Goal: Task Accomplishment & Management: Use online tool/utility

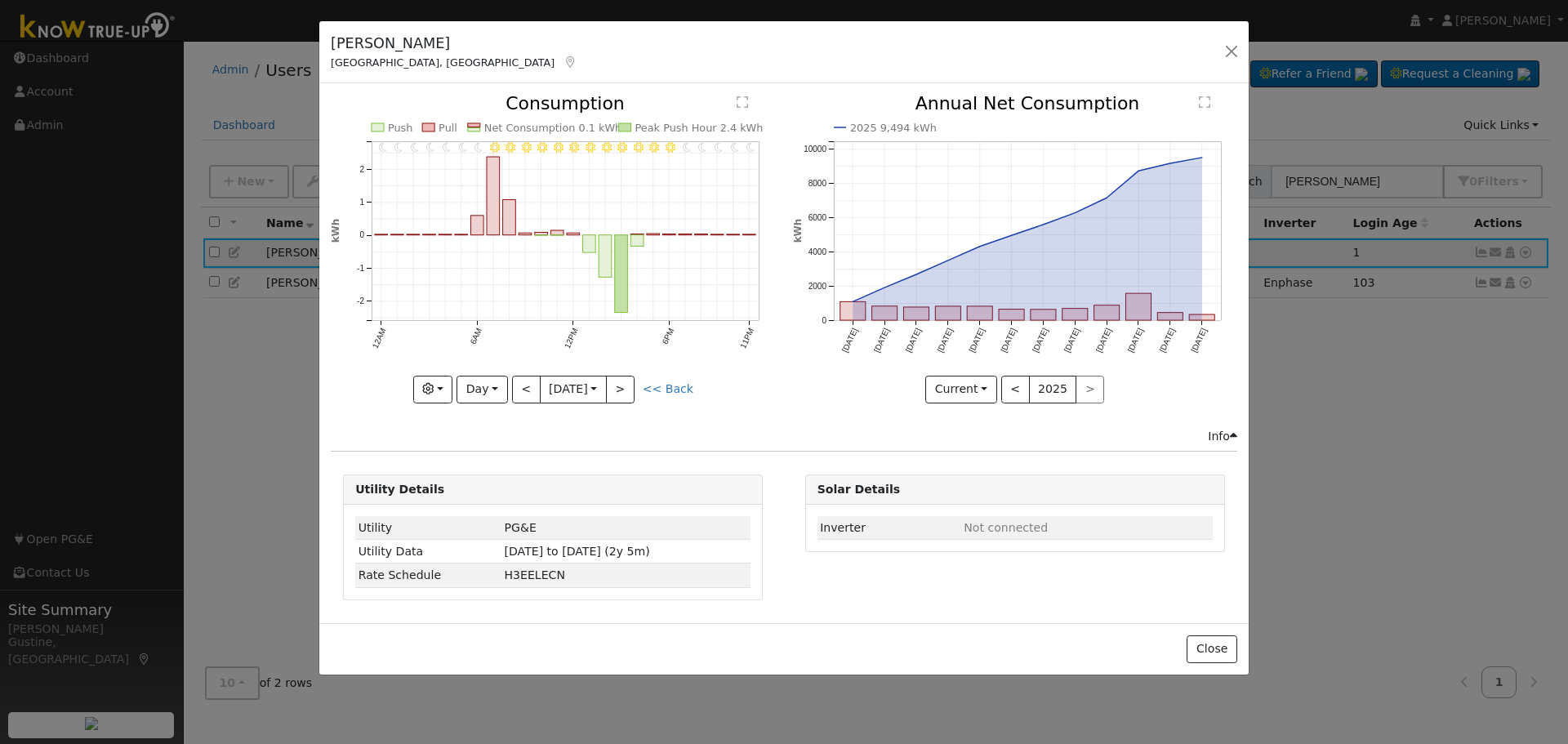
click at [1243, 45] on div "Curtis Thornton Fresno, CA Default Account Default Account 6046 North Briarwood…" at bounding box center [784, 53] width 930 height 63
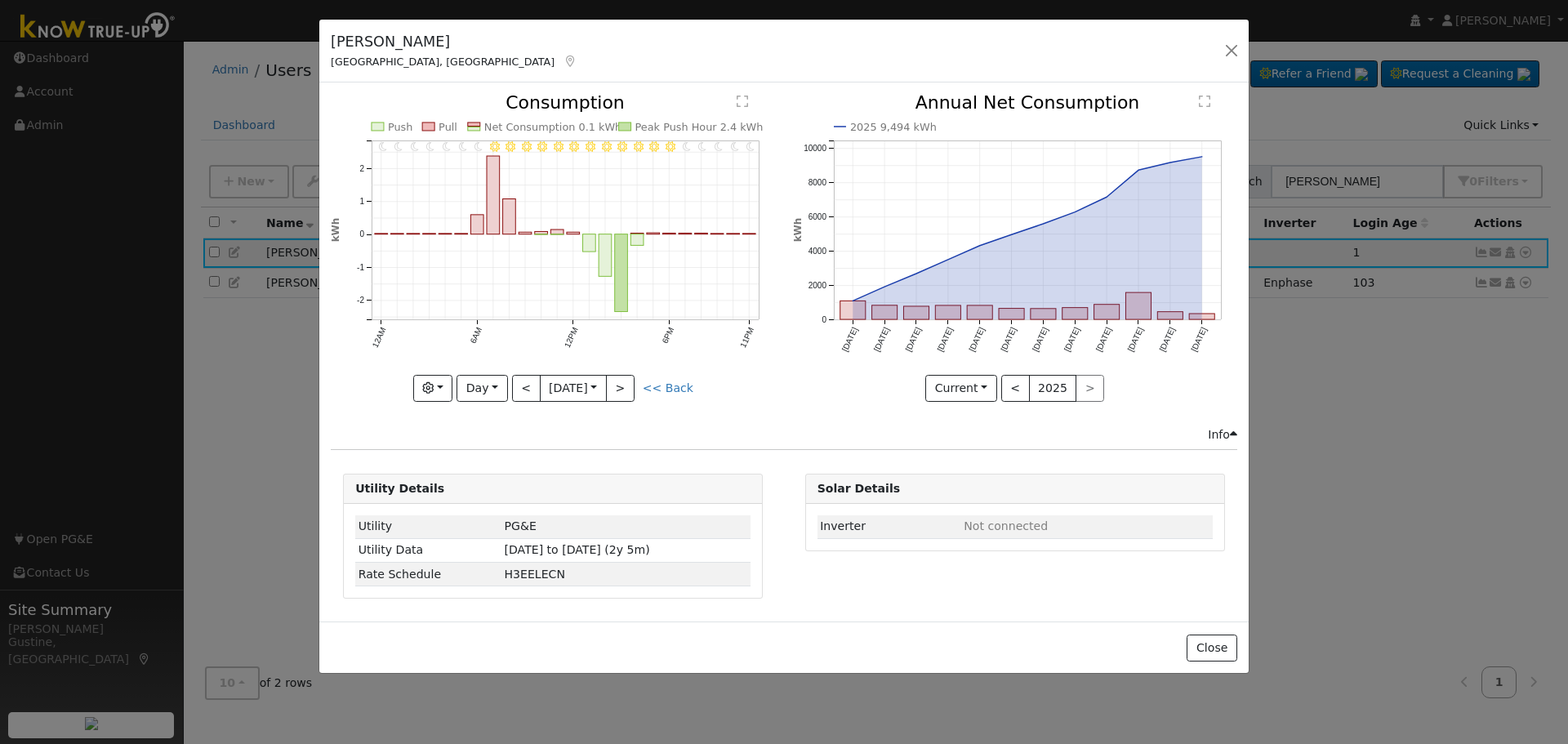
drag, startPoint x: 1233, startPoint y: 73, endPoint x: 1229, endPoint y: 56, distance: 17.5
click at [1231, 58] on div "Curtis Thornton Fresno, CA Default Account Default Account 6046 North Briarwood…" at bounding box center [784, 51] width 930 height 63
click at [1229, 56] on div "Curtis Thornton Fresno, CA Default Account Default Account 6046 North Briarwood…" at bounding box center [784, 51] width 930 height 63
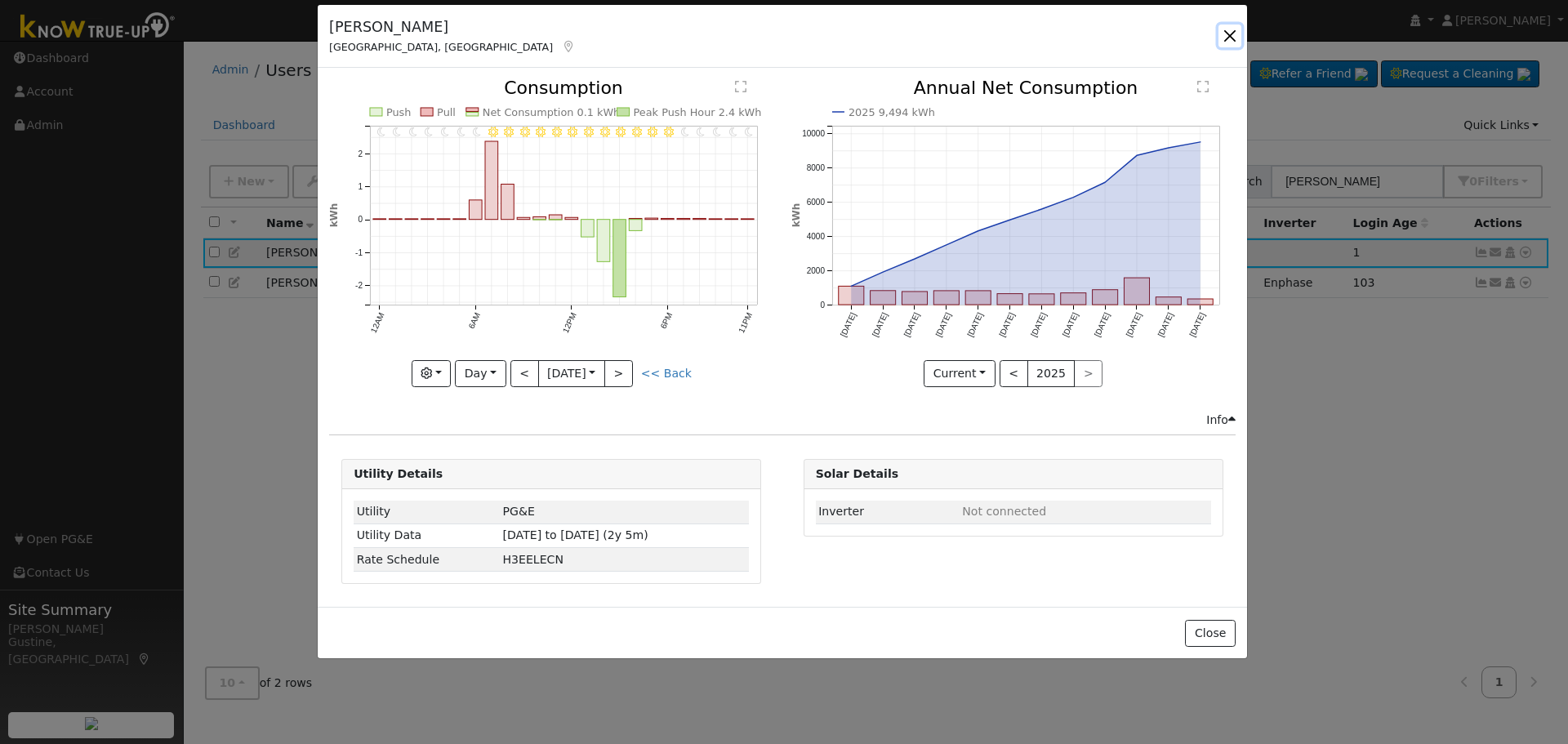
click at [1236, 34] on button "button" at bounding box center [1230, 36] width 23 height 23
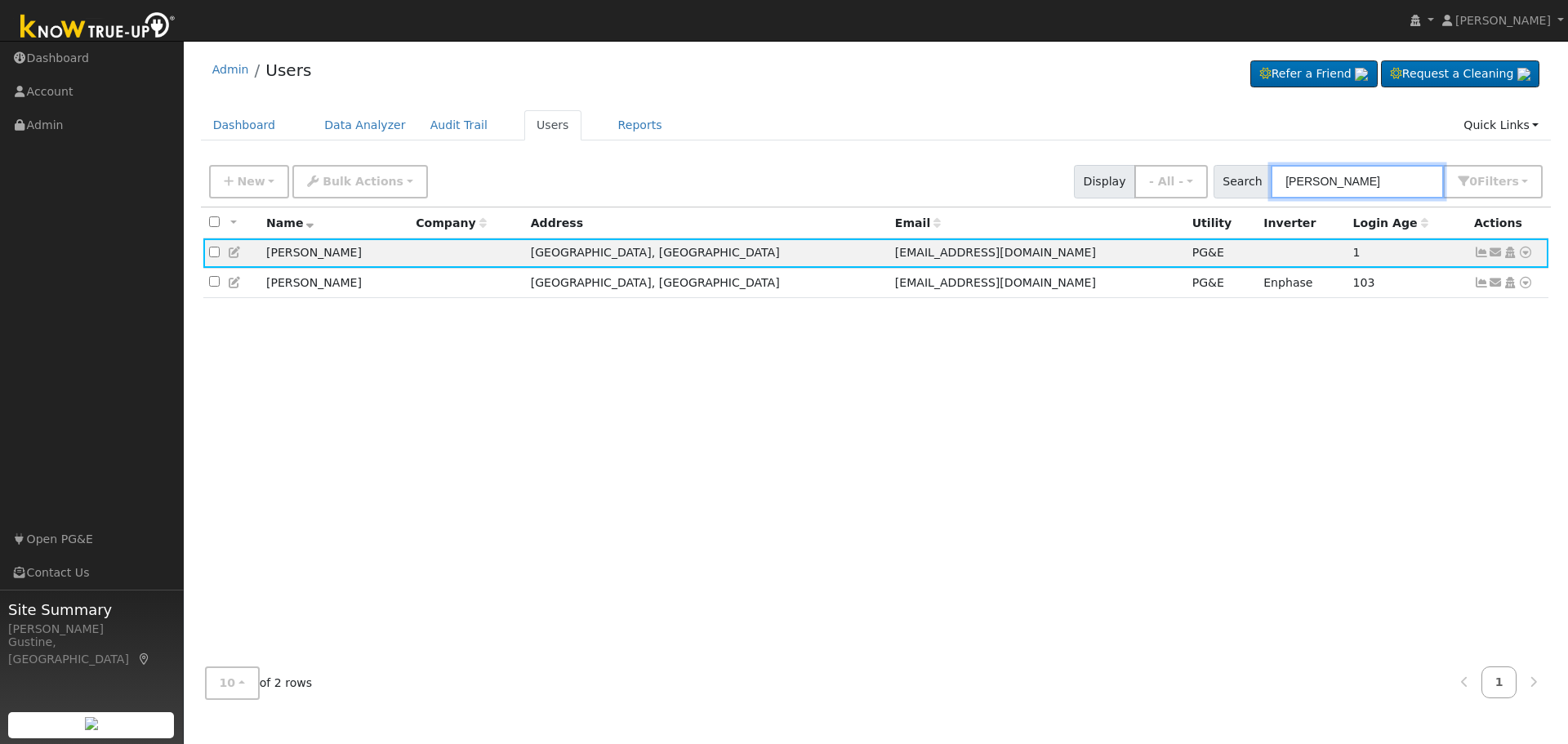
drag, startPoint x: 1343, startPoint y: 197, endPoint x: 1352, endPoint y: 192, distance: 10.3
click at [1345, 195] on input "Thornton" at bounding box center [1357, 181] width 173 height 34
click at [1353, 191] on input "Thornton" at bounding box center [1357, 181] width 173 height 34
type input "phia"
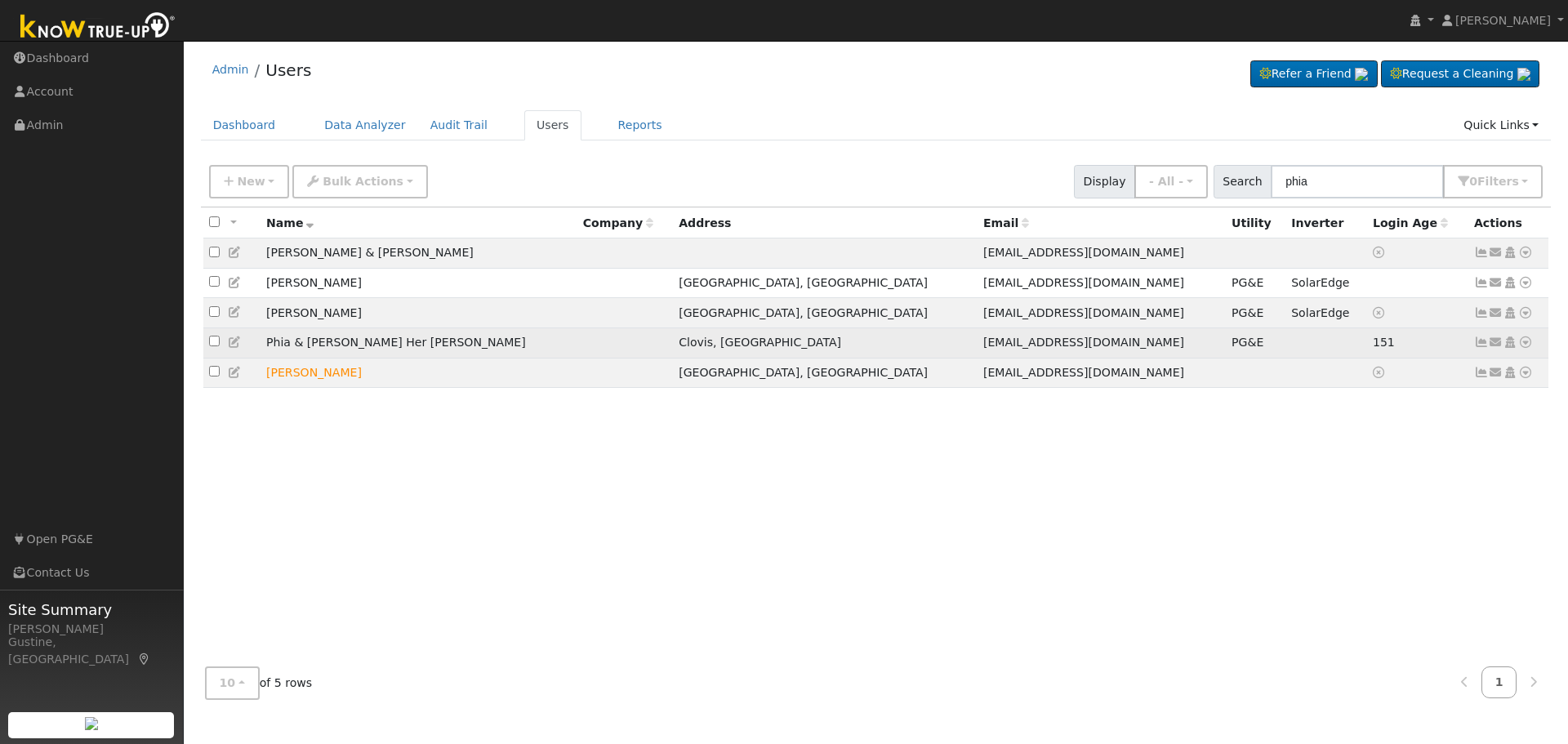
click at [1482, 347] on icon at bounding box center [1481, 343] width 14 height 11
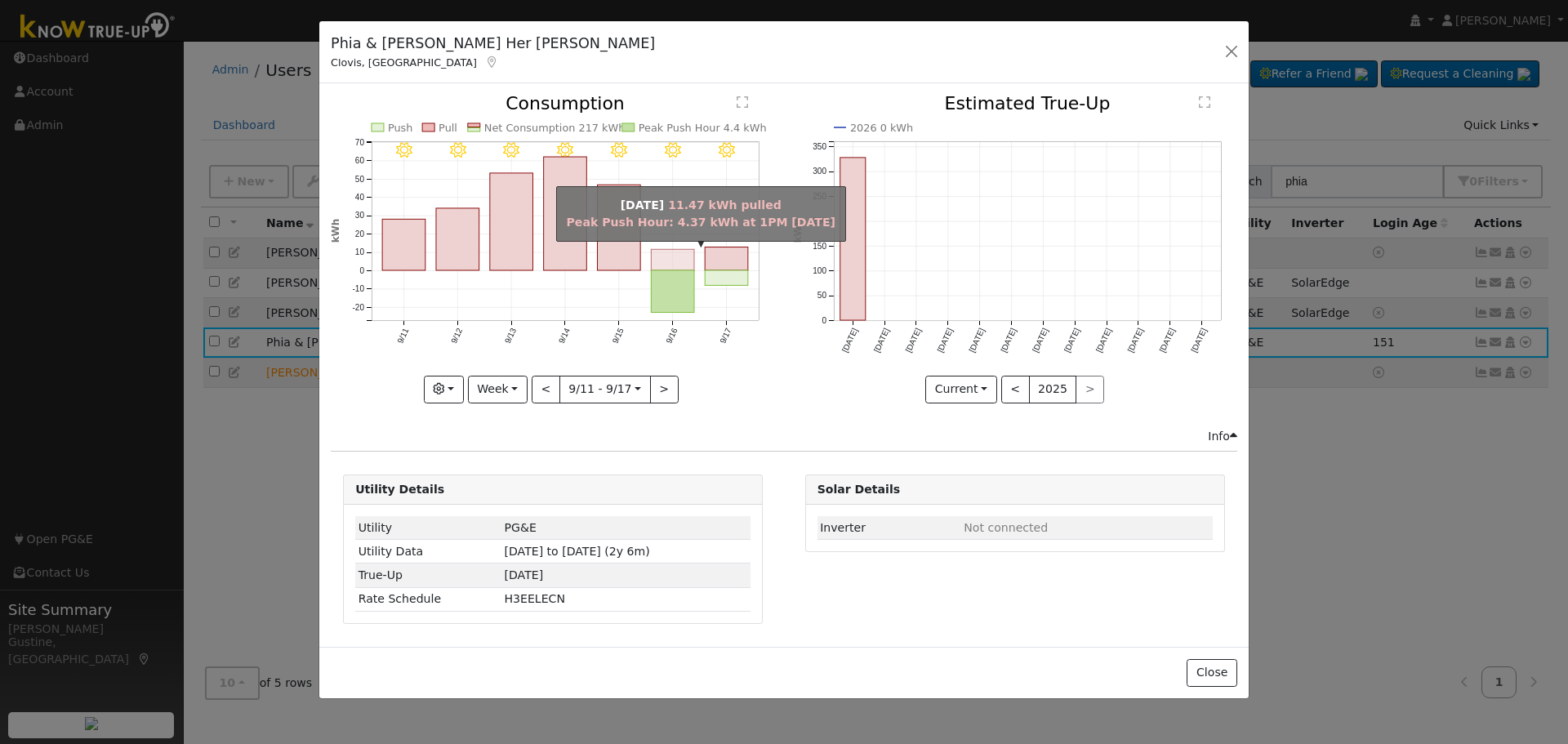
click at [696, 270] on icon "9/17 - Clear 9/16 - Clear 9/15 - Clear 9/14 - Clear 9/13 - Clear 9/12 - Clear 9…" at bounding box center [553, 243] width 444 height 298
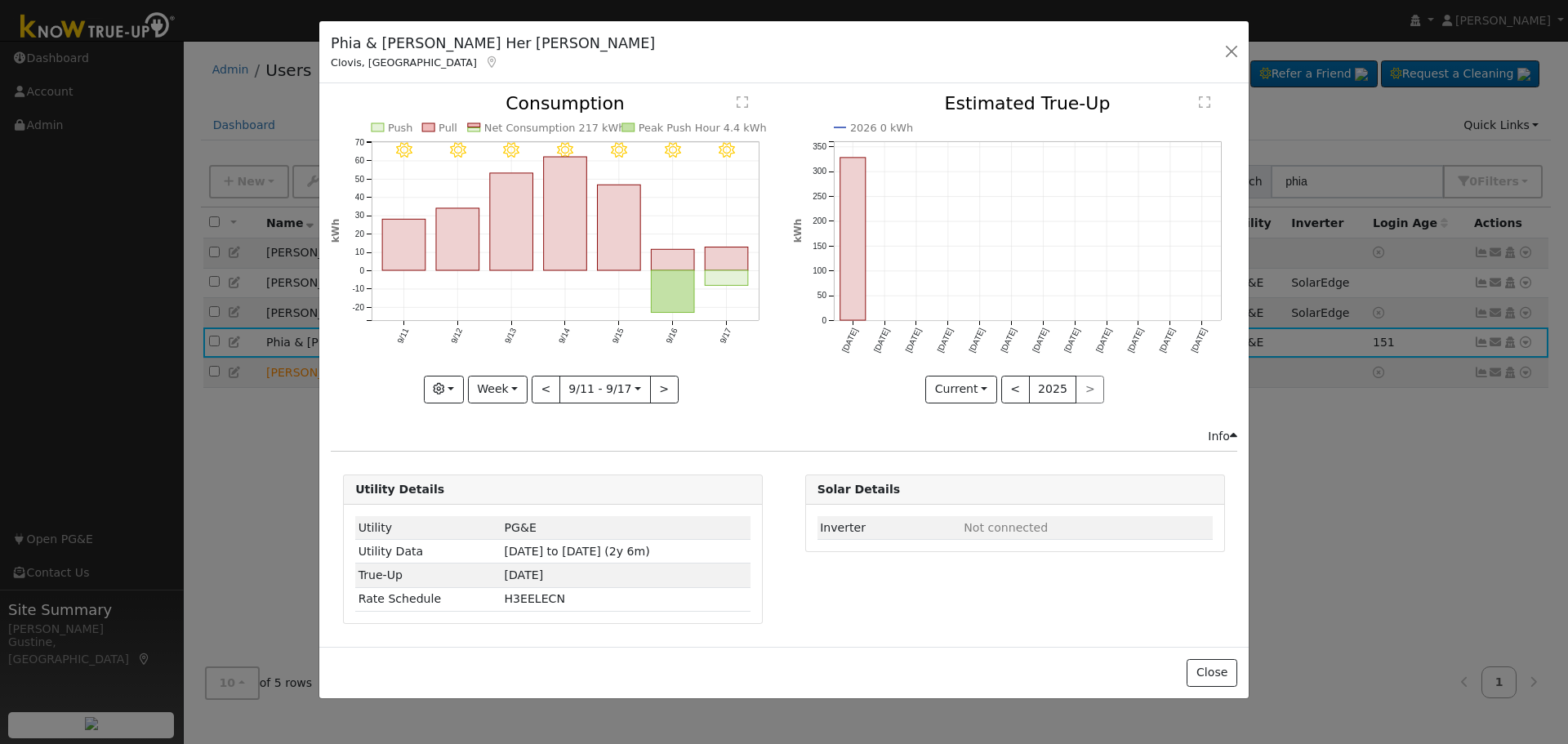
click at [687, 285] on rect "onclick=""" at bounding box center [673, 291] width 43 height 42
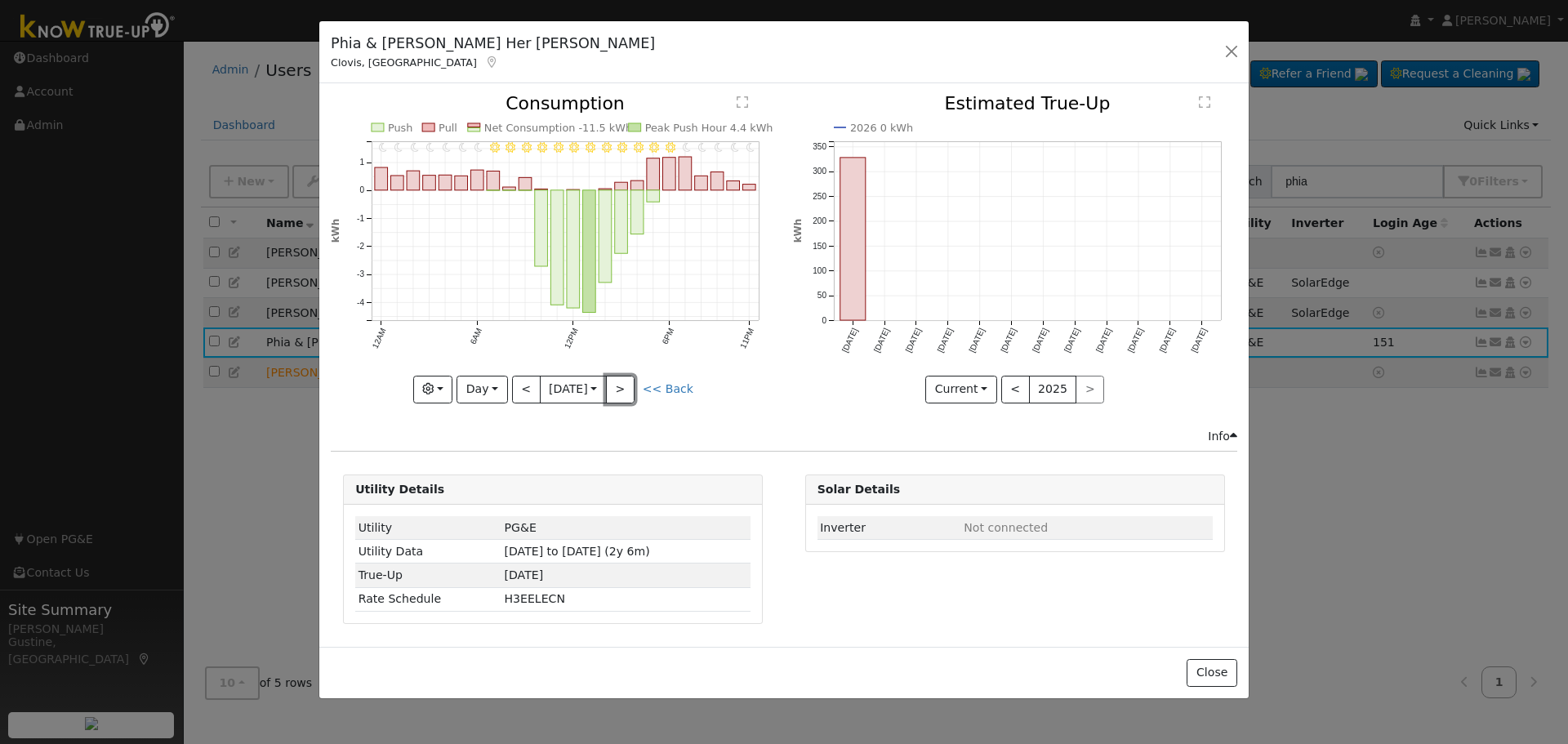
click at [627, 386] on button ">" at bounding box center [620, 389] width 29 height 28
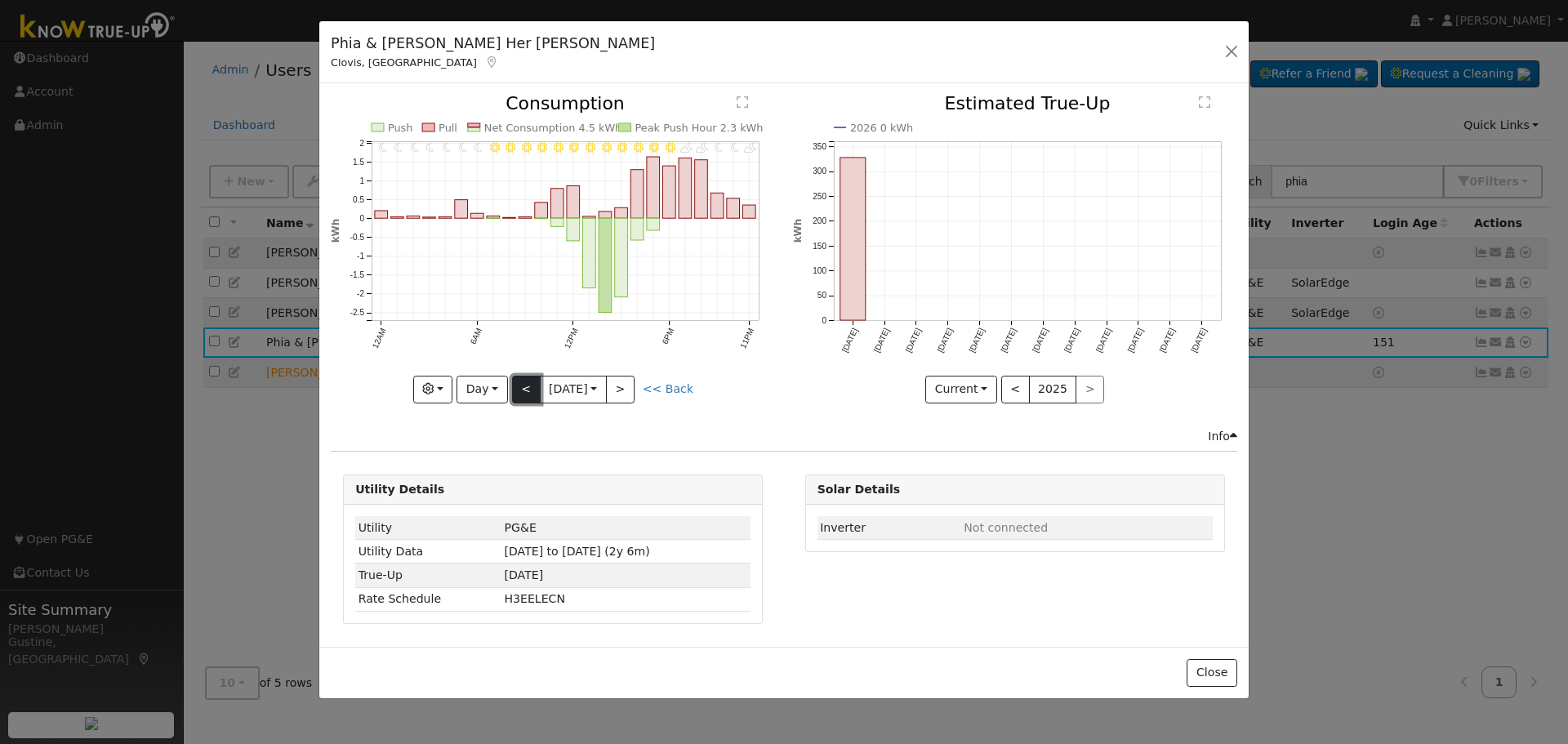
click at [513, 382] on button "<" at bounding box center [526, 389] width 29 height 28
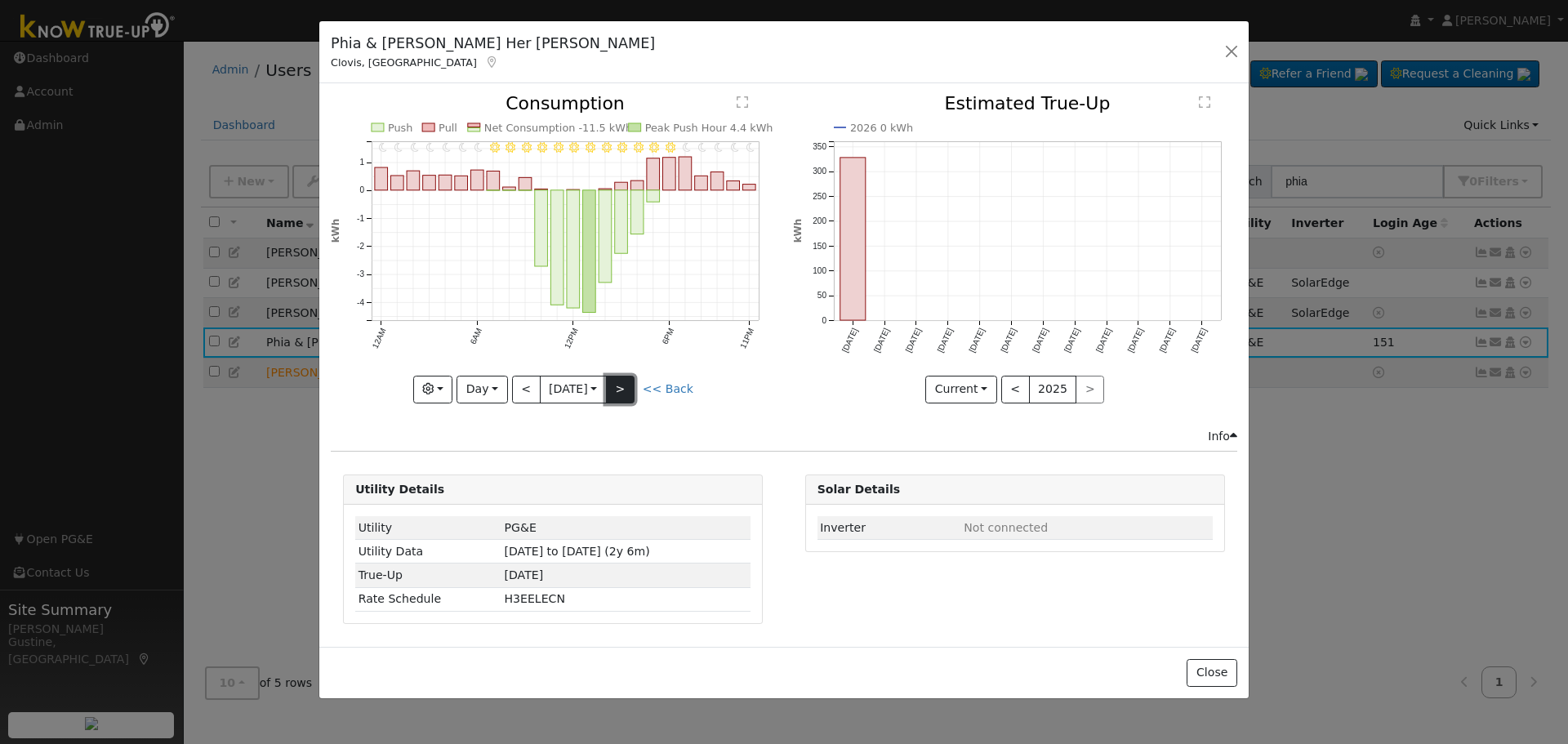
click at [620, 393] on button ">" at bounding box center [620, 389] width 29 height 28
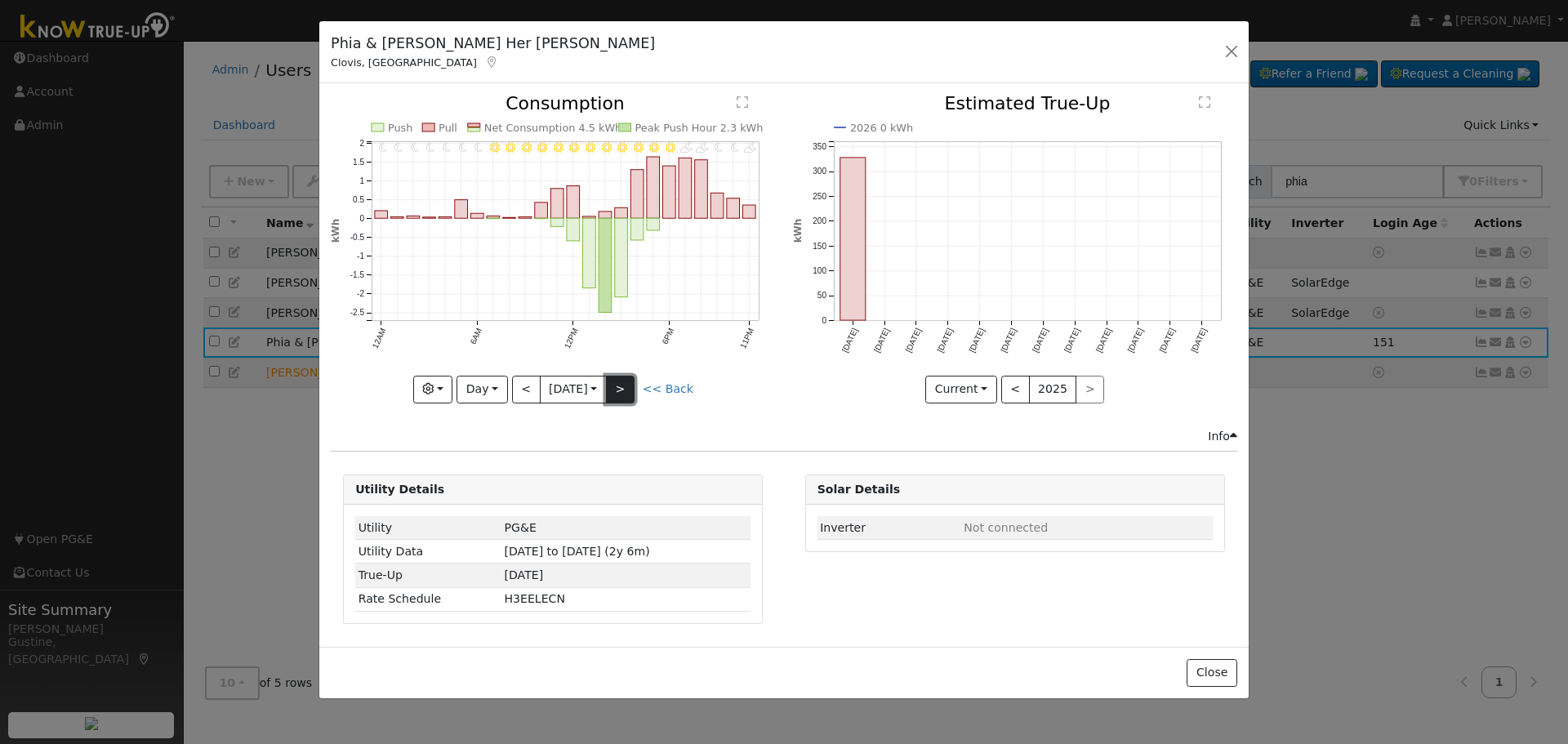
click at [620, 393] on button ">" at bounding box center [620, 389] width 29 height 28
type input "2025-09-18"
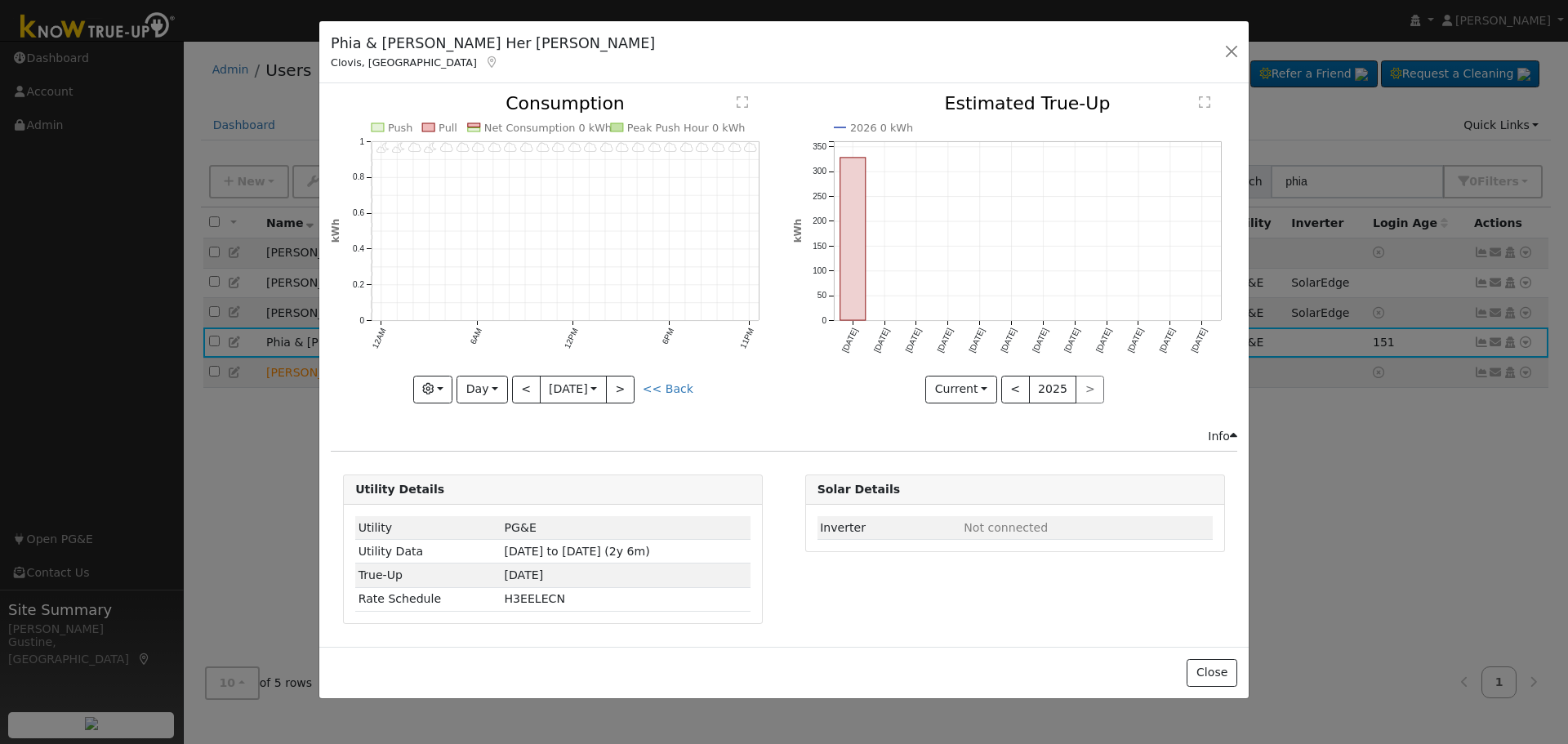
click at [1208, 63] on div "Phia & Sue Her Yang Clovis, CA Default Account Default Account 8117 East Alluvi…" at bounding box center [784, 53] width 930 height 63
click at [1221, 59] on button "button" at bounding box center [1232, 52] width 23 height 23
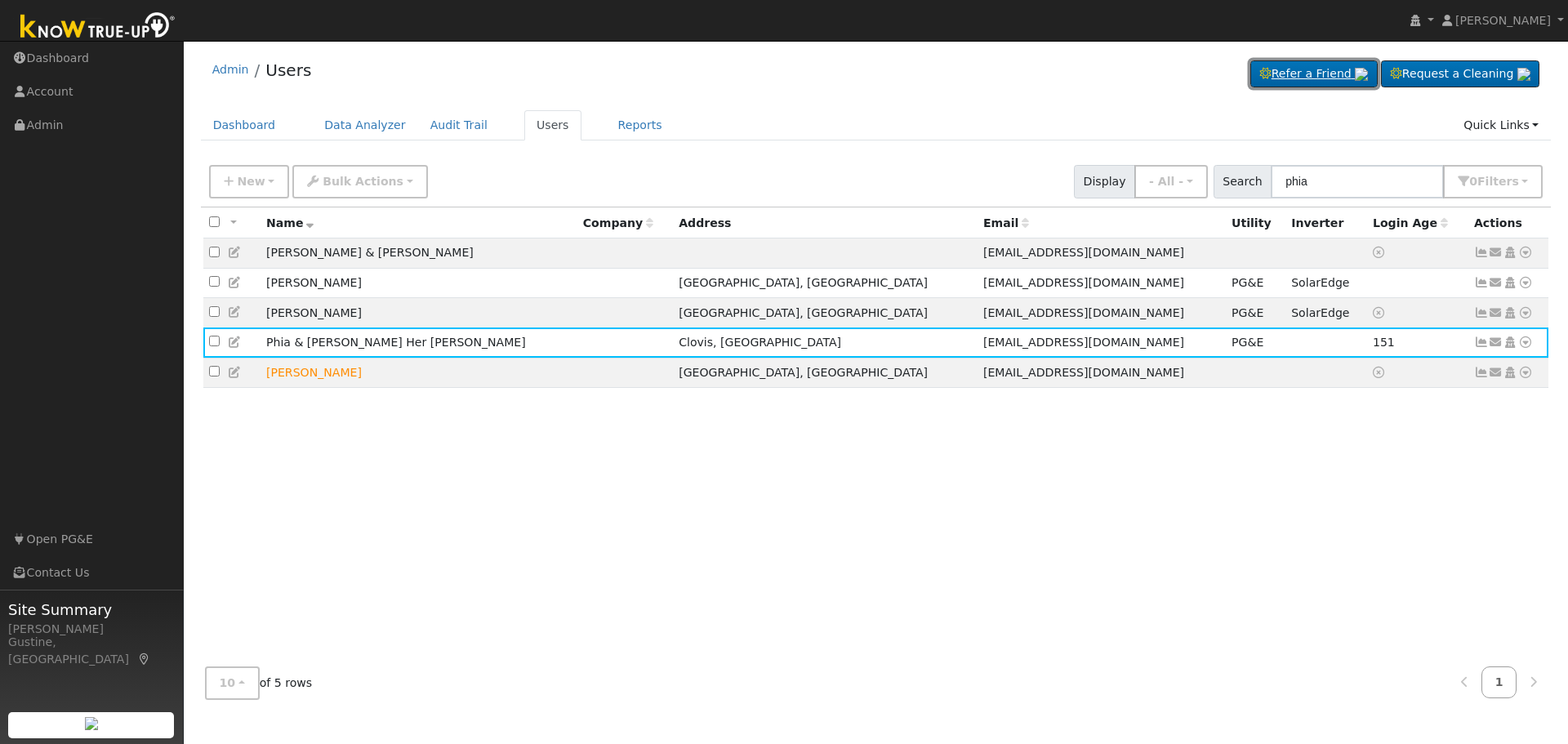
click at [1250, 60] on link "Refer a Friend" at bounding box center [1313, 74] width 127 height 28
click at [1489, 31] on link "[PERSON_NAME]" at bounding box center [1504, 20] width 131 height 41
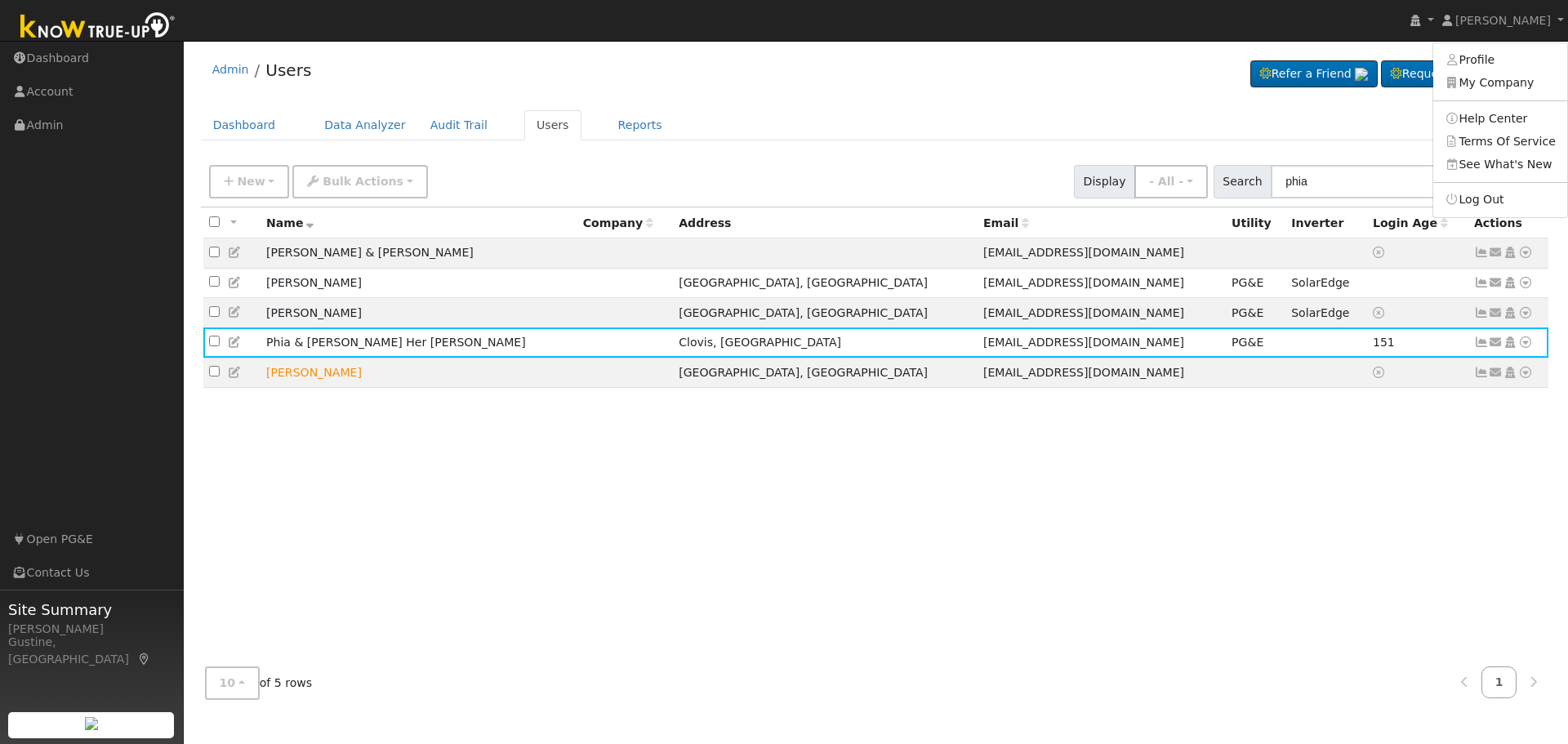
click at [443, 85] on div "Admin Users Refer a Friend Request a Cleaning" at bounding box center [876, 74] width 1351 height 50
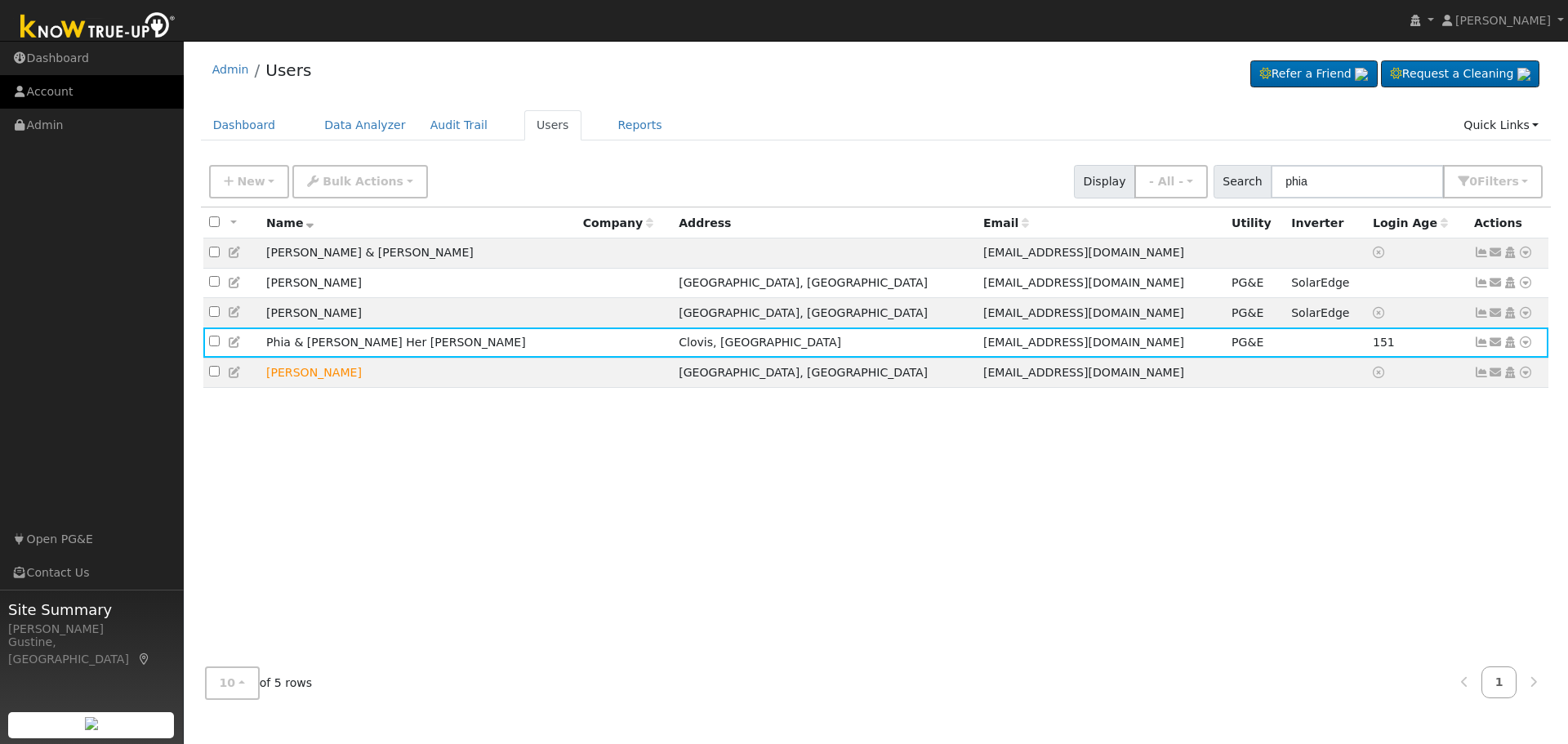
click at [108, 90] on link "Account" at bounding box center [92, 91] width 184 height 34
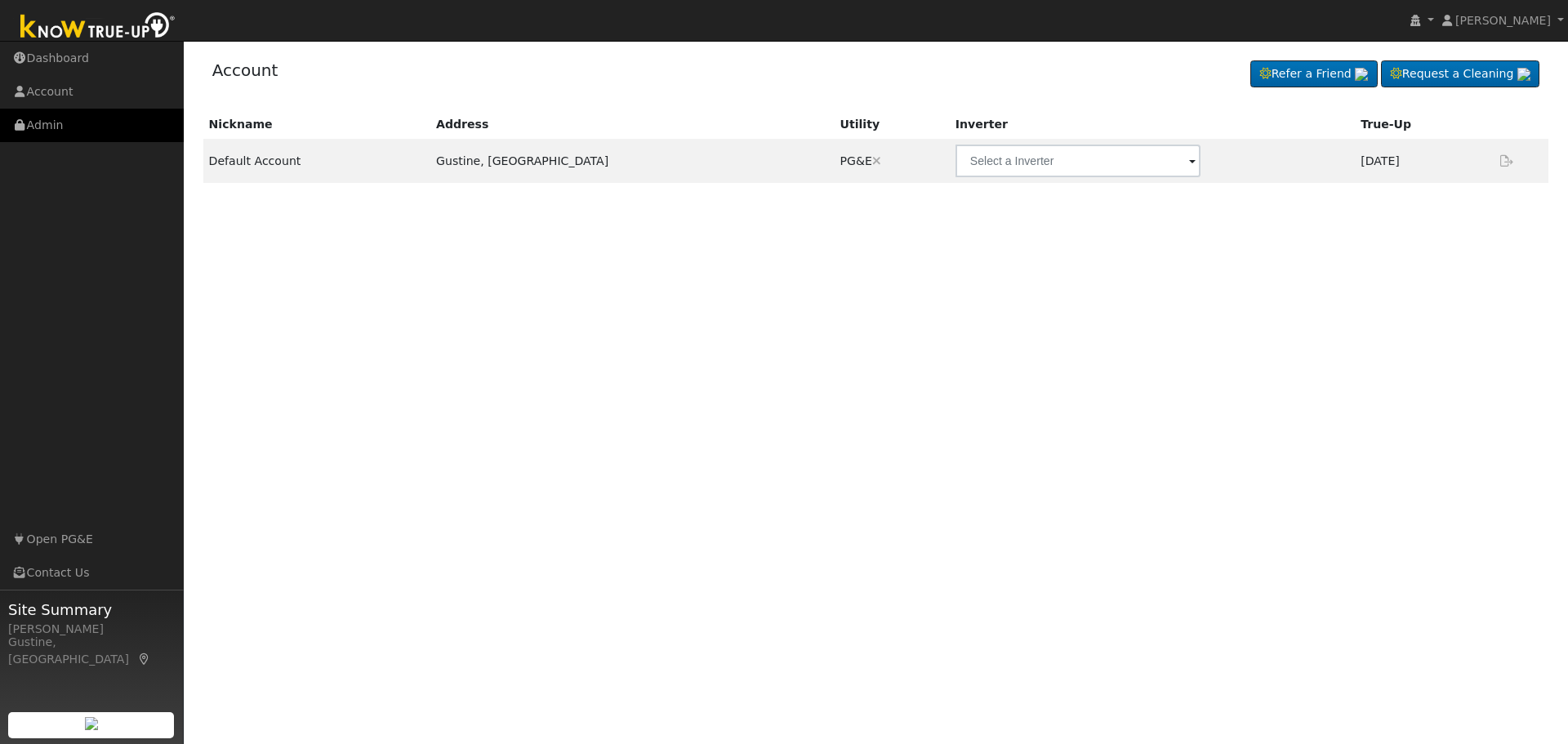
click at [98, 142] on link "Admin" at bounding box center [92, 124] width 184 height 34
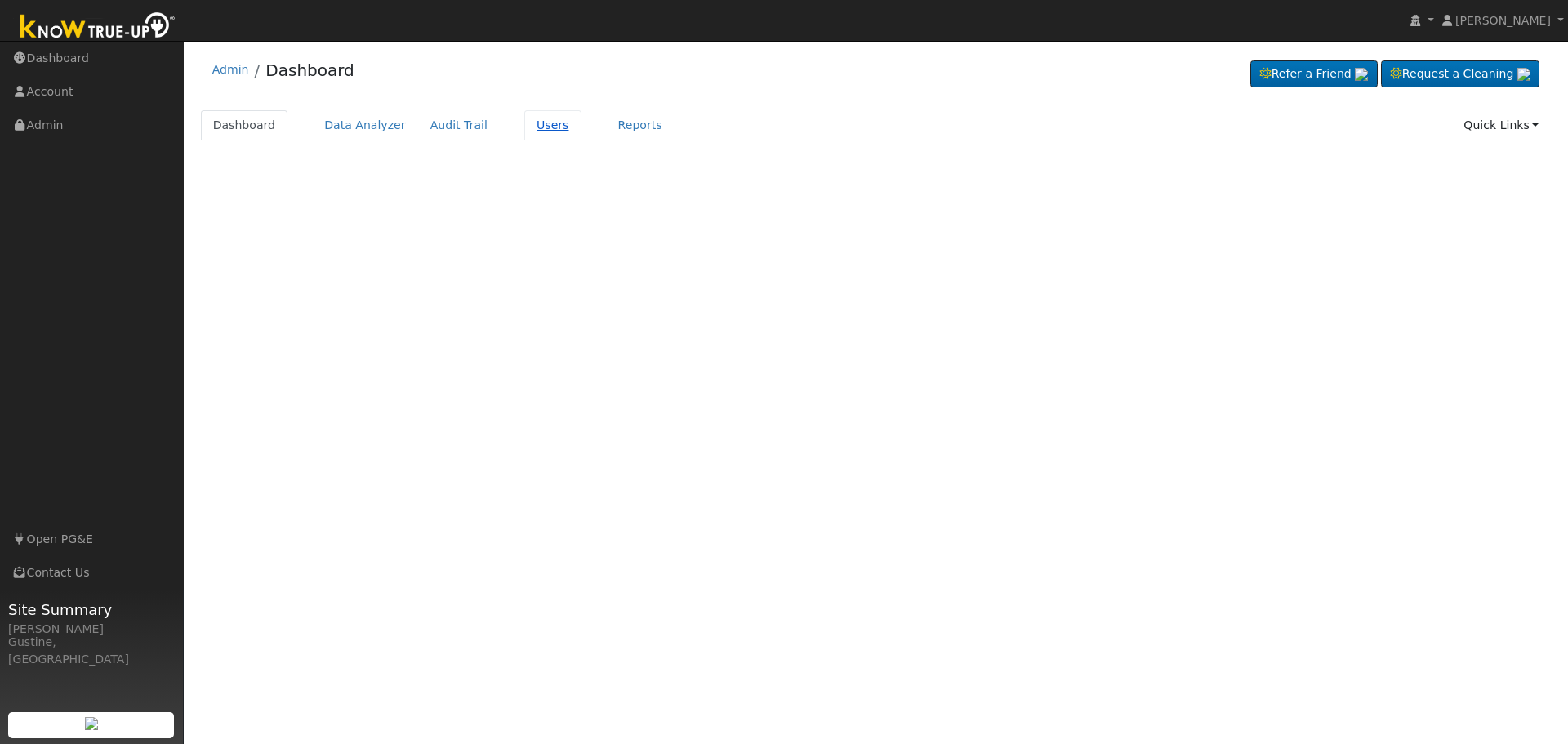
drag, startPoint x: 0, startPoint y: 0, endPoint x: 512, endPoint y: 123, distance: 526.6
click at [525, 123] on link "Users" at bounding box center [553, 125] width 57 height 31
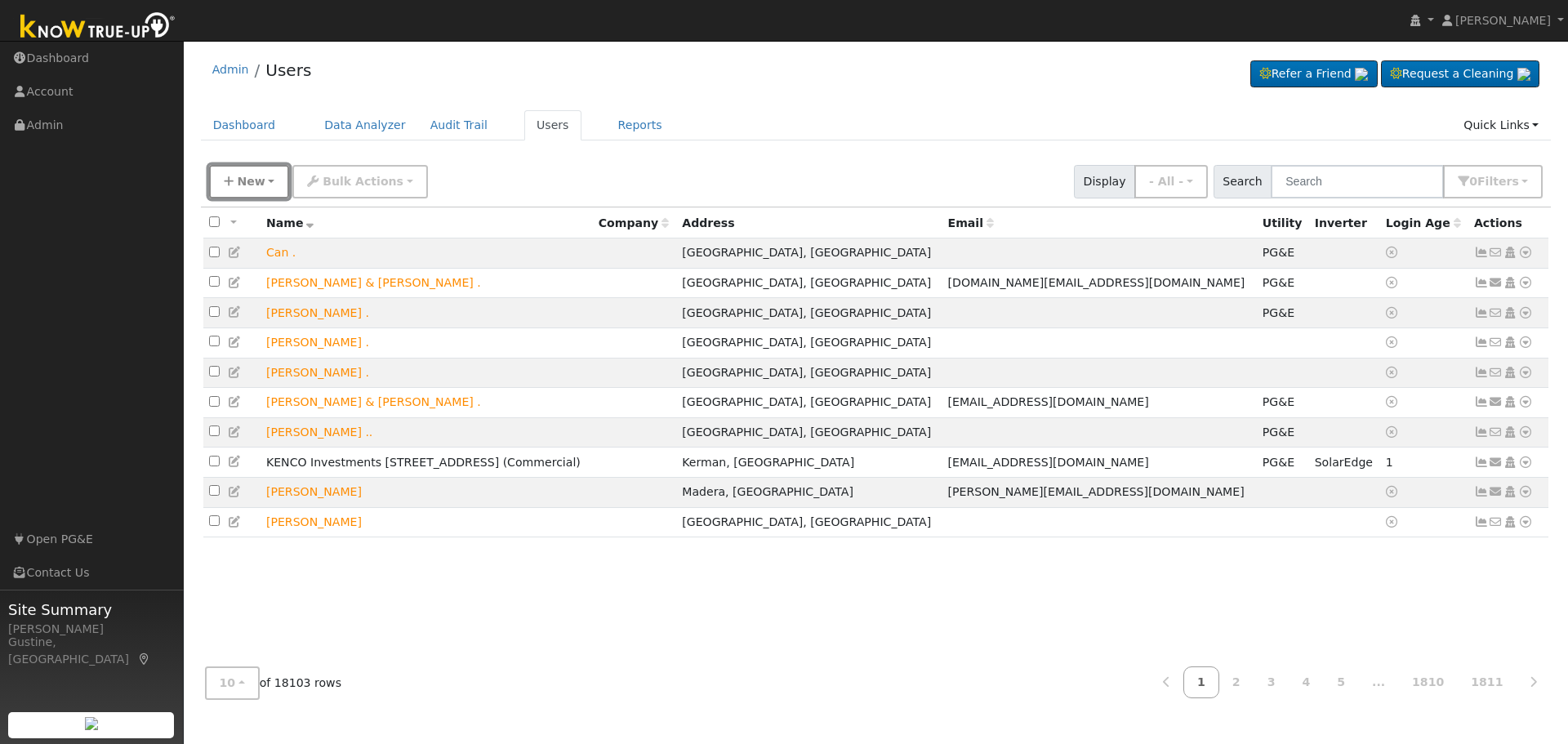
click at [264, 175] on button "New" at bounding box center [249, 181] width 80 height 34
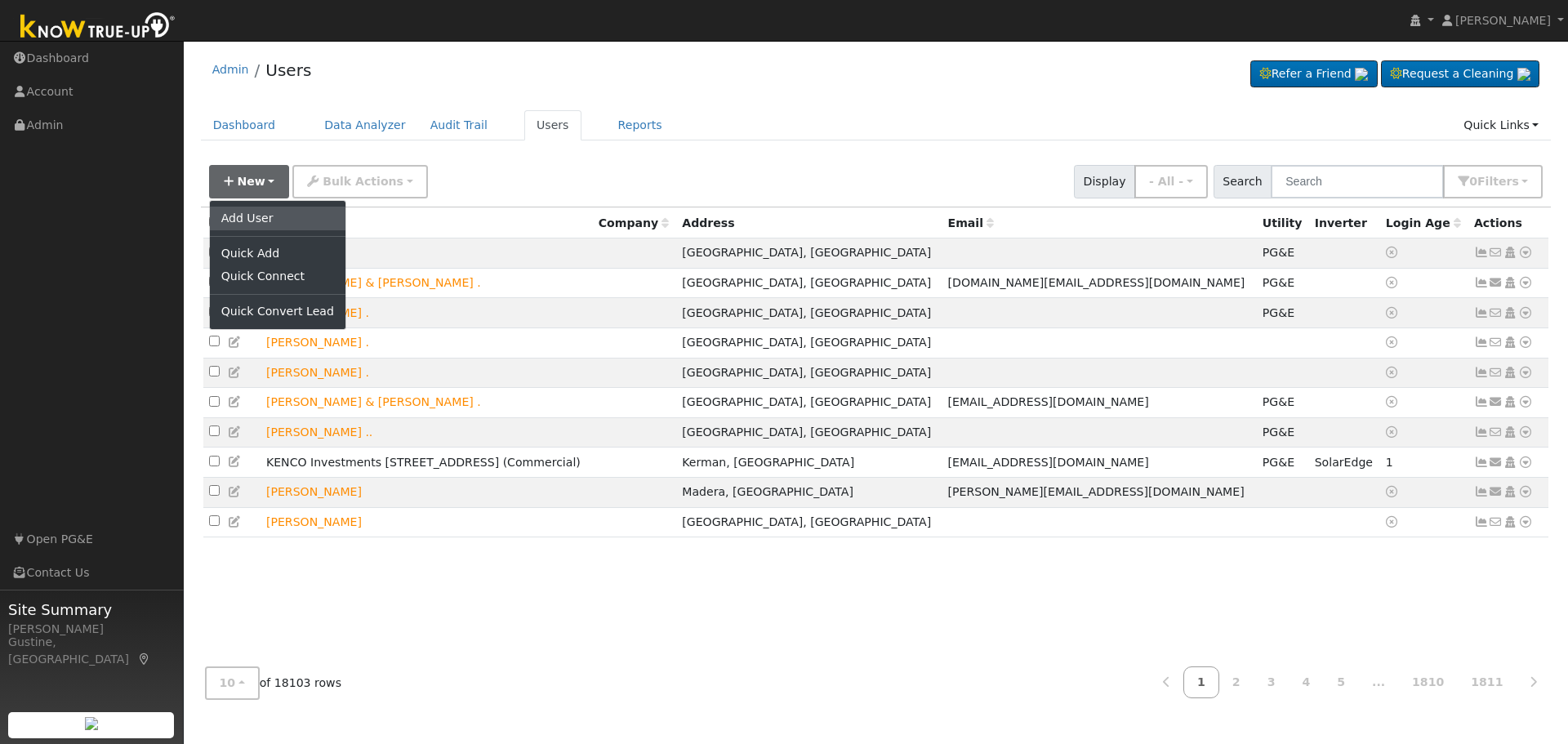
click at [294, 223] on link "Add User" at bounding box center [278, 218] width 136 height 23
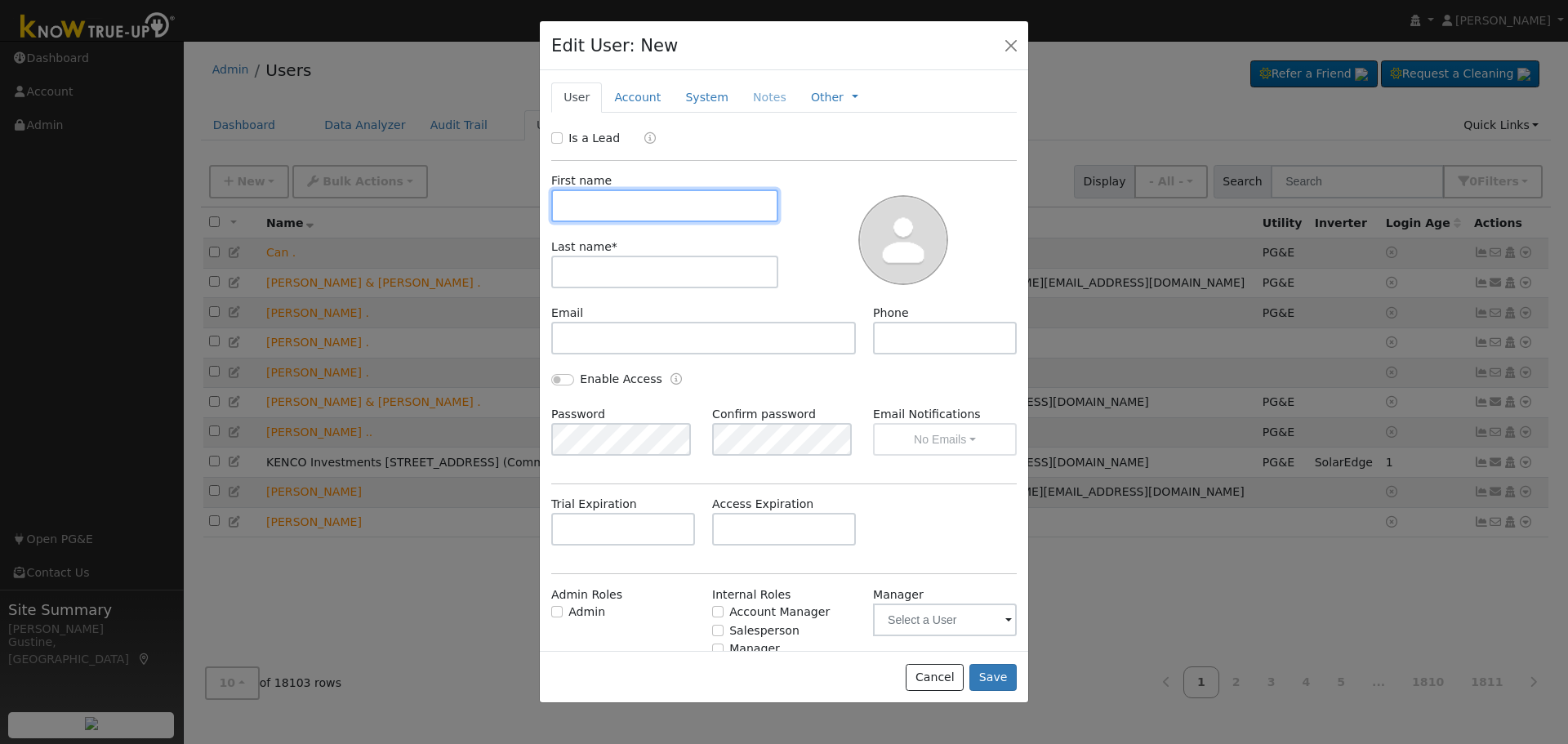
click at [712, 204] on input "text" at bounding box center [664, 206] width 227 height 33
type input "Breeanna"
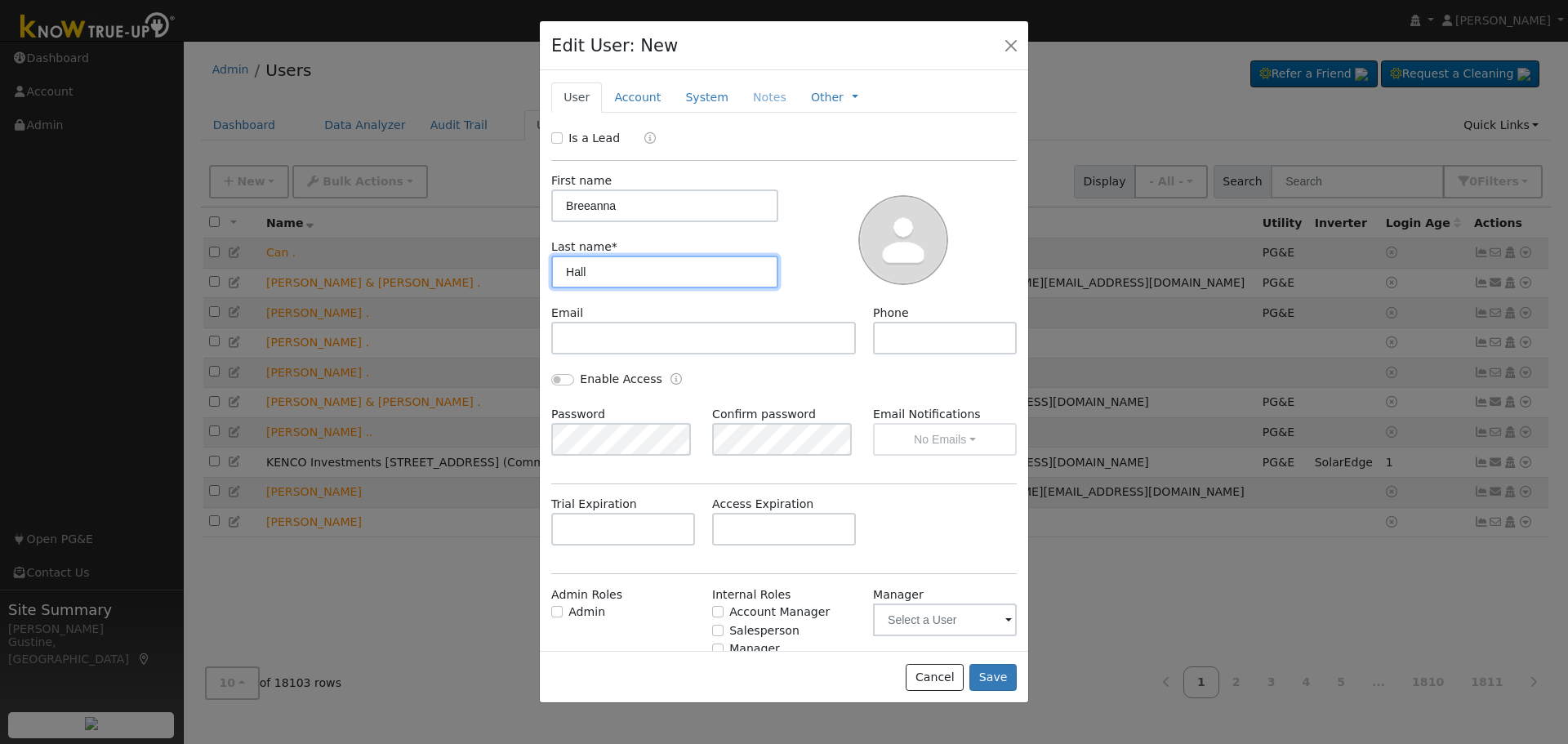
type input "Hall"
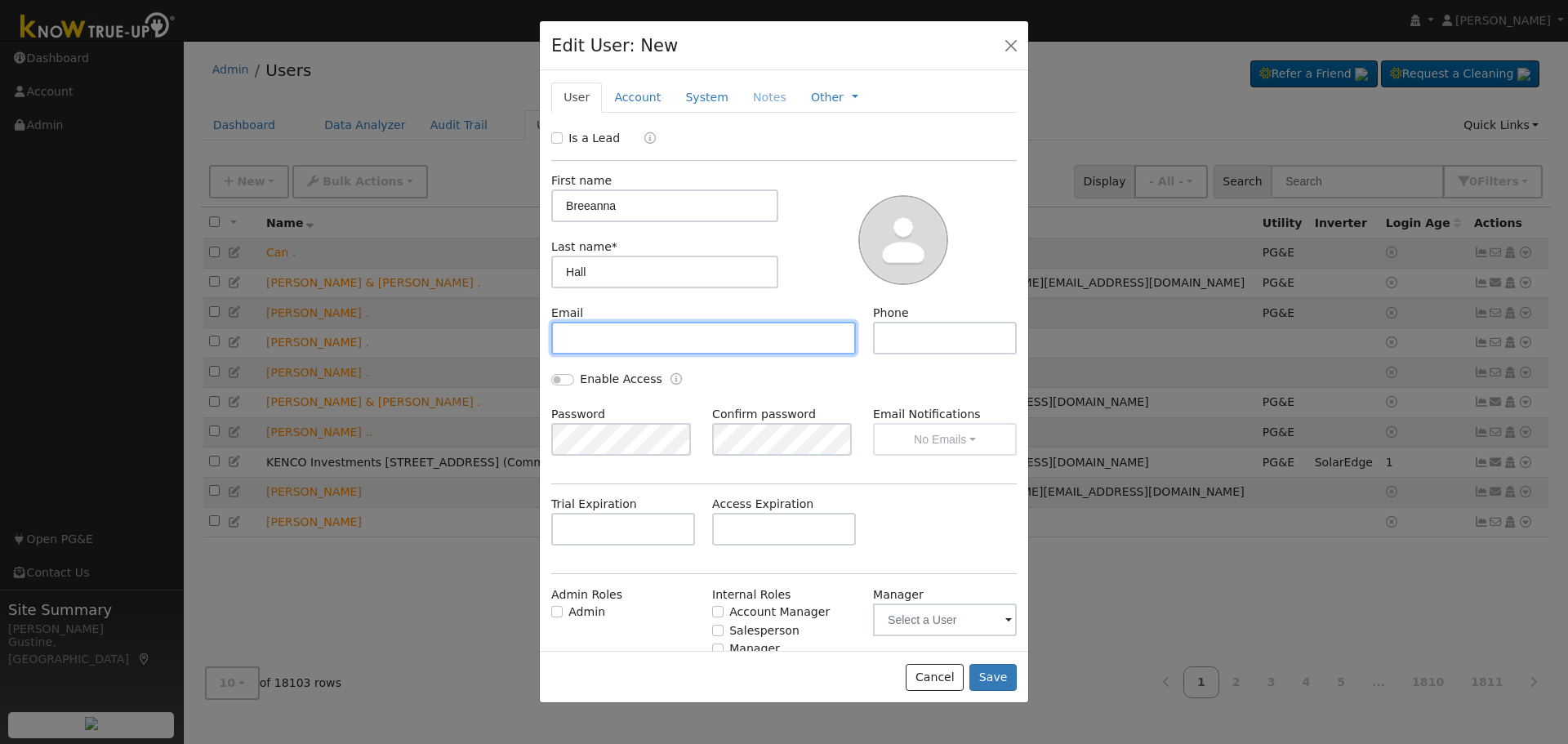
click at [664, 328] on input "text" at bounding box center [704, 338] width 304 height 33
type input "breeannah@solarnegotiators.com"
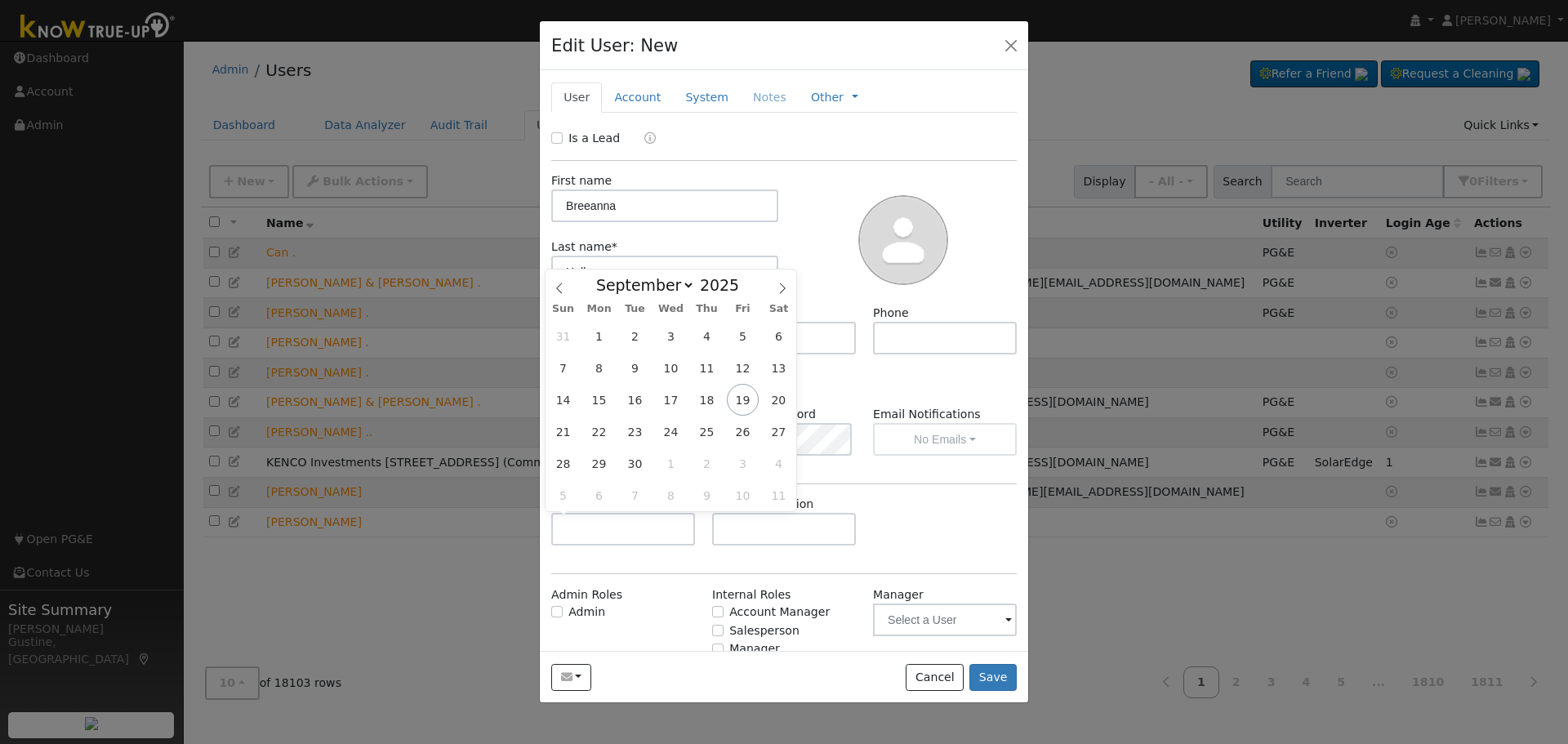
click at [902, 377] on div "Enable Access" at bounding box center [784, 388] width 482 height 35
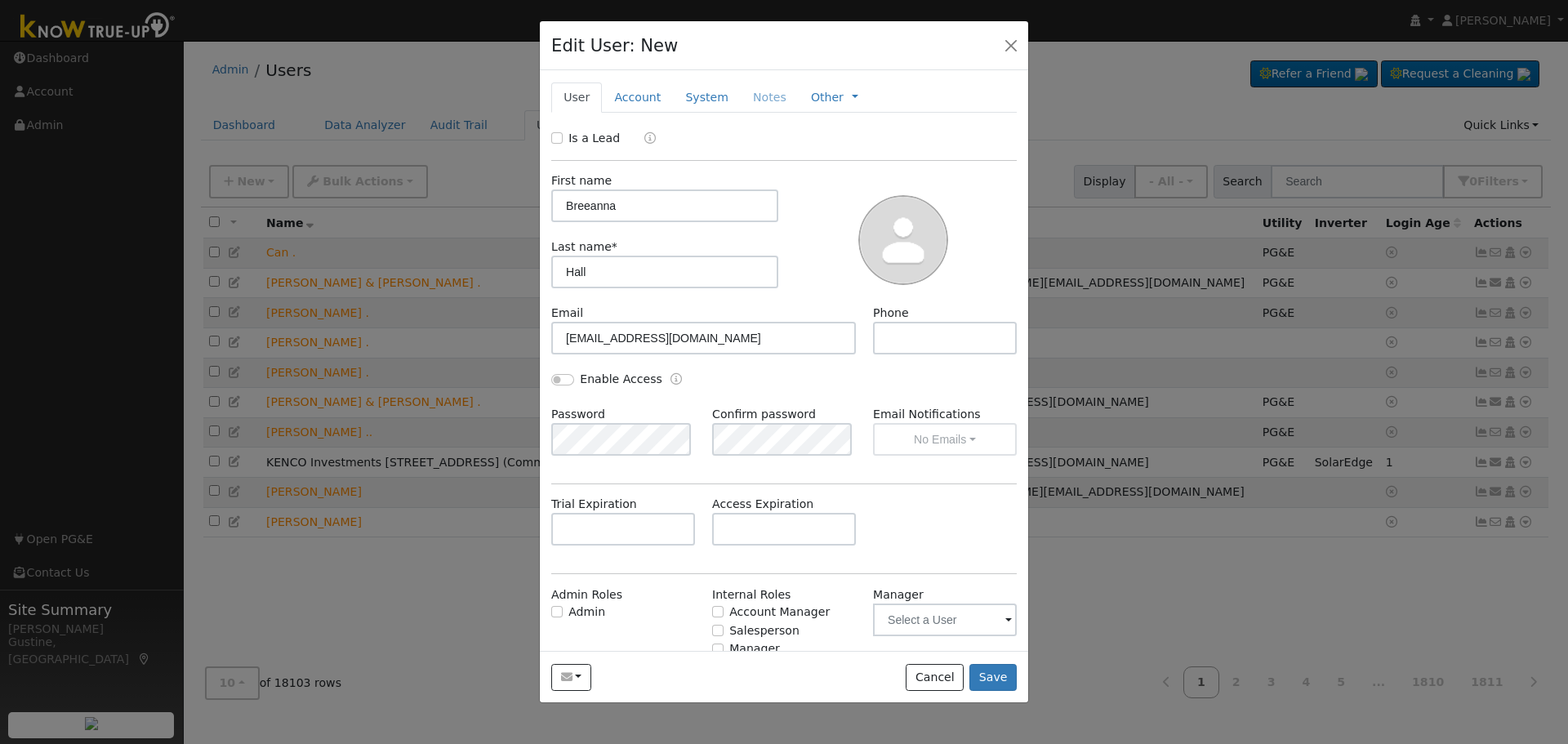
click at [550, 380] on div "Enable Access" at bounding box center [663, 380] width 241 height 19
click at [571, 381] on input "Enable Access" at bounding box center [563, 380] width 23 height 11
checkbox input "true"
click at [876, 440] on button "No Emails" at bounding box center [945, 440] width 144 height 33
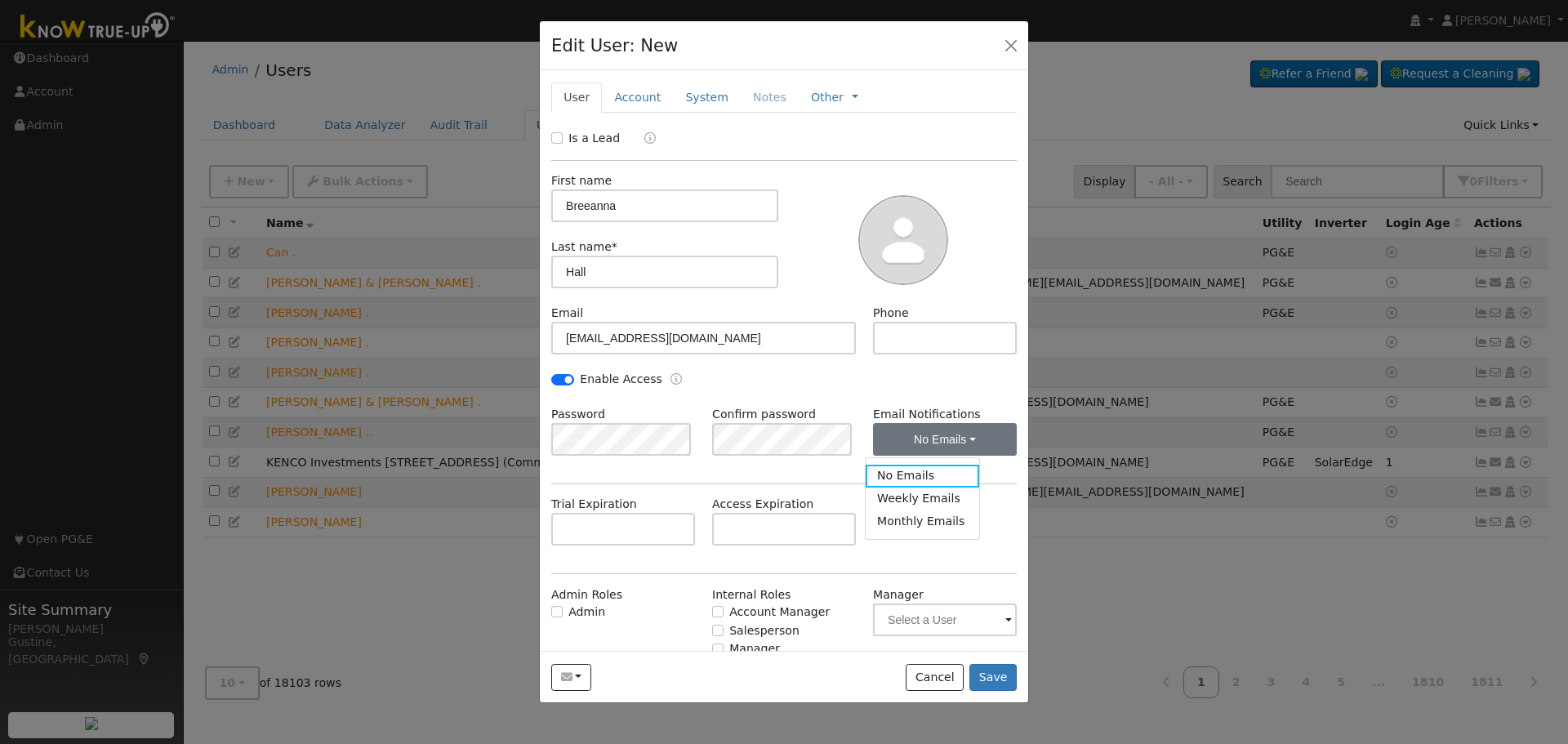
click at [859, 394] on div "Enable Access" at bounding box center [784, 388] width 482 height 35
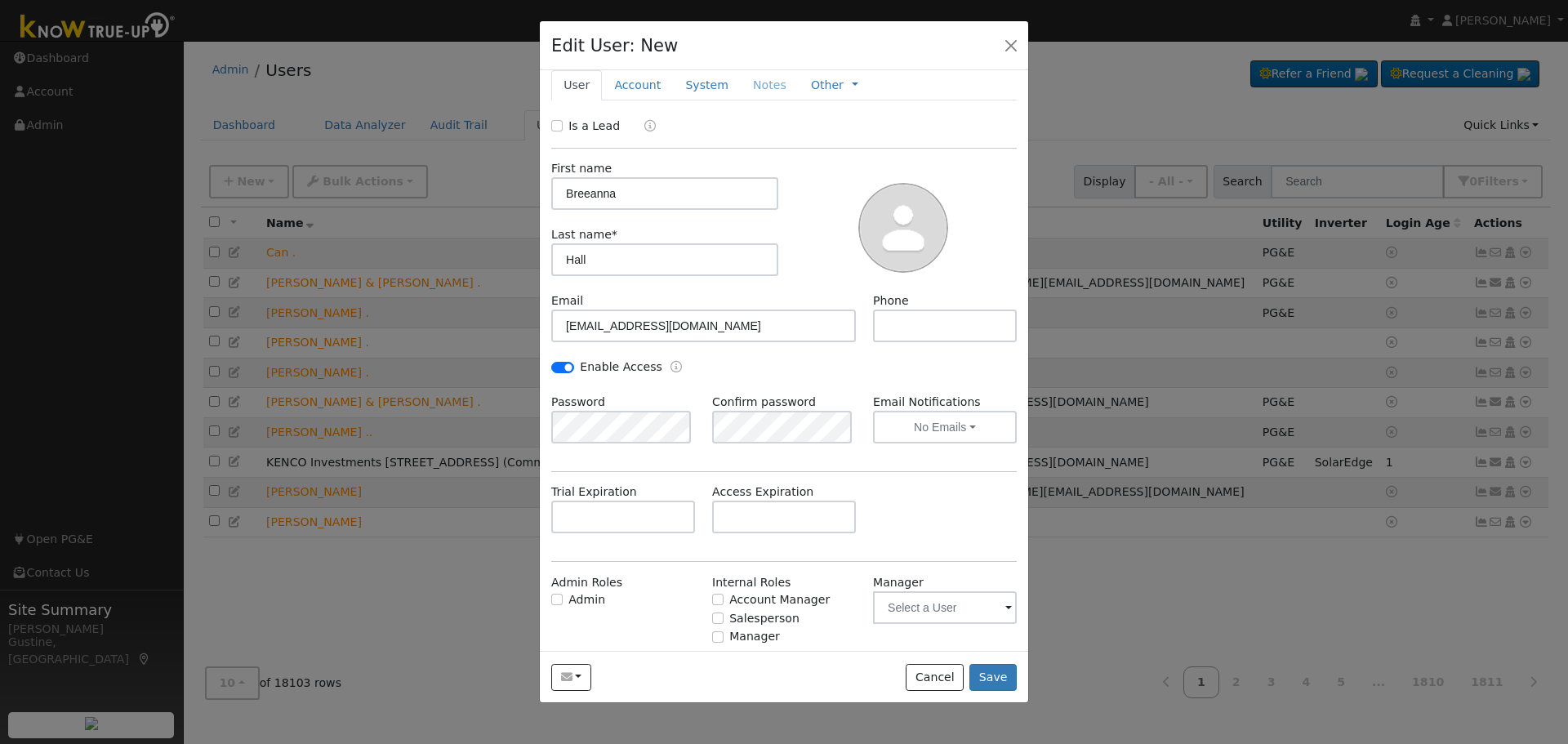
scroll to position [53, 0]
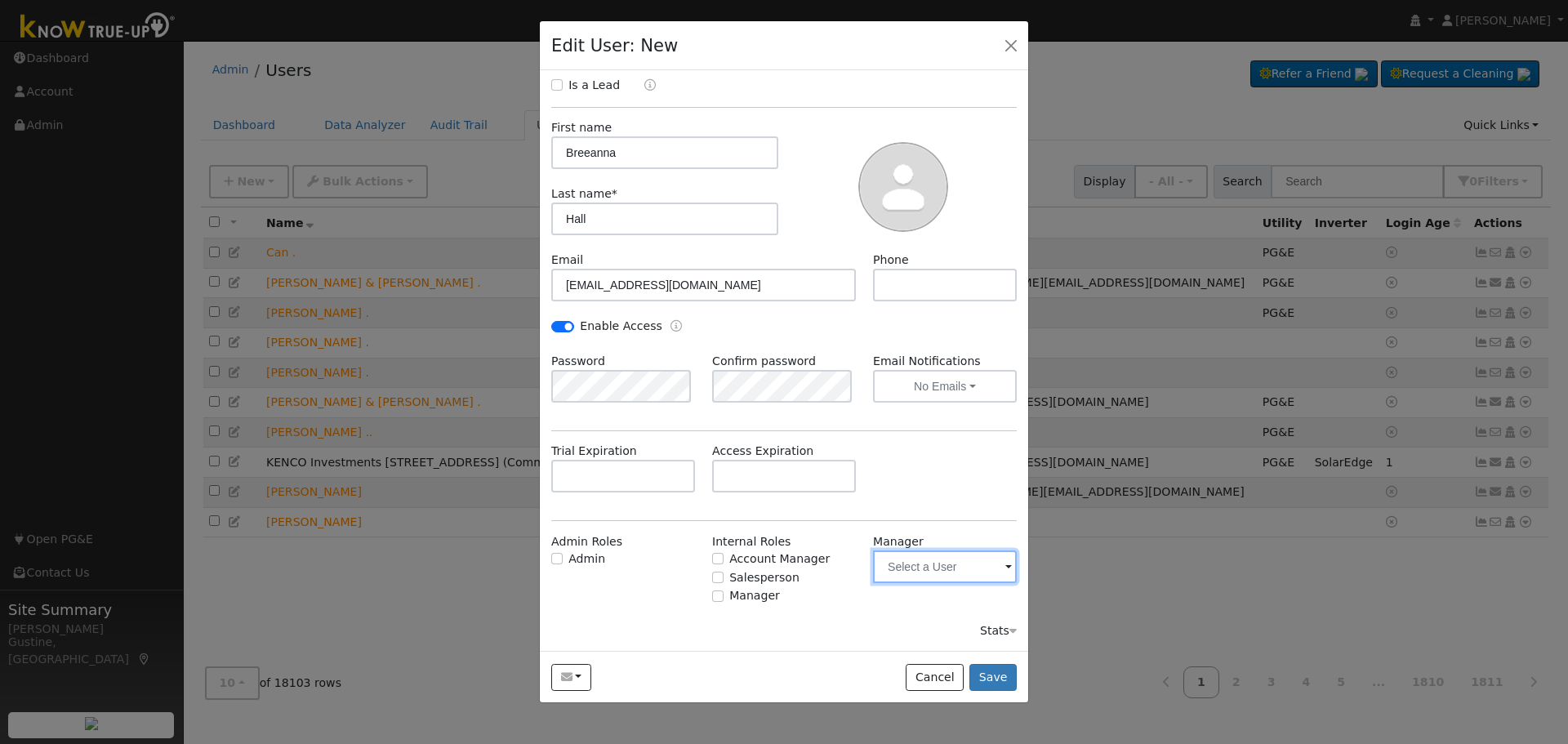
click at [887, 565] on input "text" at bounding box center [945, 567] width 144 height 33
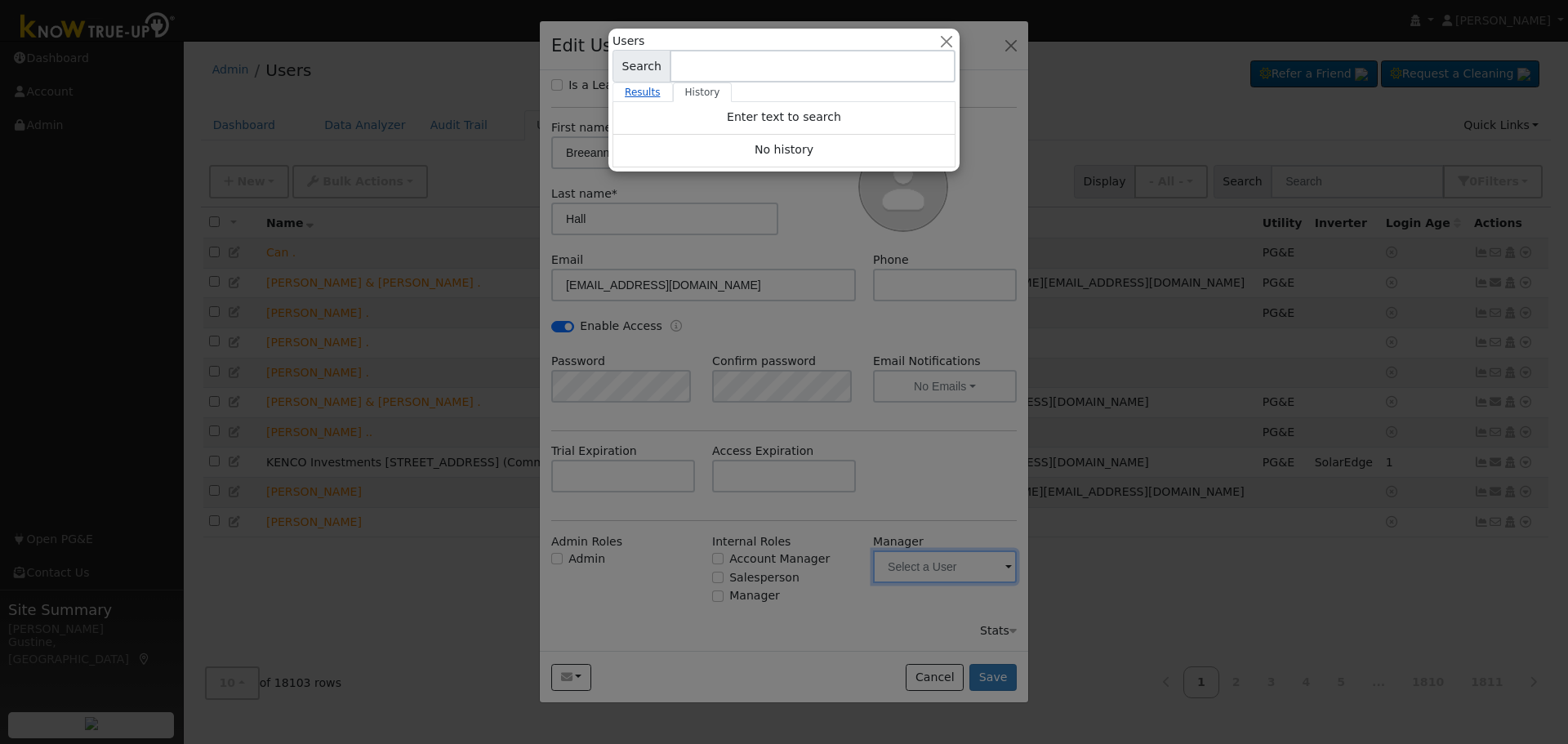
click at [635, 98] on link "Results" at bounding box center [642, 92] width 60 height 19
click at [945, 39] on button "button" at bounding box center [947, 41] width 17 height 17
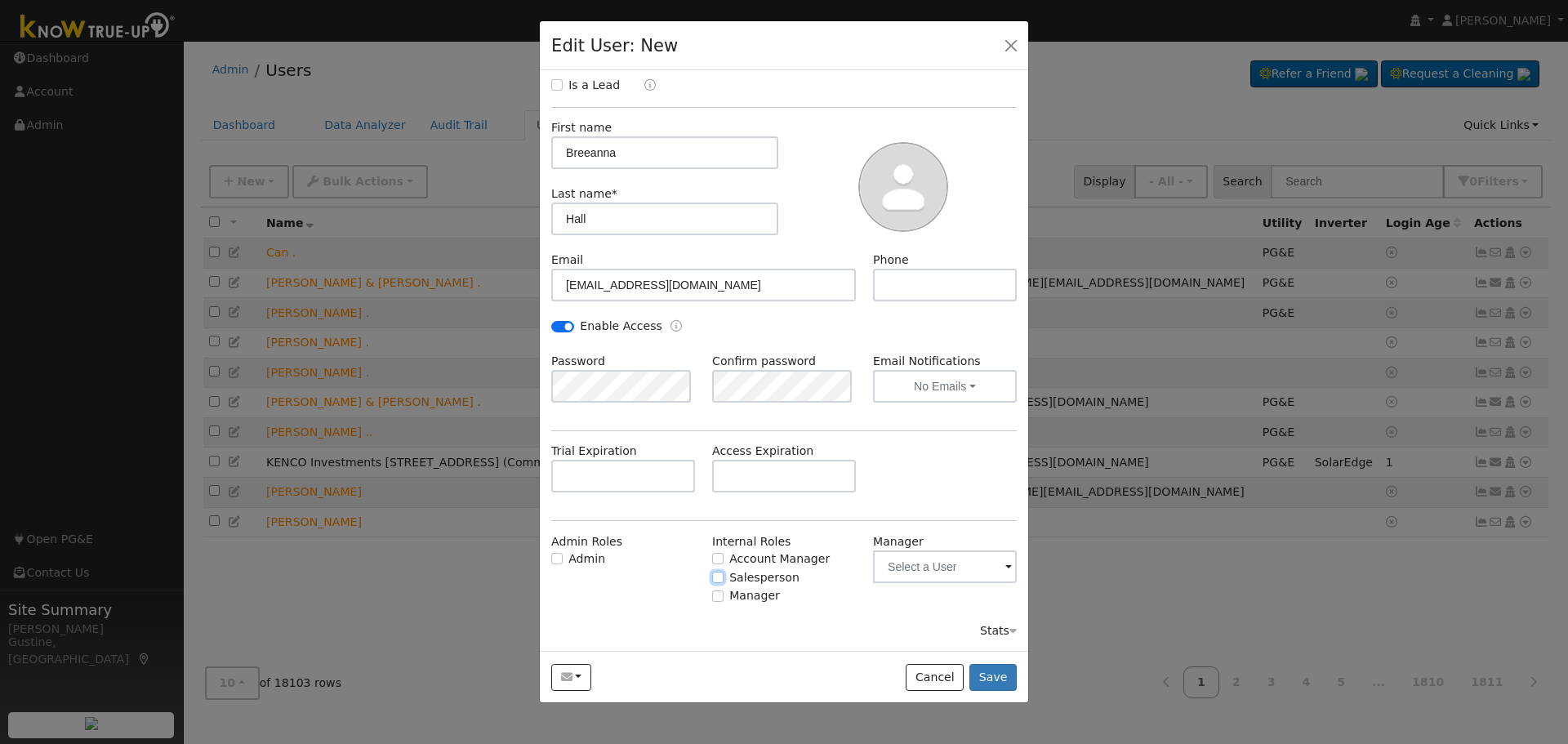
click at [715, 574] on input "Salesperson" at bounding box center [718, 577] width 11 height 11
checkbox input "true"
click at [563, 557] on input "Admin" at bounding box center [557, 559] width 11 height 11
checkbox input "true"
click at [955, 567] on input "text" at bounding box center [945, 567] width 144 height 33
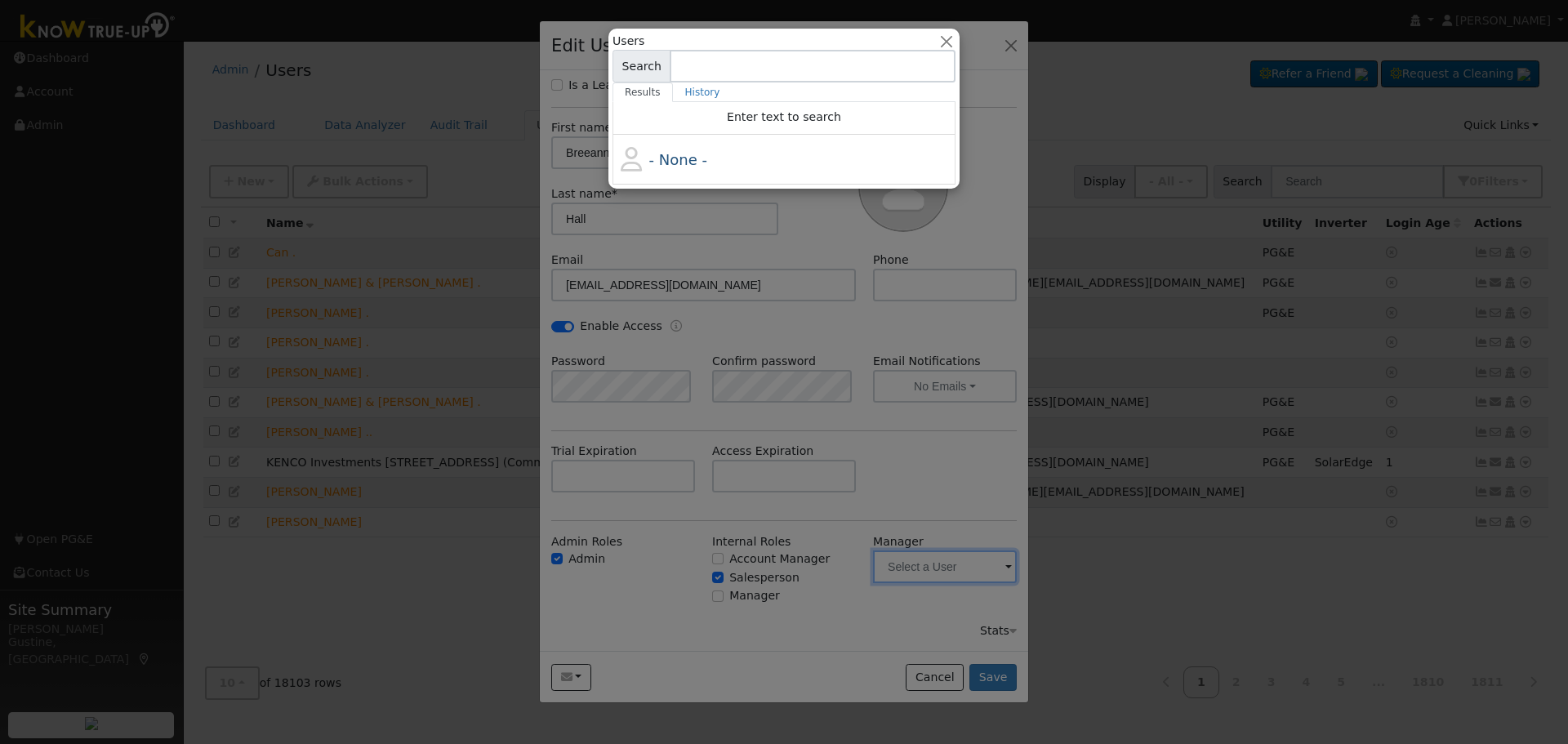
click at [792, 356] on div at bounding box center [784, 372] width 1568 height 744
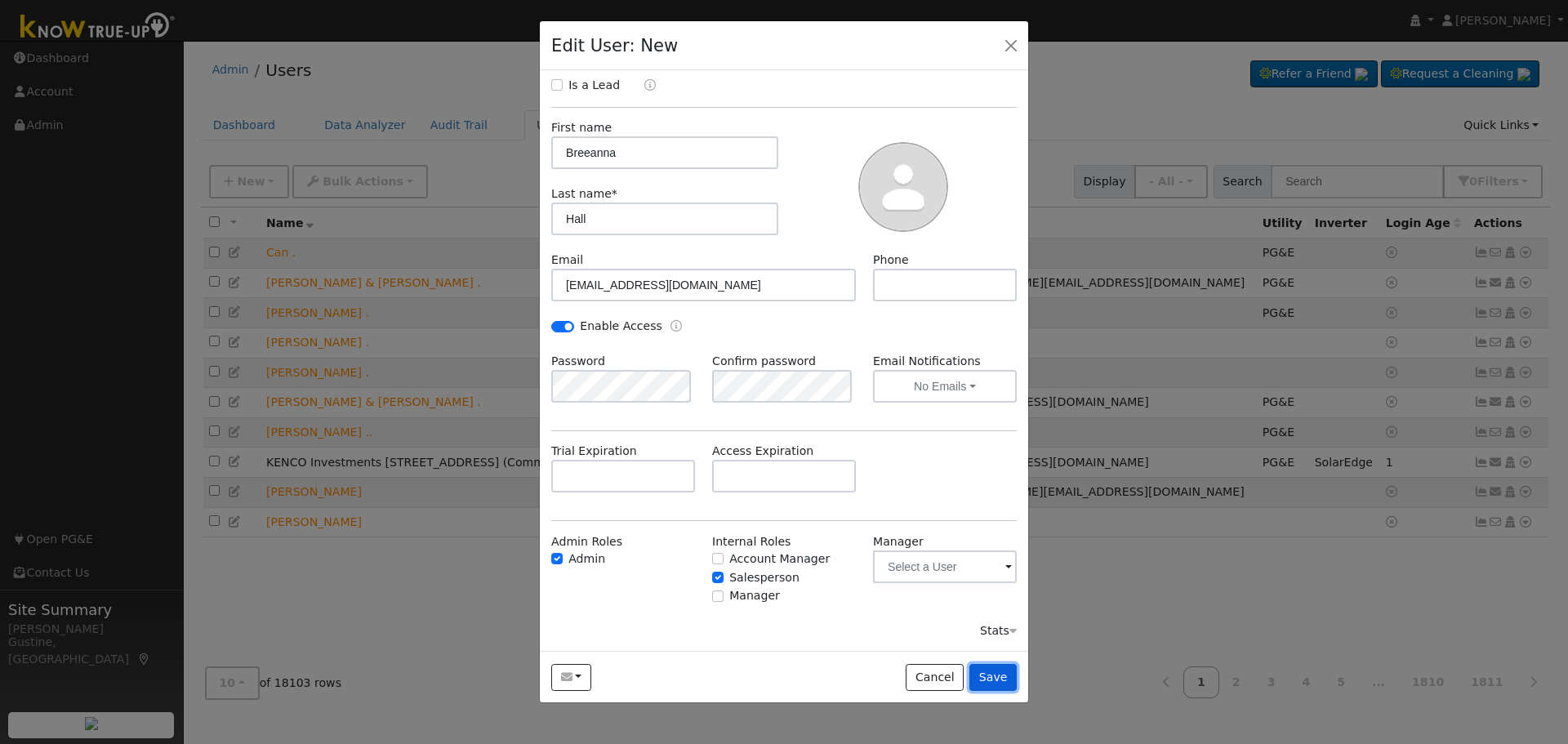
click at [1005, 679] on button "Save" at bounding box center [993, 678] width 47 height 28
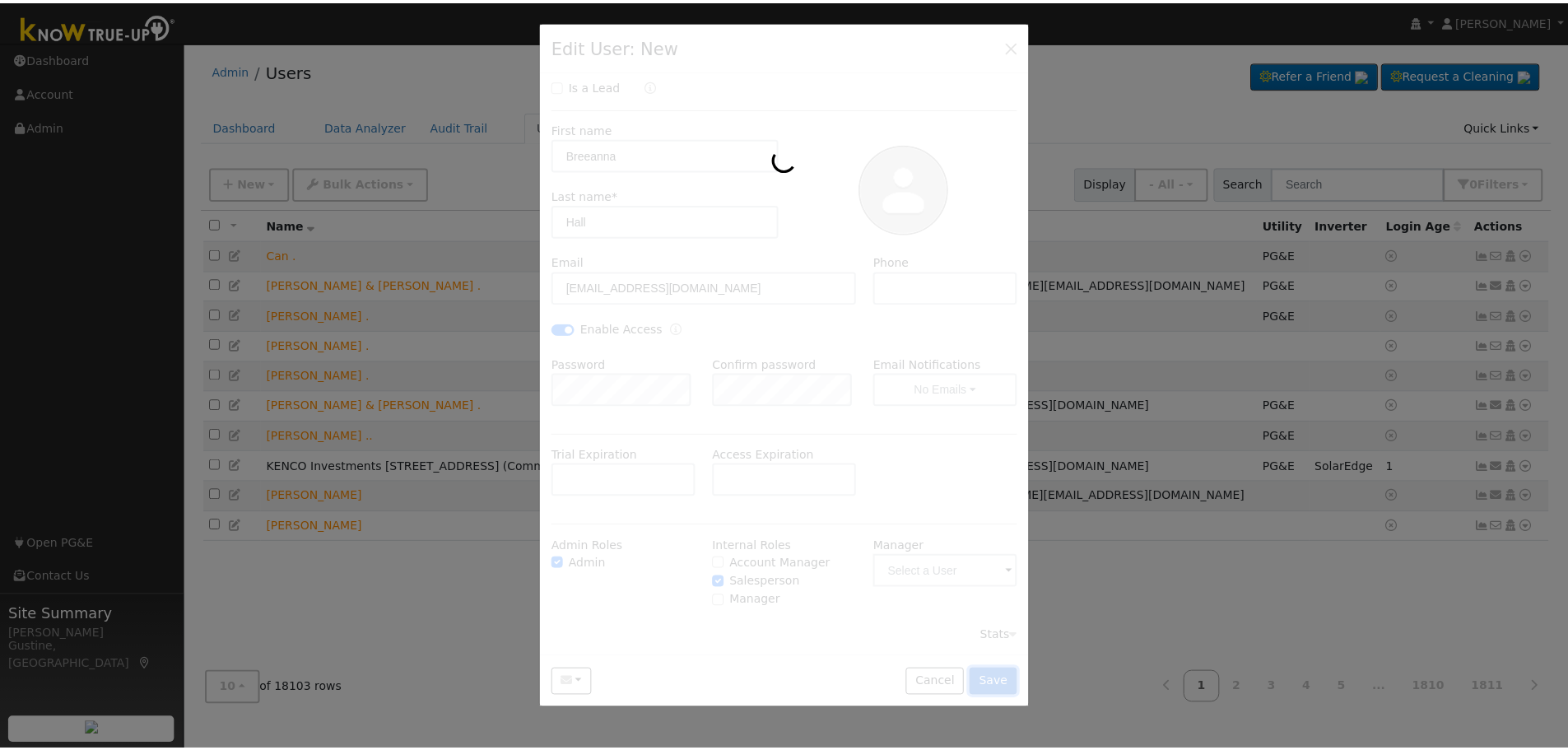
scroll to position [0, 0]
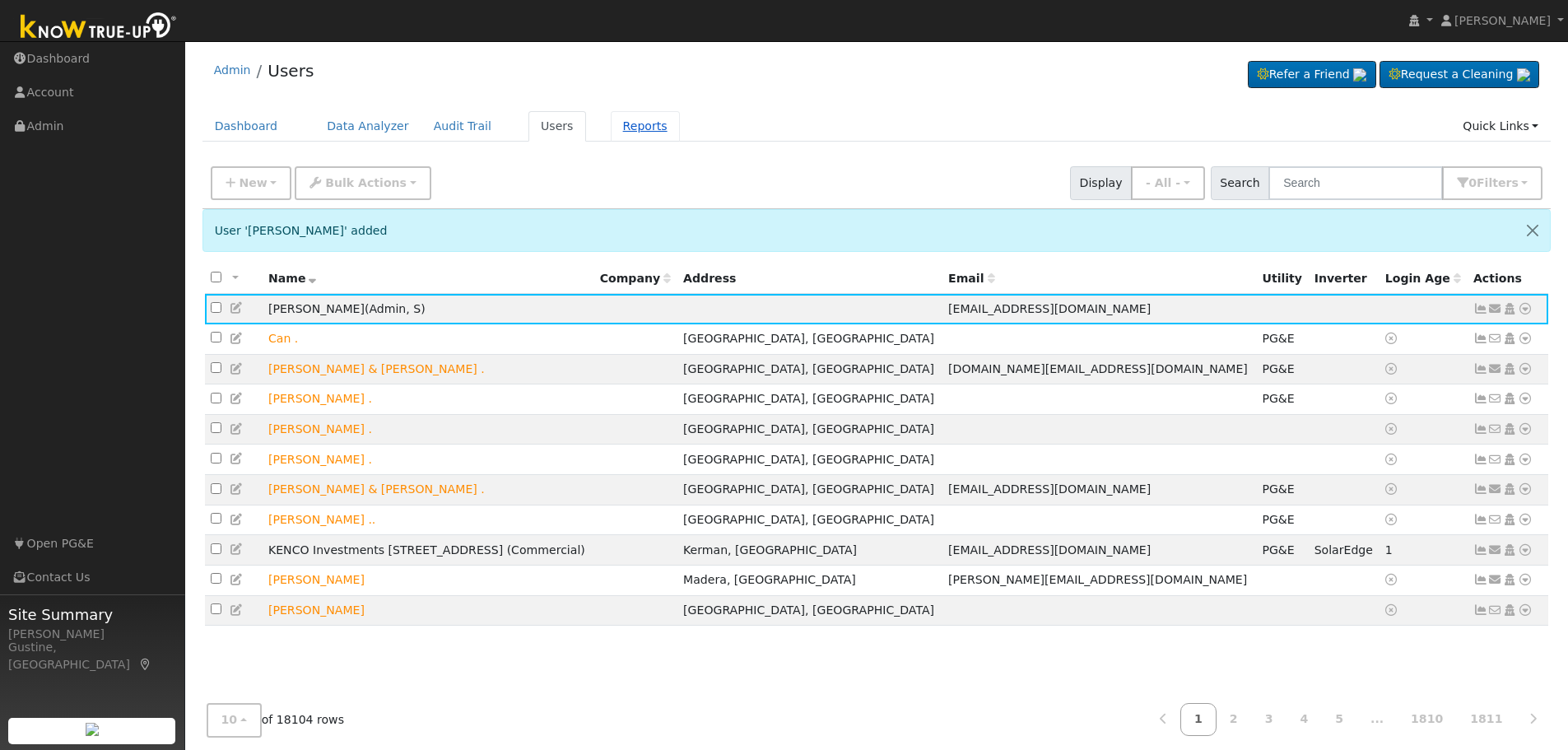
click at [611, 135] on link "Reports" at bounding box center [646, 126] width 69 height 31
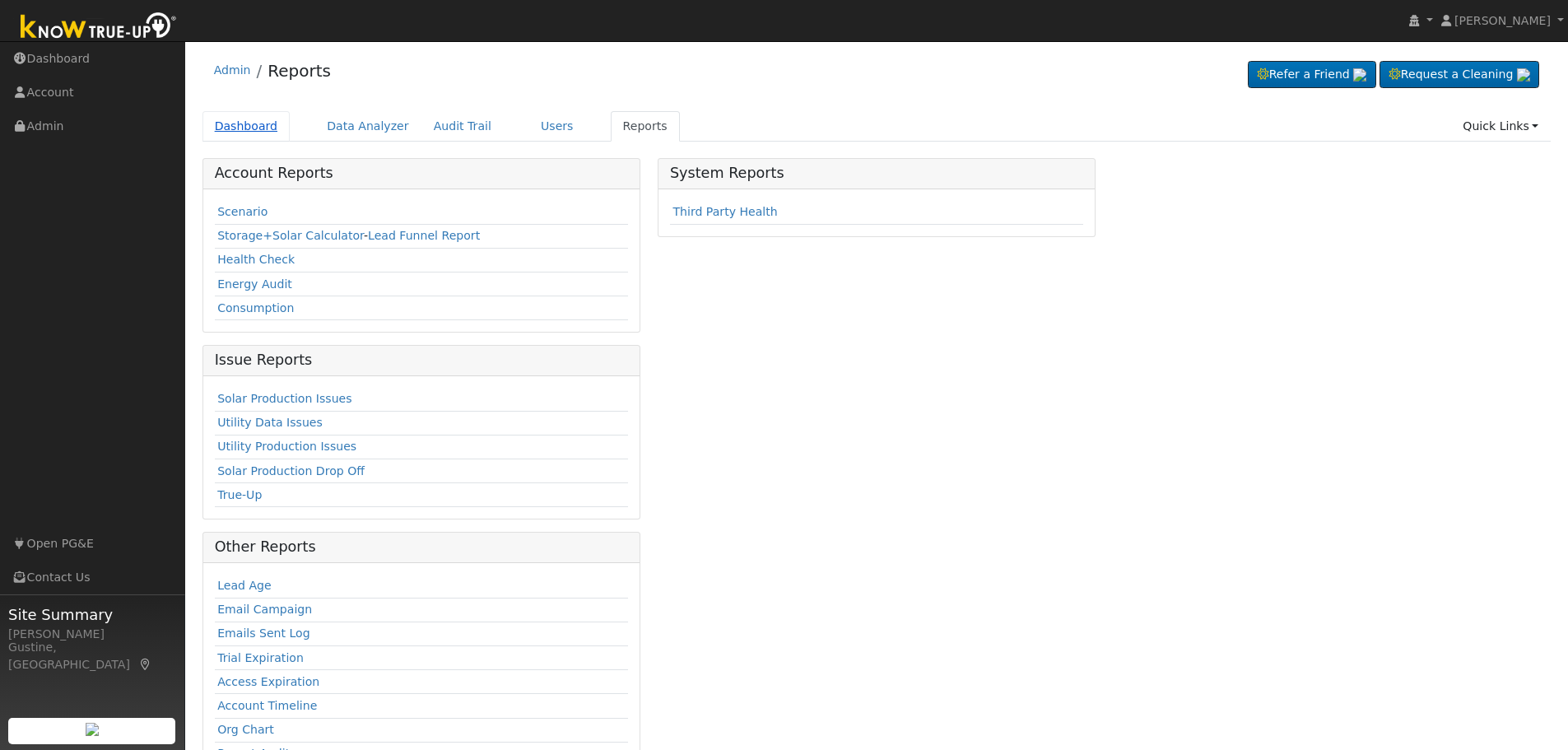
click at [239, 124] on link "Dashboard" at bounding box center [246, 126] width 88 height 31
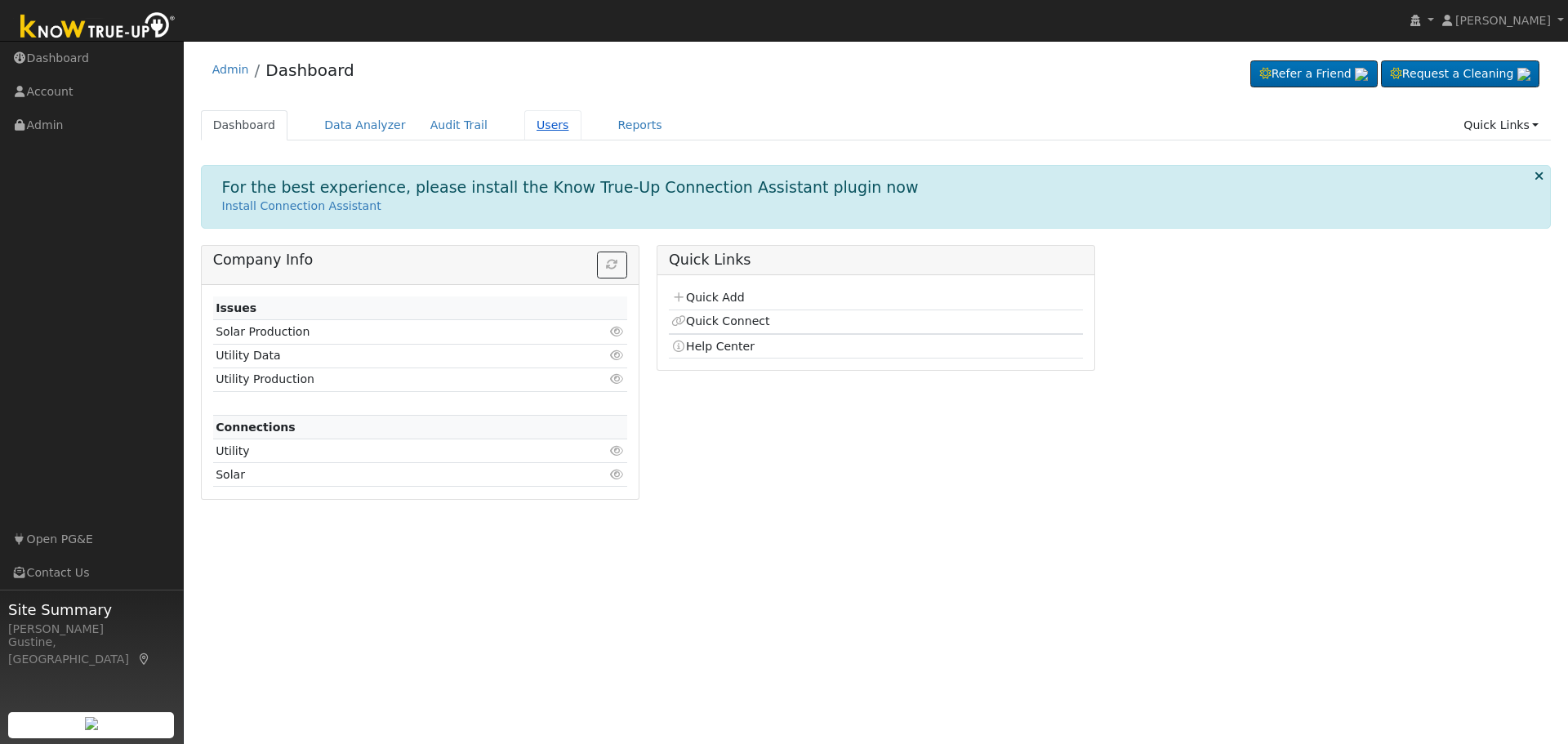
click at [537, 117] on link "Users" at bounding box center [553, 125] width 57 height 31
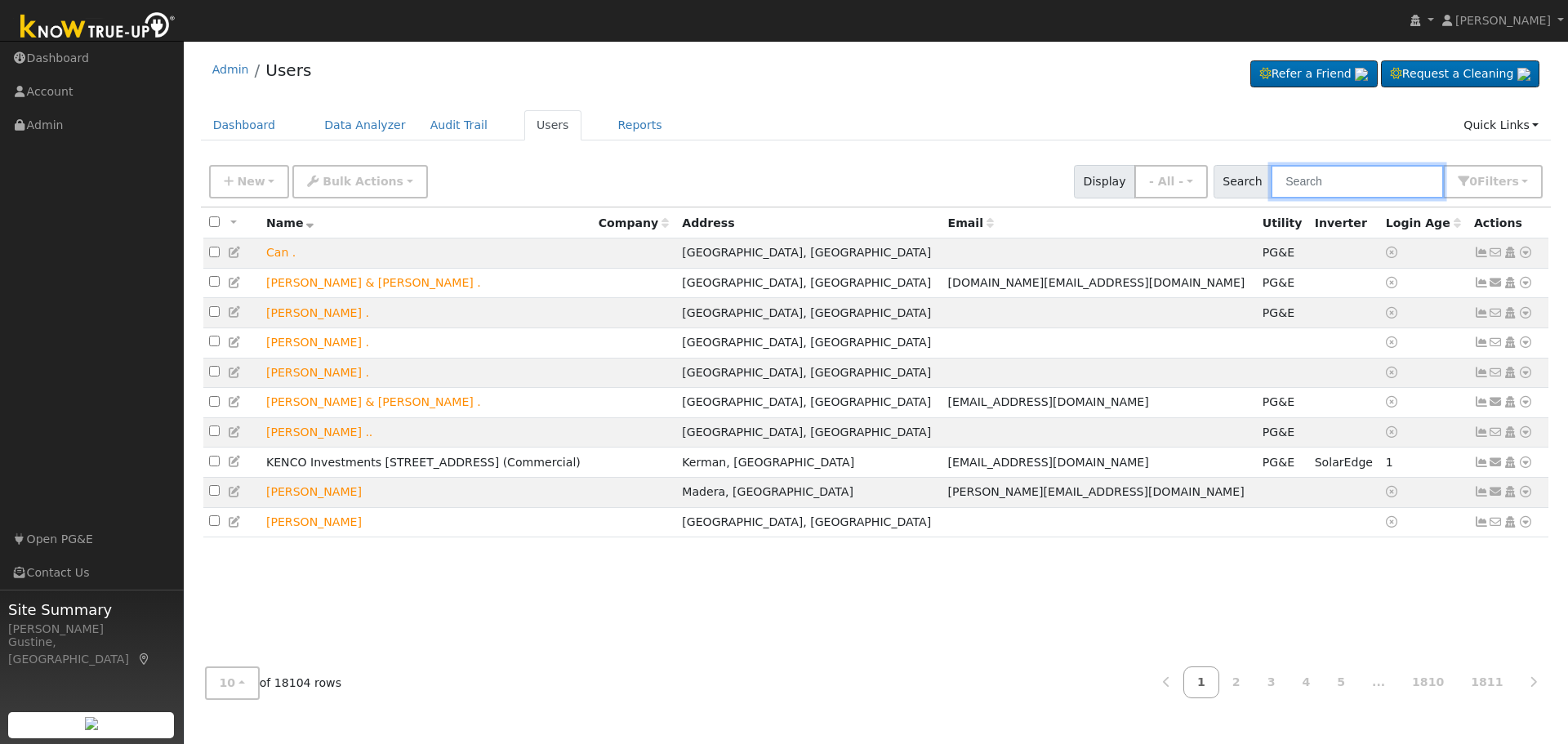
click at [1321, 189] on input "text" at bounding box center [1357, 181] width 173 height 34
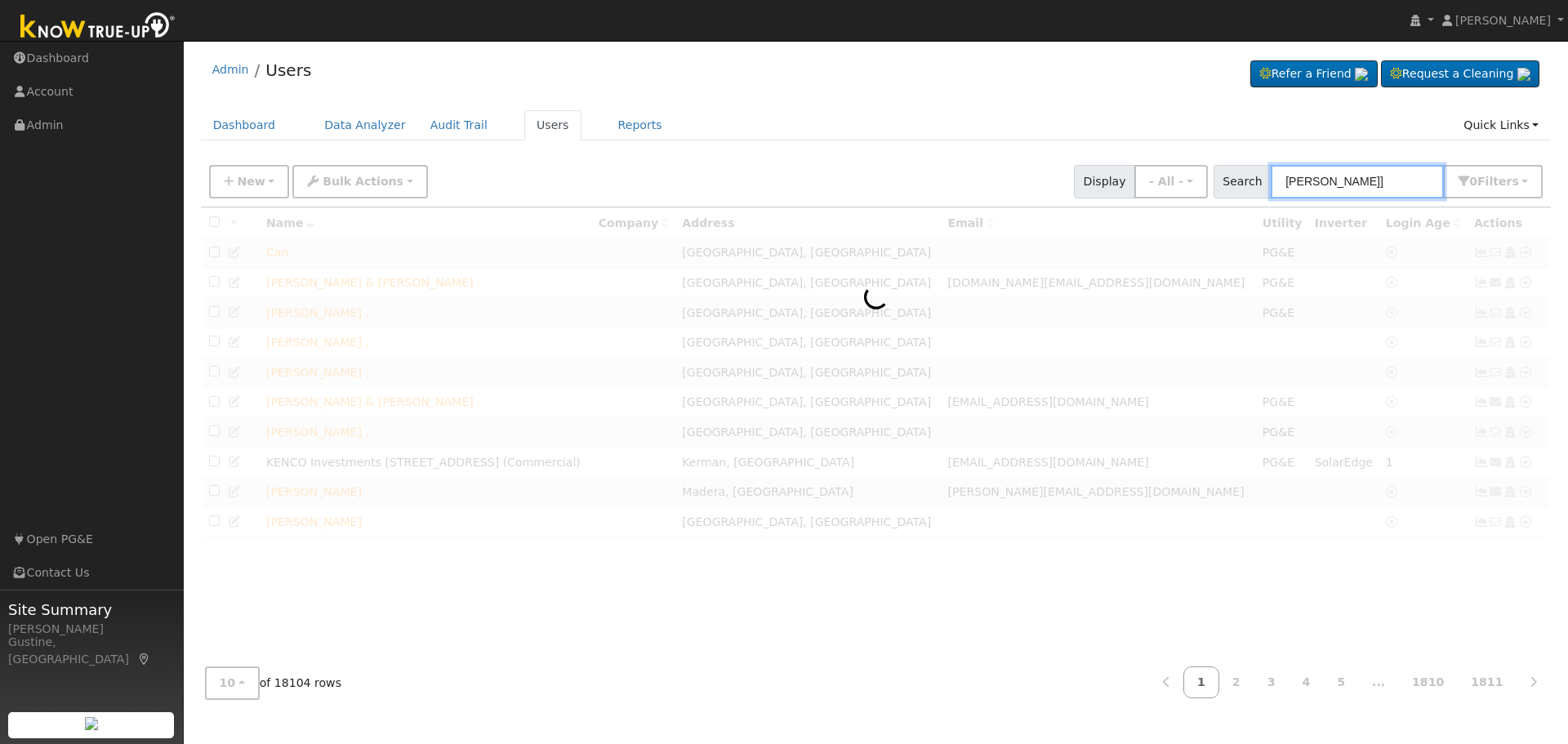
type input "[PERSON_NAME]"
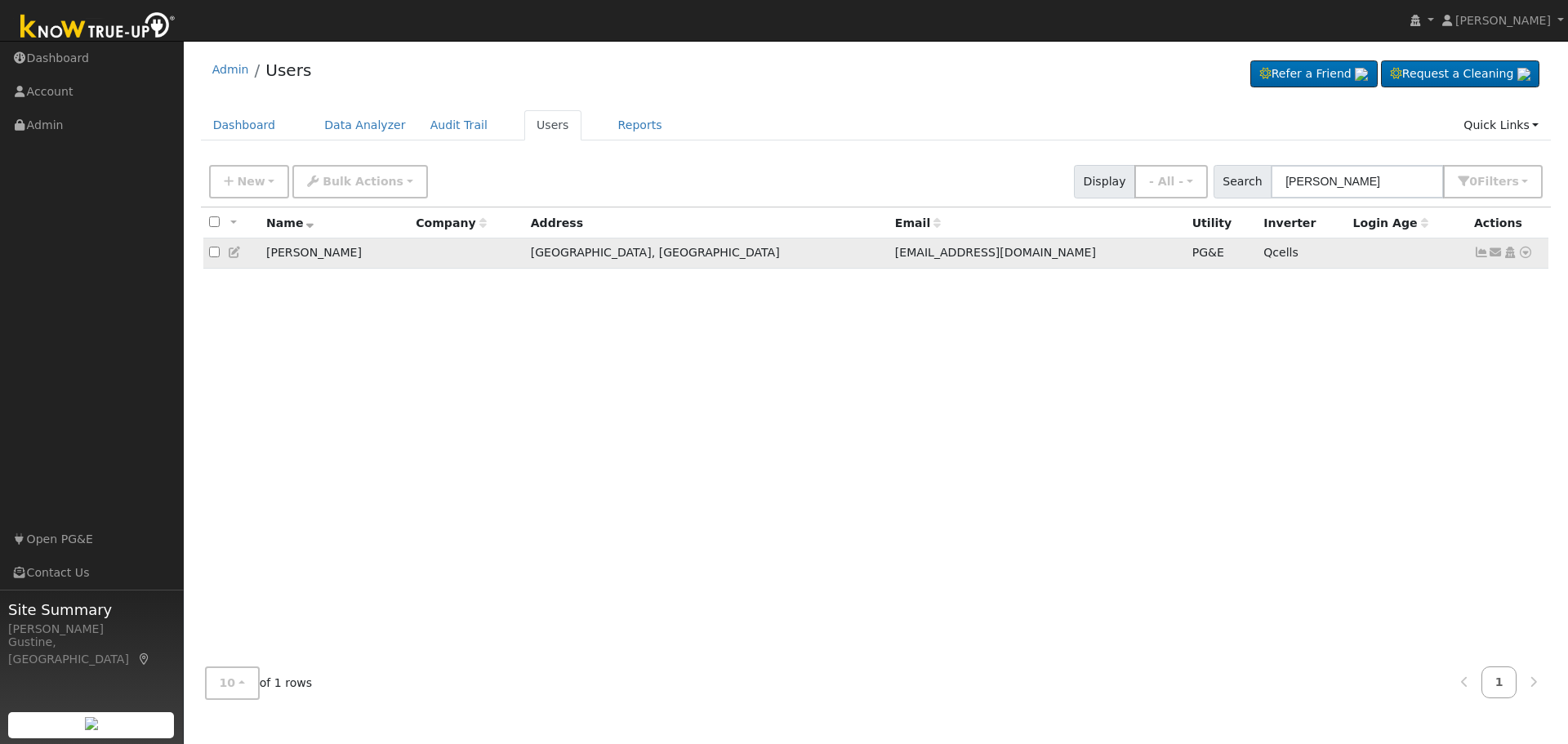
click at [1482, 254] on icon at bounding box center [1481, 253] width 14 height 11
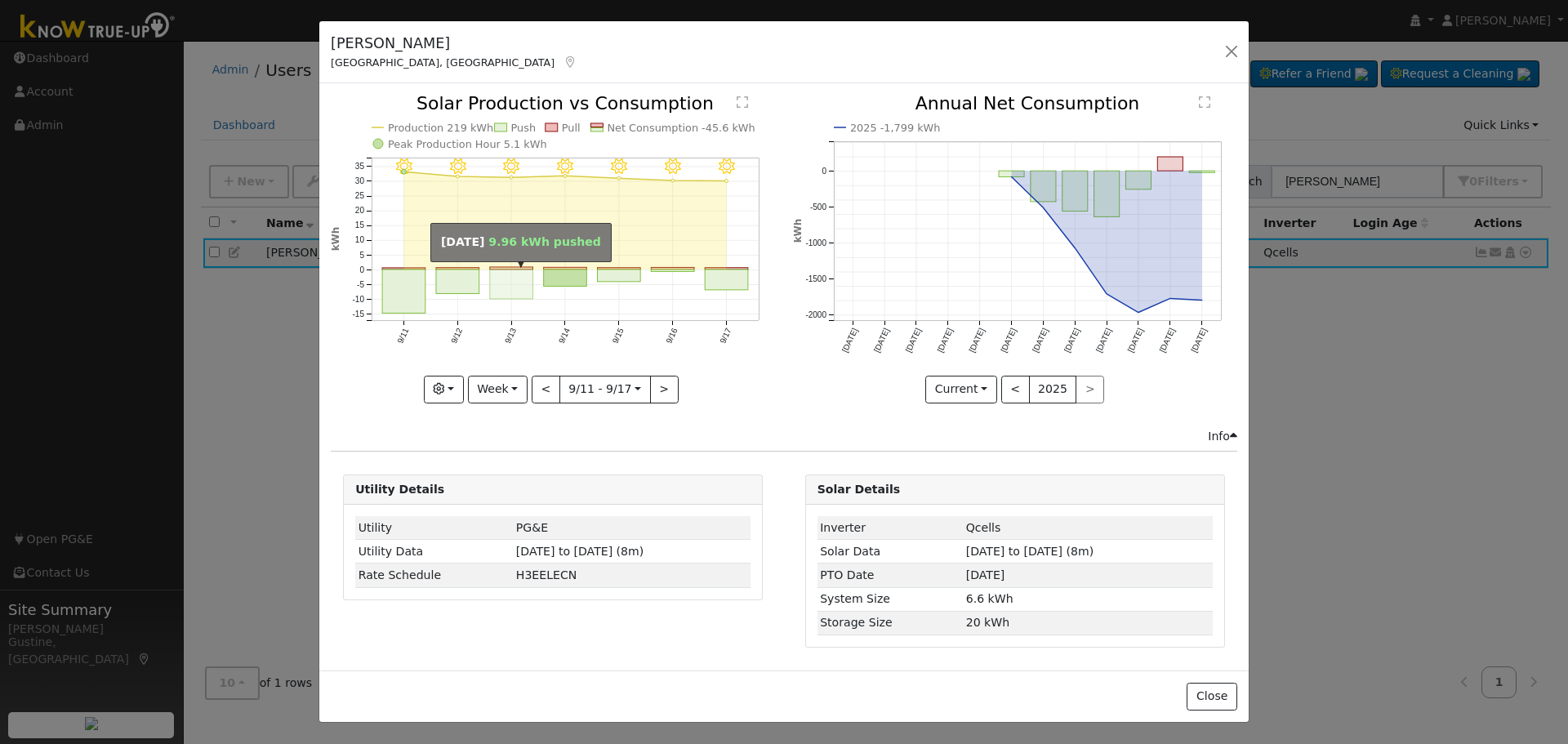
click at [496, 292] on rect "onclick=""" at bounding box center [511, 284] width 43 height 30
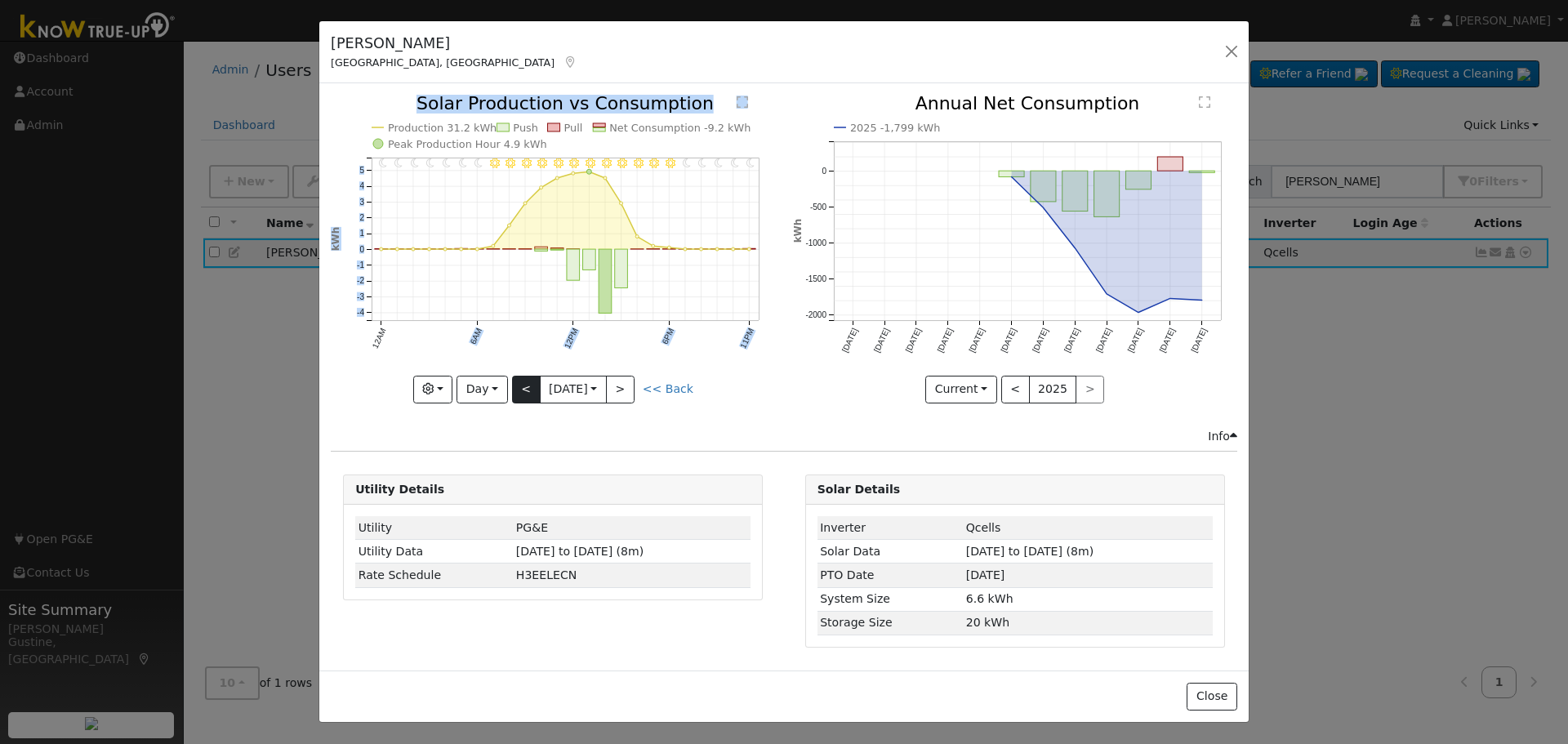
click at [517, 381] on div "11PM - Clear 10PM - Clear 9PM - Clear 8PM - Clear 7PM - Clear 6PM - Clear 5PM -…" at bounding box center [553, 249] width 444 height 308
click at [519, 381] on button "<" at bounding box center [526, 389] width 29 height 28
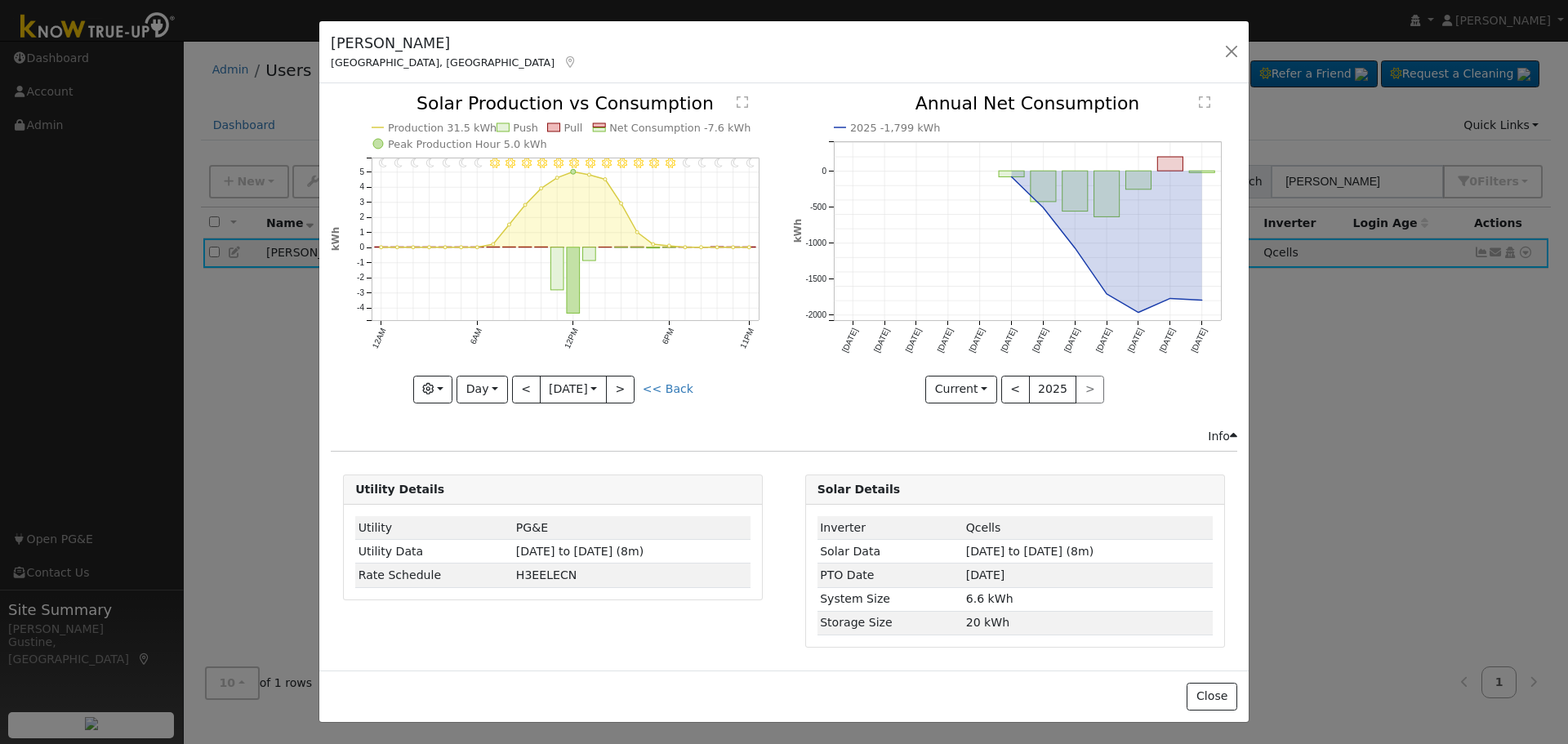
click at [526, 470] on div "Issue History Date By Flag Comment Type No Issue History 11PM - Clear 10PM - Cl…" at bounding box center [784, 376] width 930 height 587
click at [472, 391] on button "Day" at bounding box center [482, 389] width 51 height 28
click at [497, 451] on link "Week" at bounding box center [514, 446] width 114 height 23
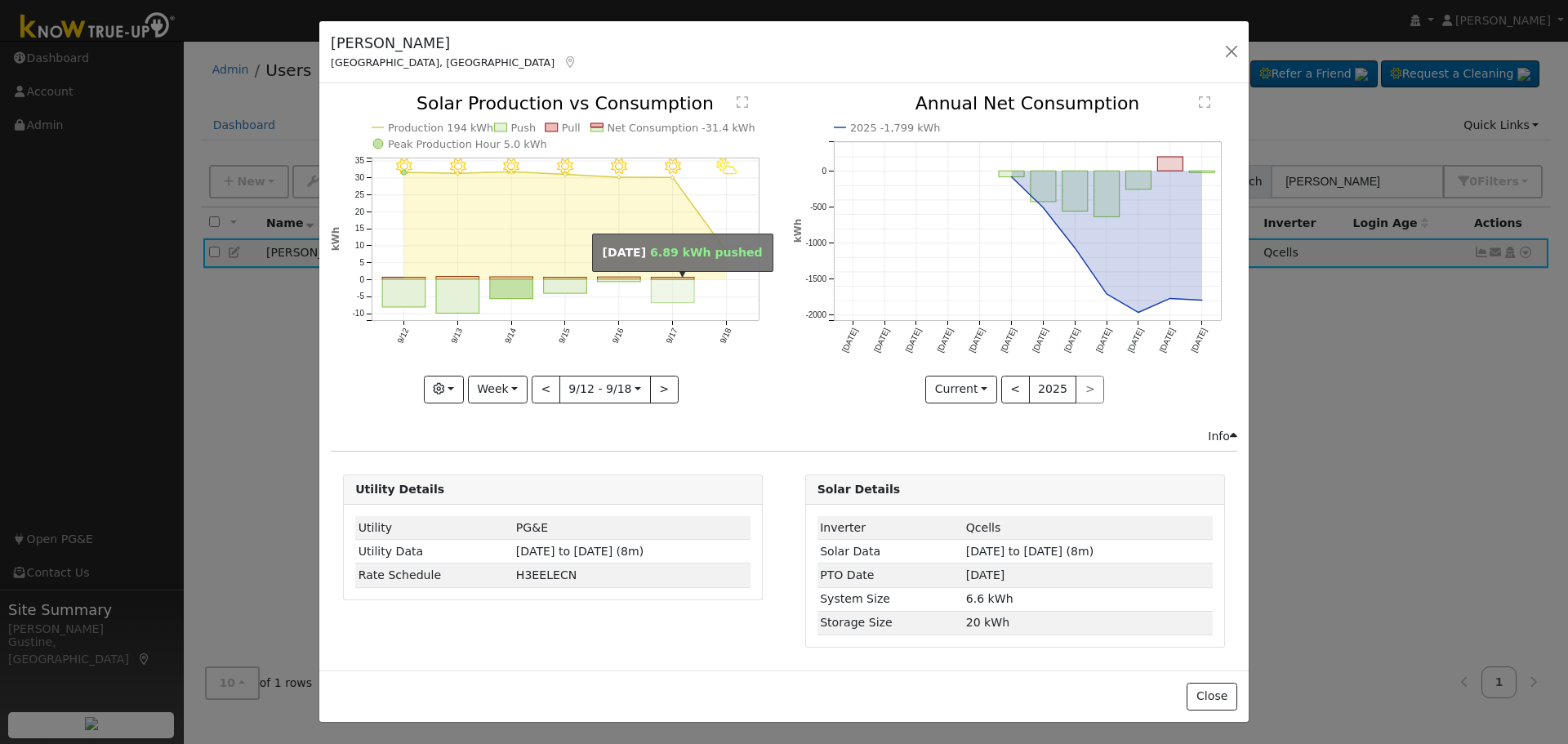
click at [692, 298] on rect "onclick=""" at bounding box center [673, 292] width 43 height 24
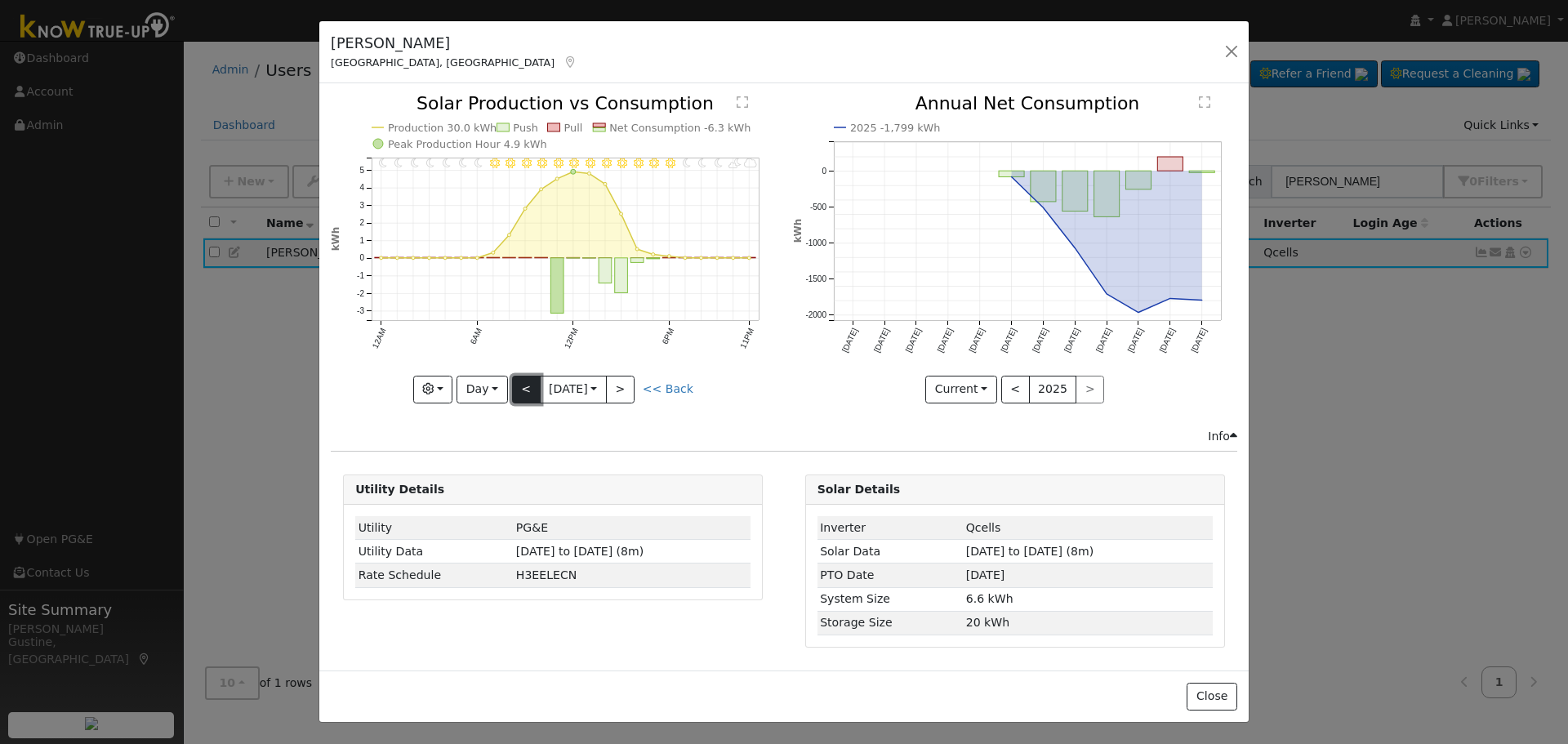
click at [526, 392] on button "<" at bounding box center [526, 389] width 29 height 28
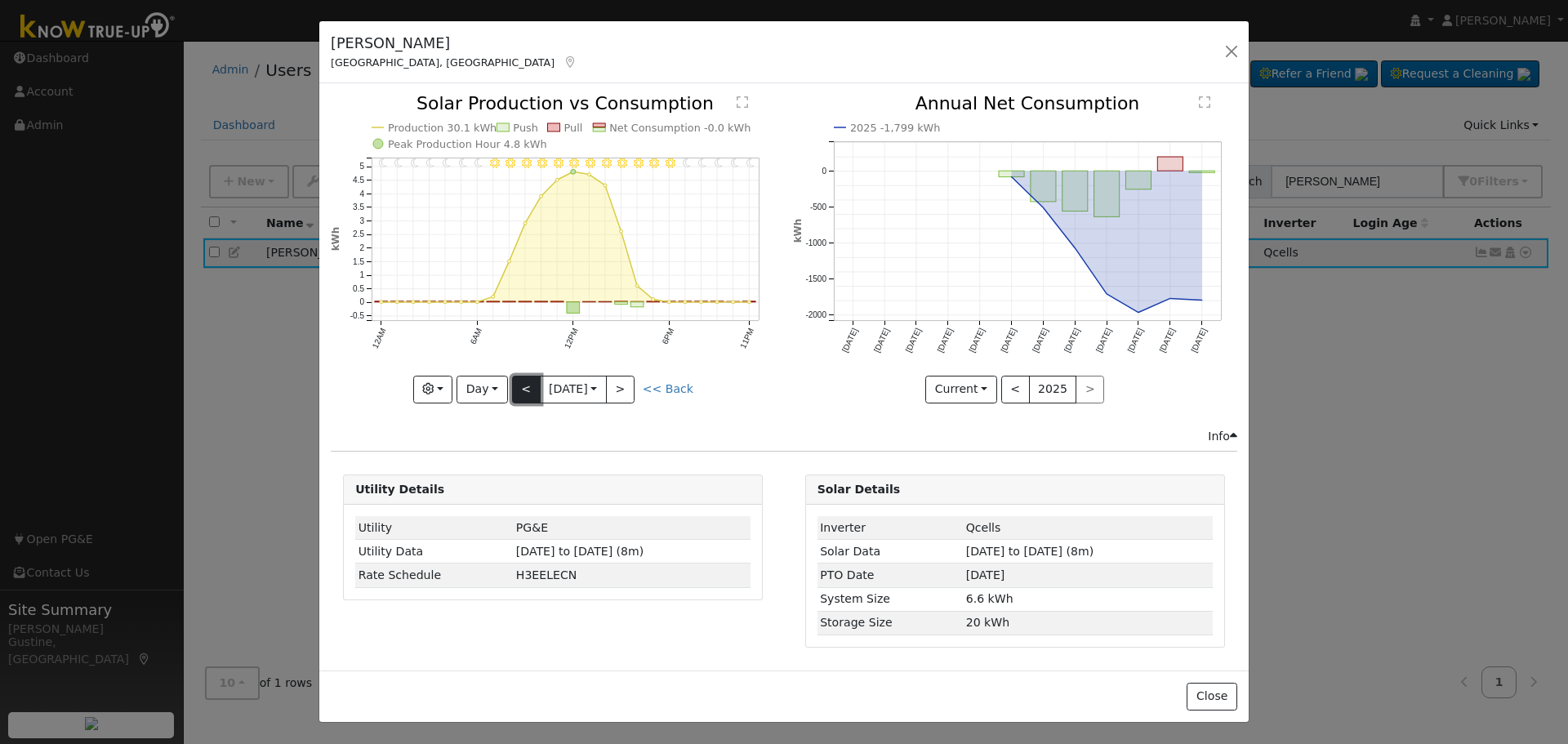
click at [536, 383] on button "<" at bounding box center [526, 389] width 29 height 28
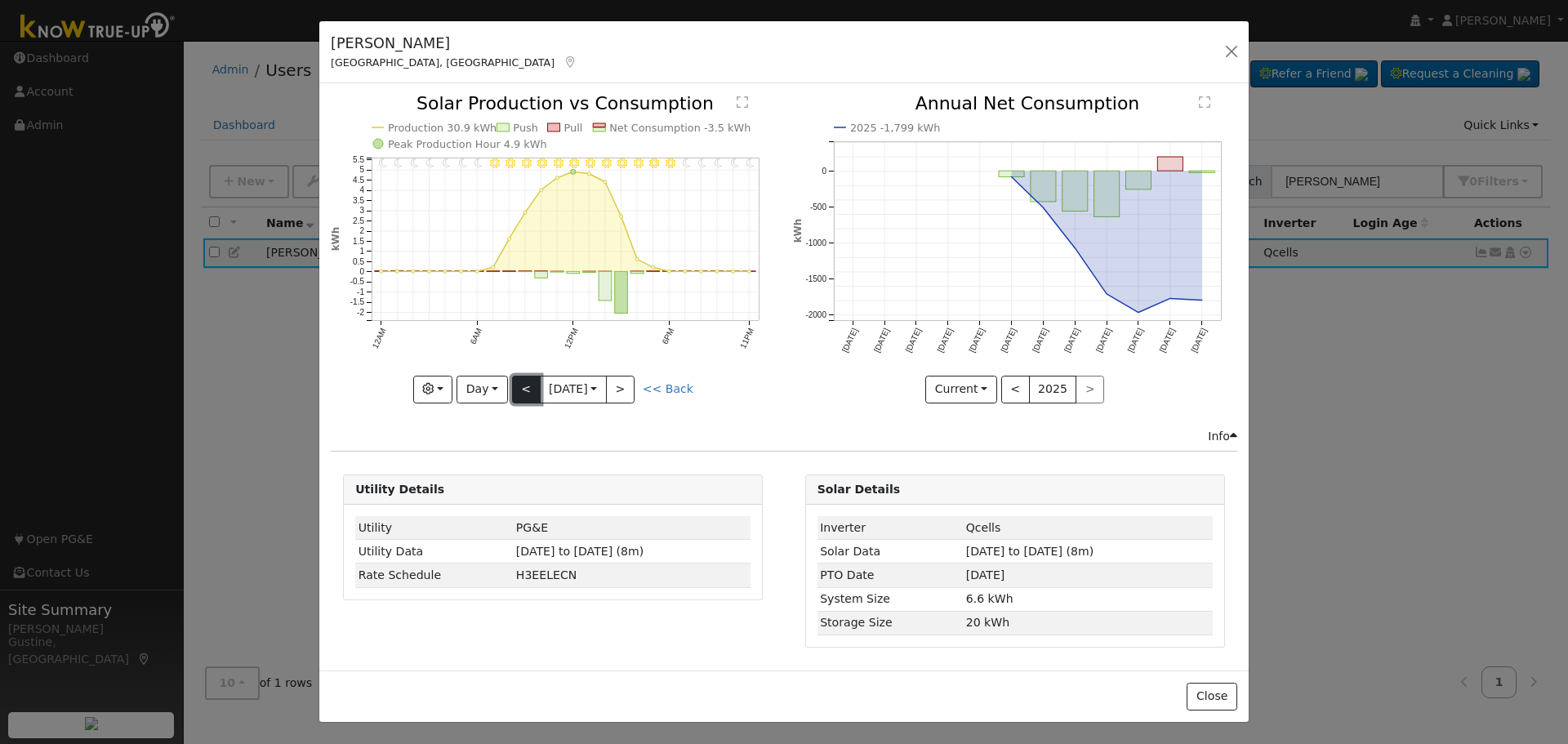
click at [536, 383] on button "<" at bounding box center [526, 389] width 29 height 28
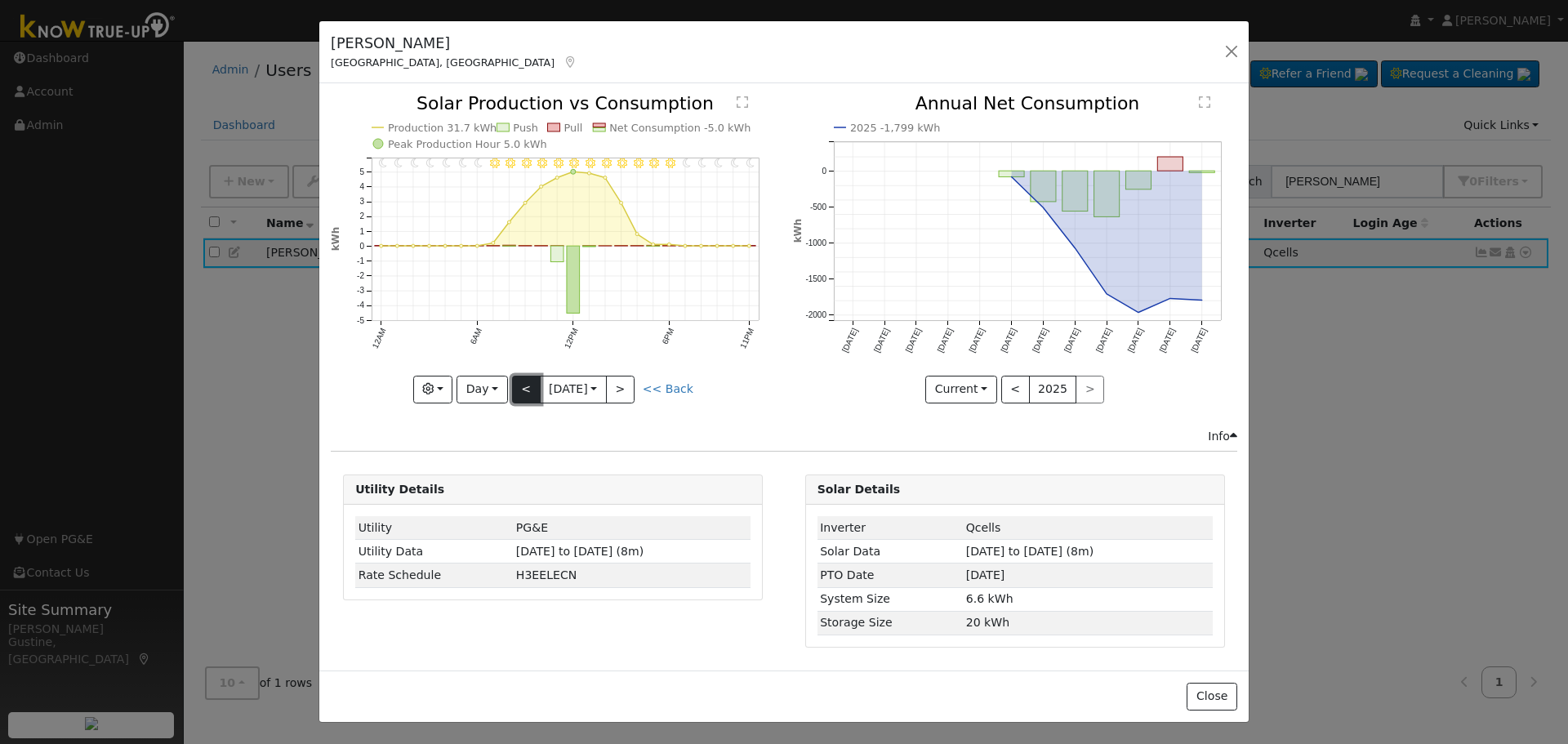
click at [536, 383] on button "<" at bounding box center [526, 389] width 29 height 28
click at [528, 381] on button "<" at bounding box center [526, 389] width 29 height 28
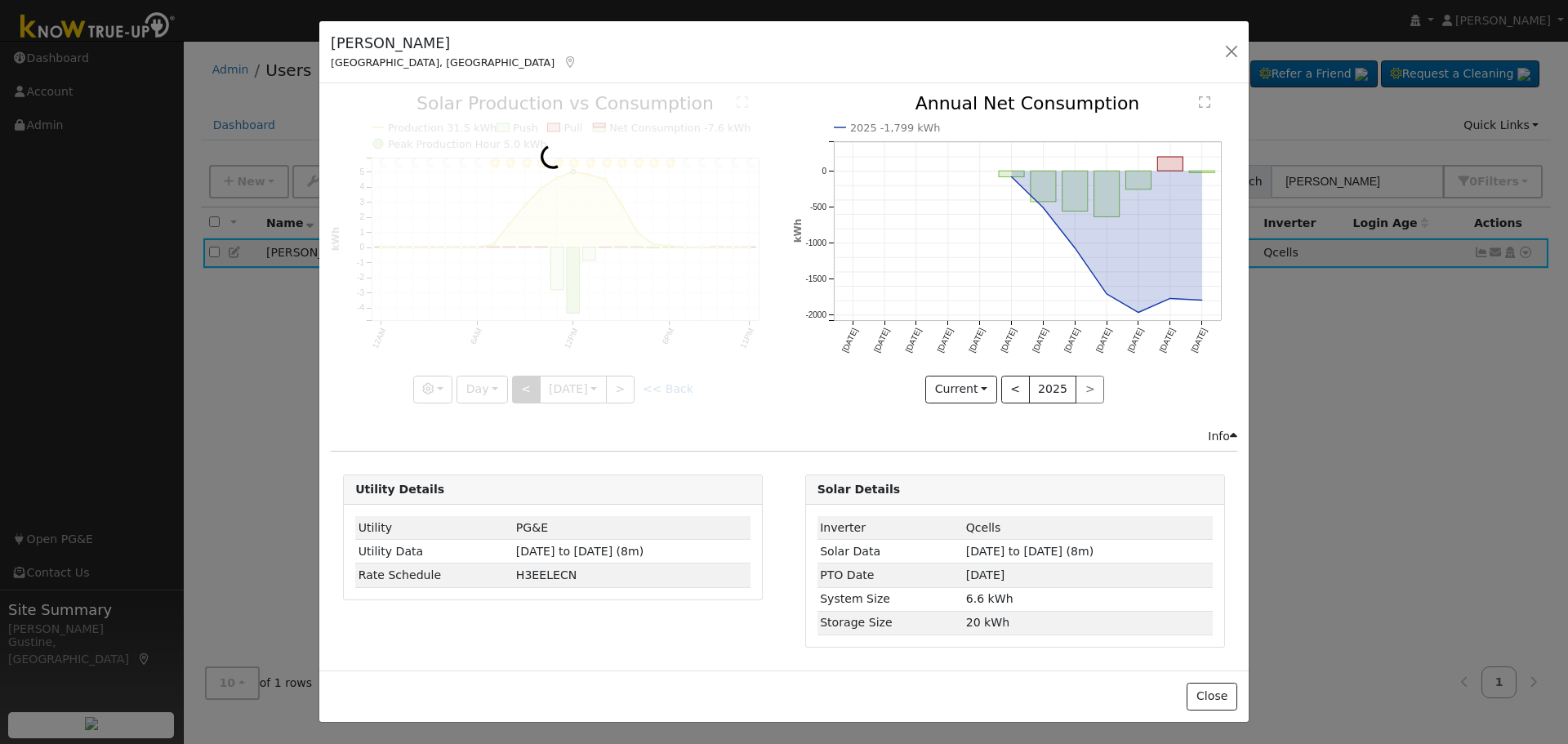
click at [528, 381] on div at bounding box center [553, 249] width 444 height 308
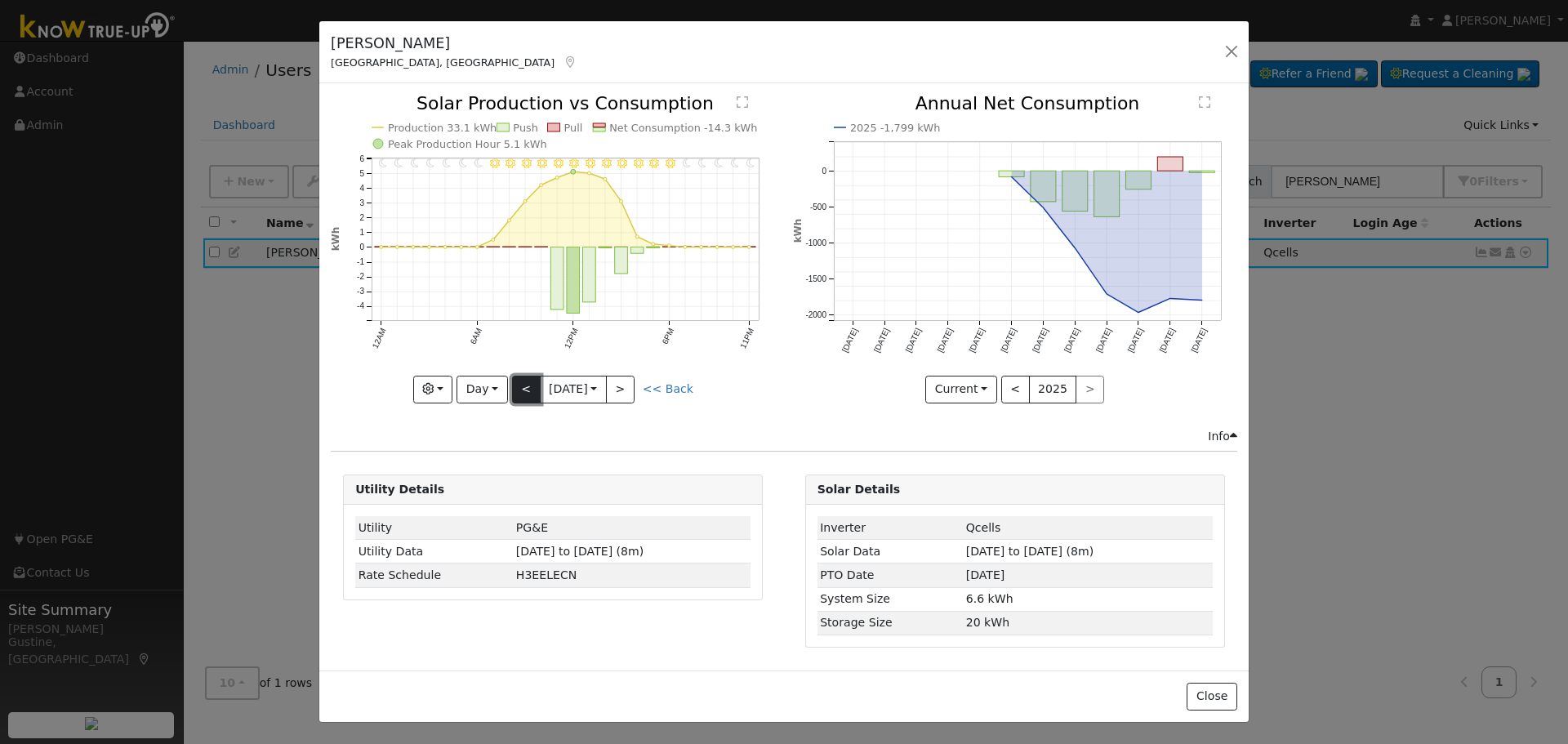
click at [528, 381] on button "<" at bounding box center [526, 389] width 29 height 28
click at [529, 381] on button "<" at bounding box center [526, 389] width 29 height 28
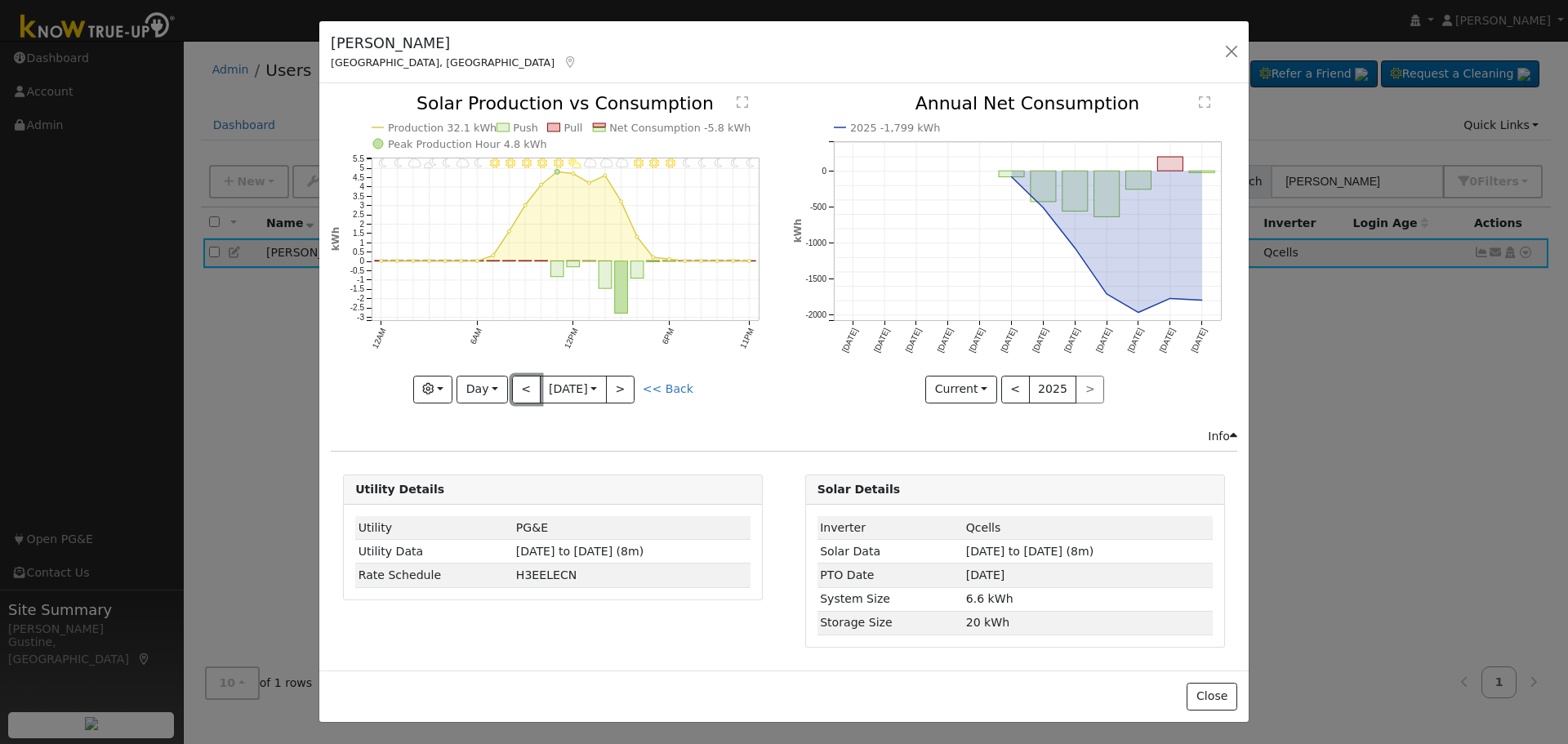
click at [530, 380] on button "<" at bounding box center [526, 389] width 29 height 28
click at [527, 392] on button "<" at bounding box center [526, 389] width 29 height 28
click at [527, 392] on div "11PM - Clear 10PM - Clear 9PM - Clear 8PM - Clear 7PM - Clear 6PM - Clear 5PM -…" at bounding box center [553, 249] width 444 height 308
click at [527, 392] on button "<" at bounding box center [526, 389] width 29 height 28
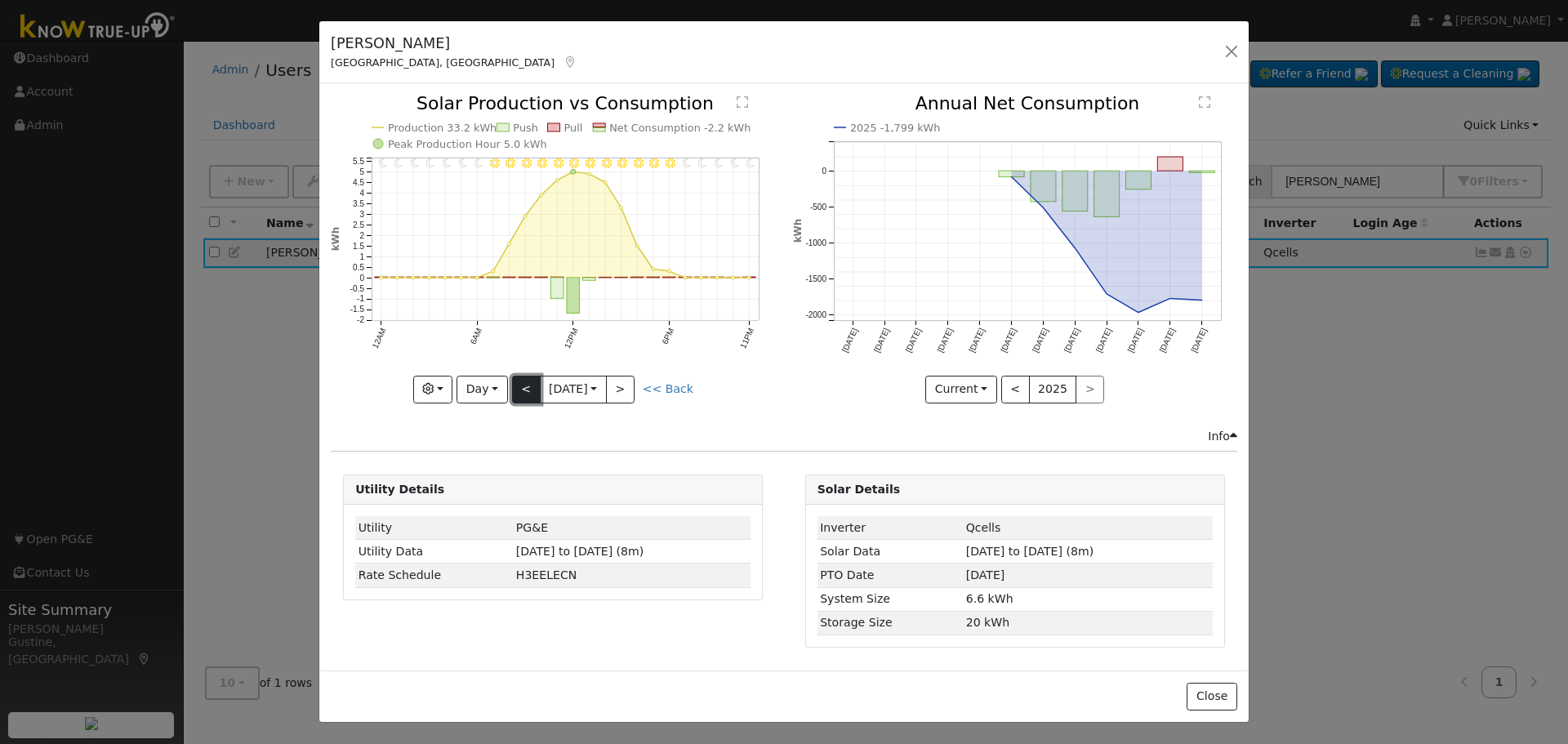
click at [527, 391] on button "<" at bounding box center [526, 389] width 29 height 28
click at [527, 390] on button "<" at bounding box center [526, 389] width 29 height 28
drag, startPoint x: 527, startPoint y: 390, endPoint x: 528, endPoint y: 402, distance: 12.0
click at [528, 402] on div at bounding box center [553, 249] width 444 height 308
click at [528, 400] on button "<" at bounding box center [526, 389] width 29 height 28
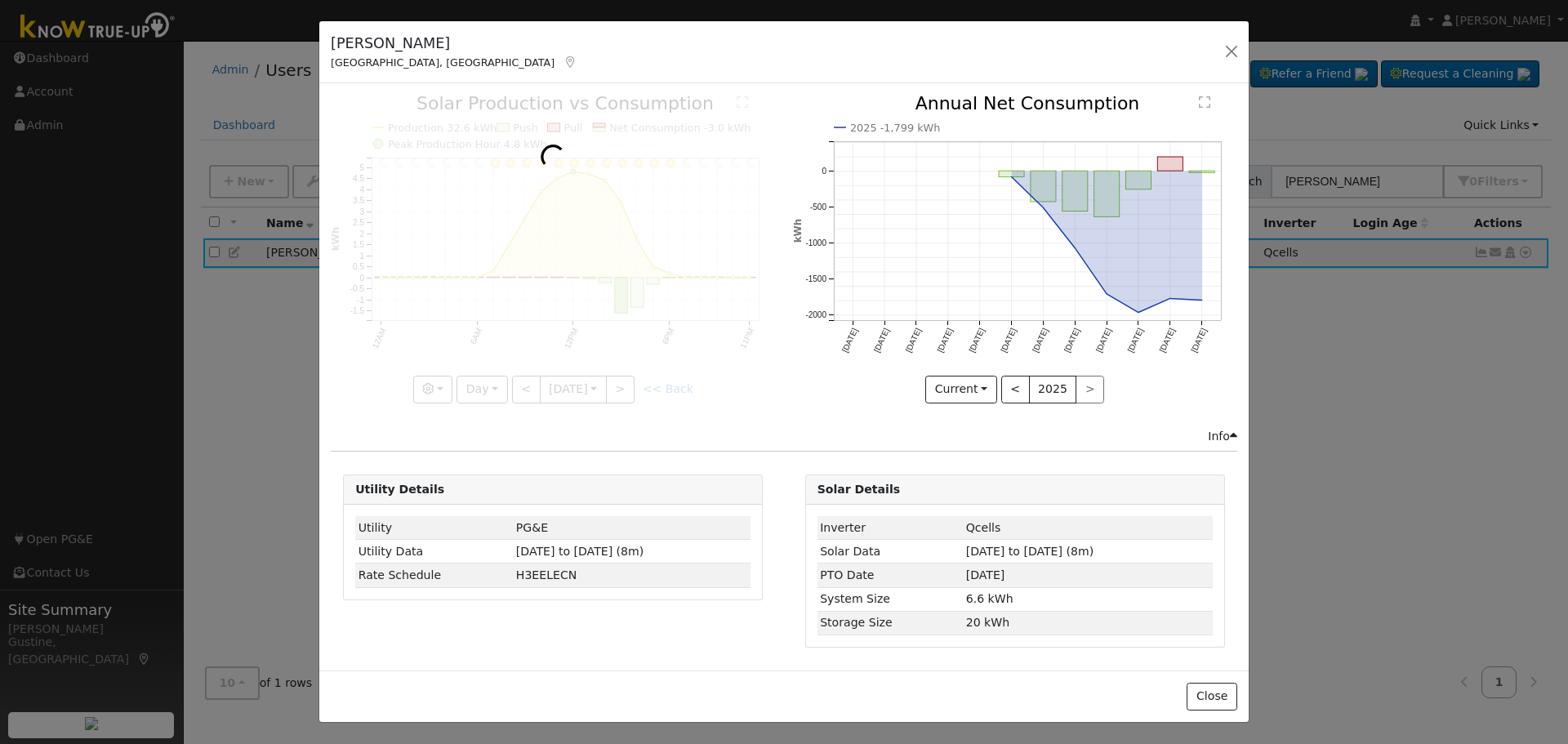
click at [528, 400] on div at bounding box center [553, 249] width 444 height 308
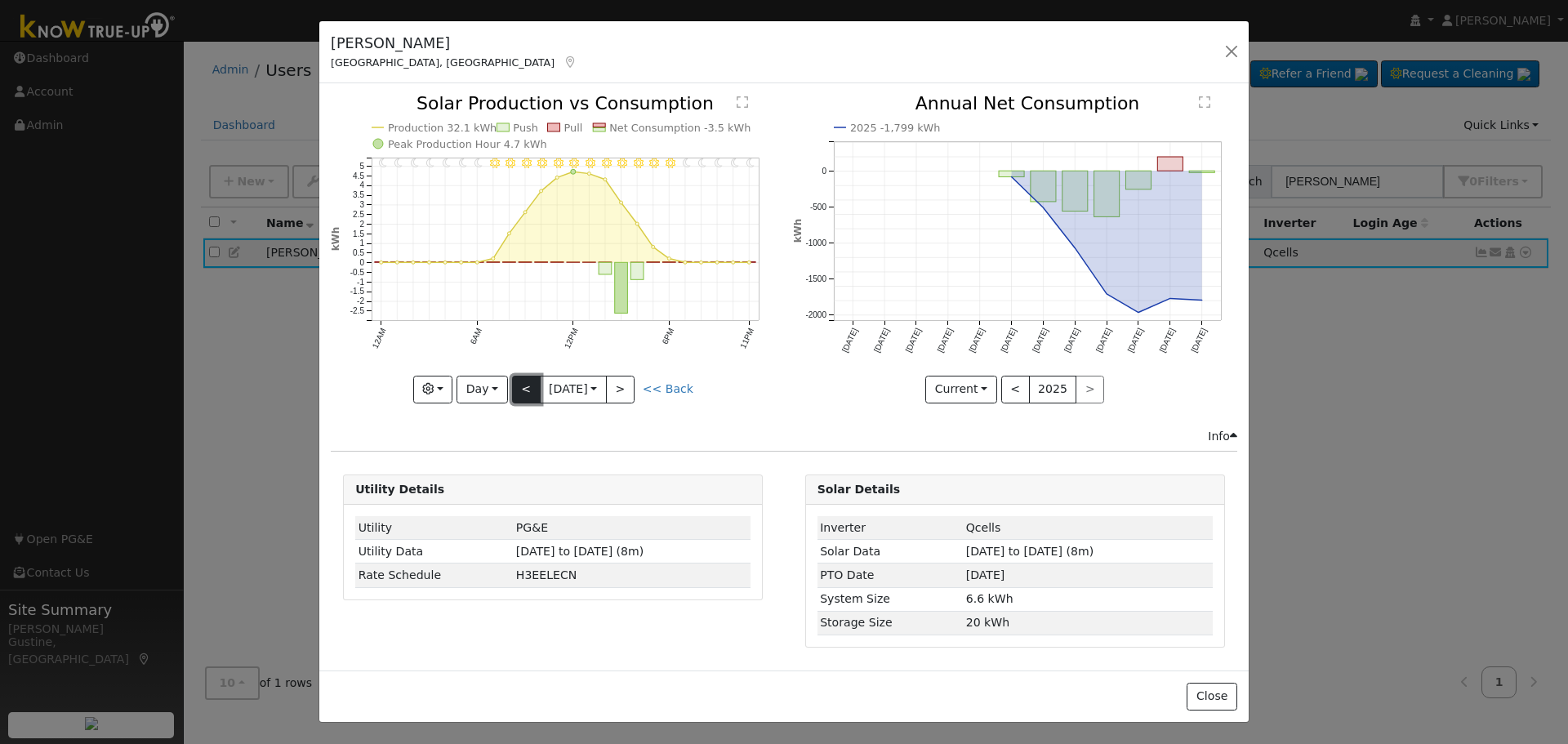
click at [527, 399] on button "<" at bounding box center [526, 389] width 29 height 28
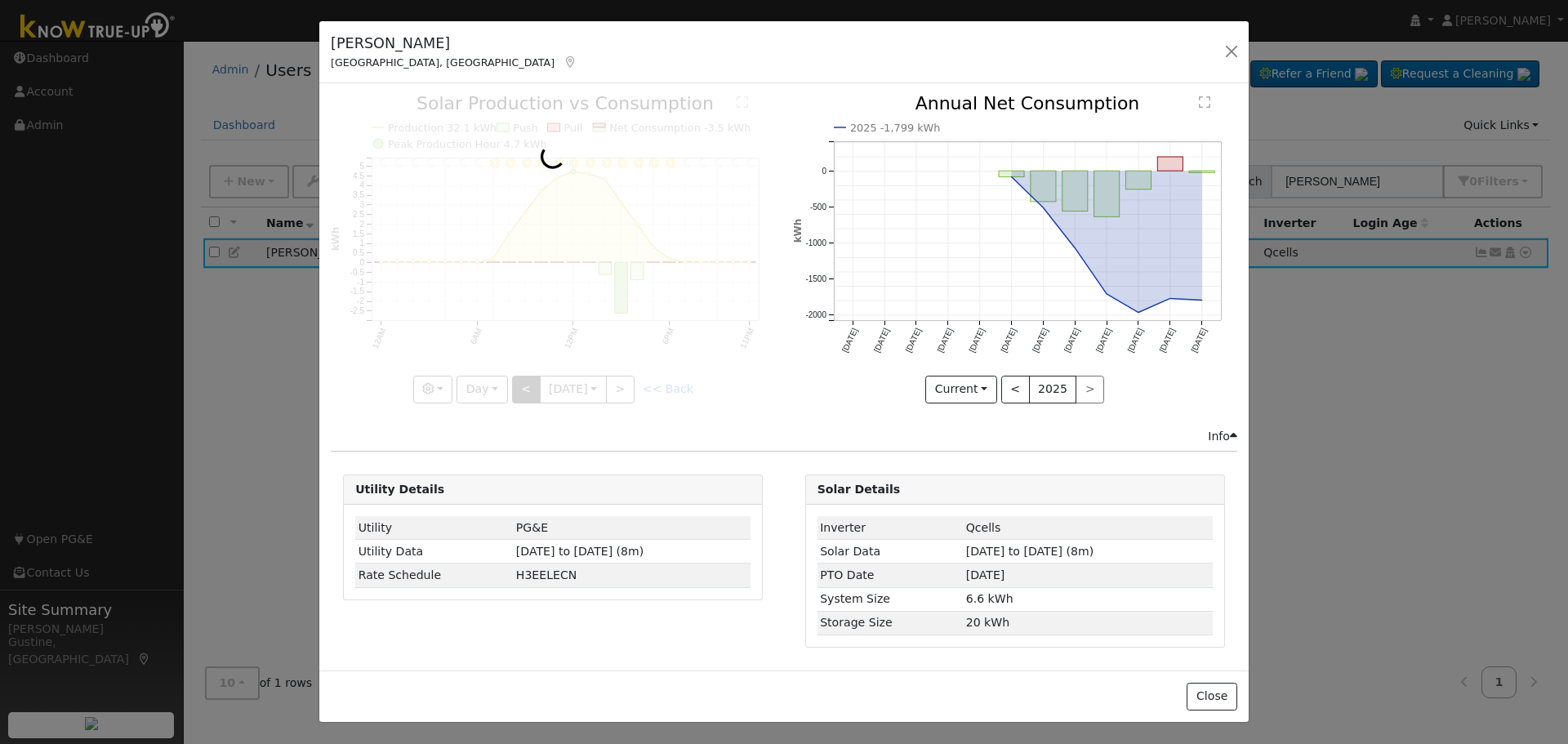
click at [527, 399] on div at bounding box center [553, 249] width 444 height 308
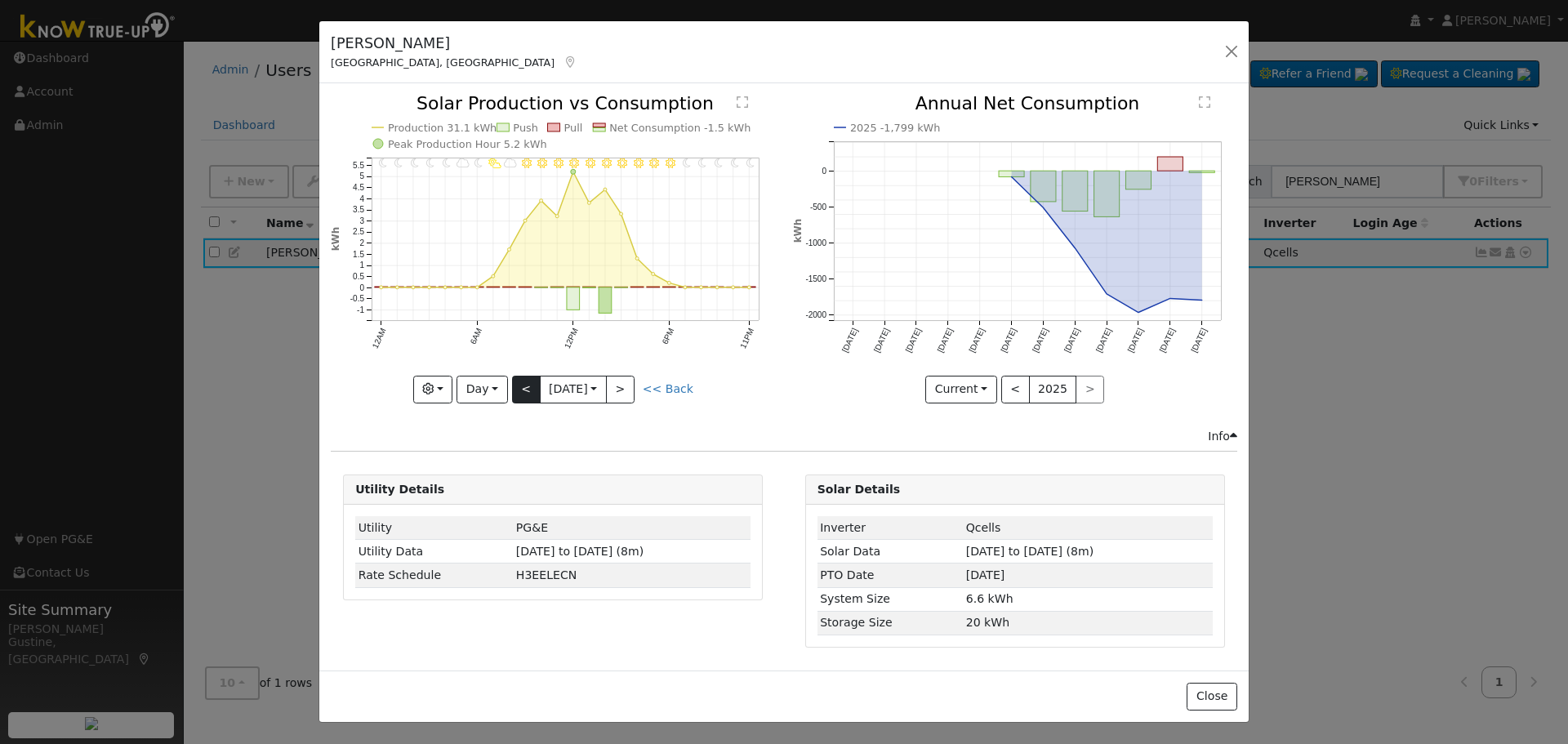
click at [527, 399] on div "11PM - Clear 10PM - Clear 9PM - MostlyClear 8PM - Clear 7PM - Clear 6PM - Clear…" at bounding box center [553, 249] width 444 height 308
click at [527, 399] on button "<" at bounding box center [526, 389] width 29 height 28
type input "2025-09-01"
click at [1231, 50] on button "button" at bounding box center [1232, 52] width 23 height 23
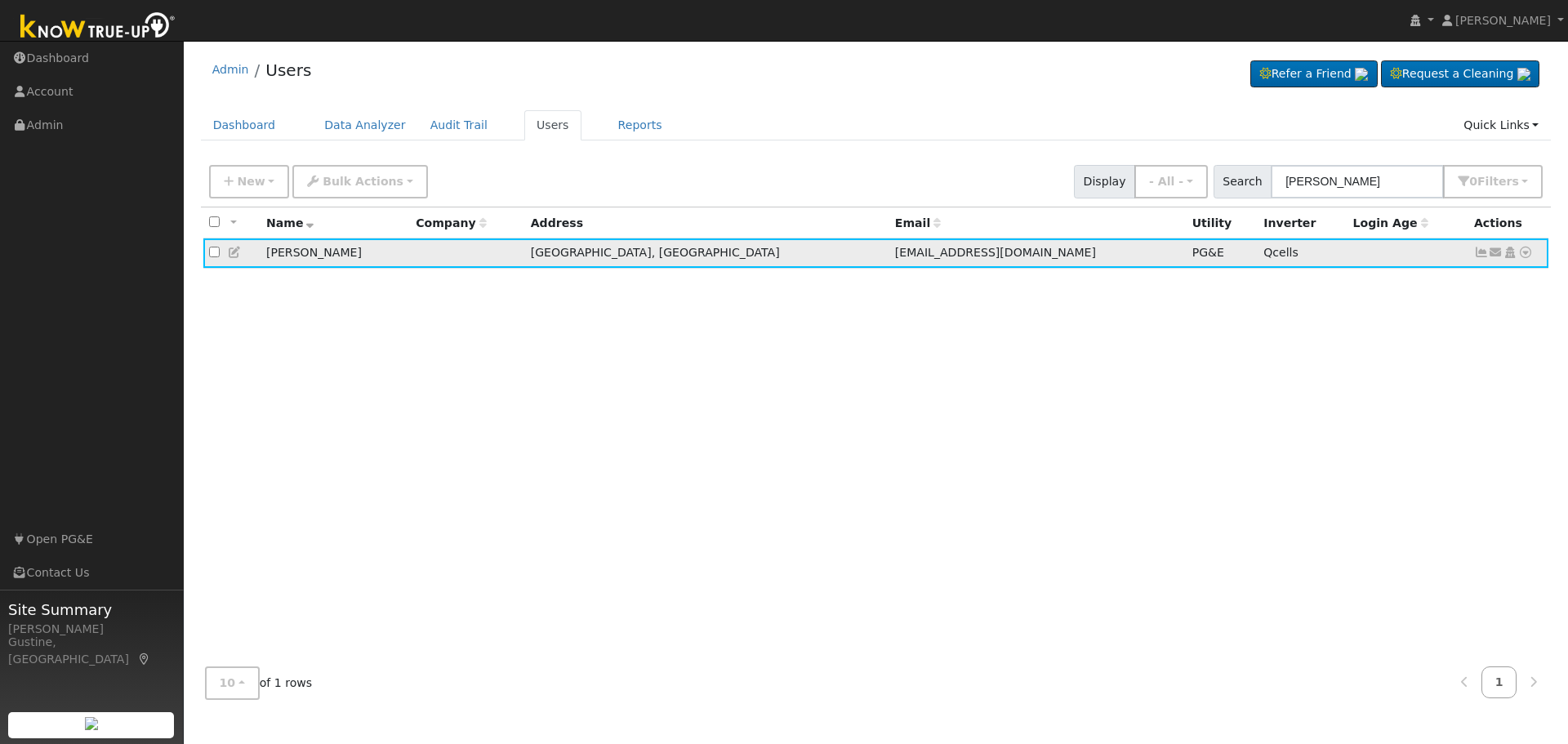
click at [1522, 248] on link at bounding box center [1525, 253] width 14 height 17
click at [1452, 282] on link "Data Analyzer" at bounding box center [1472, 282] width 119 height 23
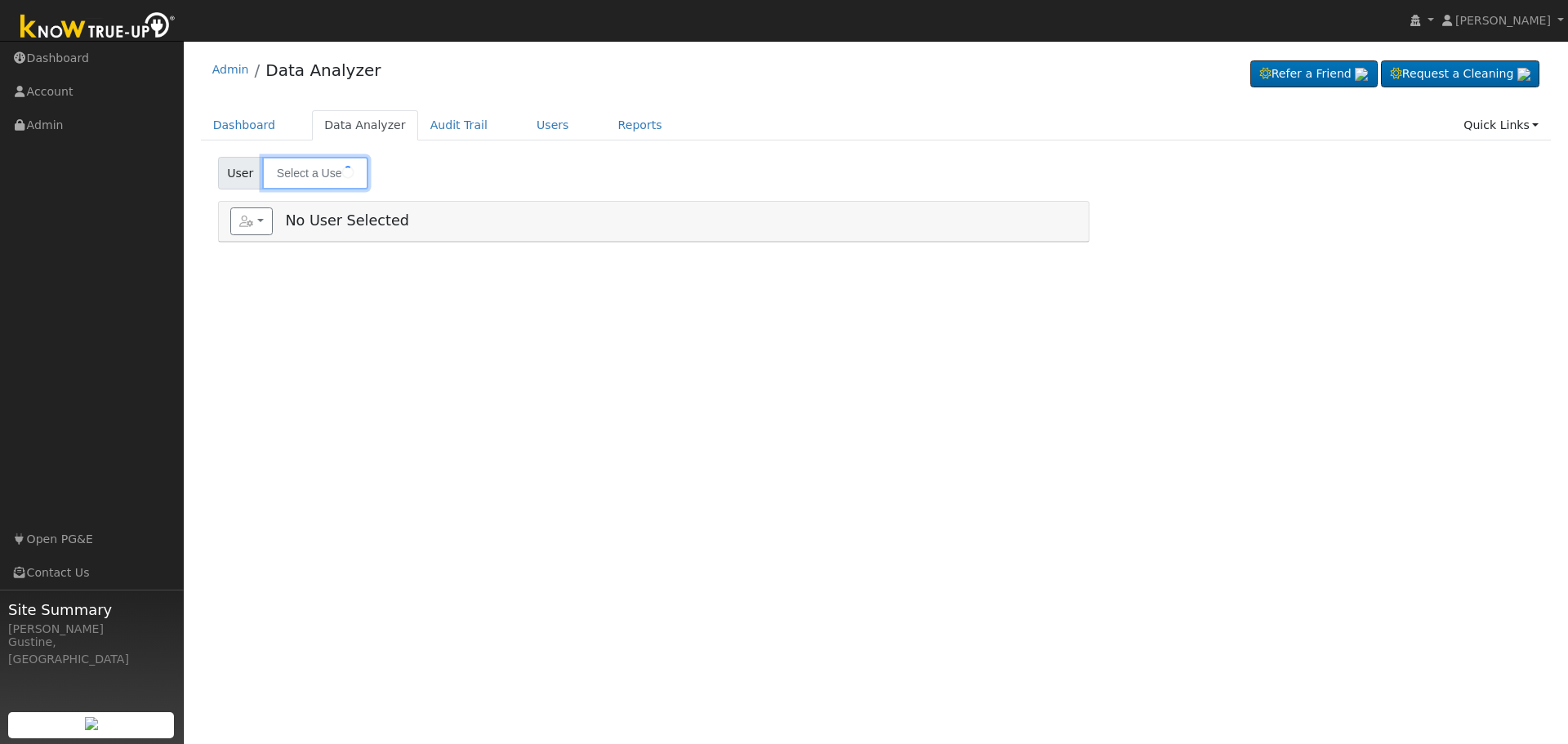
type input "[PERSON_NAME]"
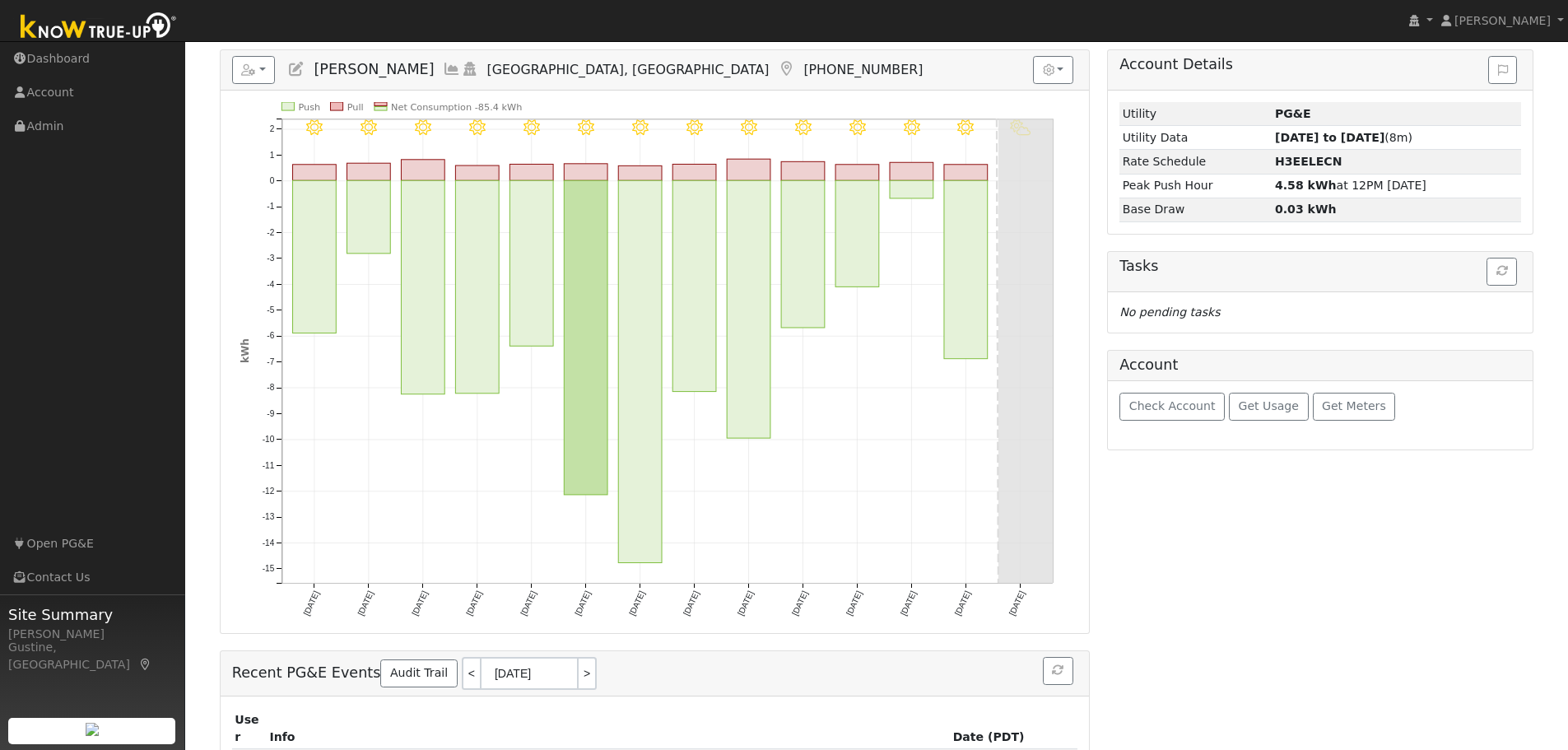
scroll to position [208, 0]
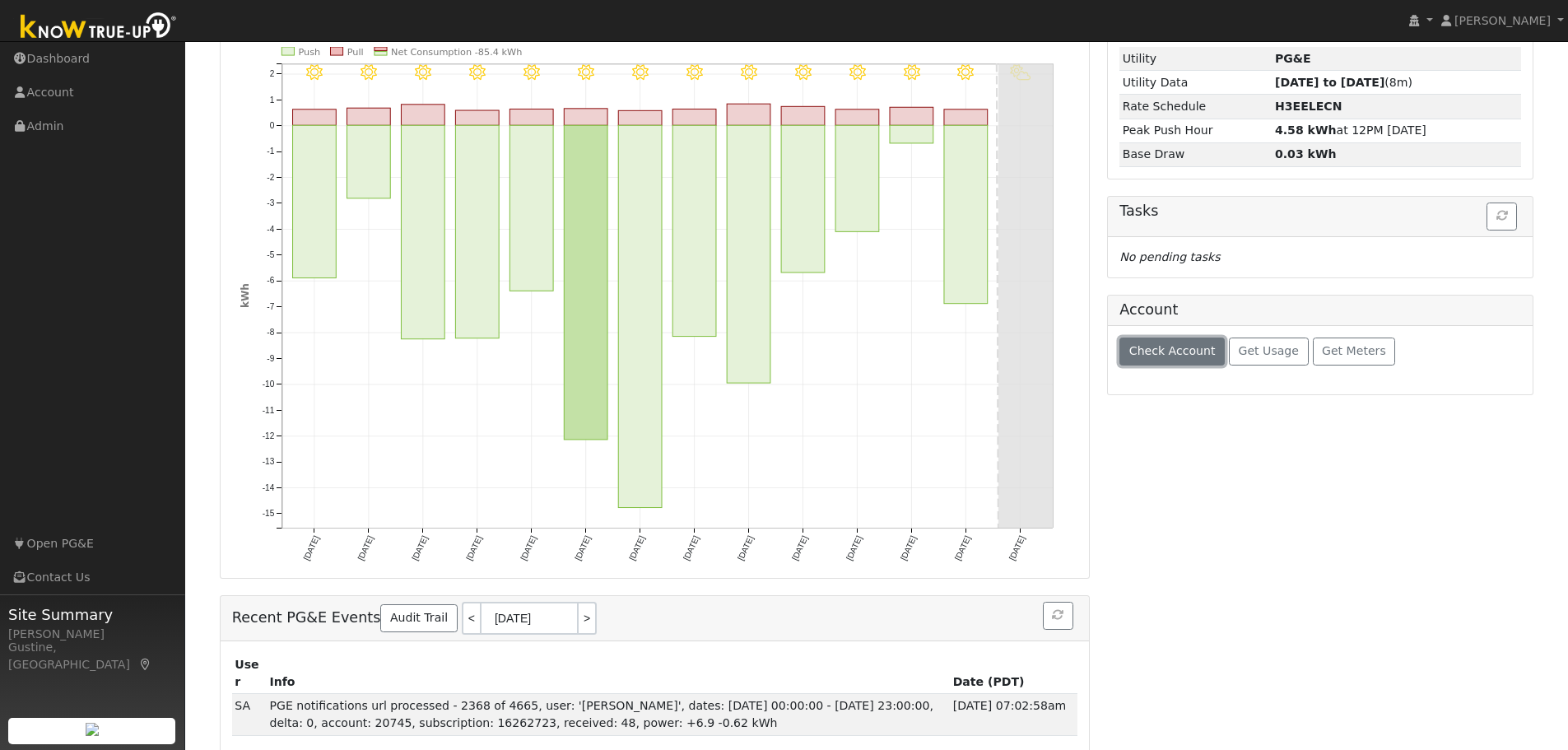
click at [1183, 349] on span "Check Account" at bounding box center [1173, 351] width 87 height 14
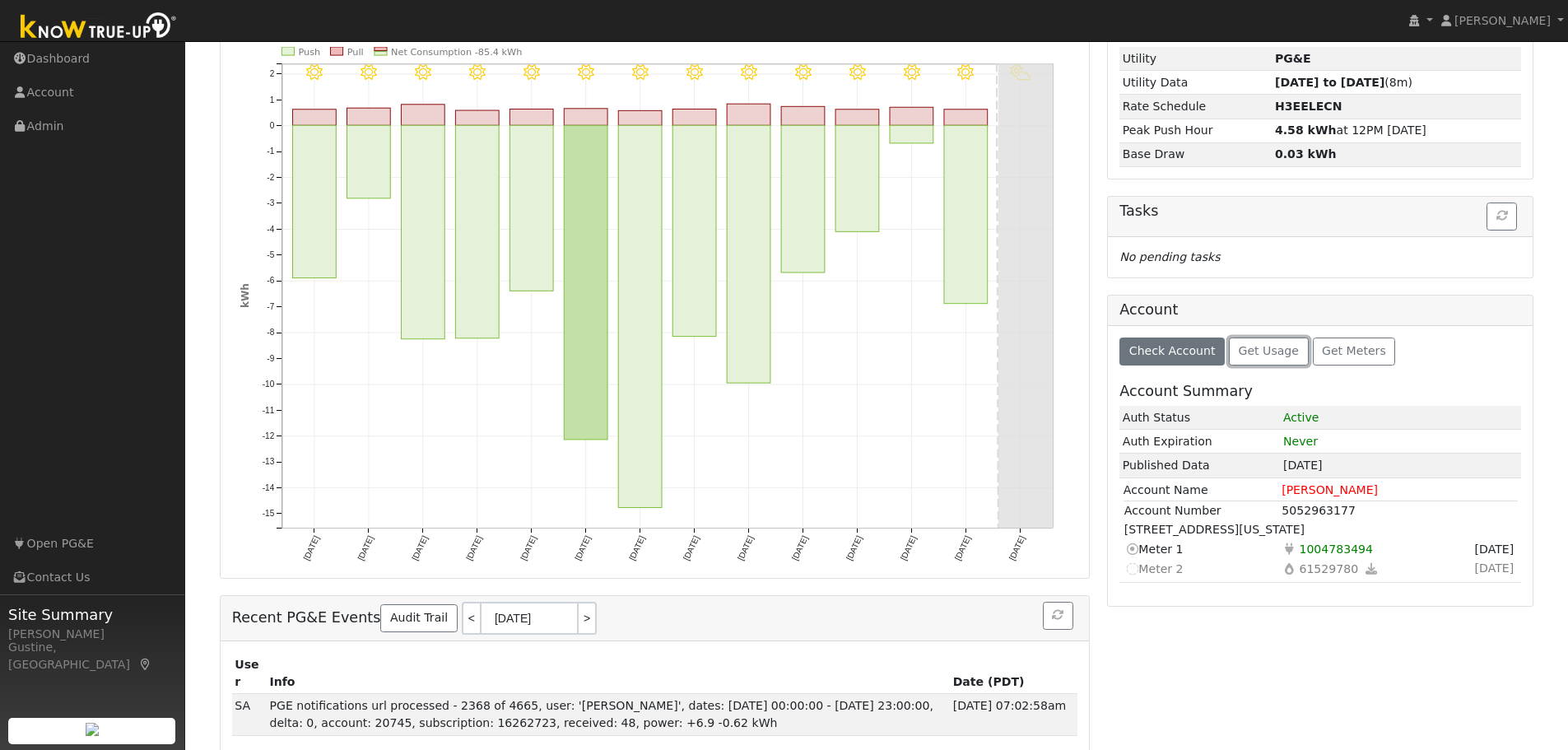
click at [1242, 352] on span "Get Usage" at bounding box center [1269, 351] width 60 height 14
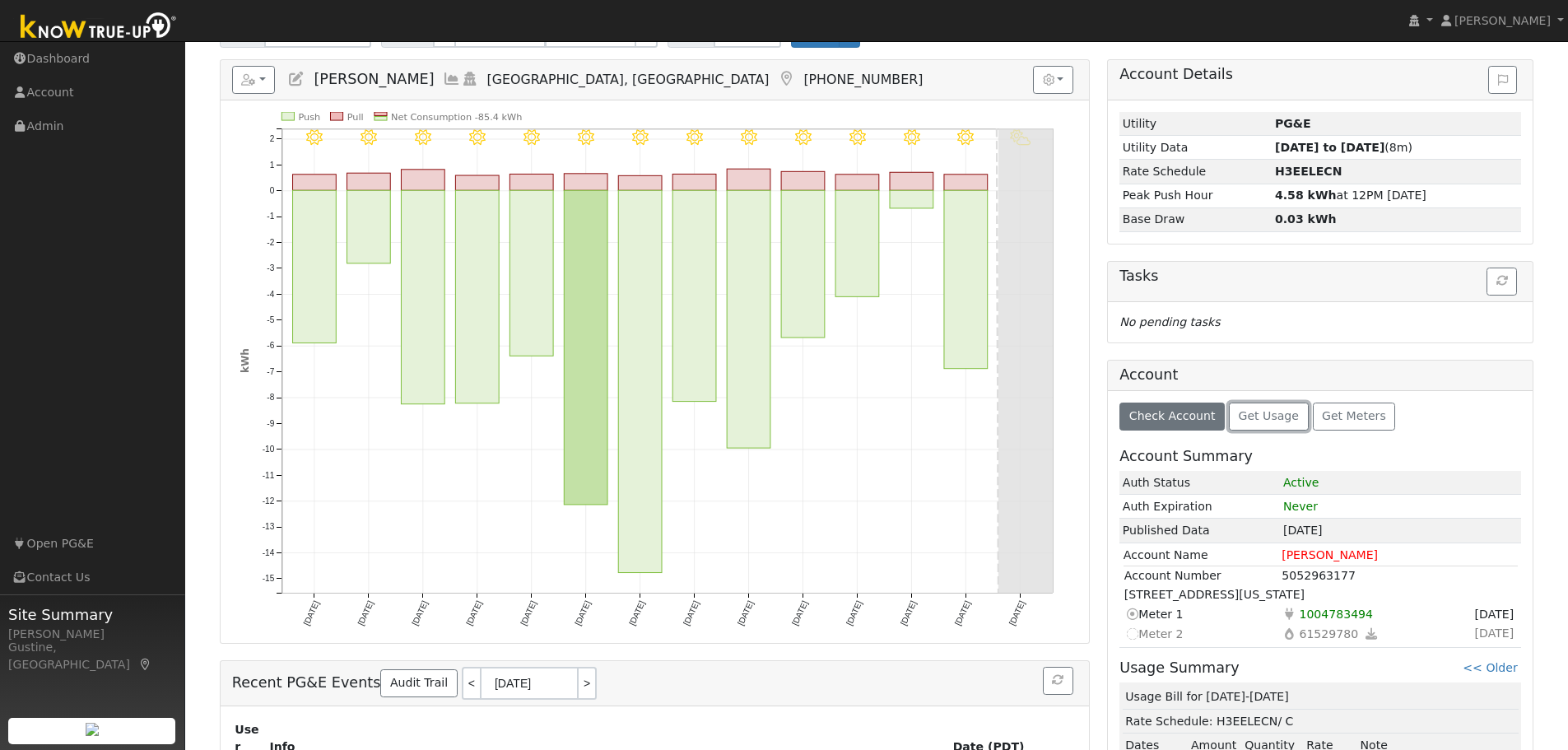
scroll to position [0, 0]
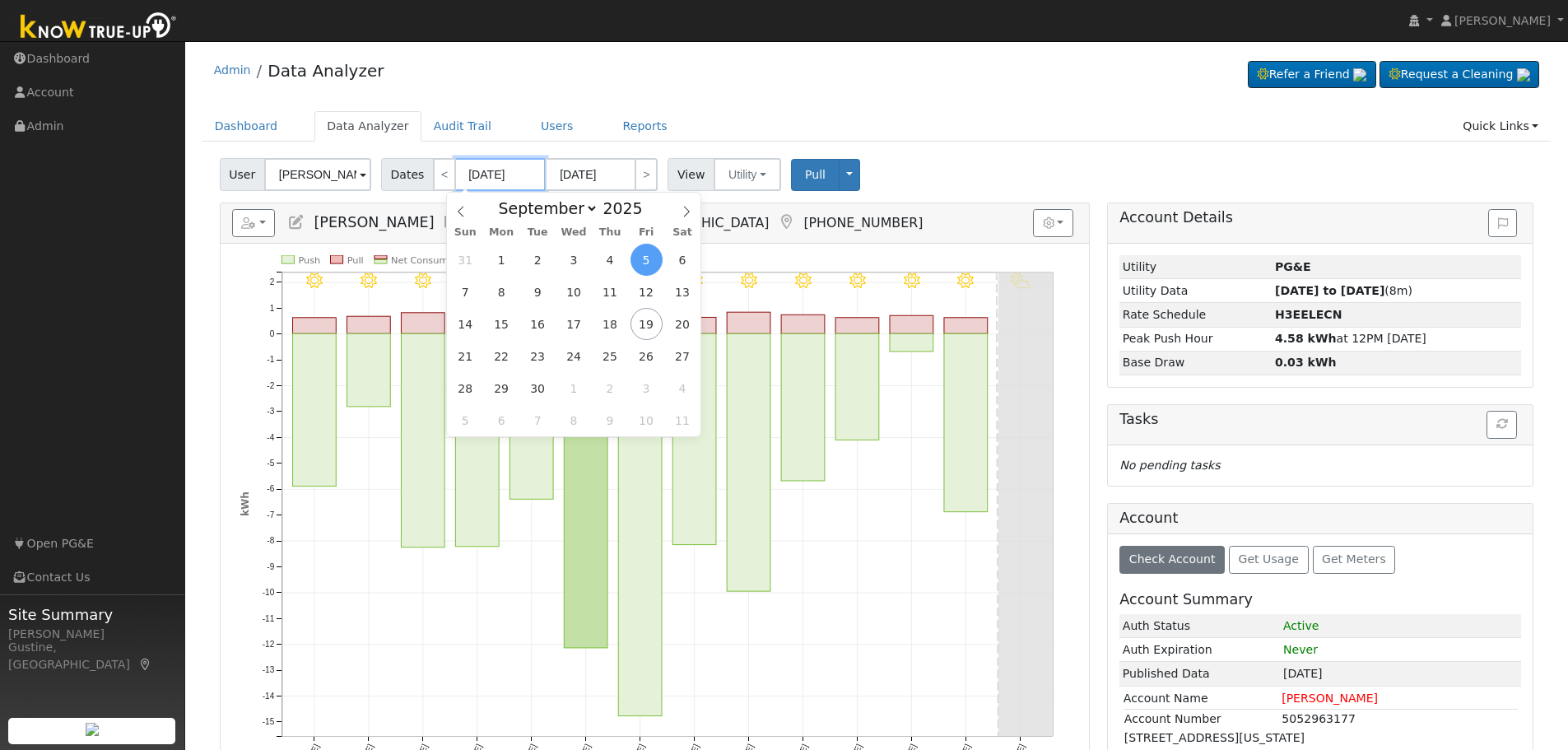
click at [507, 160] on input "09/05/2025" at bounding box center [501, 175] width 91 height 33
click at [468, 213] on span at bounding box center [460, 207] width 28 height 28
click at [455, 219] on span at bounding box center [460, 207] width 28 height 28
select select "6"
click at [566, 359] on span "23" at bounding box center [573, 355] width 32 height 32
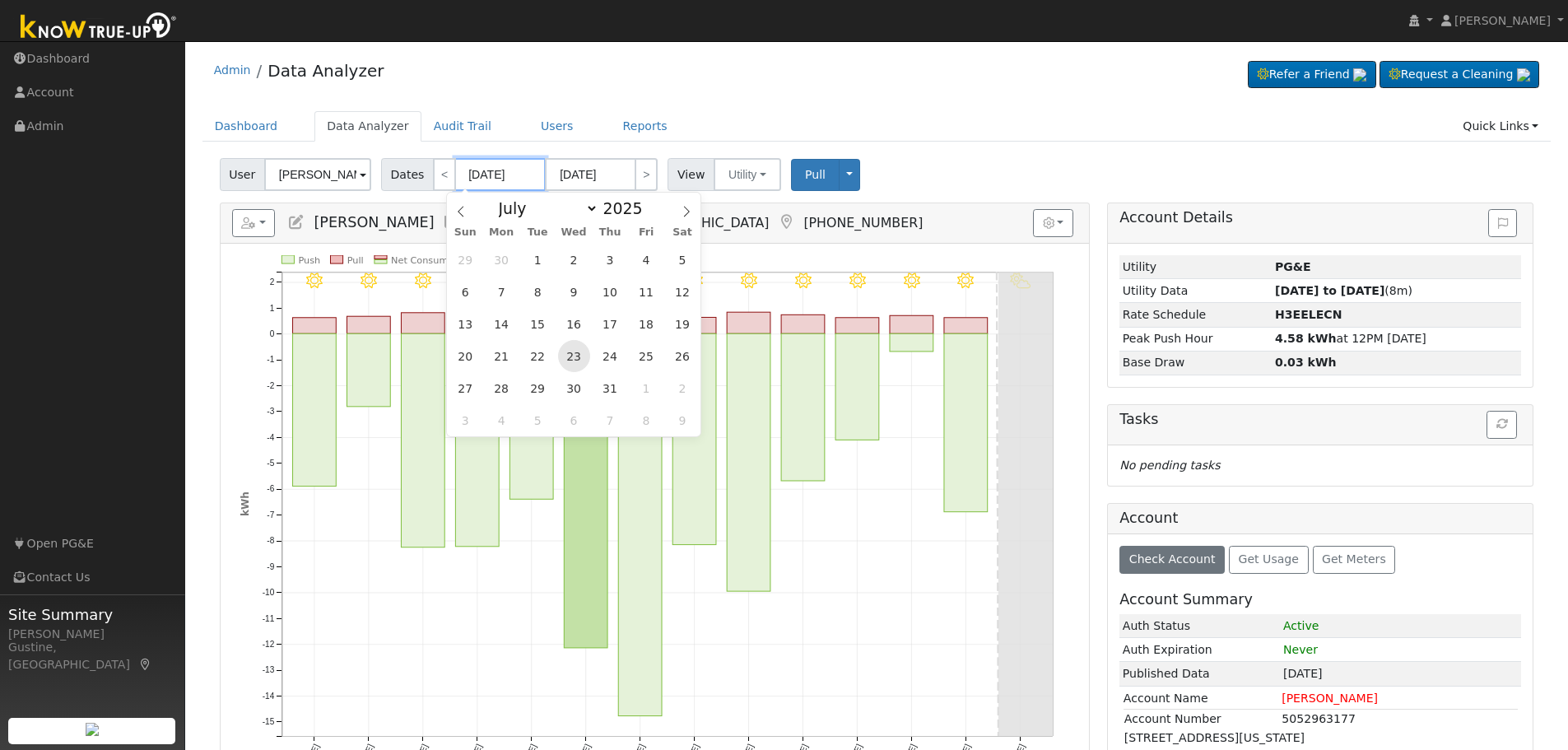
type input "07/23/2025"
type input "08/05/2025"
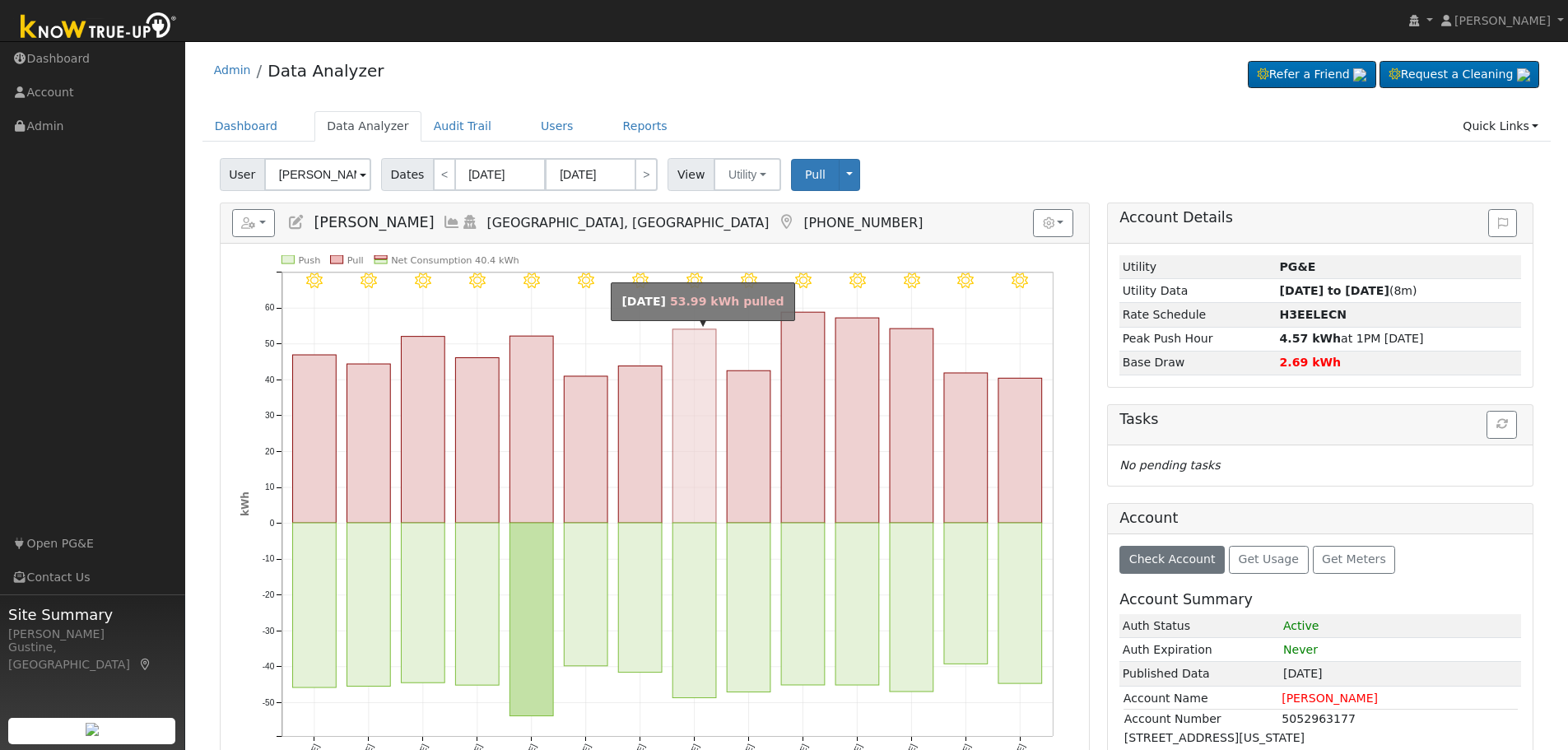
click at [701, 489] on rect "onclick=""" at bounding box center [694, 426] width 43 height 194
type input "07/30/2025"
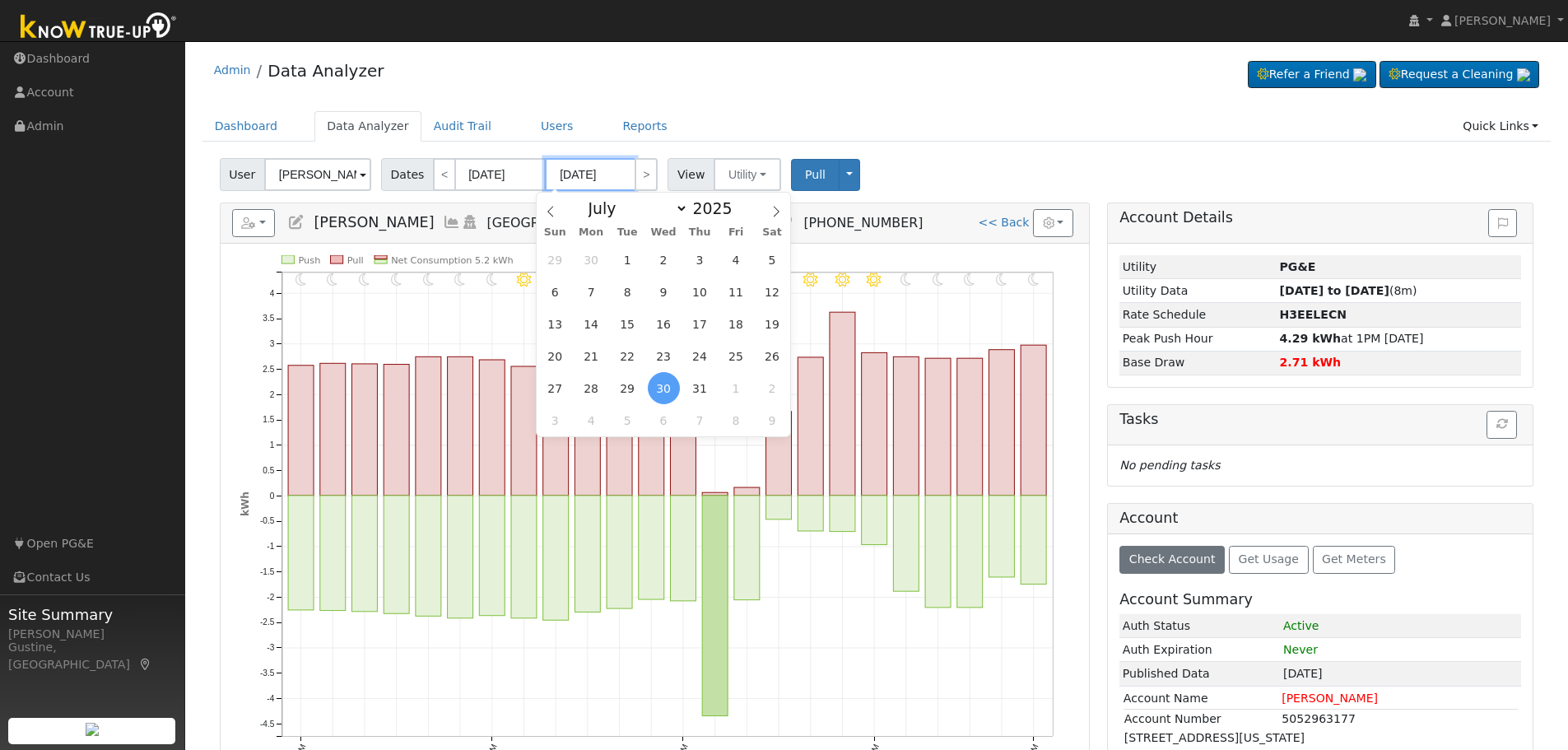
click at [597, 171] on input "07/30/2025" at bounding box center [591, 175] width 91 height 33
click at [1071, 425] on div "11PM - Clear 10PM - Clear 9PM - Clear 8PM - Clear 7PM - Clear 6PM - Clear 5PM -…" at bounding box center [655, 515] width 845 height 519
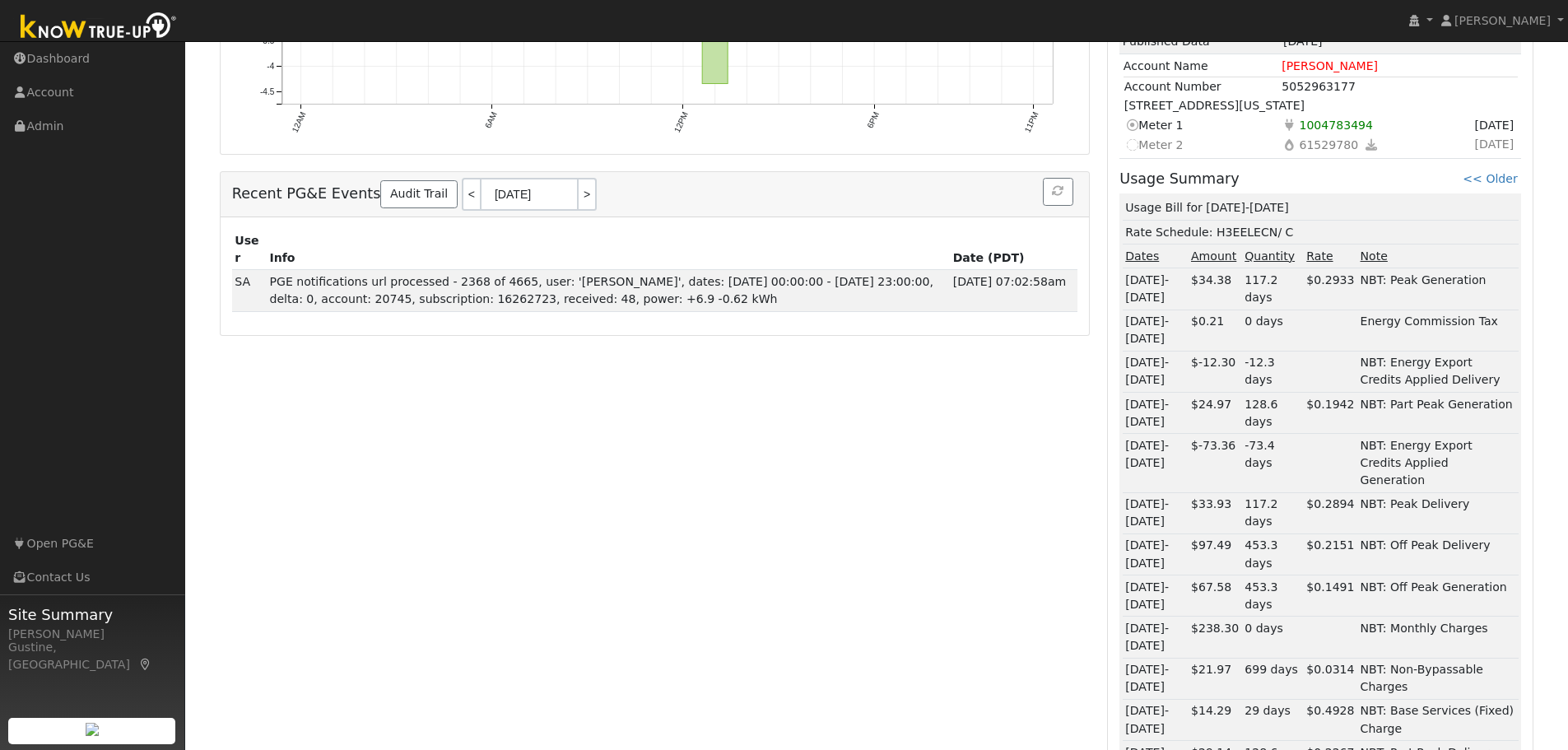
scroll to position [697, 0]
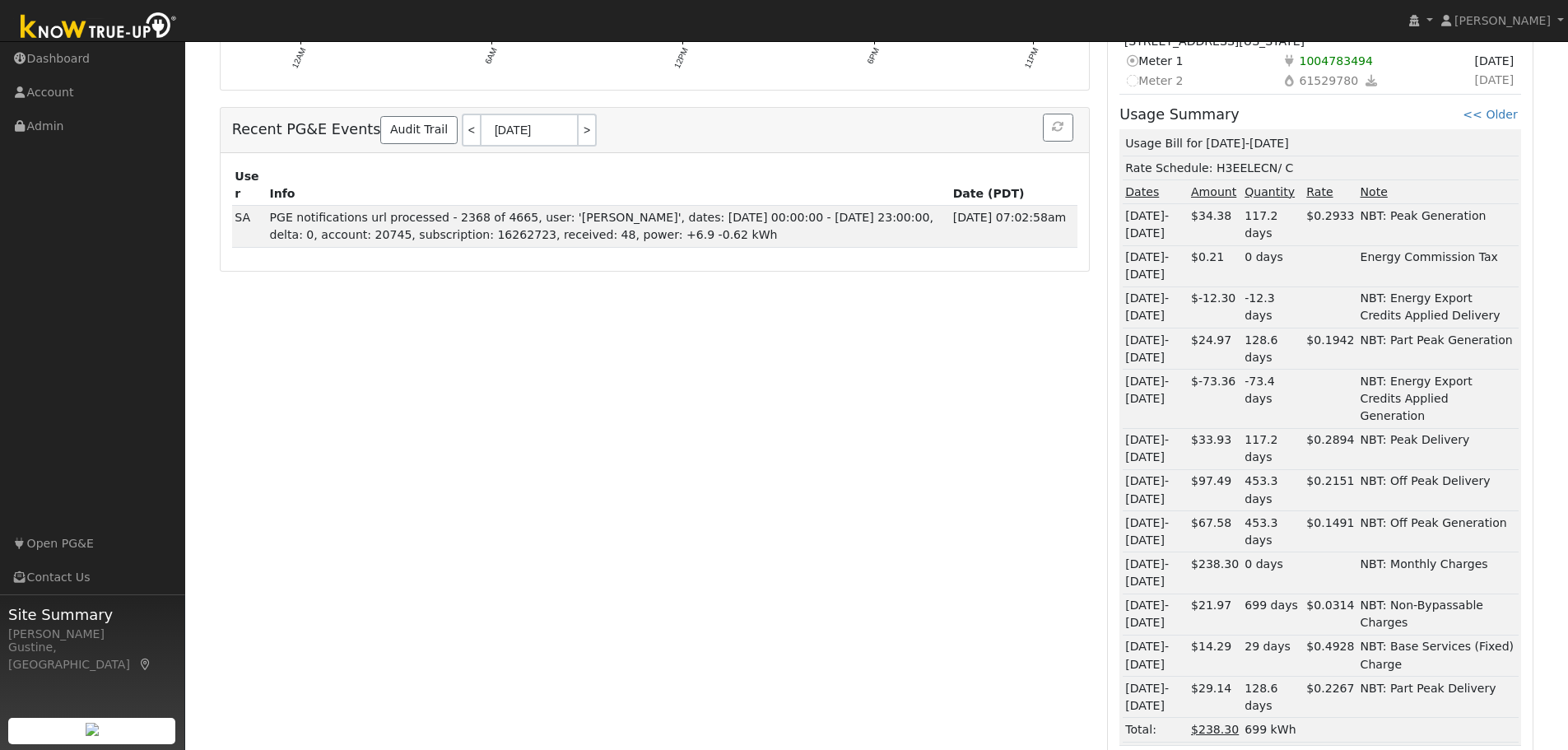
click at [1240, 149] on td "Usage Bill for 07/23-08/20/25" at bounding box center [1321, 144] width 396 height 24
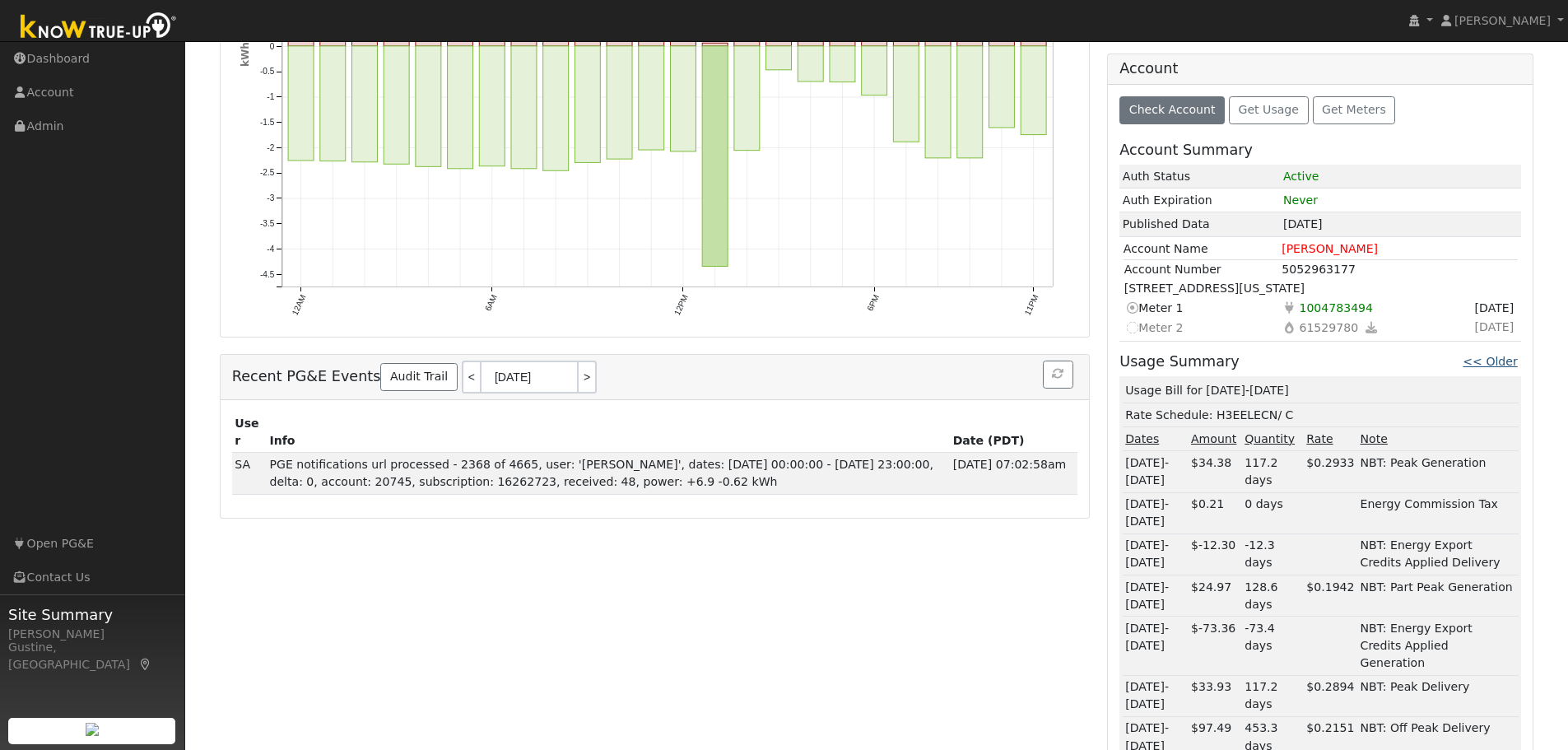
click at [1495, 360] on link "<< Older" at bounding box center [1490, 362] width 54 height 14
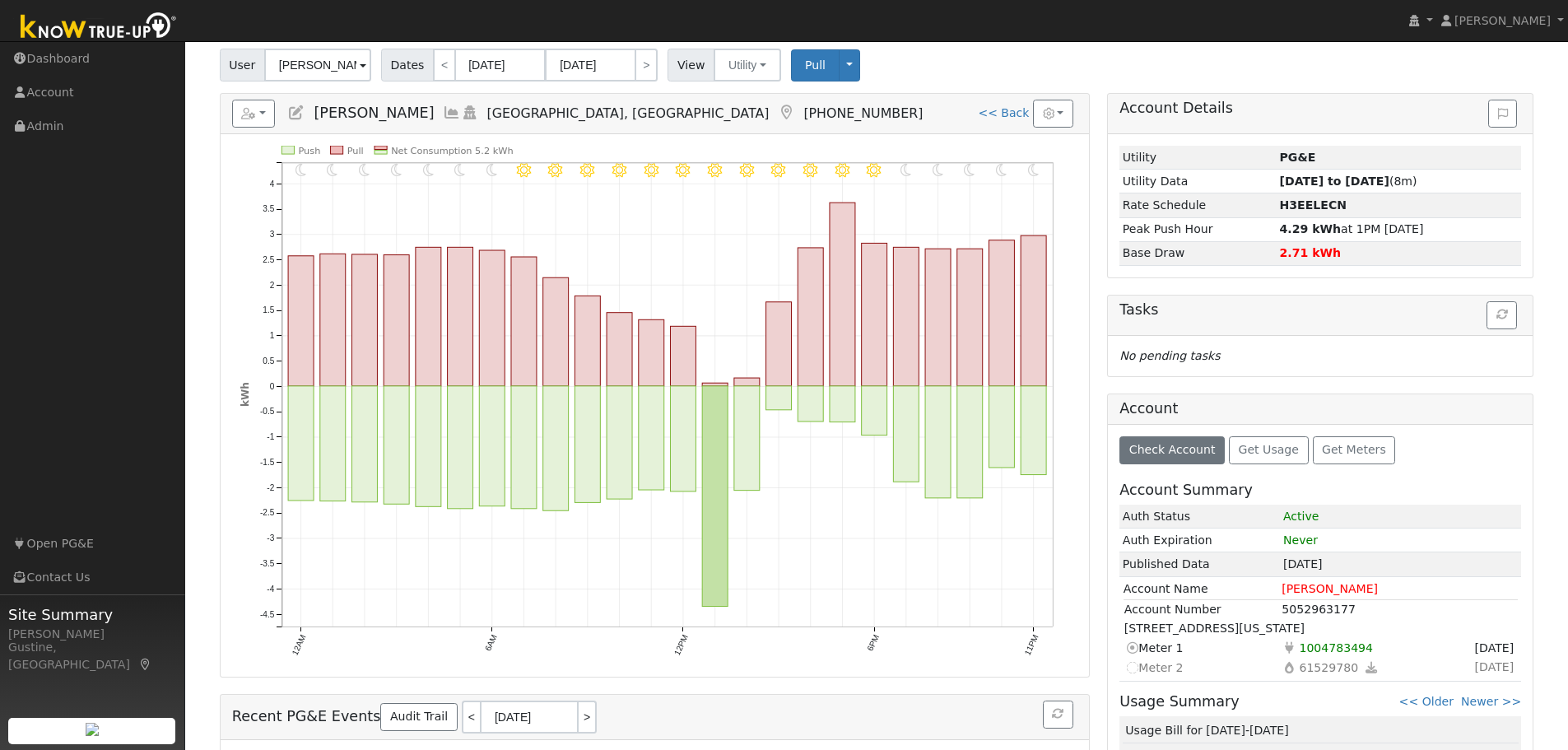
scroll to position [0, 0]
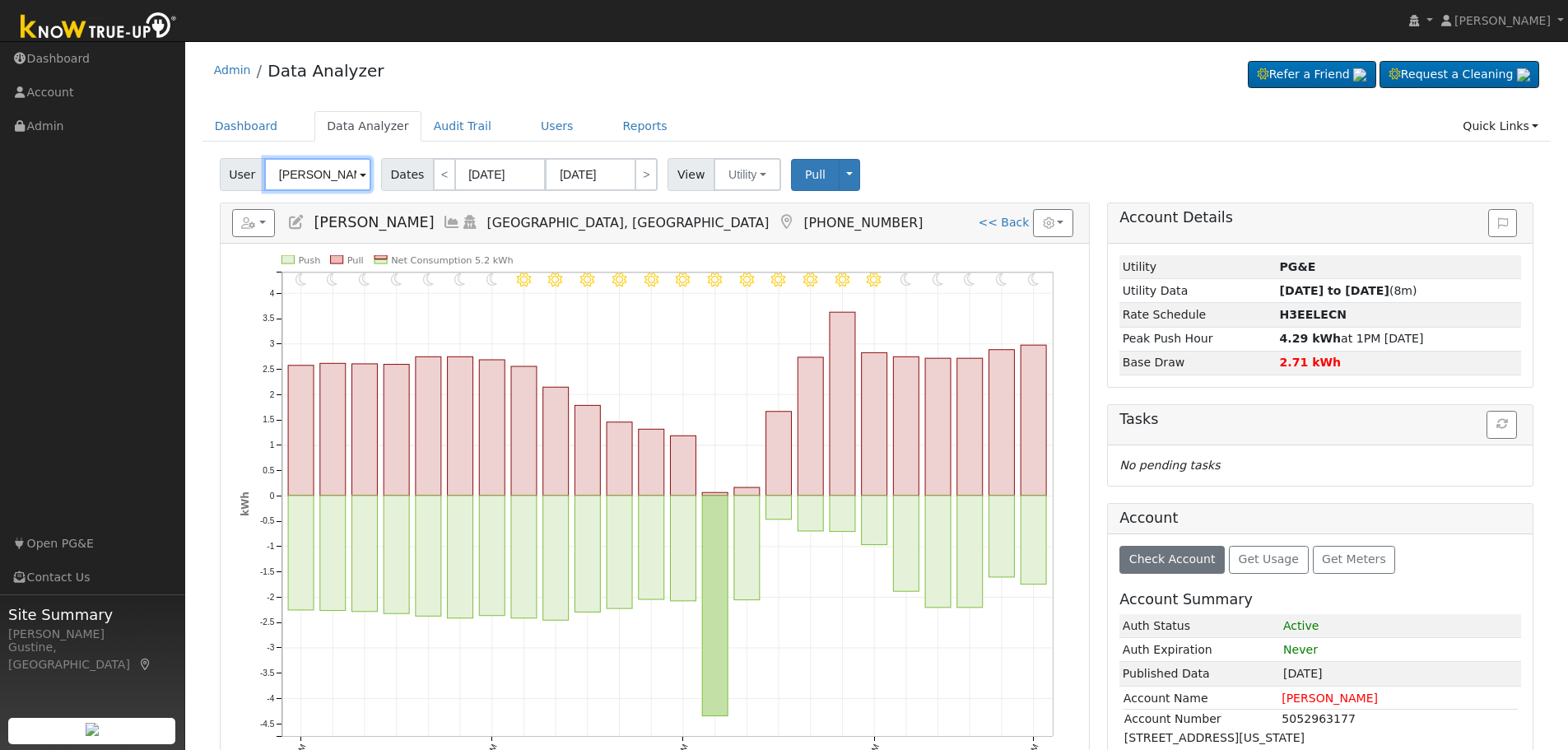
click at [343, 178] on input "Toni Tyner" at bounding box center [317, 175] width 107 height 33
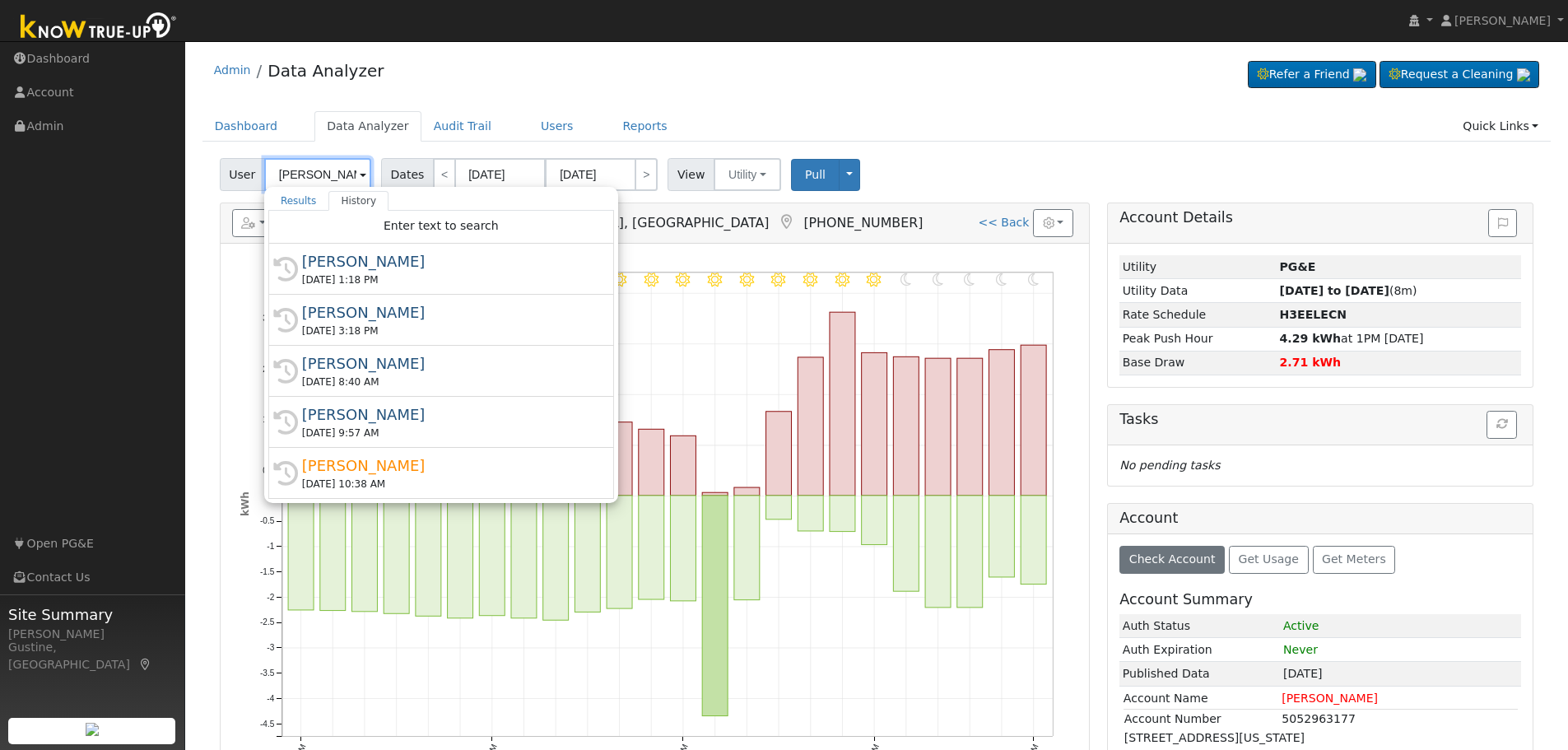
click at [339, 177] on input "Toni Tyner" at bounding box center [317, 175] width 107 height 33
click at [503, 122] on ul "Dashboard Data Analyzer Audit Trail Users Reports Quick Links Quick Add Quick C…" at bounding box center [877, 126] width 1349 height 31
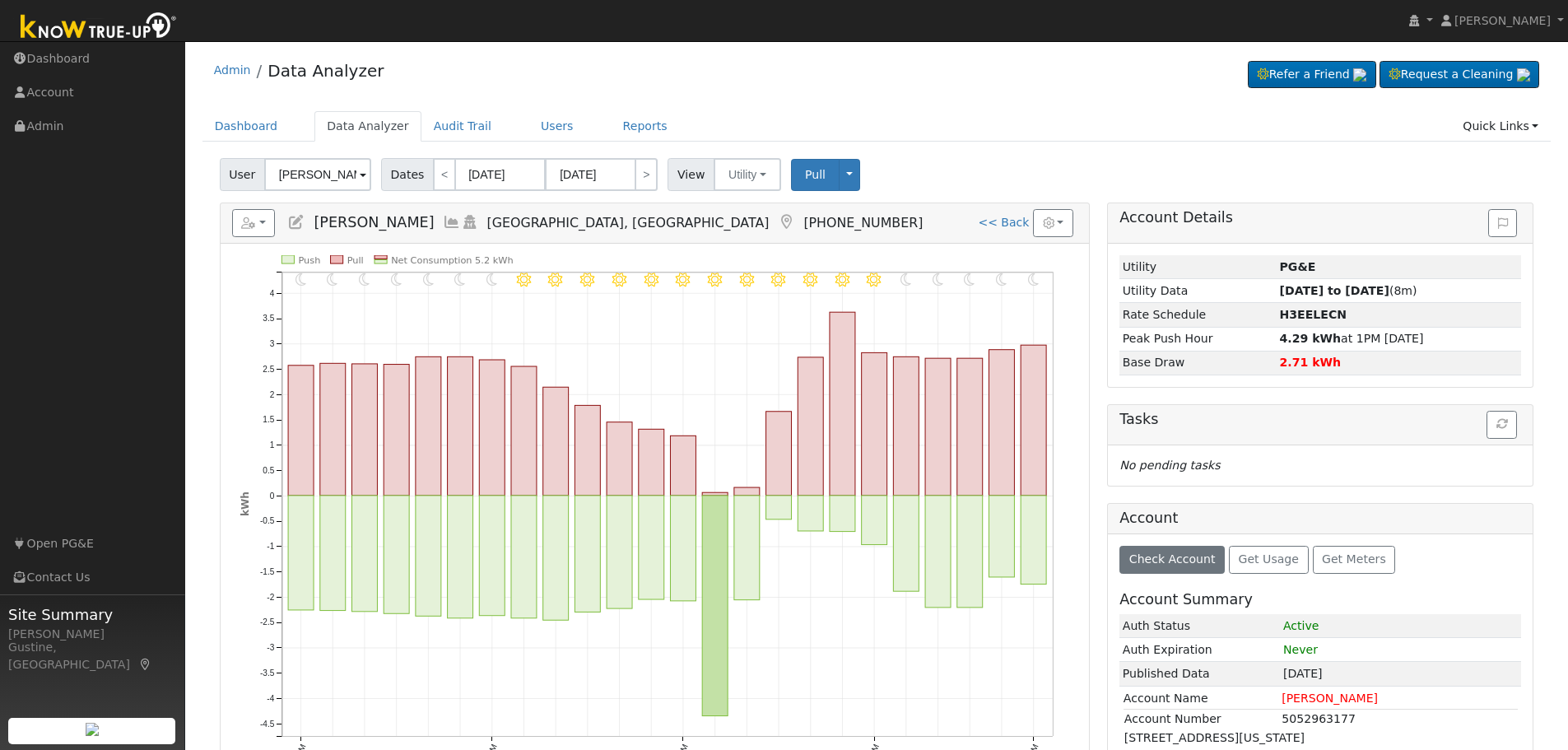
click at [529, 119] on link "Users" at bounding box center [558, 126] width 58 height 31
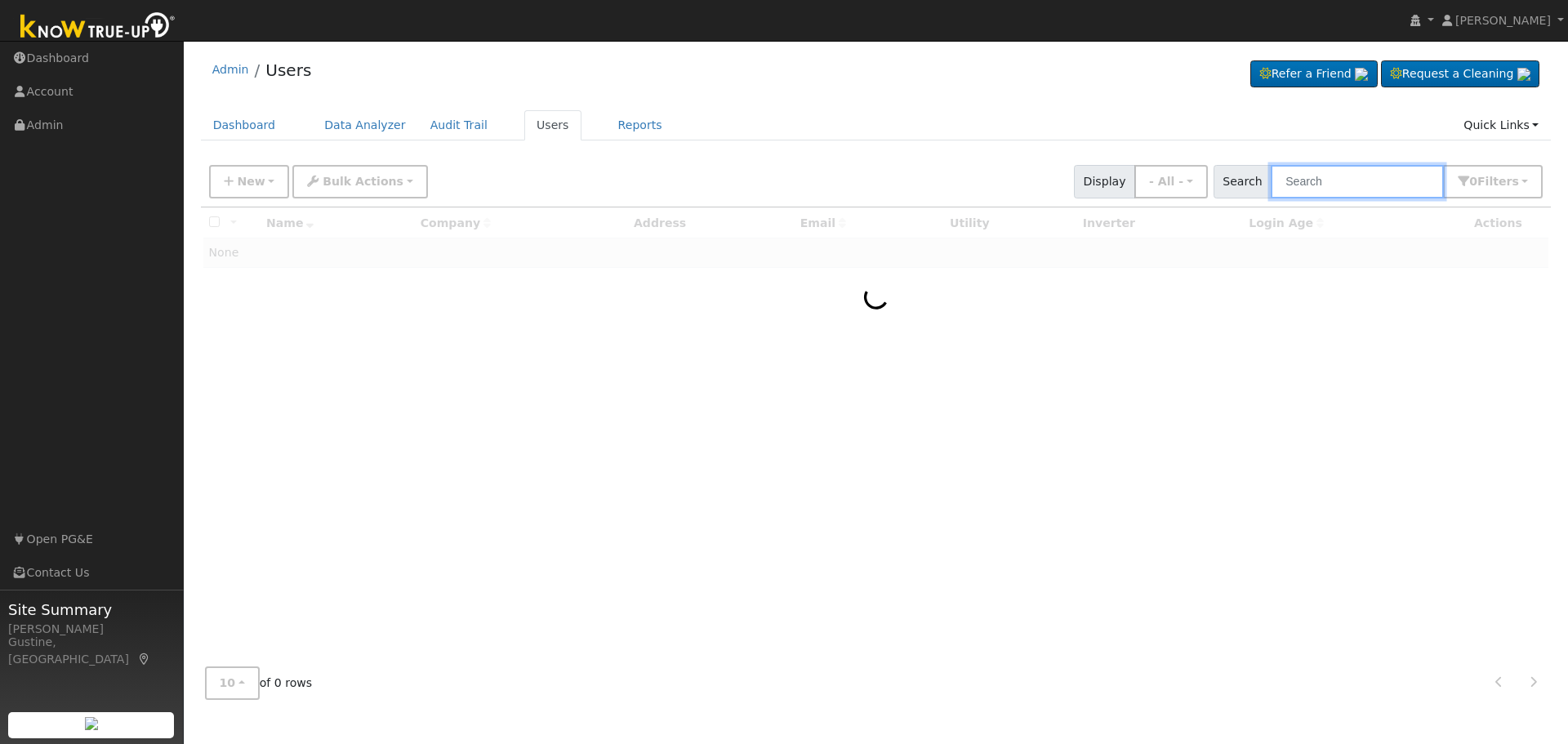
click at [1310, 177] on input "text" at bounding box center [1357, 181] width 173 height 34
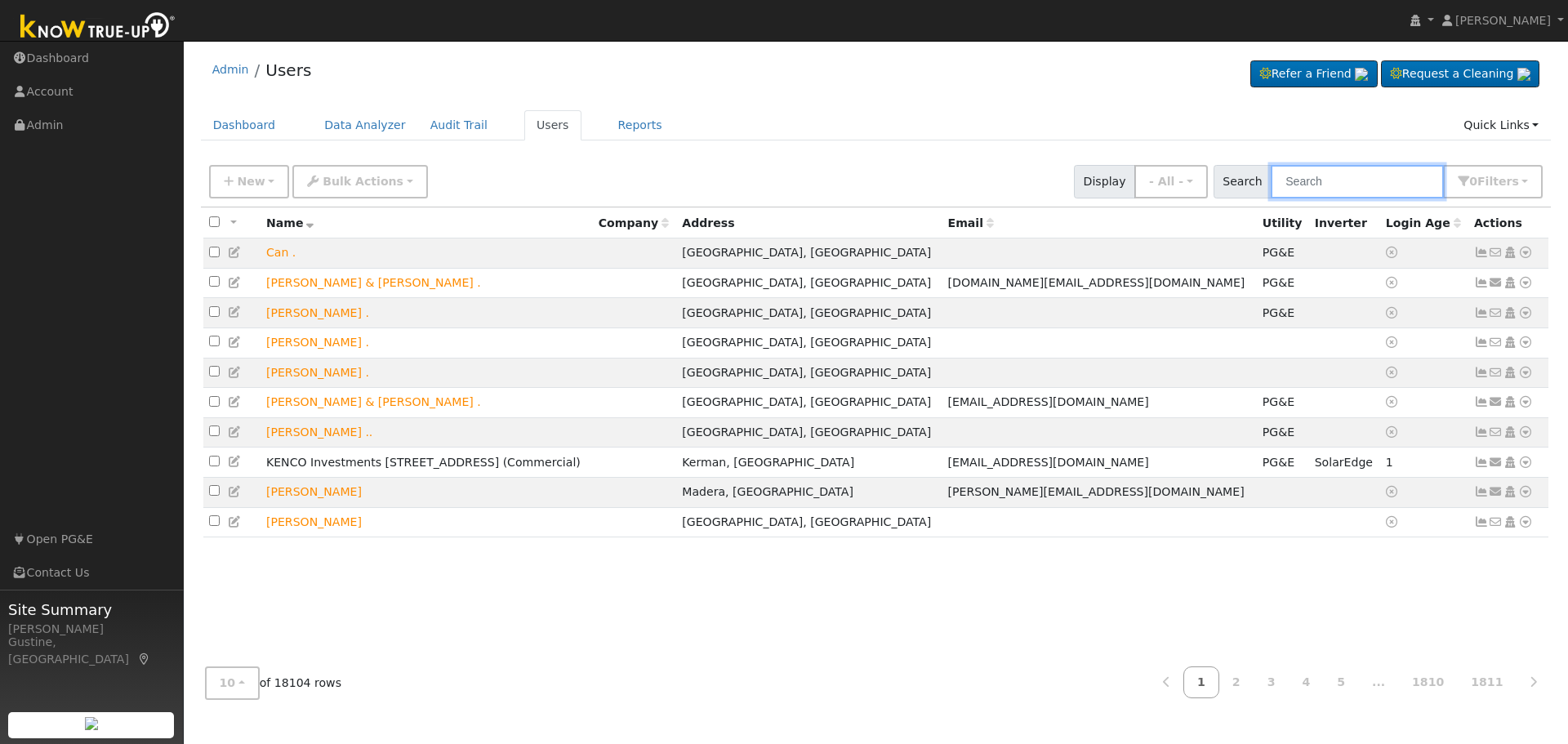
drag, startPoint x: 1406, startPoint y: 175, endPoint x: 1397, endPoint y: 178, distance: 9.5
click at [1405, 175] on input "text" at bounding box center [1357, 181] width 173 height 34
paste input "[PERSON_NAME]"
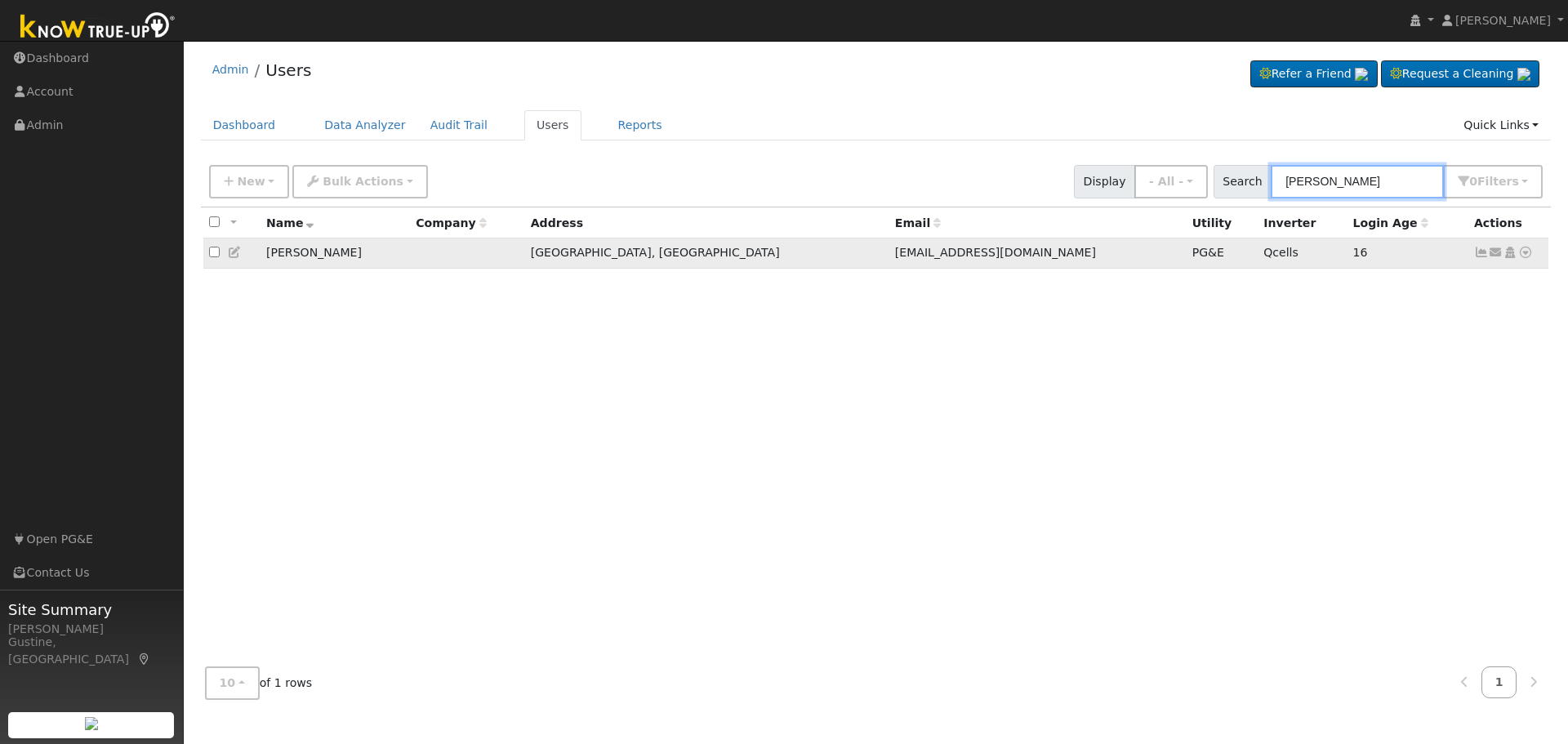
type input "[PERSON_NAME]"
click at [1480, 259] on icon at bounding box center [1481, 253] width 14 height 11
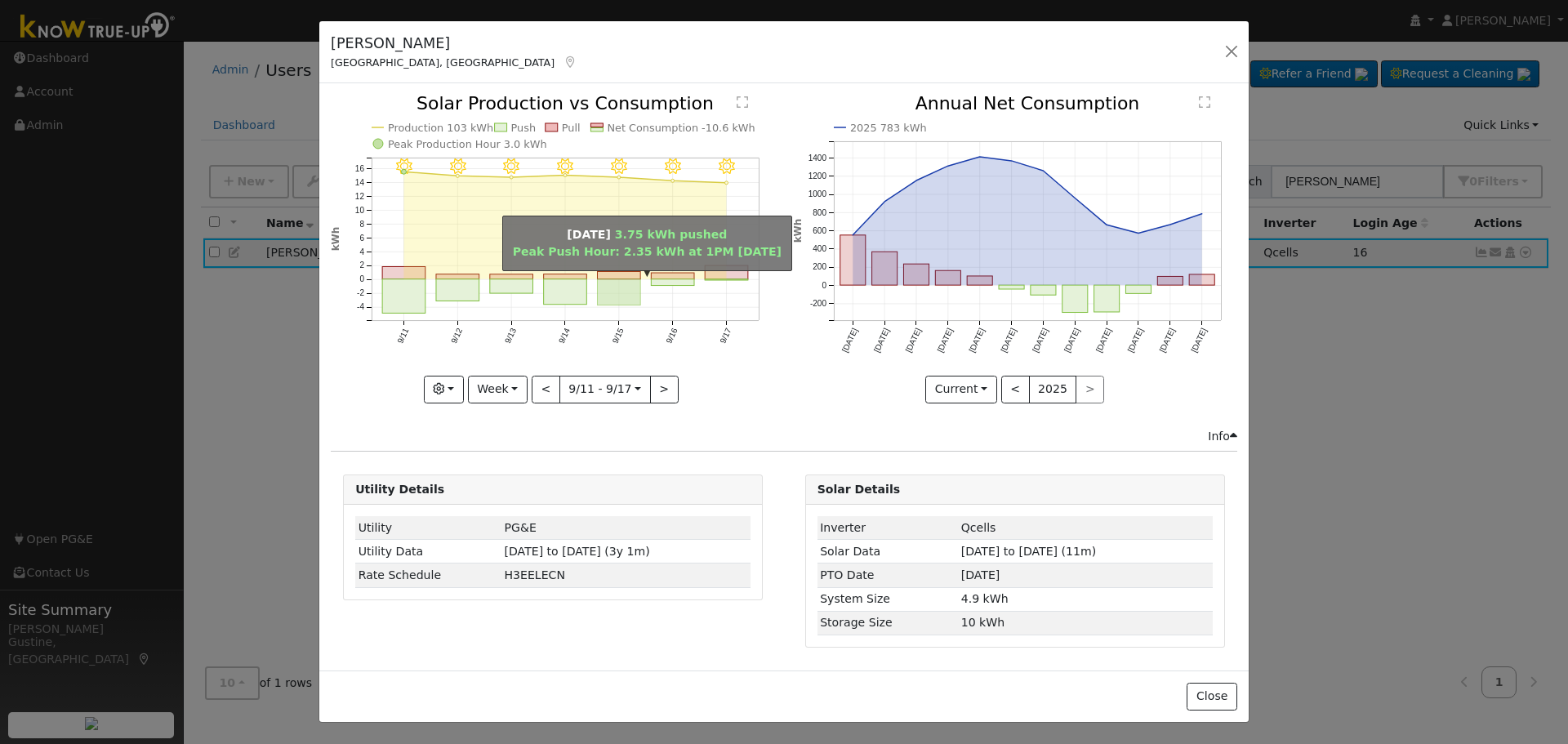
click at [611, 296] on rect "onclick=""" at bounding box center [619, 292] width 43 height 26
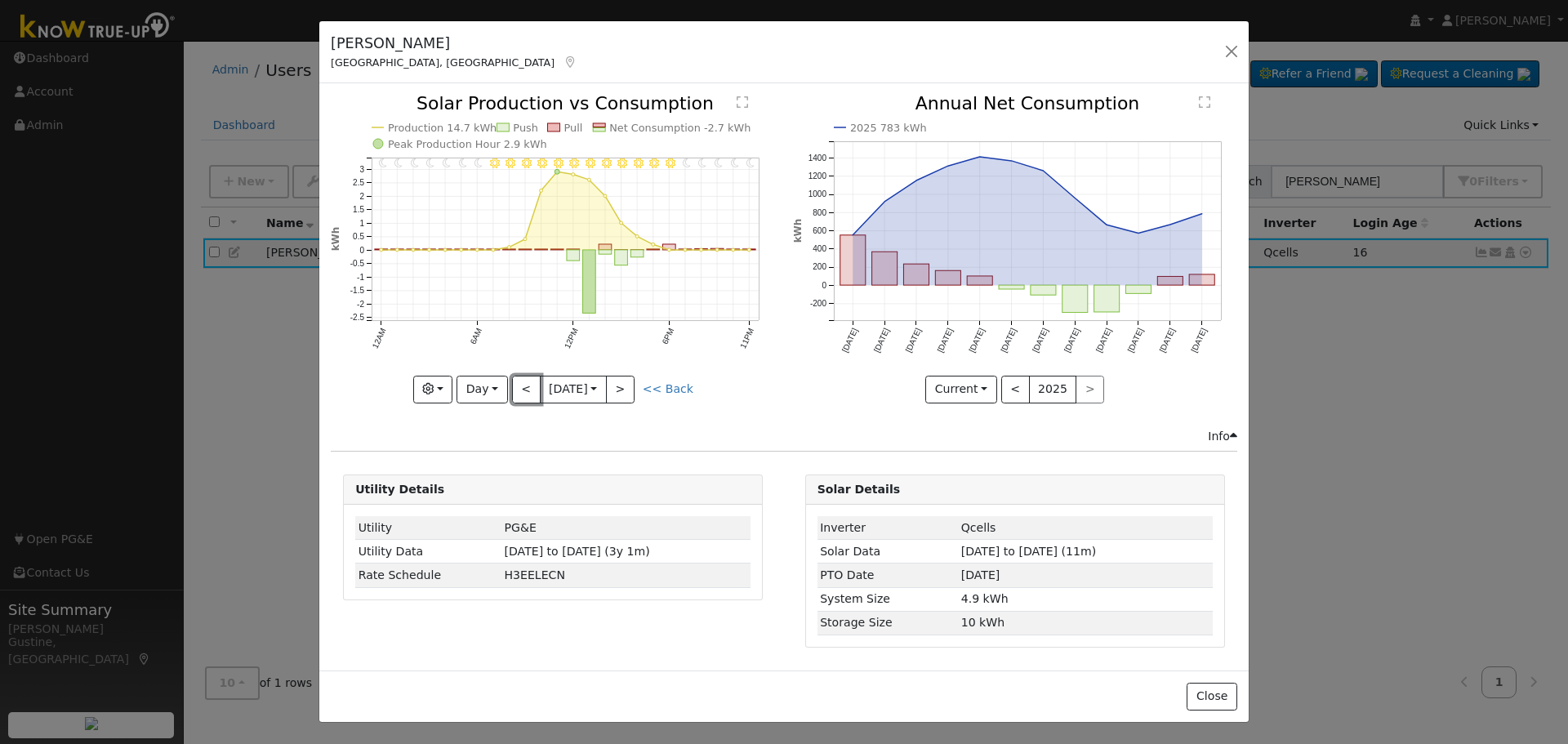
click at [529, 378] on button "<" at bounding box center [526, 389] width 29 height 28
click at [528, 381] on button "<" at bounding box center [526, 389] width 29 height 28
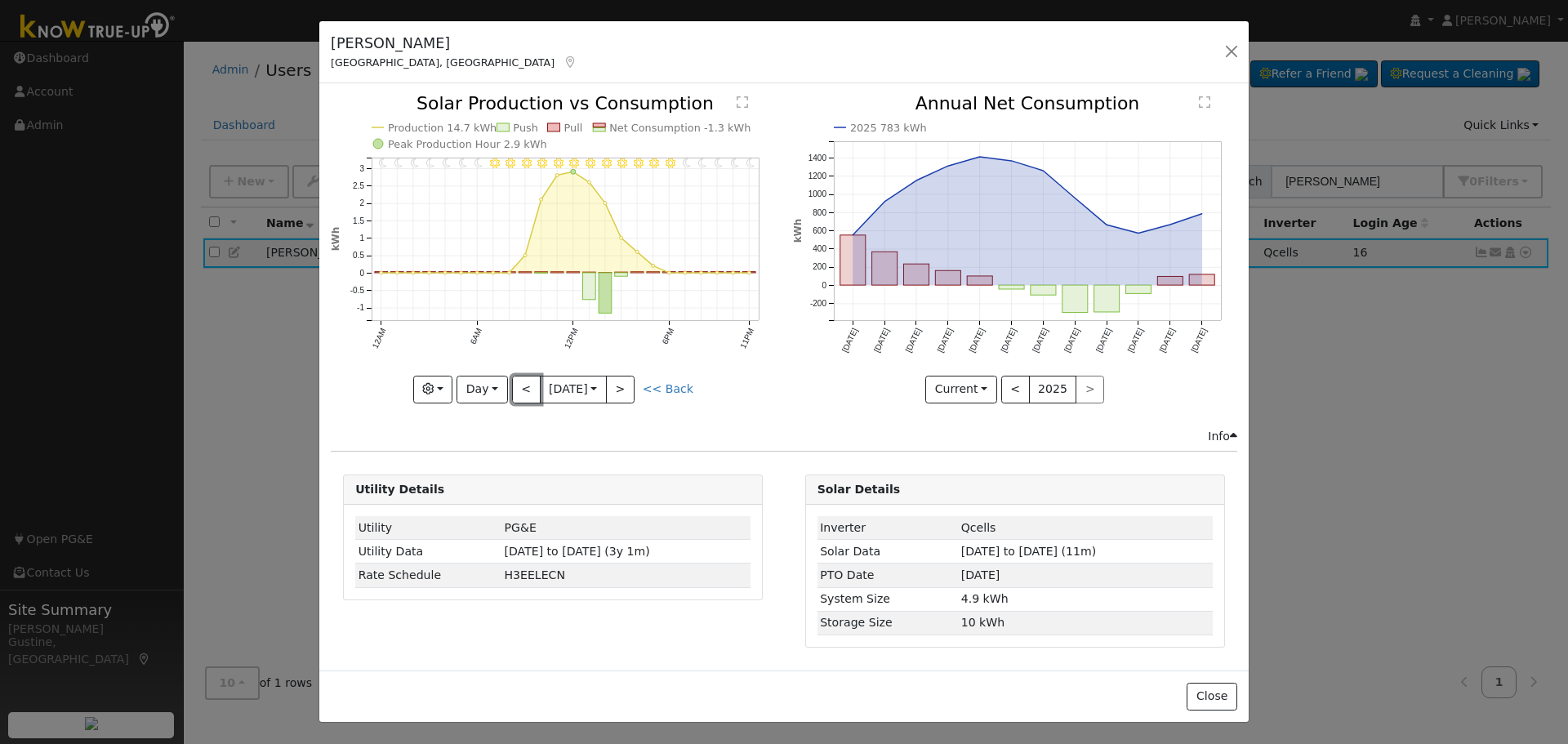
click at [529, 381] on button "<" at bounding box center [526, 389] width 29 height 28
click at [531, 383] on button "<" at bounding box center [526, 389] width 29 height 28
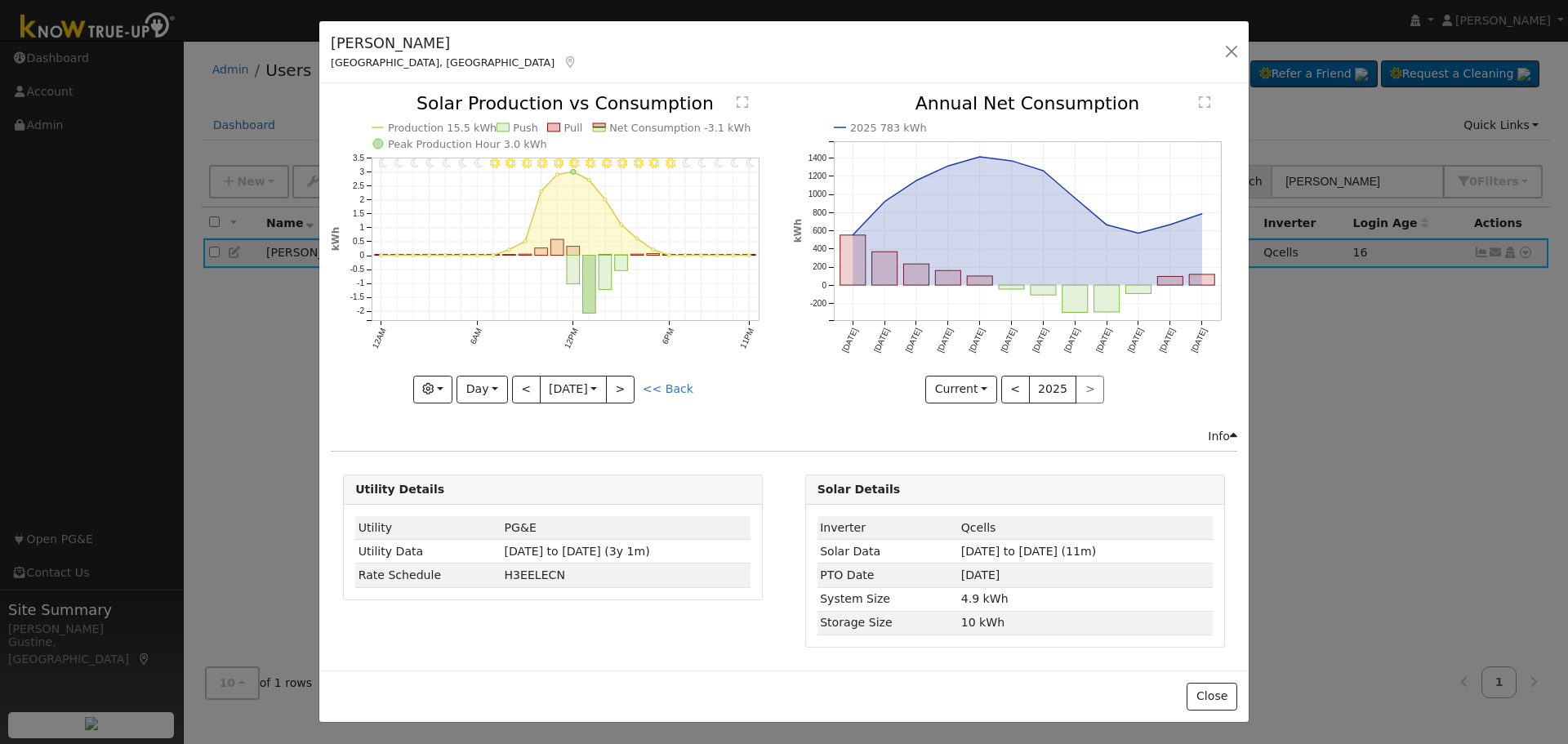
click at [531, 385] on div at bounding box center [553, 249] width 444 height 308
click at [531, 386] on button "<" at bounding box center [526, 389] width 29 height 28
click at [531, 386] on div at bounding box center [553, 249] width 444 height 308
click at [531, 386] on button "<" at bounding box center [526, 389] width 29 height 28
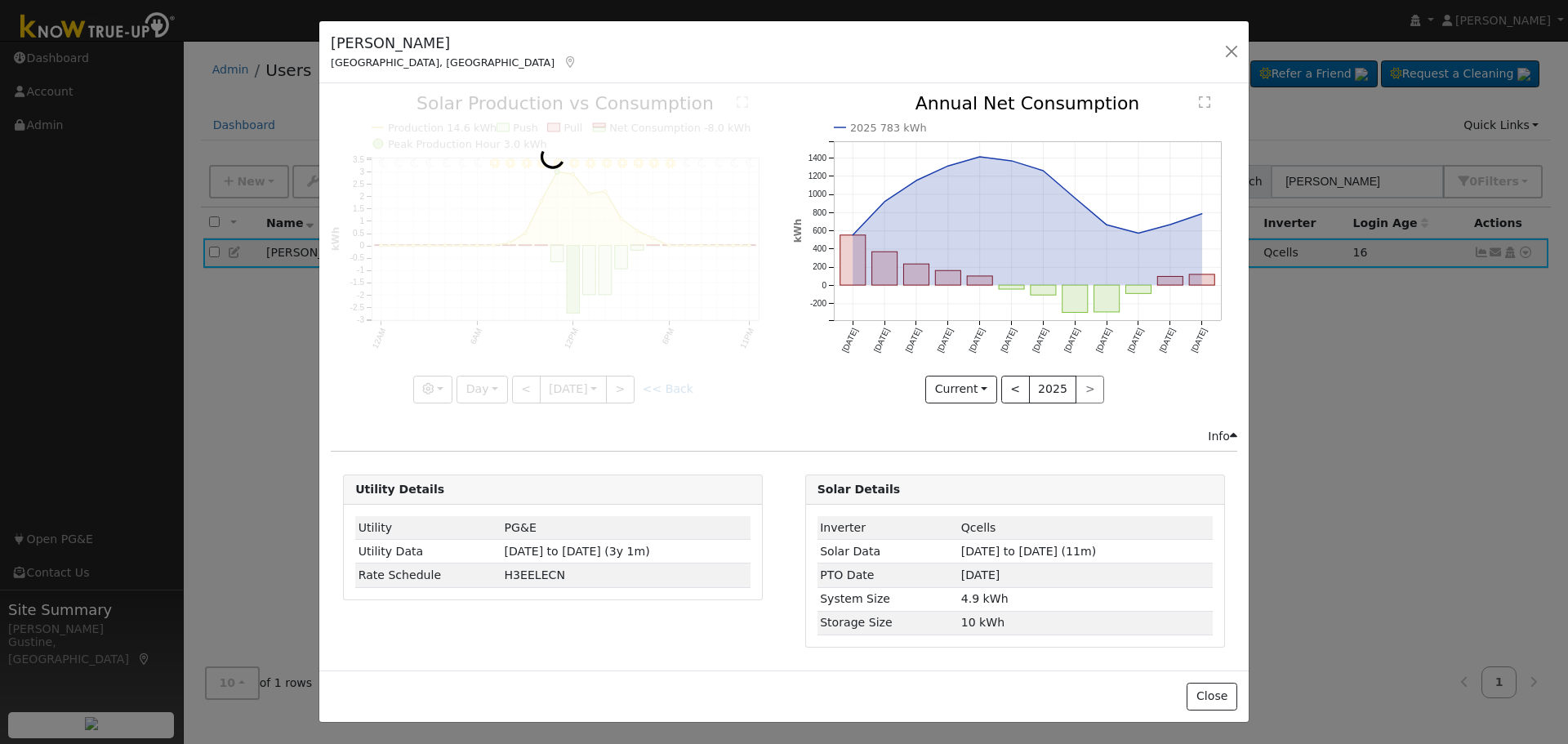
click at [531, 386] on div at bounding box center [553, 249] width 444 height 308
click at [531, 387] on div at bounding box center [553, 249] width 444 height 308
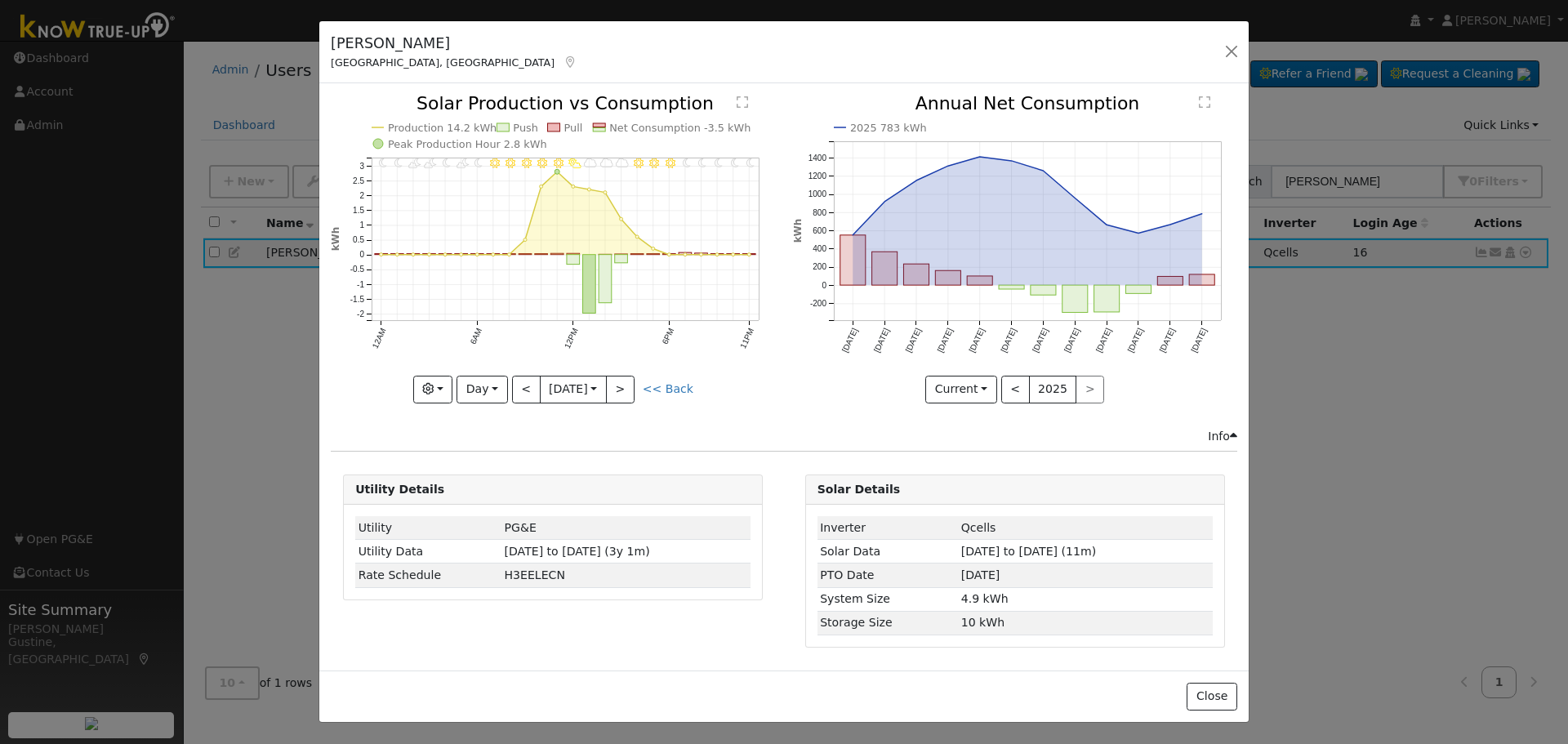
click at [531, 388] on div at bounding box center [553, 249] width 444 height 308
click at [531, 393] on button "<" at bounding box center [526, 389] width 29 height 28
click at [0, 0] on div at bounding box center [0, 0] width 0 height 0
click at [531, 394] on div at bounding box center [553, 249] width 444 height 308
click at [531, 394] on div "11PM - Clear 10PM - Clear 9PM - MostlyClear 8PM - PartlyCloudy 7PM - Clear 6PM …" at bounding box center [553, 249] width 444 height 308
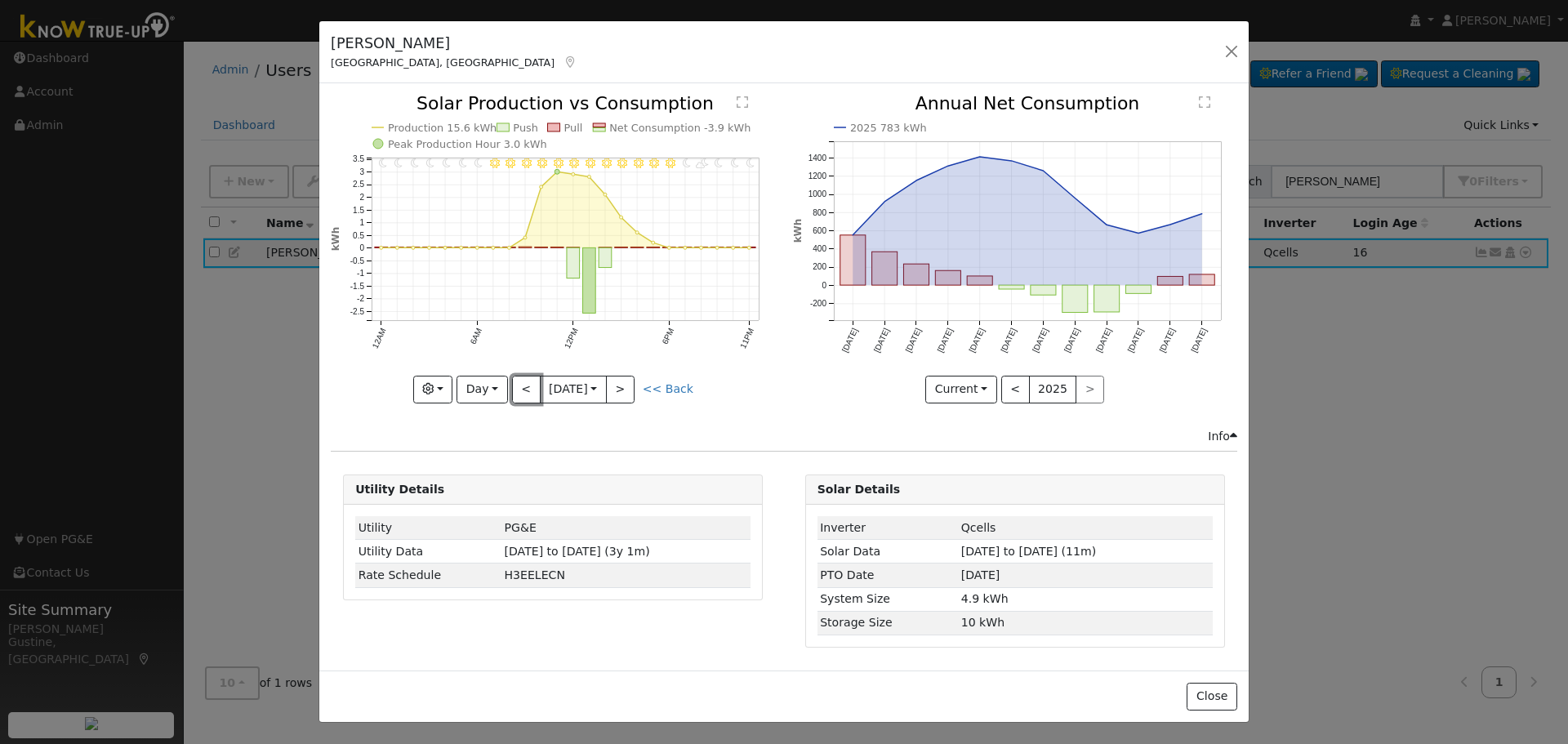
click at [531, 394] on button "<" at bounding box center [526, 389] width 29 height 28
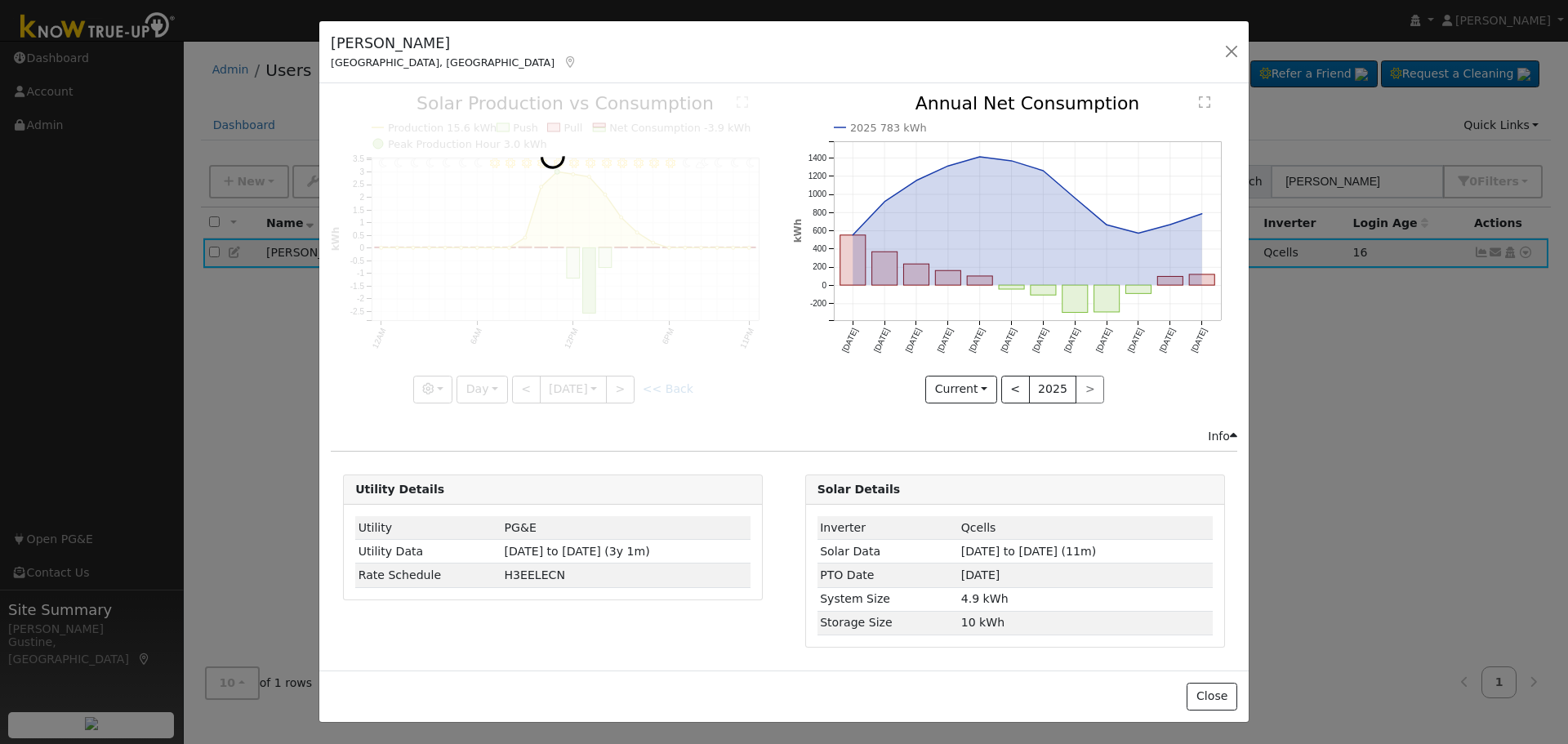
click at [531, 394] on div at bounding box center [553, 249] width 444 height 308
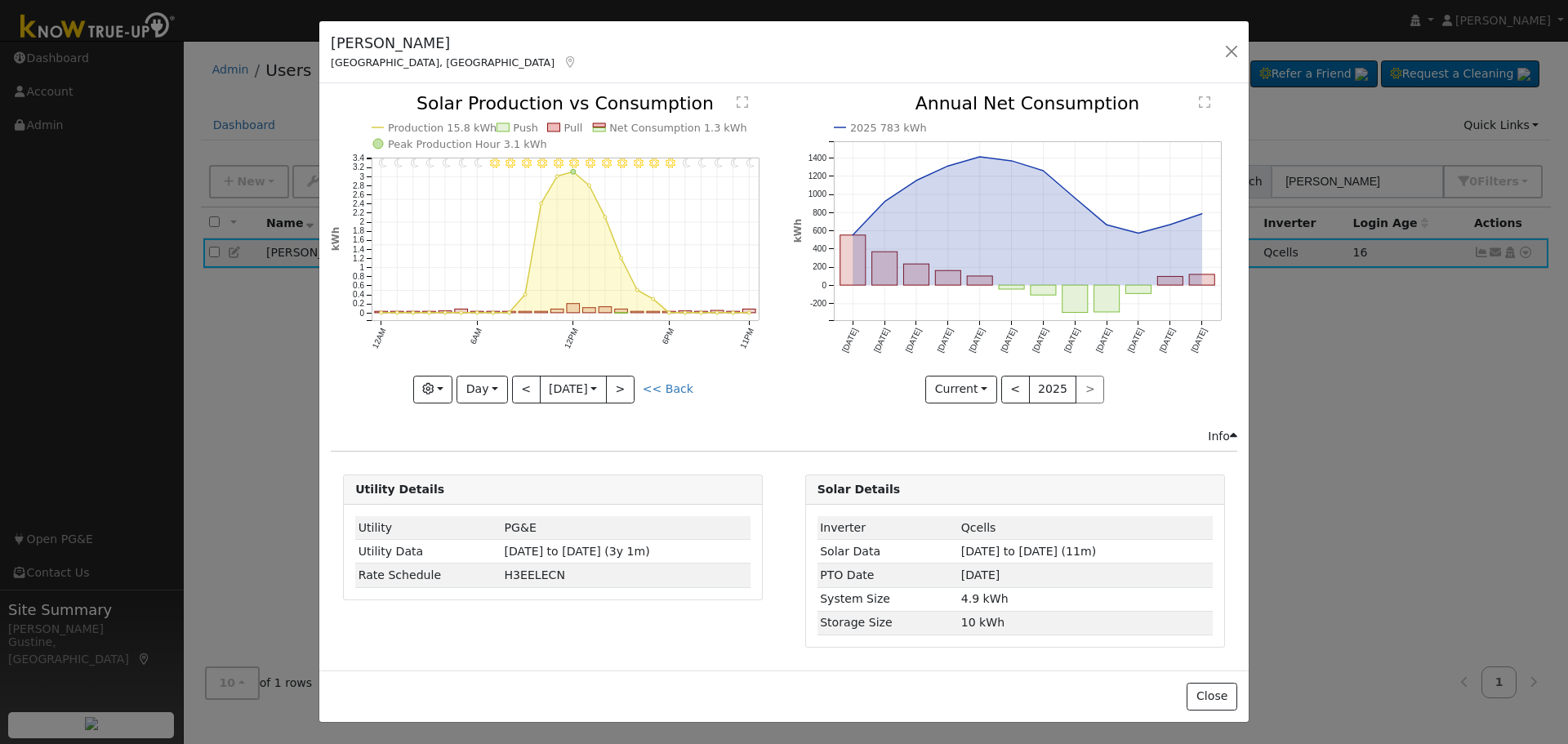
click at [531, 394] on div at bounding box center [553, 249] width 444 height 308
click at [542, 400] on body "[PERSON_NAME] [PERSON_NAME] Profile My Company Help Center Terms Of Service See…" at bounding box center [784, 393] width 1568 height 704
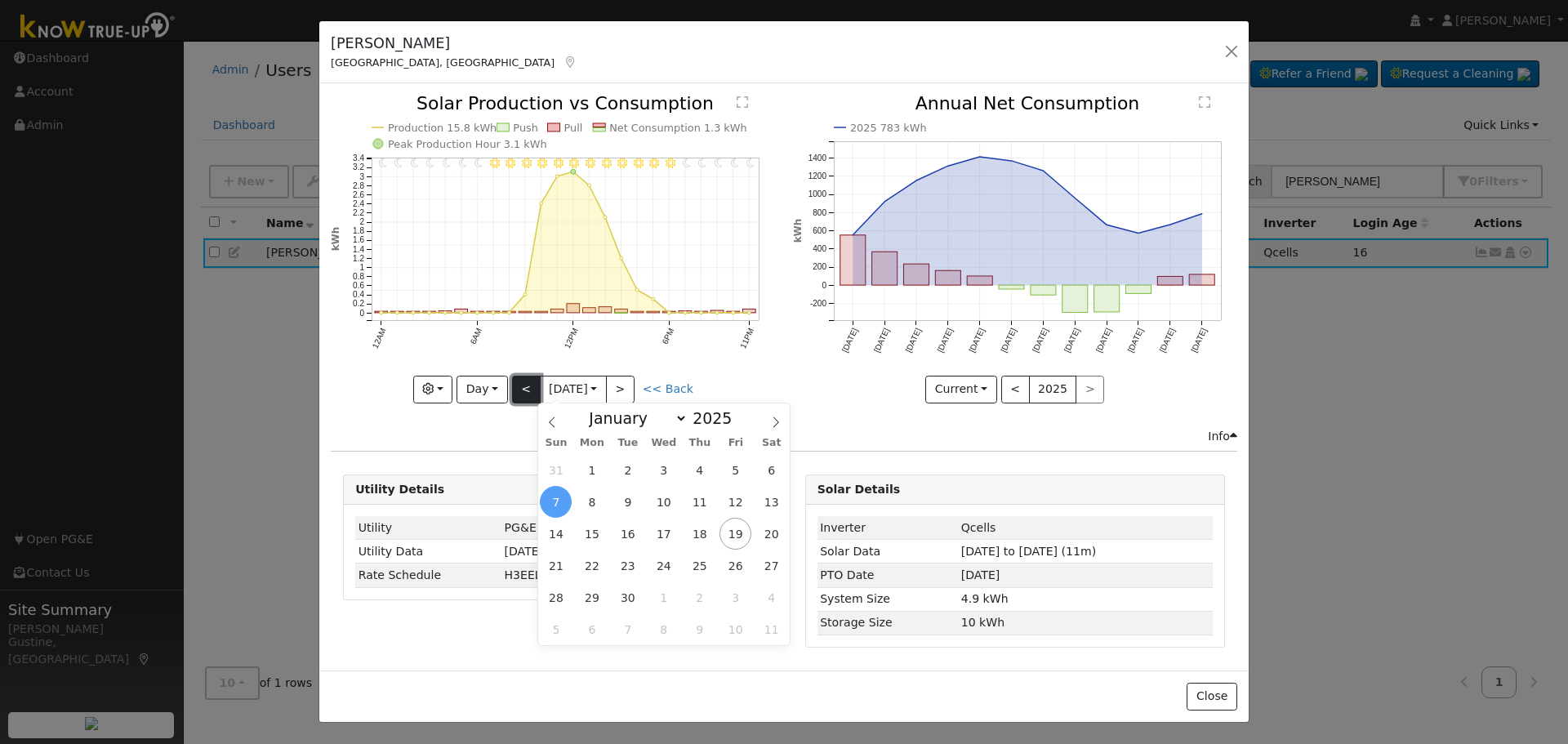
click at [524, 398] on button "<" at bounding box center [526, 389] width 29 height 28
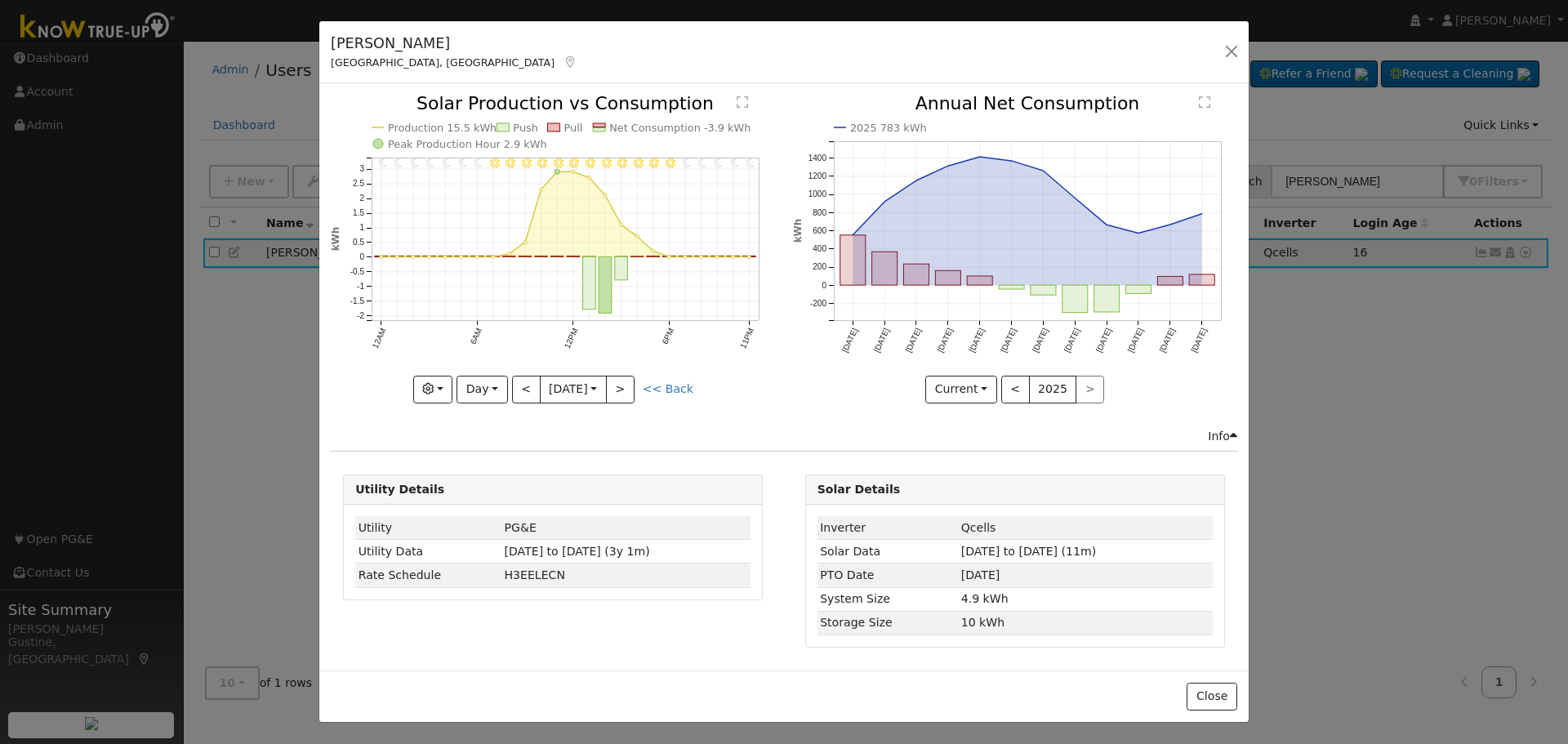
click at [459, 389] on icon "11PM - Clear 10PM - Clear 9PM - Clear 8PM - Clear 7PM - Clear 6PM - Clear 5PM -…" at bounding box center [553, 248] width 444 height 306
click at [471, 392] on button "Day" at bounding box center [482, 389] width 51 height 28
click at [481, 468] on link "Month" at bounding box center [514, 469] width 114 height 23
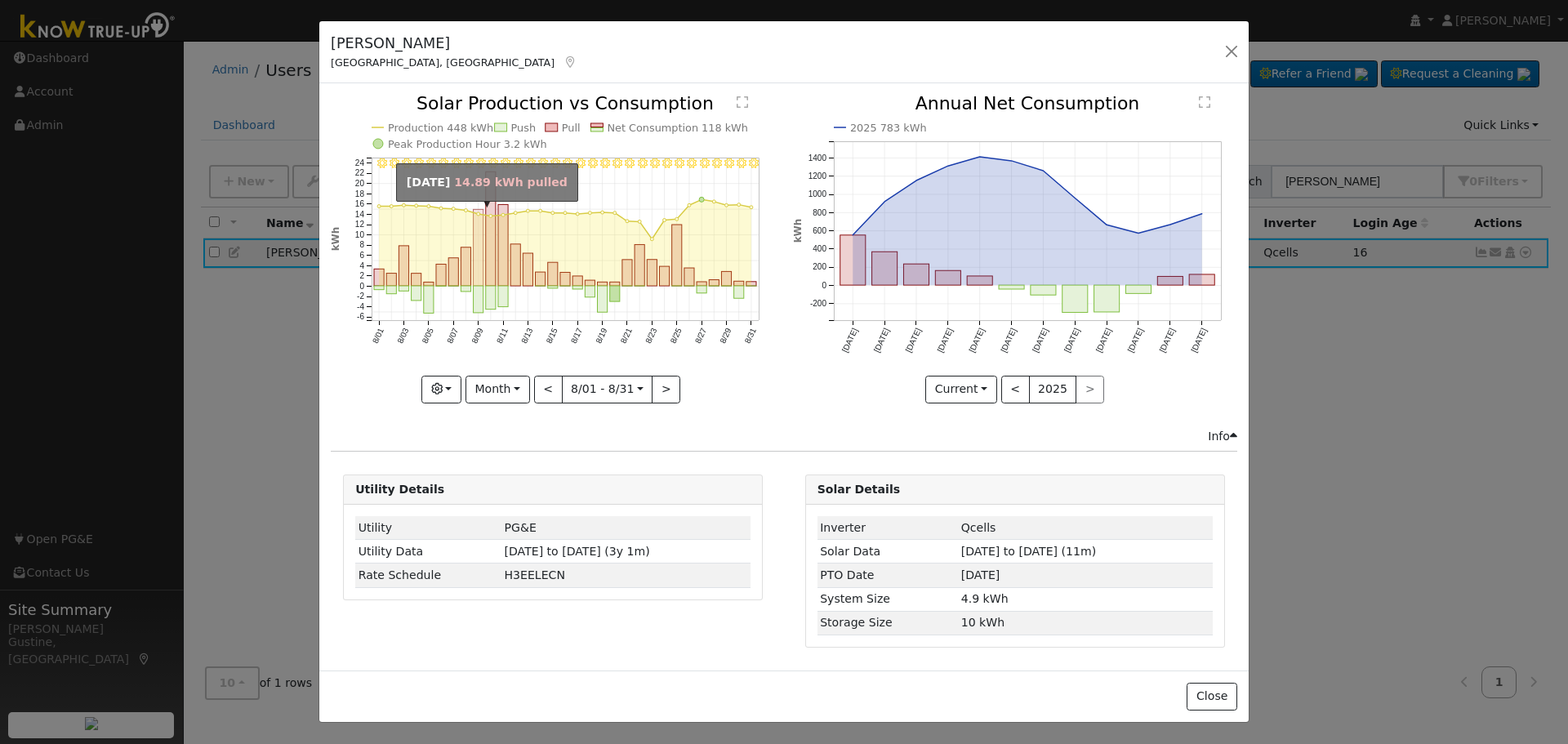
click at [478, 243] on rect "onclick=""" at bounding box center [479, 248] width 10 height 77
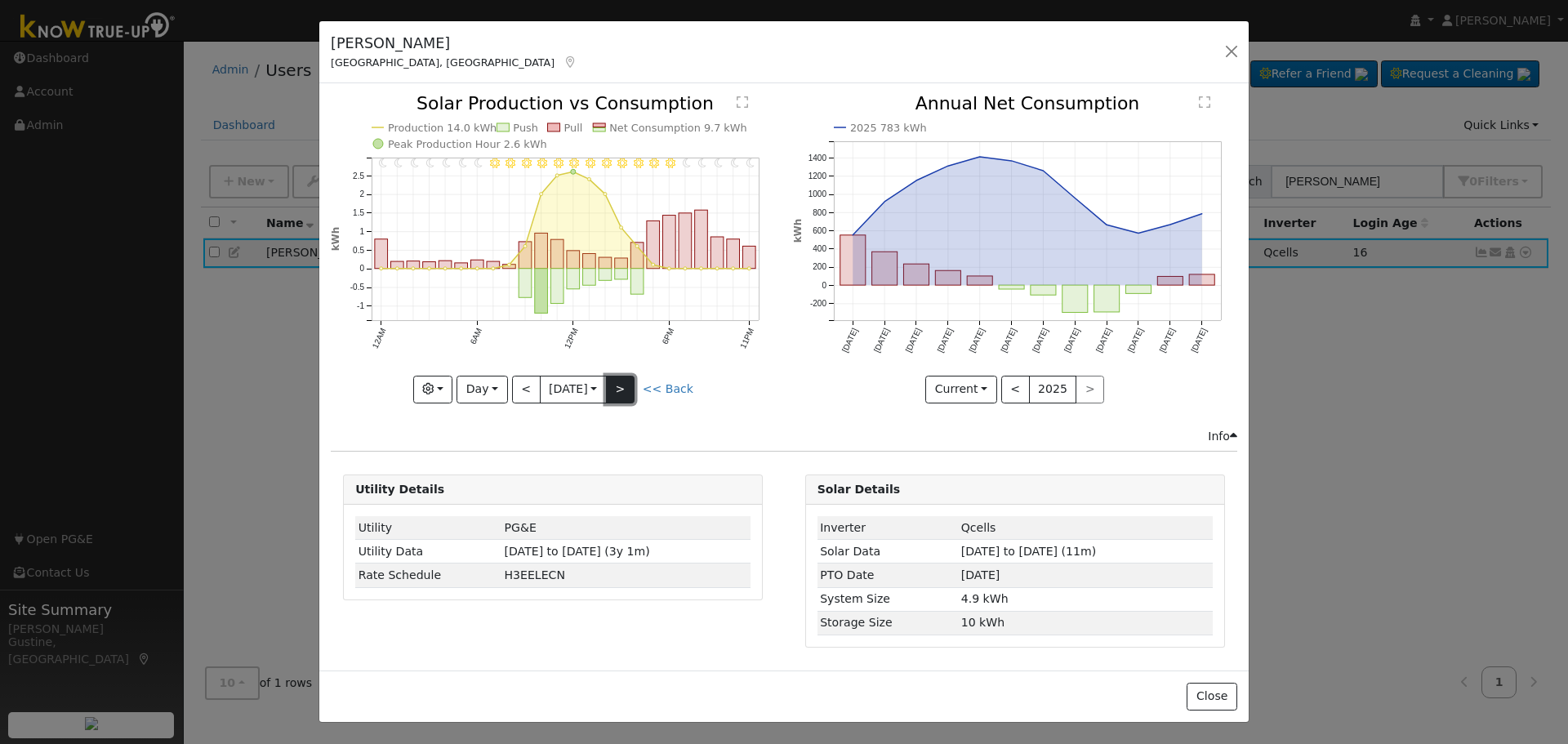
click at [635, 389] on button ">" at bounding box center [620, 389] width 29 height 28
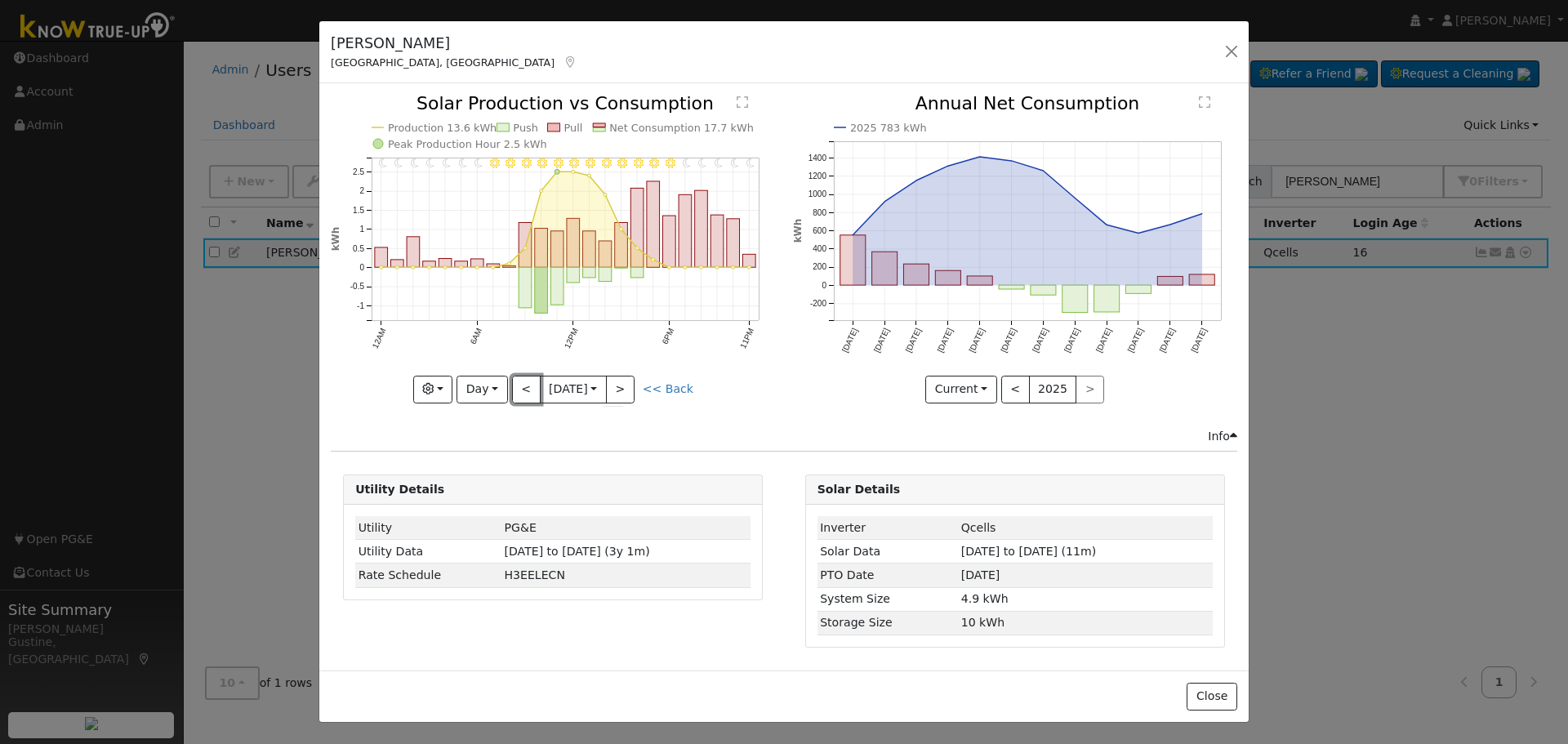
click at [523, 398] on button "<" at bounding box center [526, 389] width 29 height 28
type input "2025-08-09"
click at [1225, 55] on button "button" at bounding box center [1232, 52] width 23 height 23
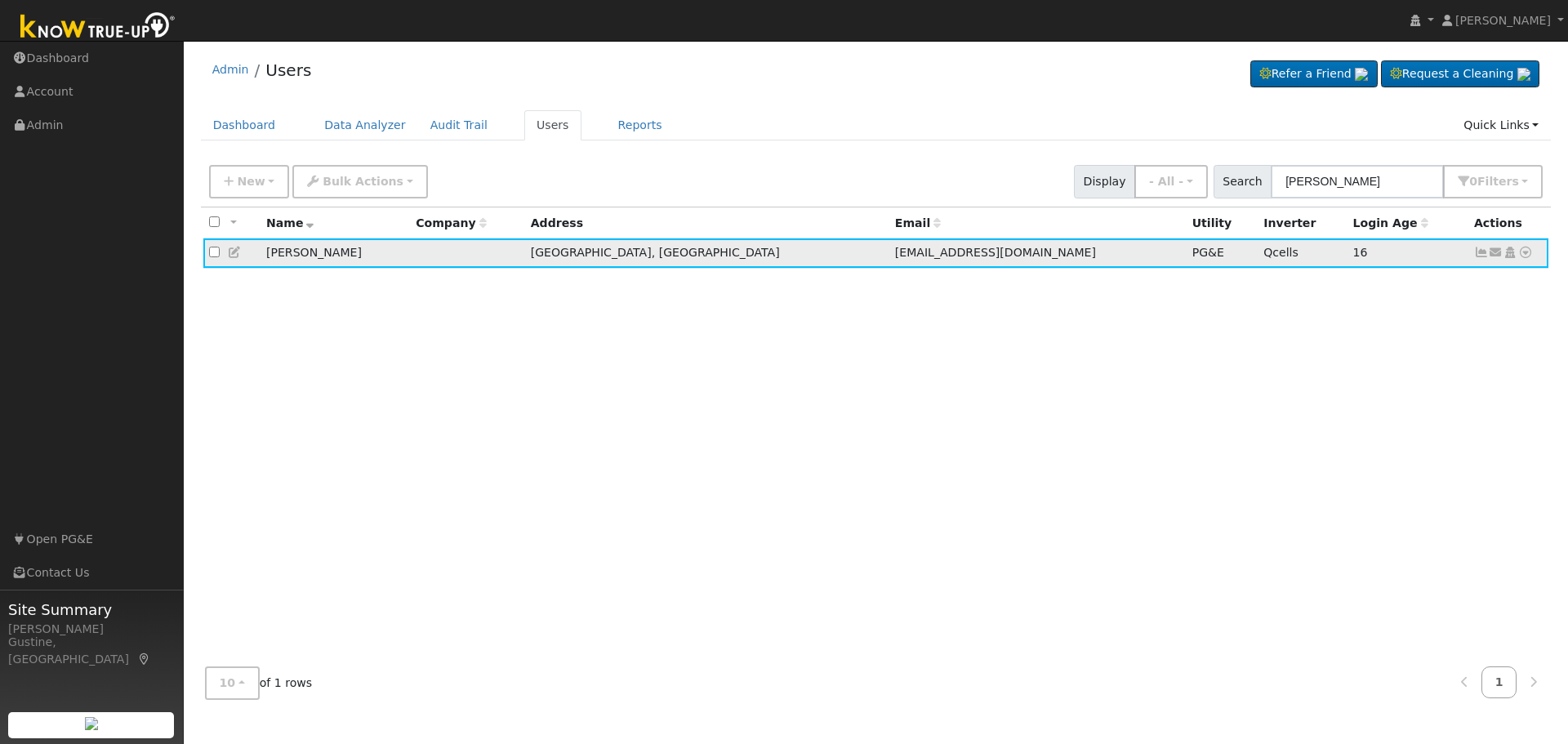
click at [1532, 256] on icon at bounding box center [1525, 253] width 14 height 11
click at [1472, 289] on link "Data Analyzer" at bounding box center [1472, 282] width 119 height 23
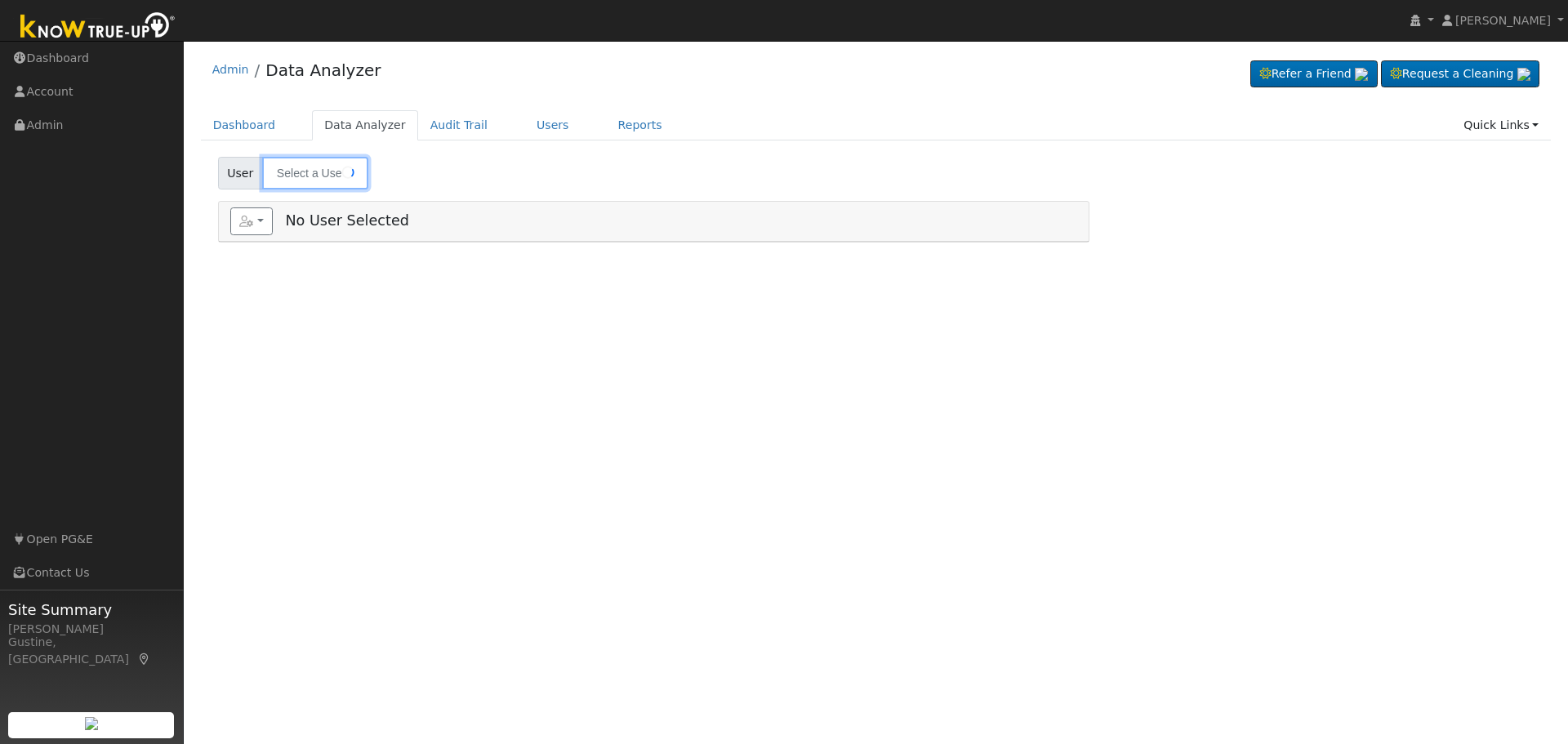
type input "[PERSON_NAME]"
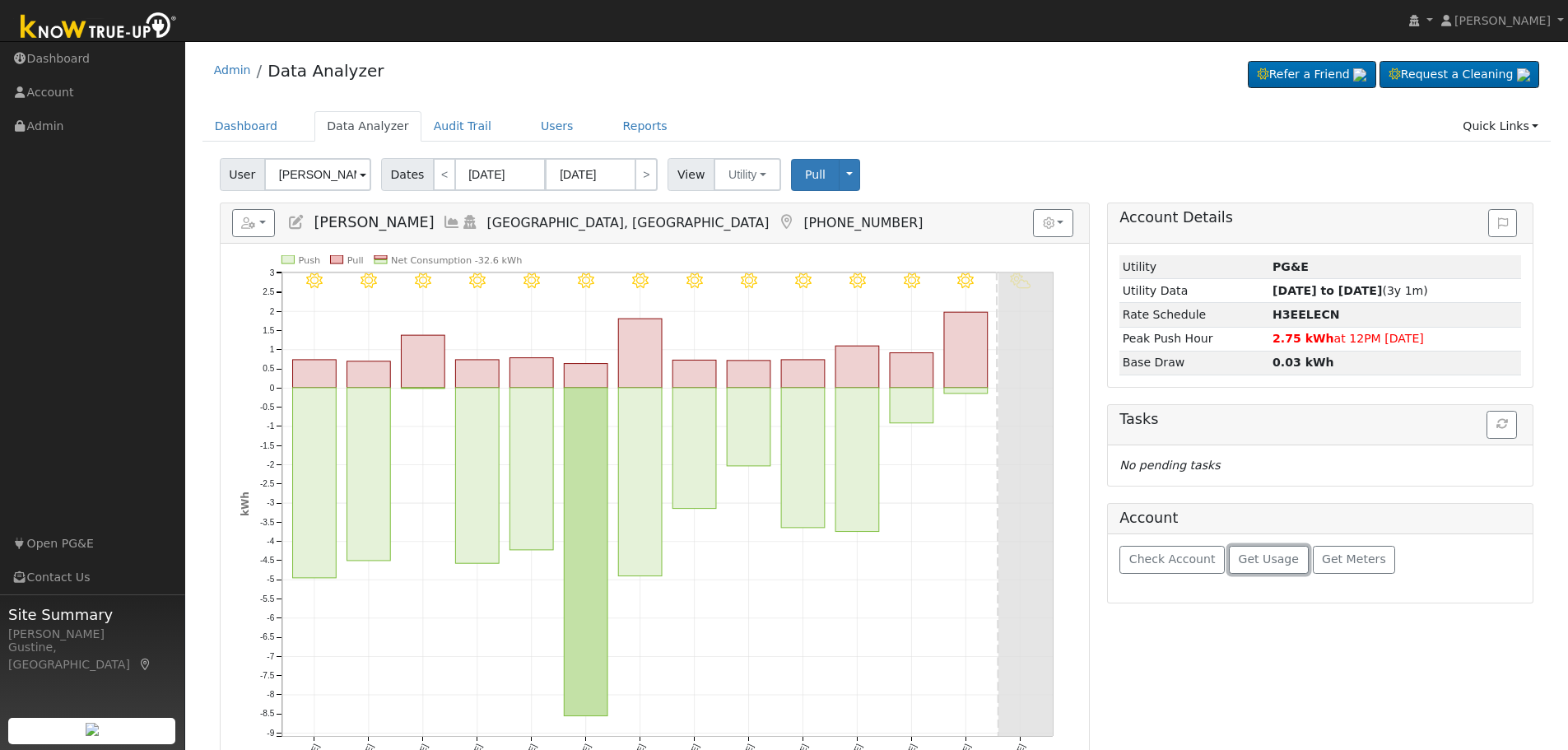
click at [1229, 549] on button "Get Usage" at bounding box center [1269, 560] width 80 height 28
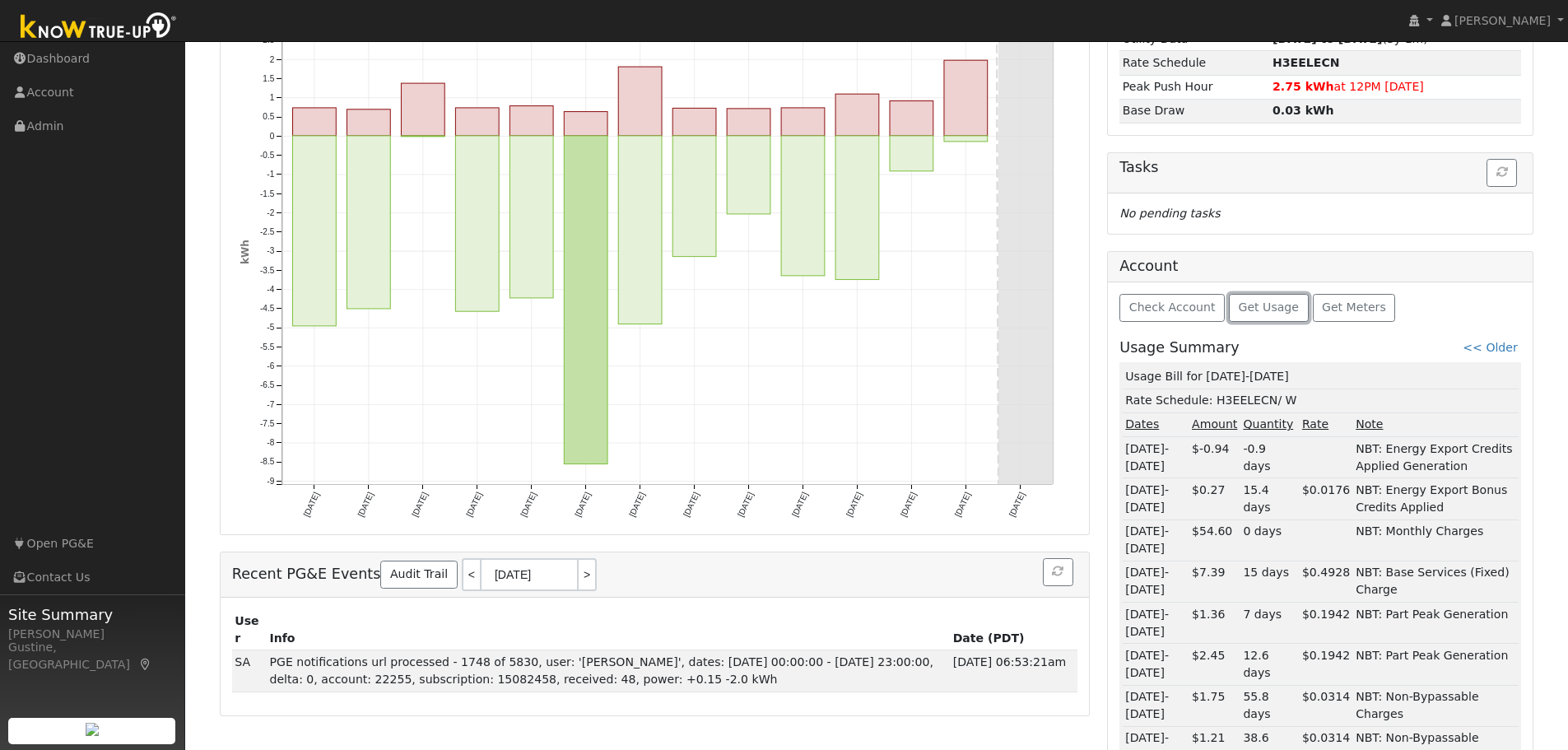
scroll to position [247, 0]
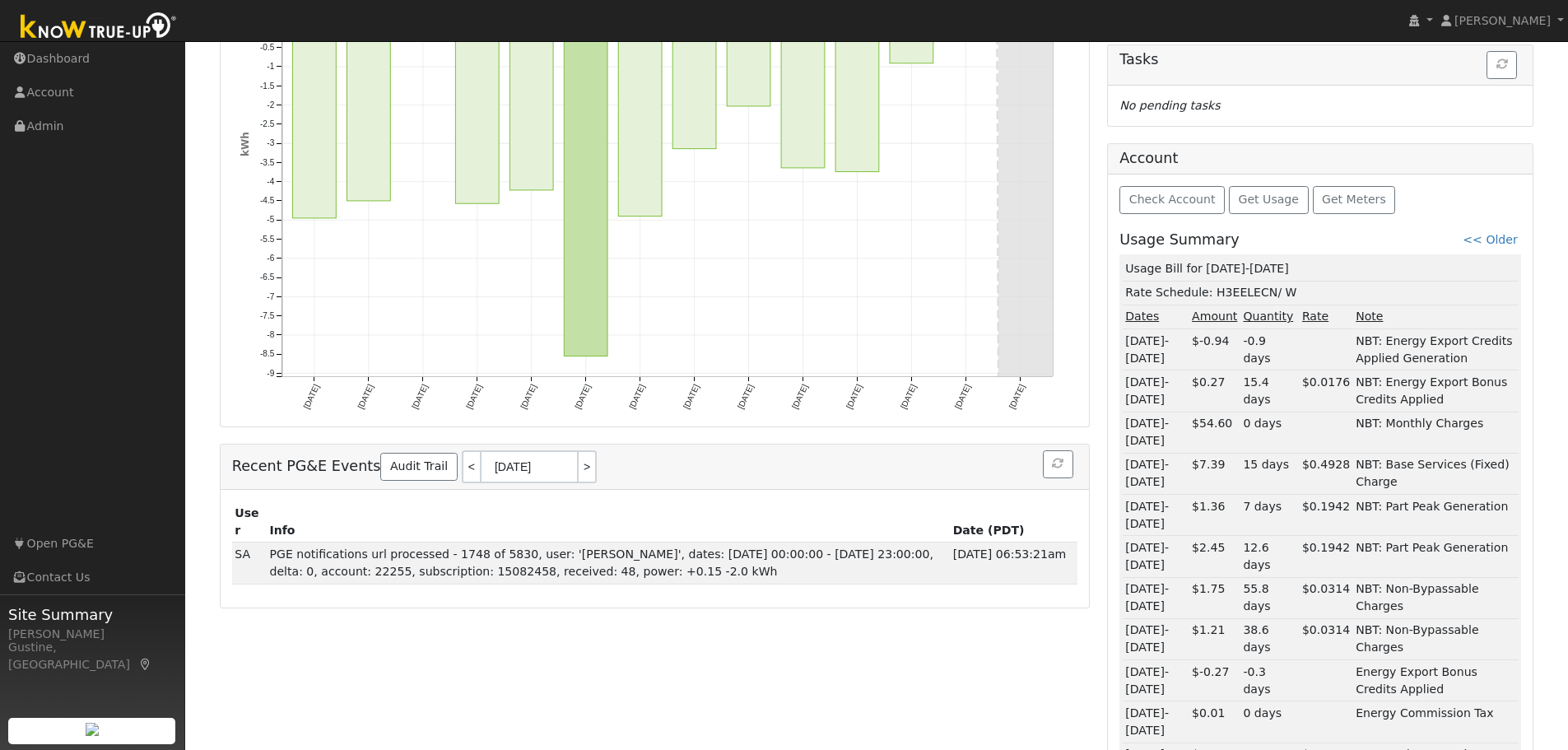
scroll to position [283, 0]
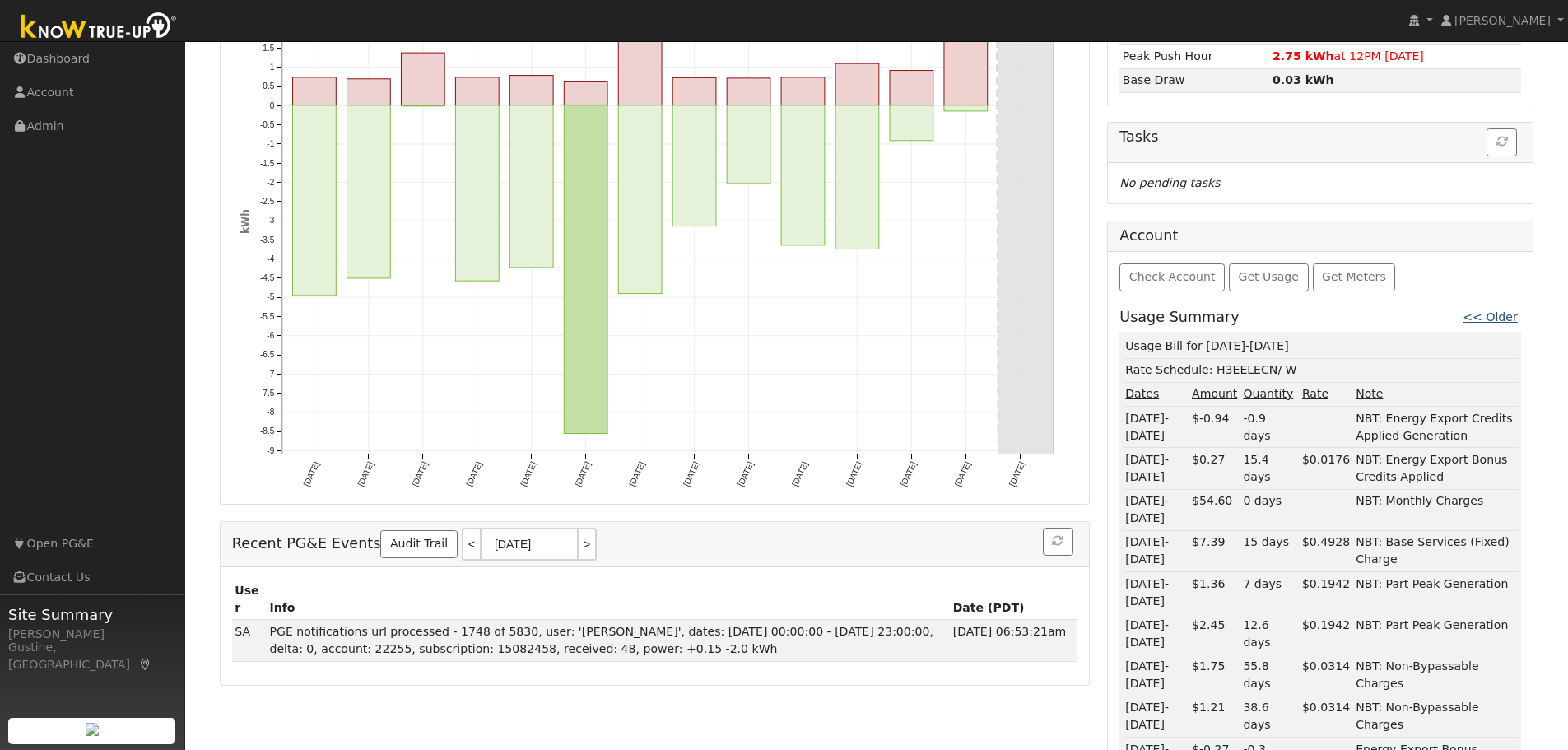
click at [1512, 317] on link "<< Older" at bounding box center [1490, 318] width 54 height 14
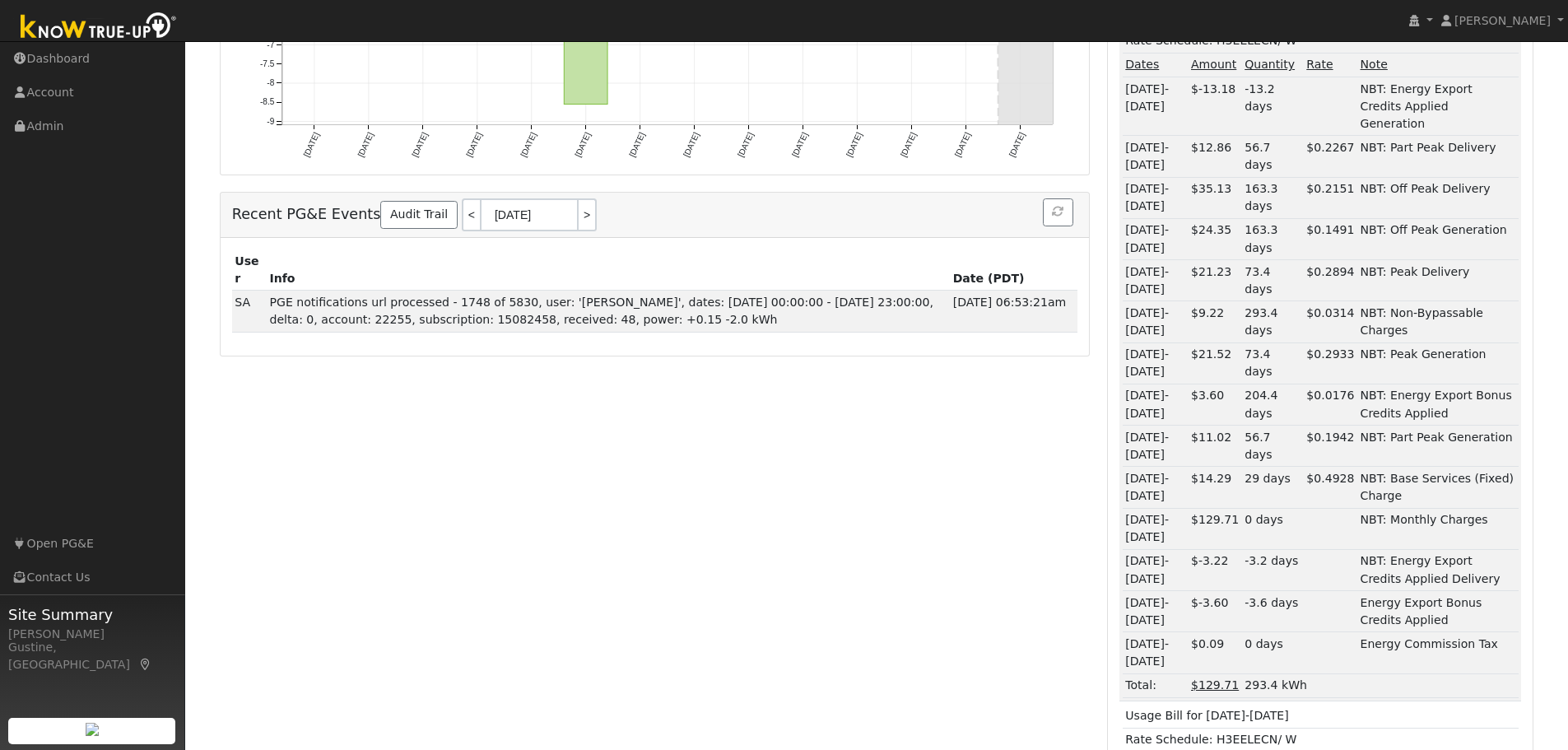
scroll to position [0, 0]
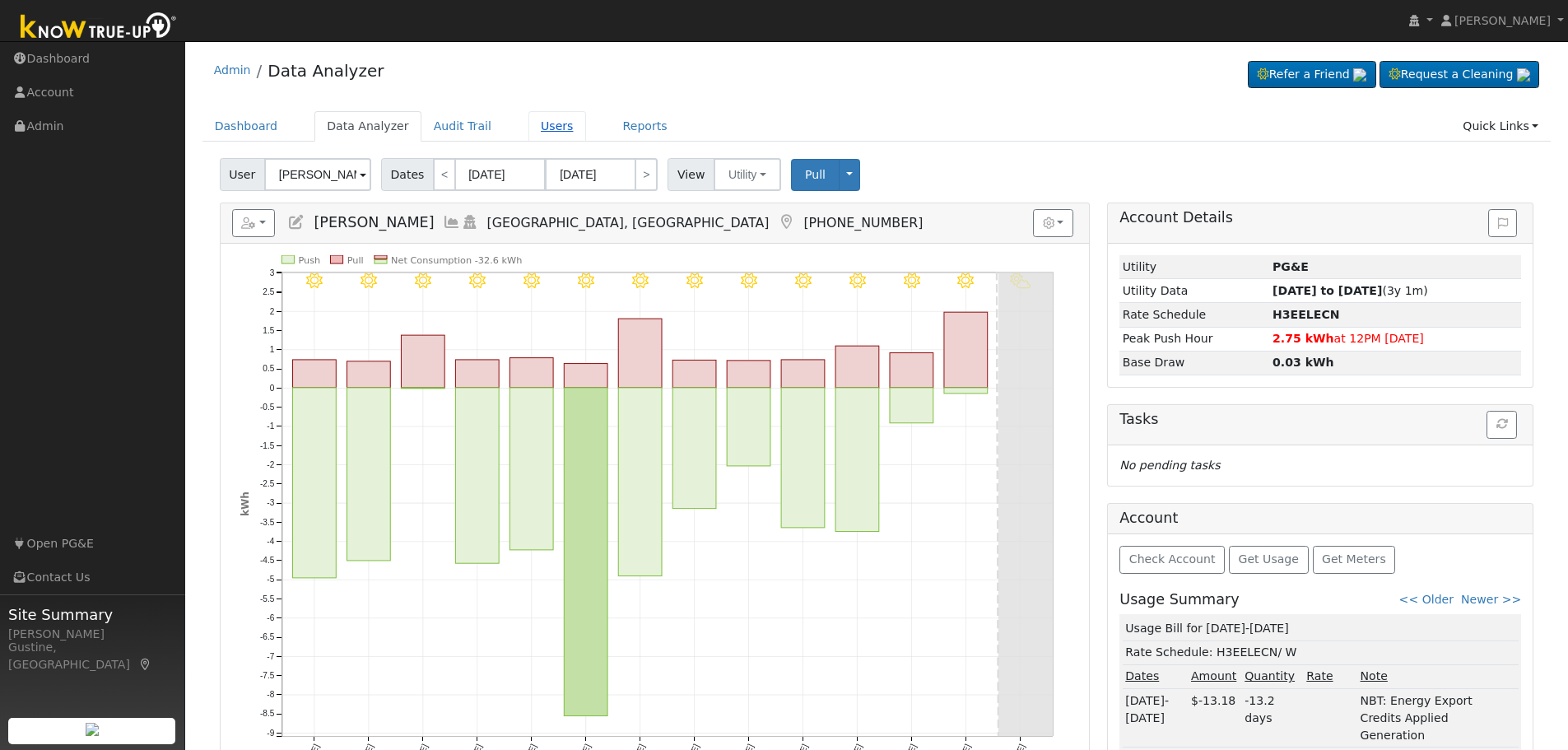
click at [546, 142] on link "Users" at bounding box center [558, 126] width 58 height 31
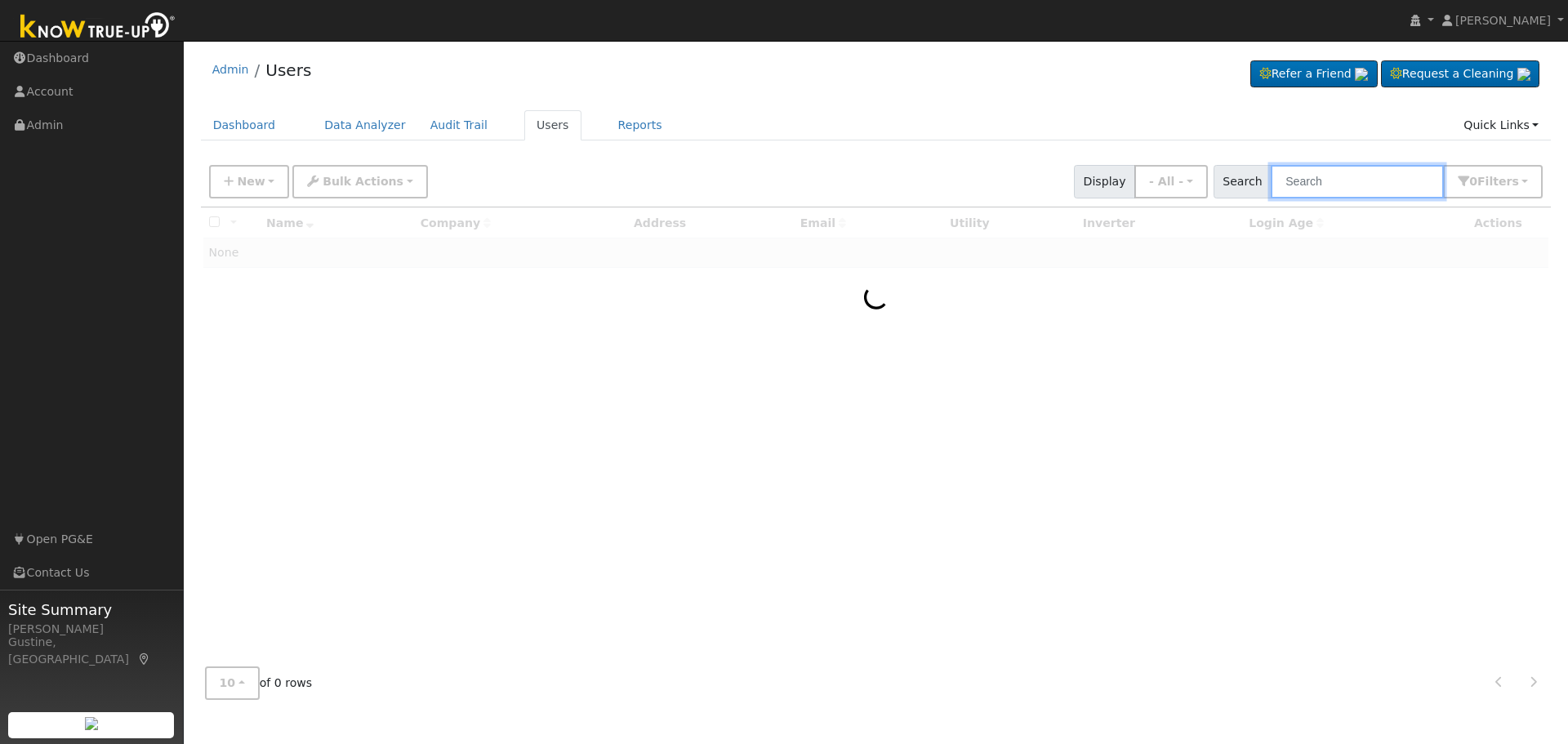
click at [1307, 192] on input "text" at bounding box center [1357, 181] width 173 height 34
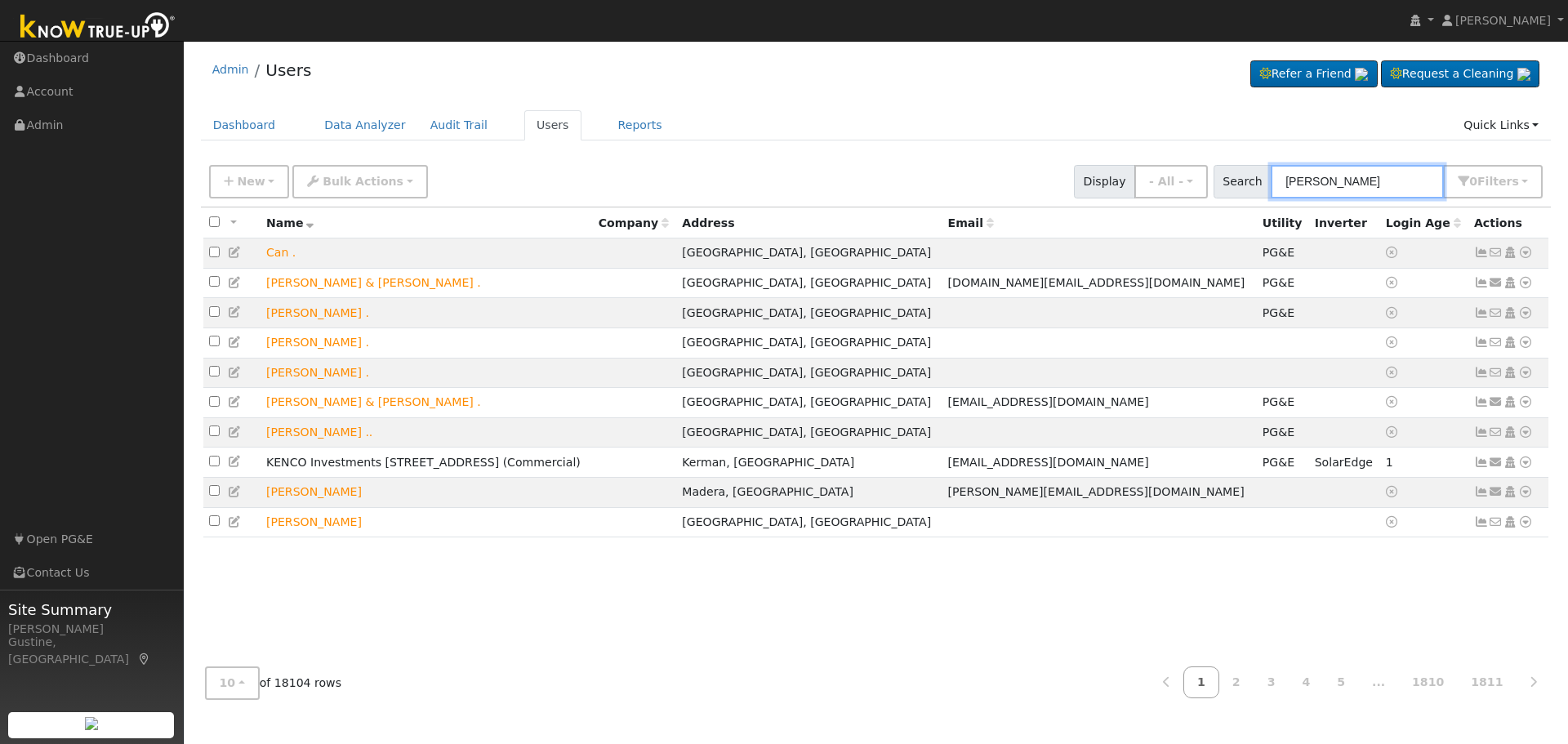
type input "rita andrews"
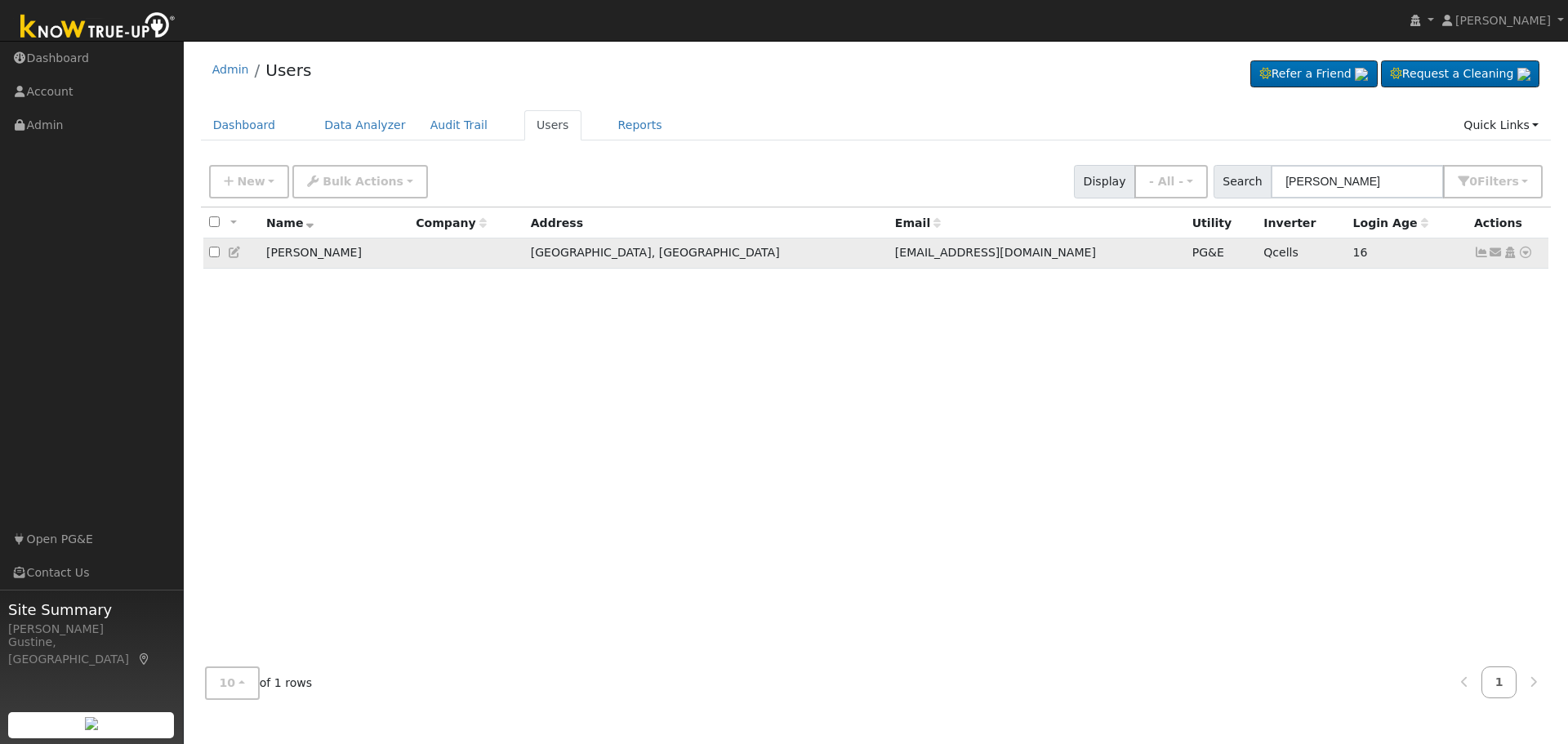
click at [1476, 258] on icon at bounding box center [1481, 253] width 14 height 11
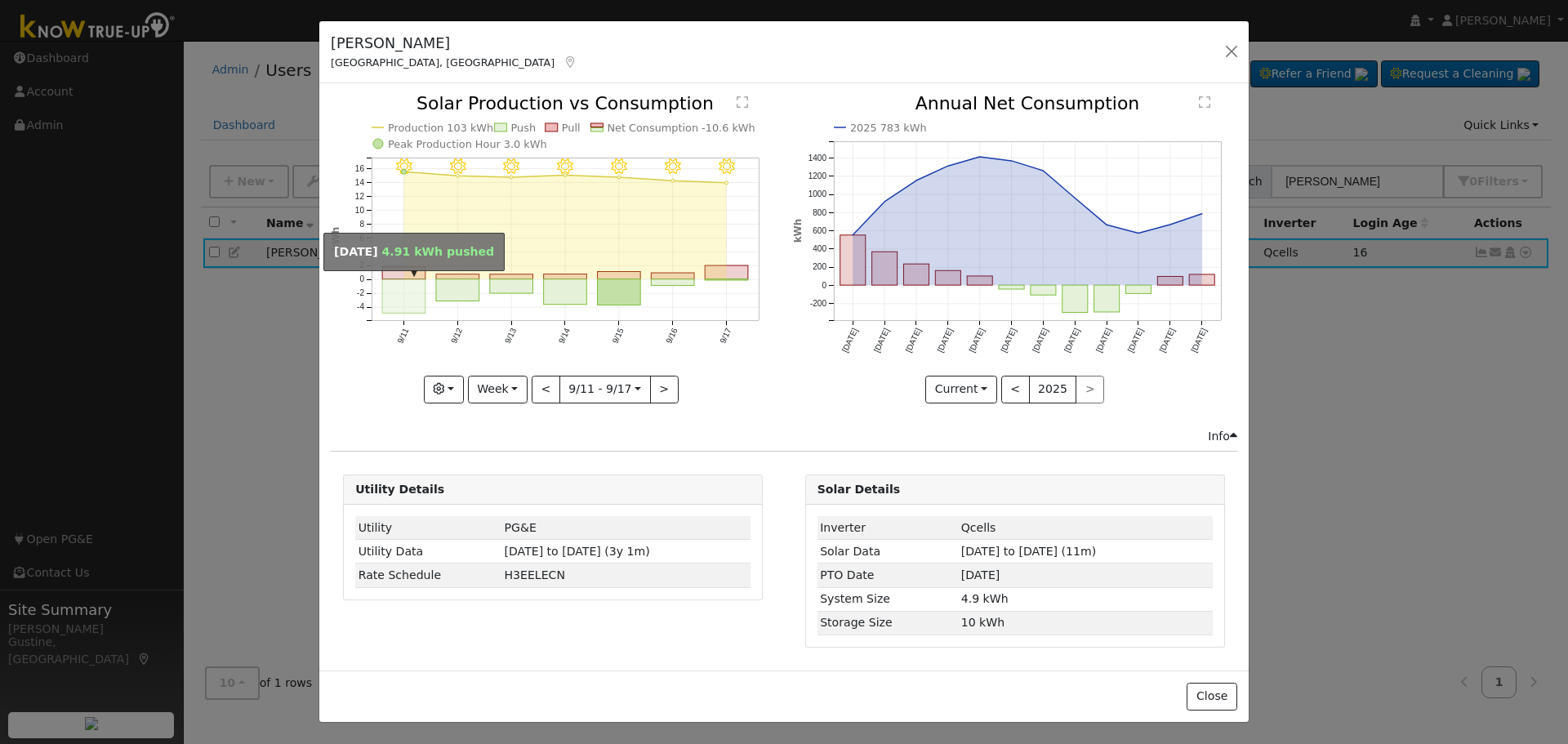
click at [409, 292] on rect "onclick=""" at bounding box center [403, 297] width 43 height 34
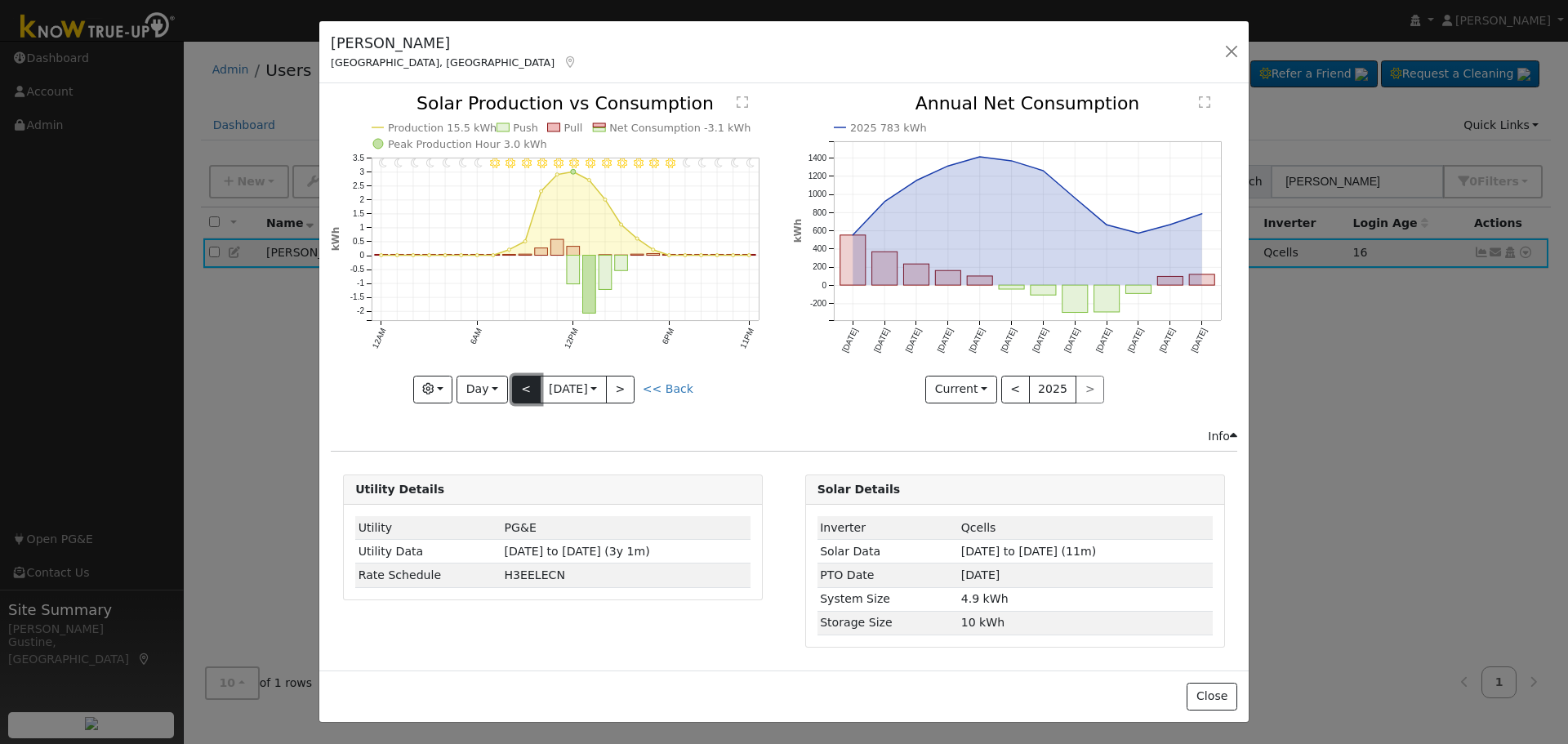
click at [526, 393] on button "<" at bounding box center [526, 389] width 29 height 28
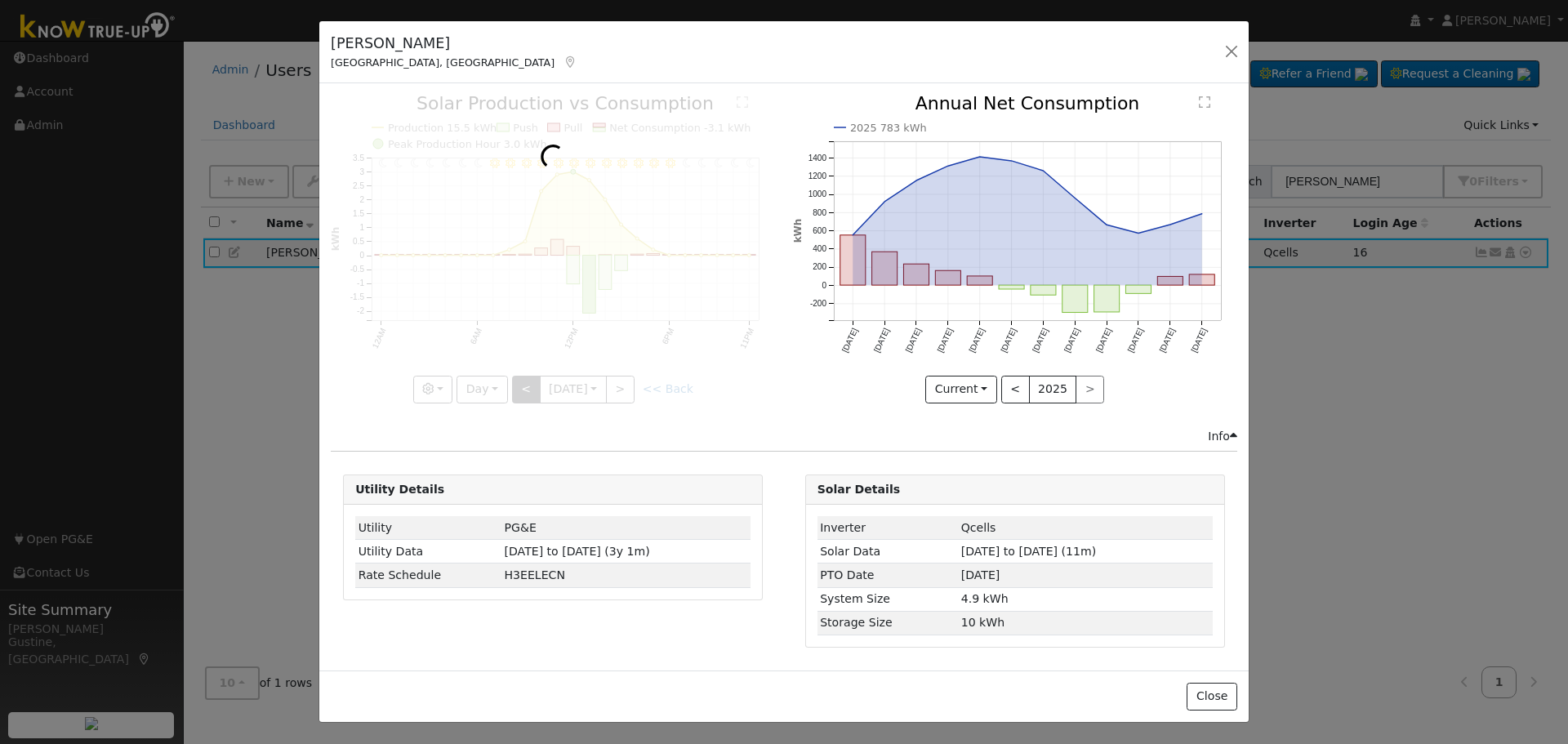
click at [526, 393] on div at bounding box center [553, 249] width 444 height 308
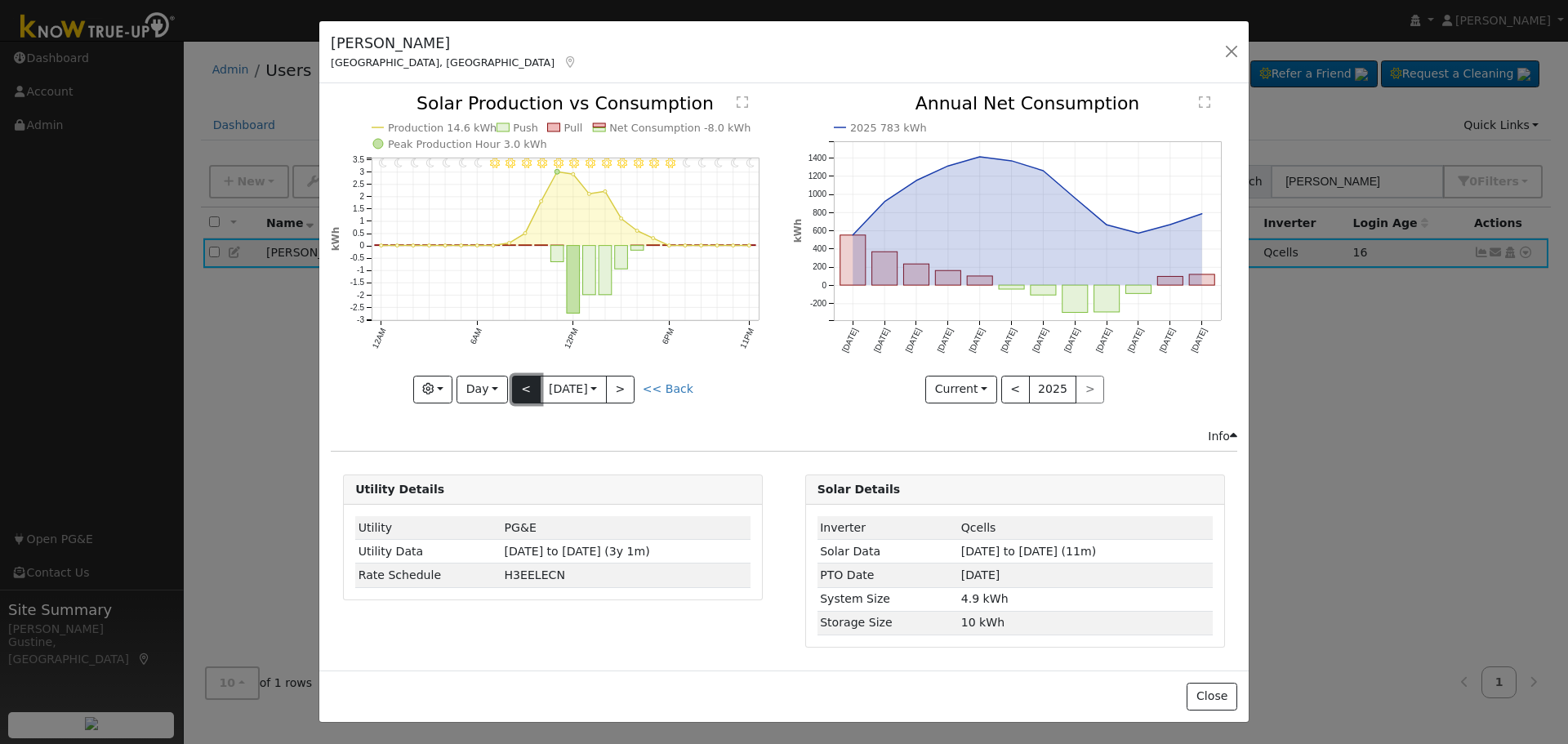
click at [526, 393] on button "<" at bounding box center [526, 389] width 29 height 28
click at [520, 381] on button "<" at bounding box center [526, 389] width 29 height 28
type input "2025-09-08"
click at [512, 375] on button "<" at bounding box center [526, 389] width 29 height 28
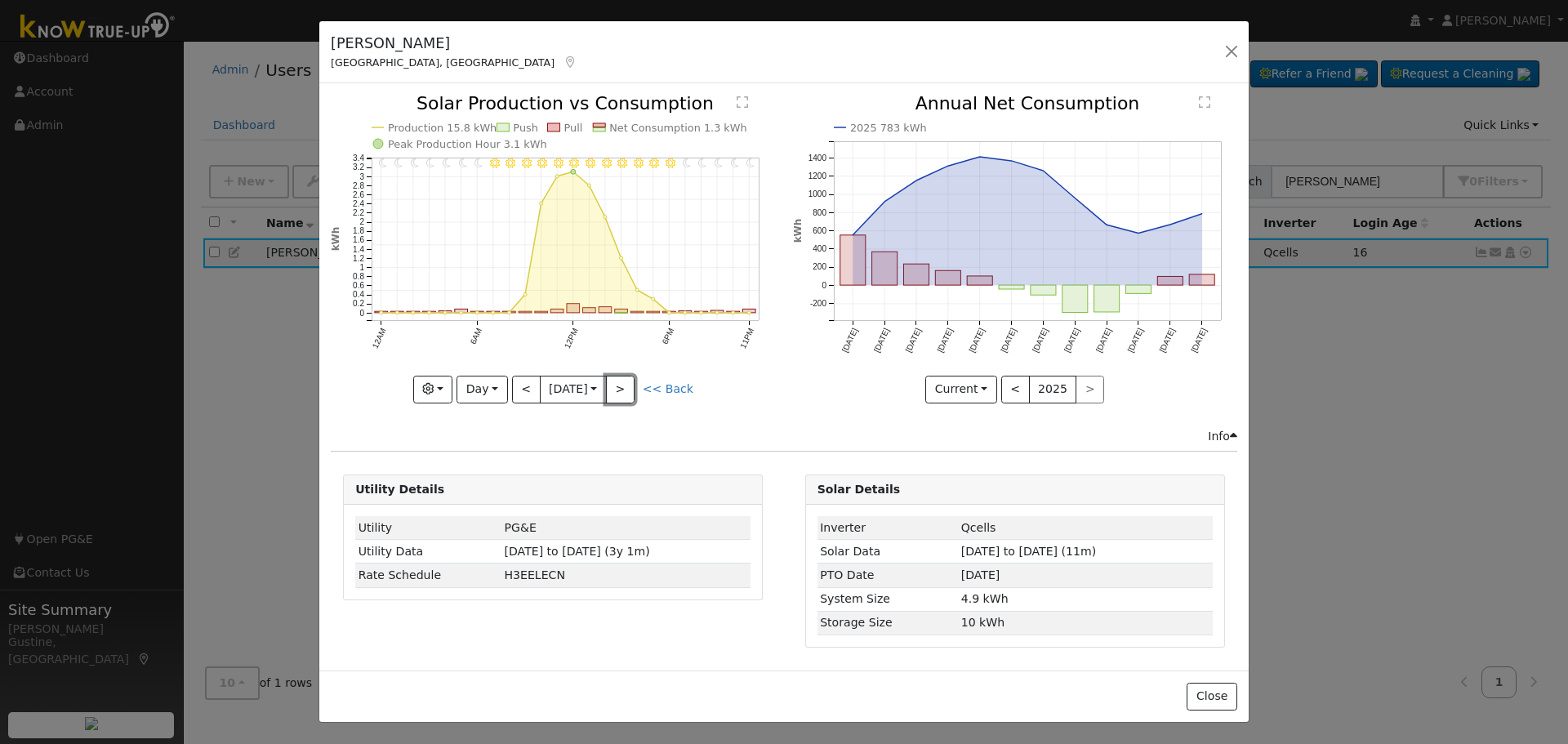
drag, startPoint x: 620, startPoint y: 392, endPoint x: 620, endPoint y: 401, distance: 9.0
click at [620, 397] on button ">" at bounding box center [620, 389] width 29 height 28
type input "2025-09-08"
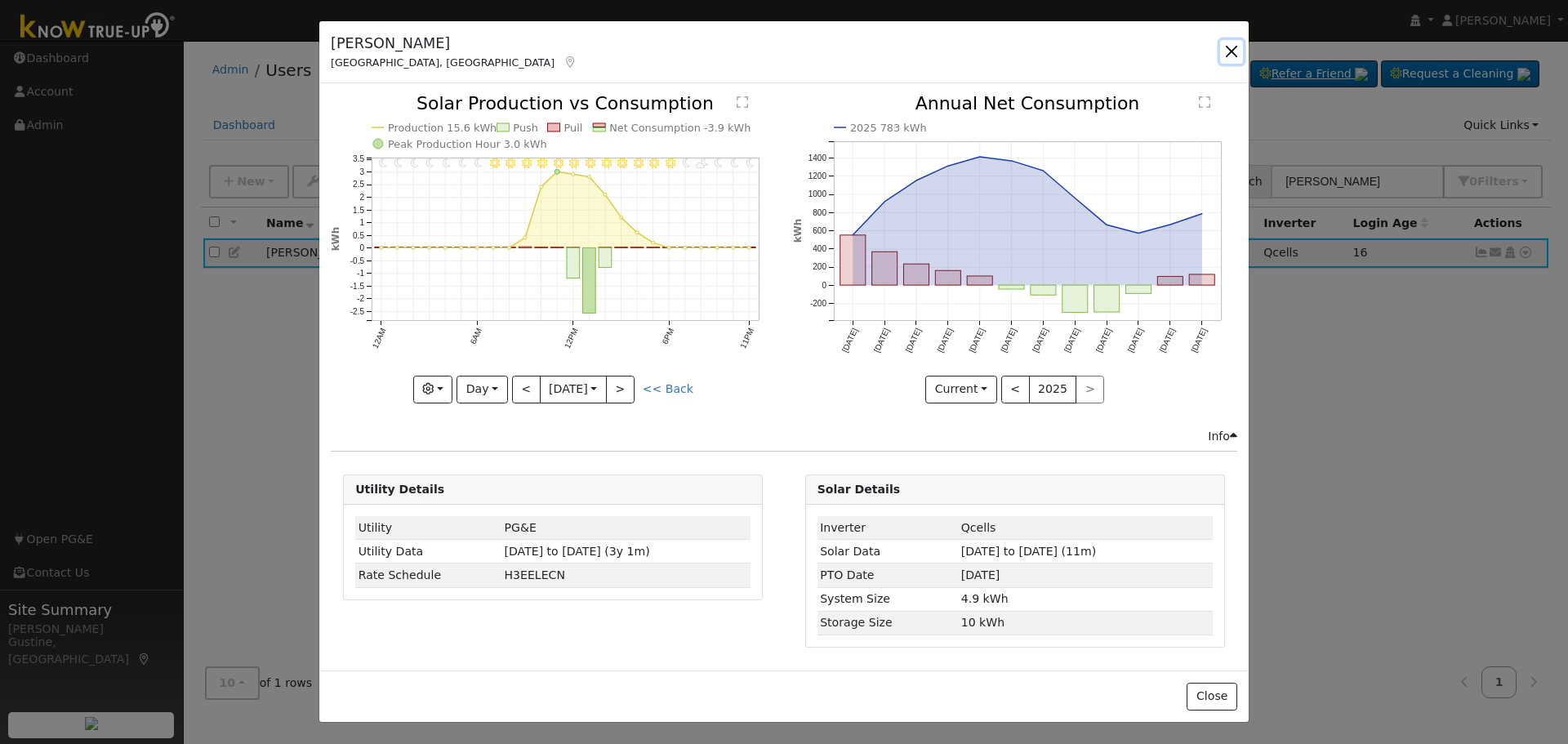
drag, startPoint x: 1233, startPoint y: 52, endPoint x: 1265, endPoint y: 81, distance: 43.2
click at [1233, 52] on button "button" at bounding box center [1232, 52] width 23 height 23
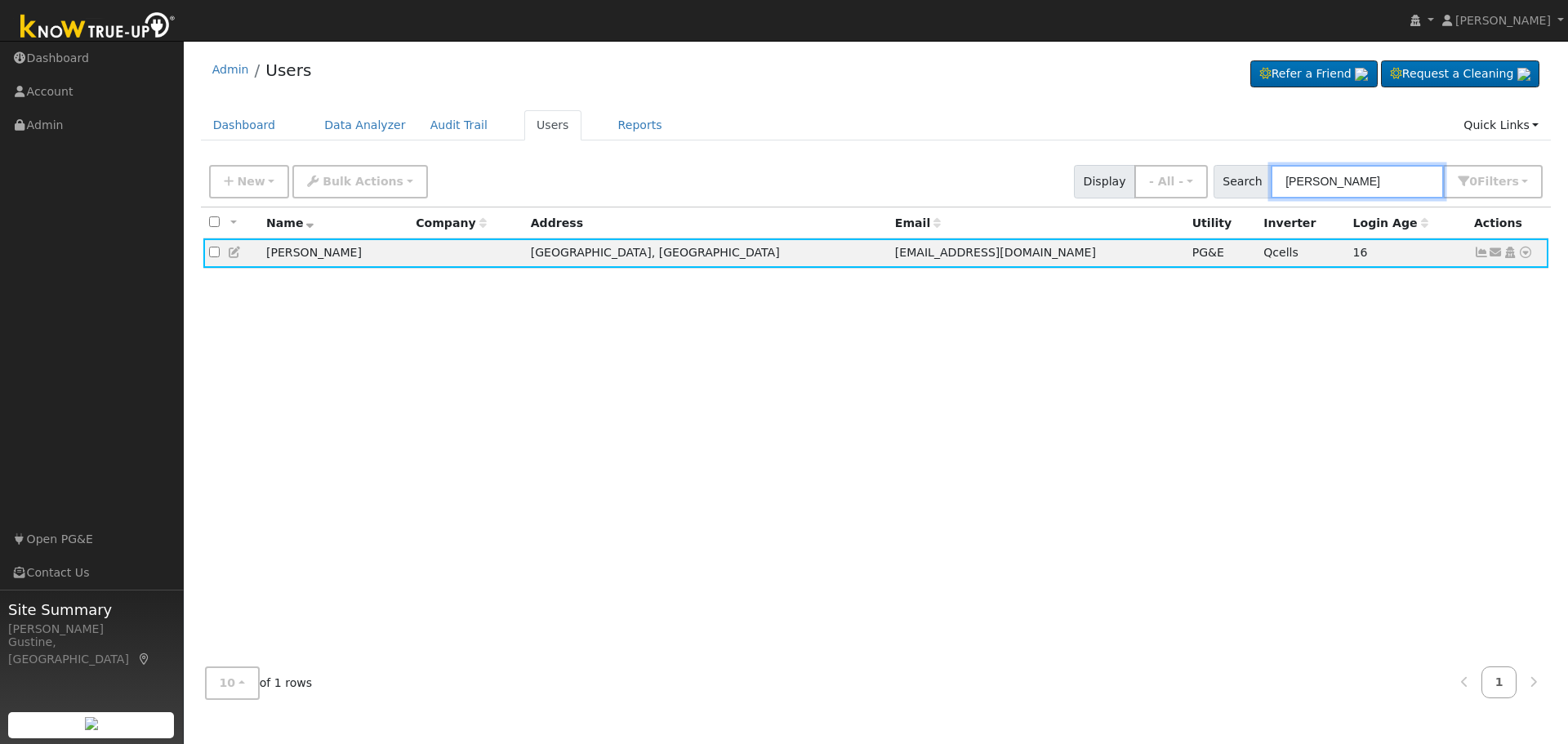
drag, startPoint x: 1414, startPoint y: 194, endPoint x: 922, endPoint y: 182, distance: 492.1
click at [937, 181] on div "New Add User Quick Add Quick Connect Quick Convert Lead Bulk Actions Send Email…" at bounding box center [876, 178] width 1340 height 39
click at [1396, 192] on input "rita andrews" at bounding box center [1357, 181] width 173 height 34
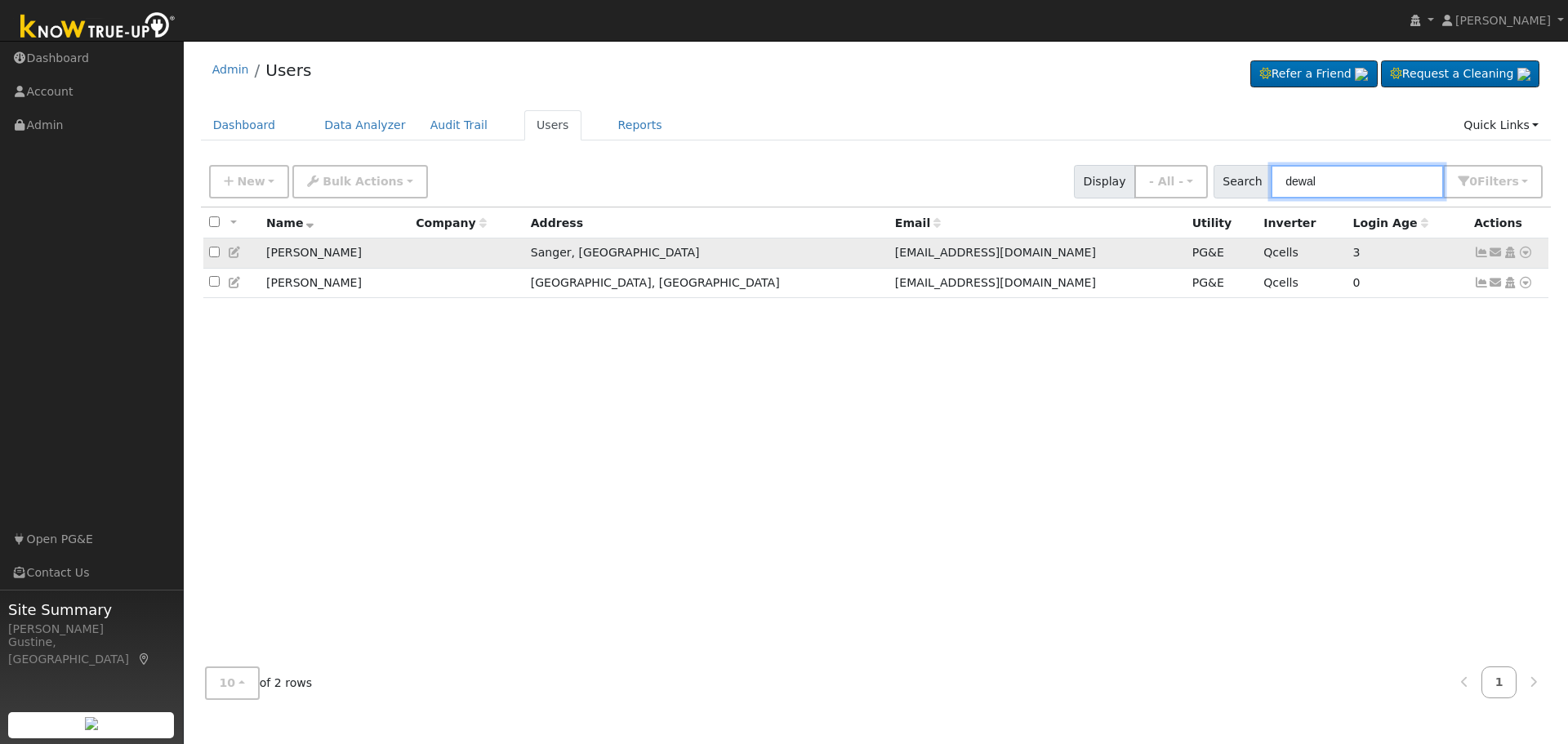
type input "dewal"
click at [1487, 252] on icon at bounding box center [1481, 253] width 14 height 11
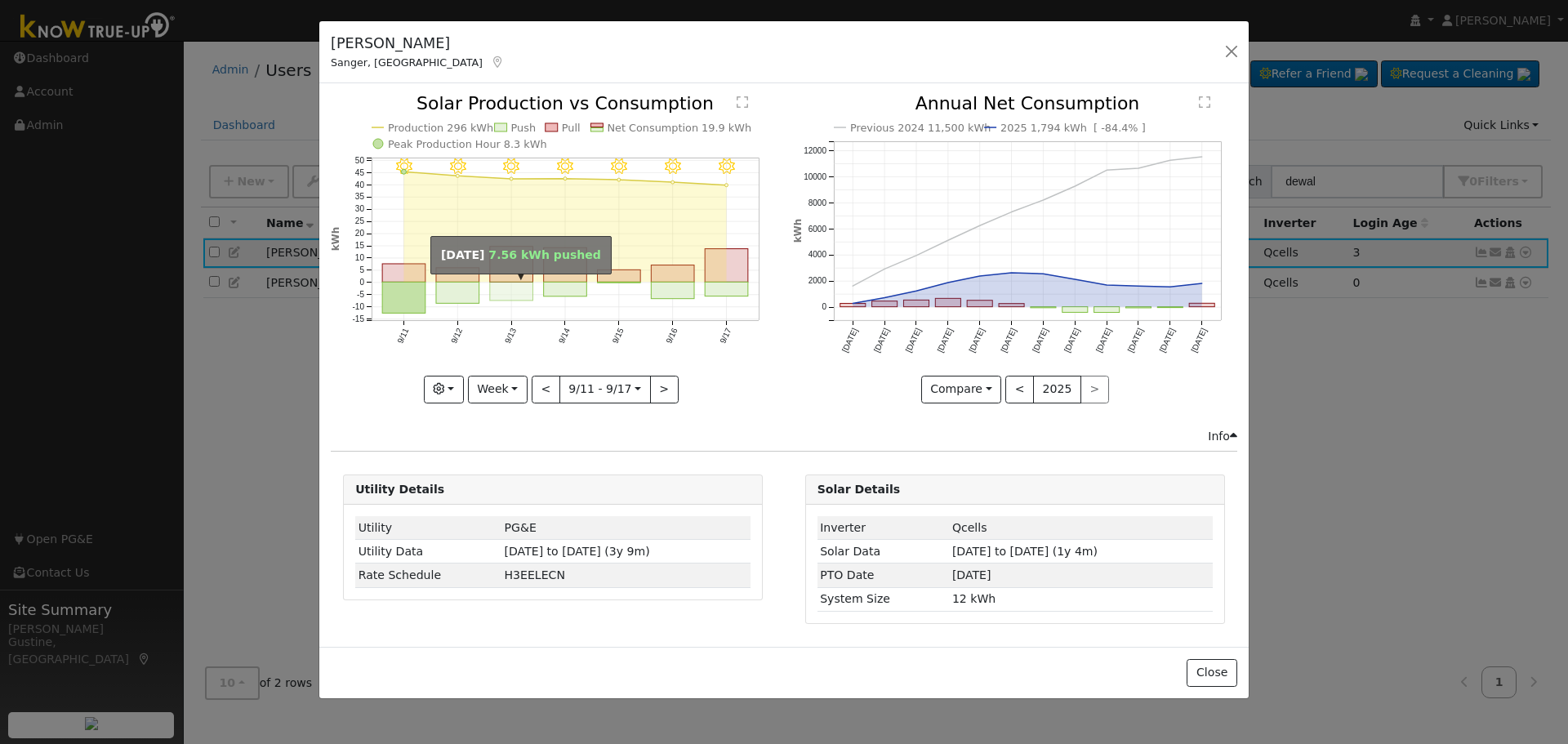
click at [499, 284] on rect "onclick=""" at bounding box center [511, 292] width 43 height 19
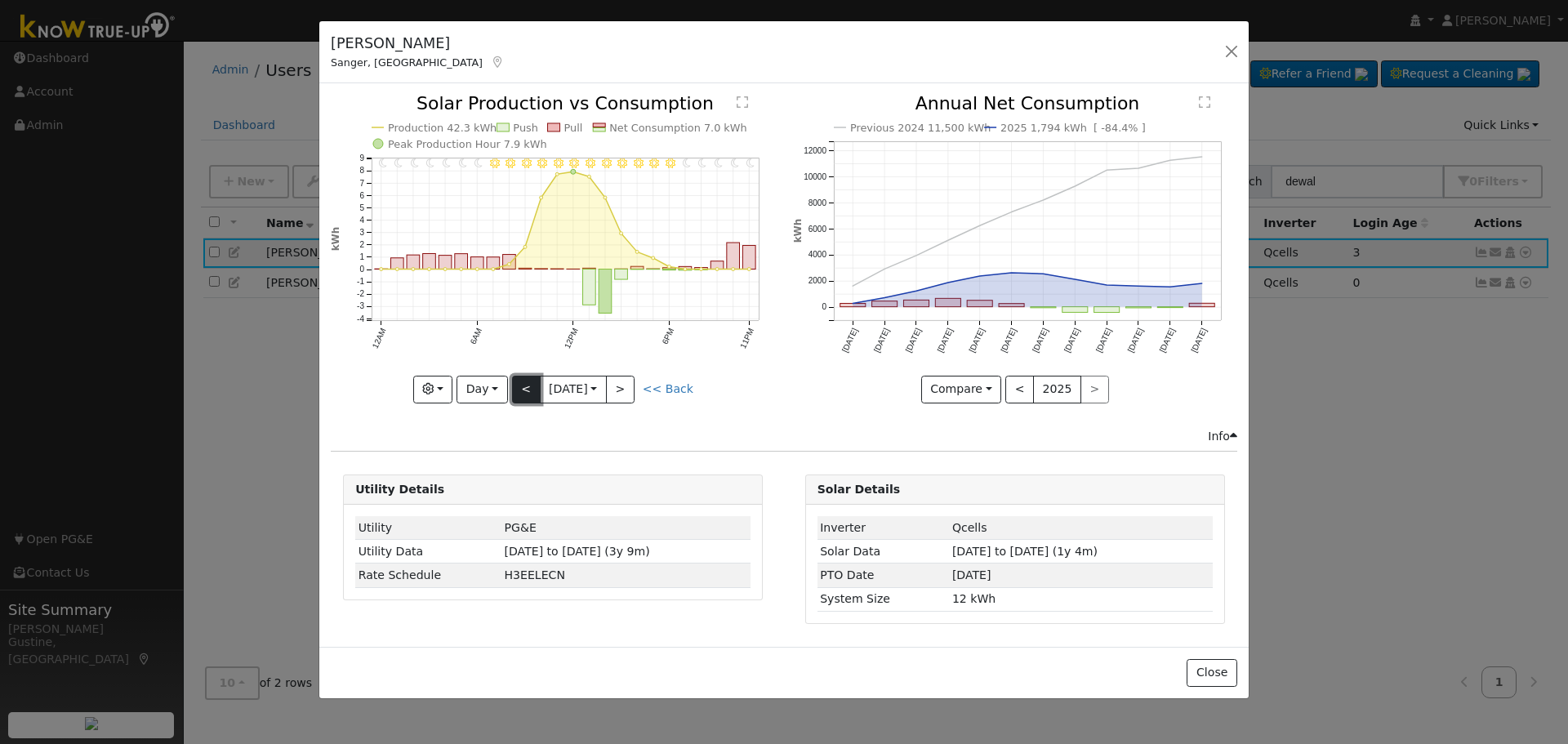
click at [524, 392] on button "<" at bounding box center [526, 389] width 29 height 28
click at [533, 386] on button "<" at bounding box center [526, 389] width 29 height 28
click at [509, 404] on div "11PM - Clear 10PM - Clear 9PM - Clear 8PM - Clear 7PM - Clear 6PM - Clear 5PM -…" at bounding box center [553, 260] width 461 height 332
click at [521, 389] on button "<" at bounding box center [526, 389] width 29 height 28
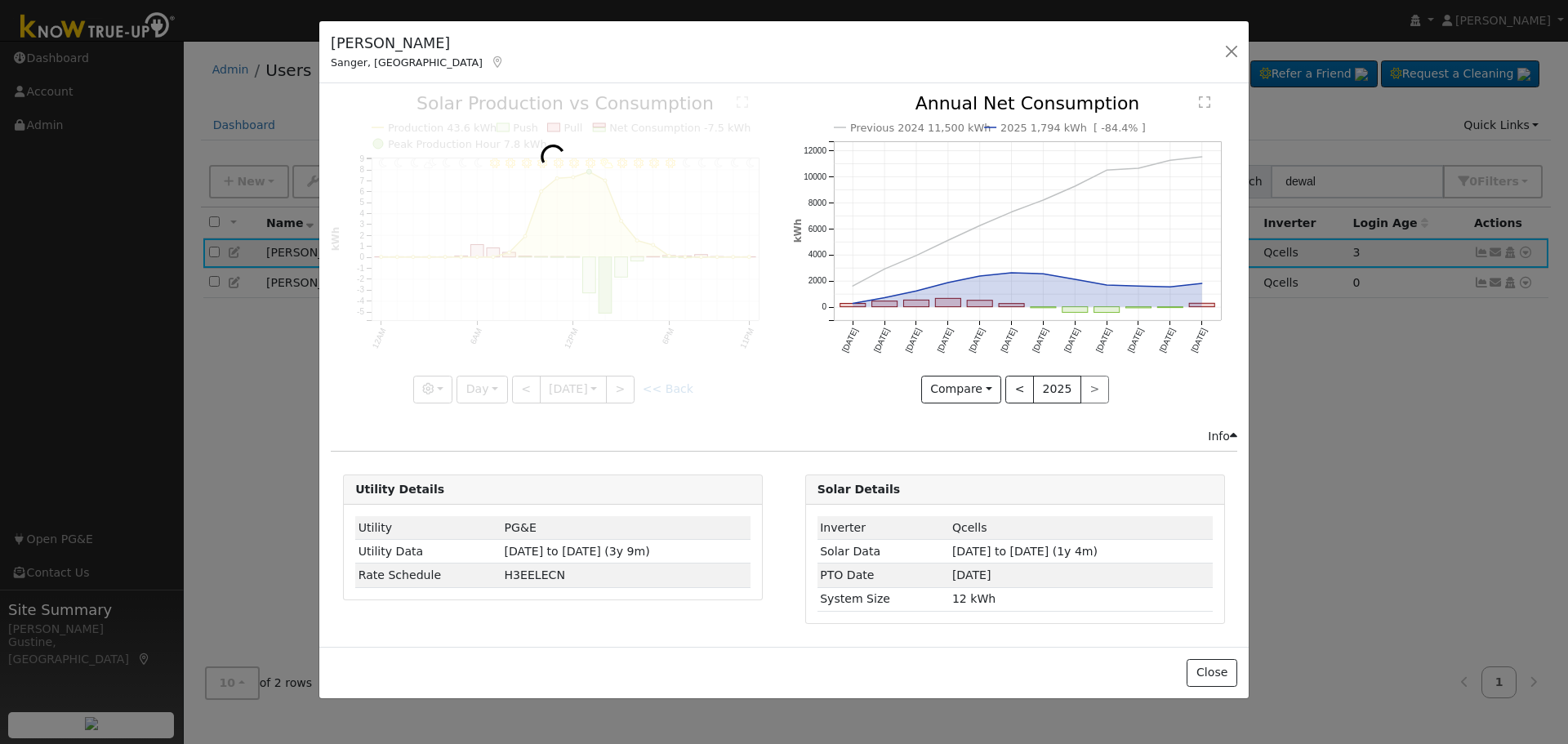
click at [522, 388] on div at bounding box center [553, 249] width 444 height 308
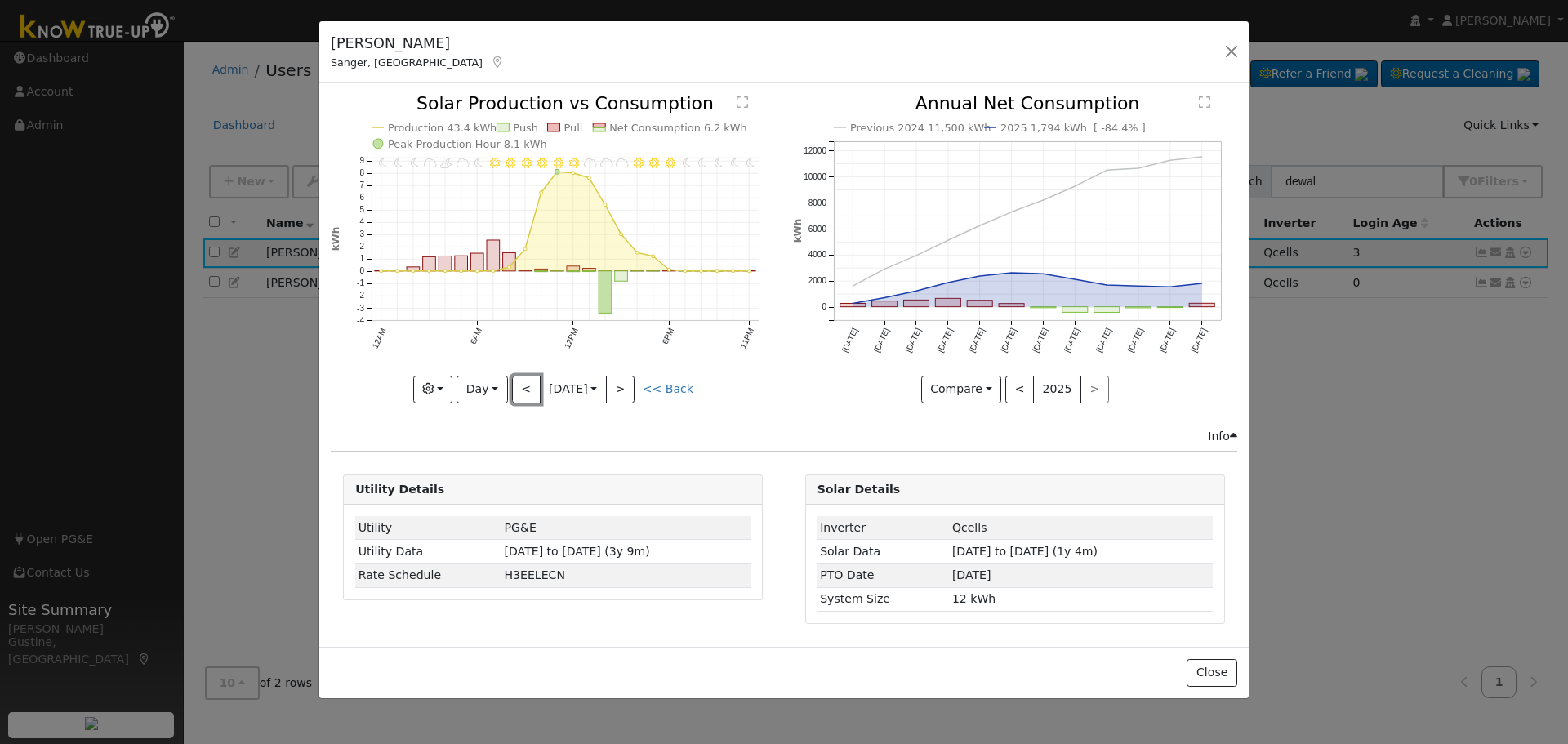
click at [521, 387] on button "<" at bounding box center [526, 389] width 29 height 28
click at [516, 383] on button "<" at bounding box center [526, 389] width 29 height 28
click at [529, 387] on button "<" at bounding box center [526, 389] width 29 height 28
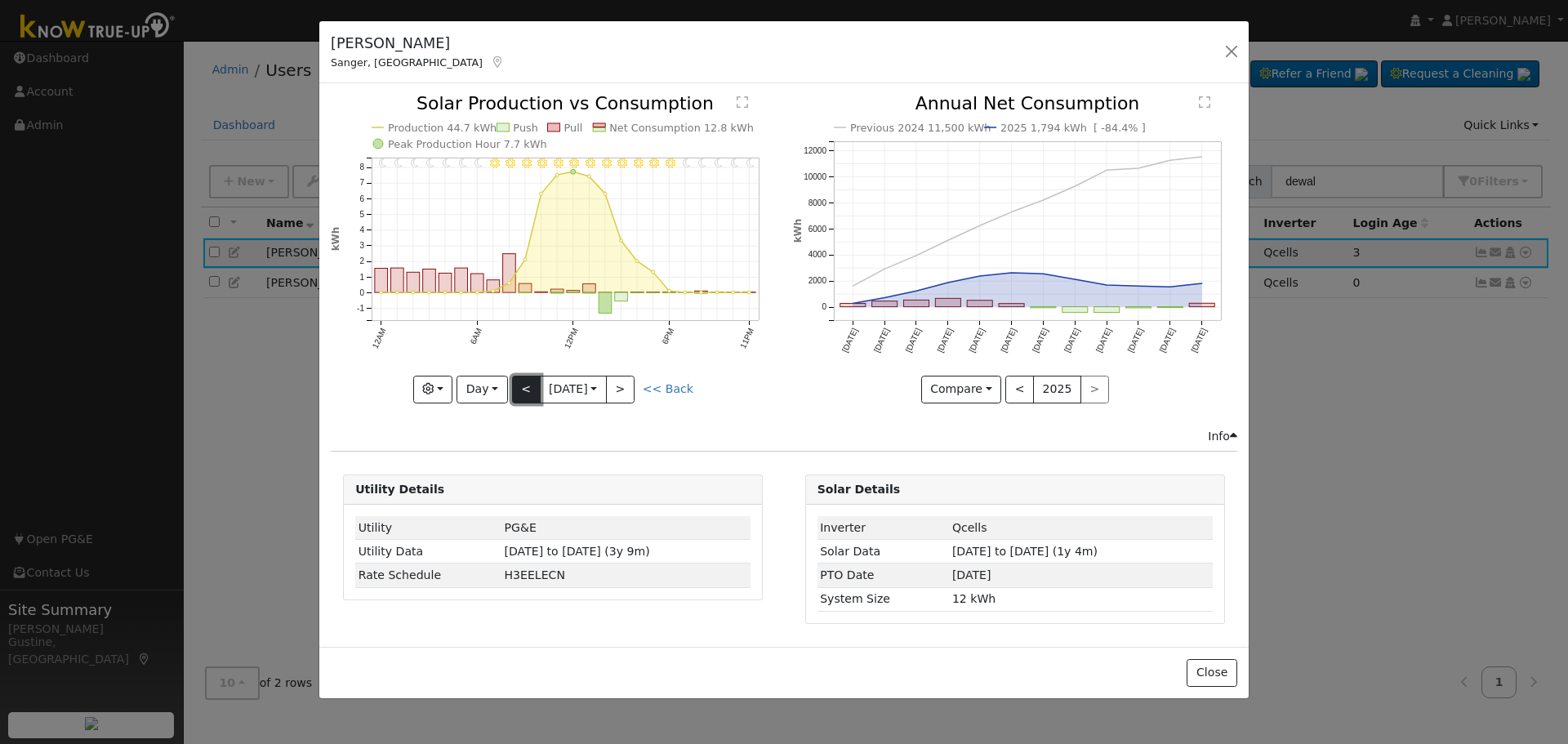
click at [525, 375] on button "<" at bounding box center [526, 389] width 29 height 28
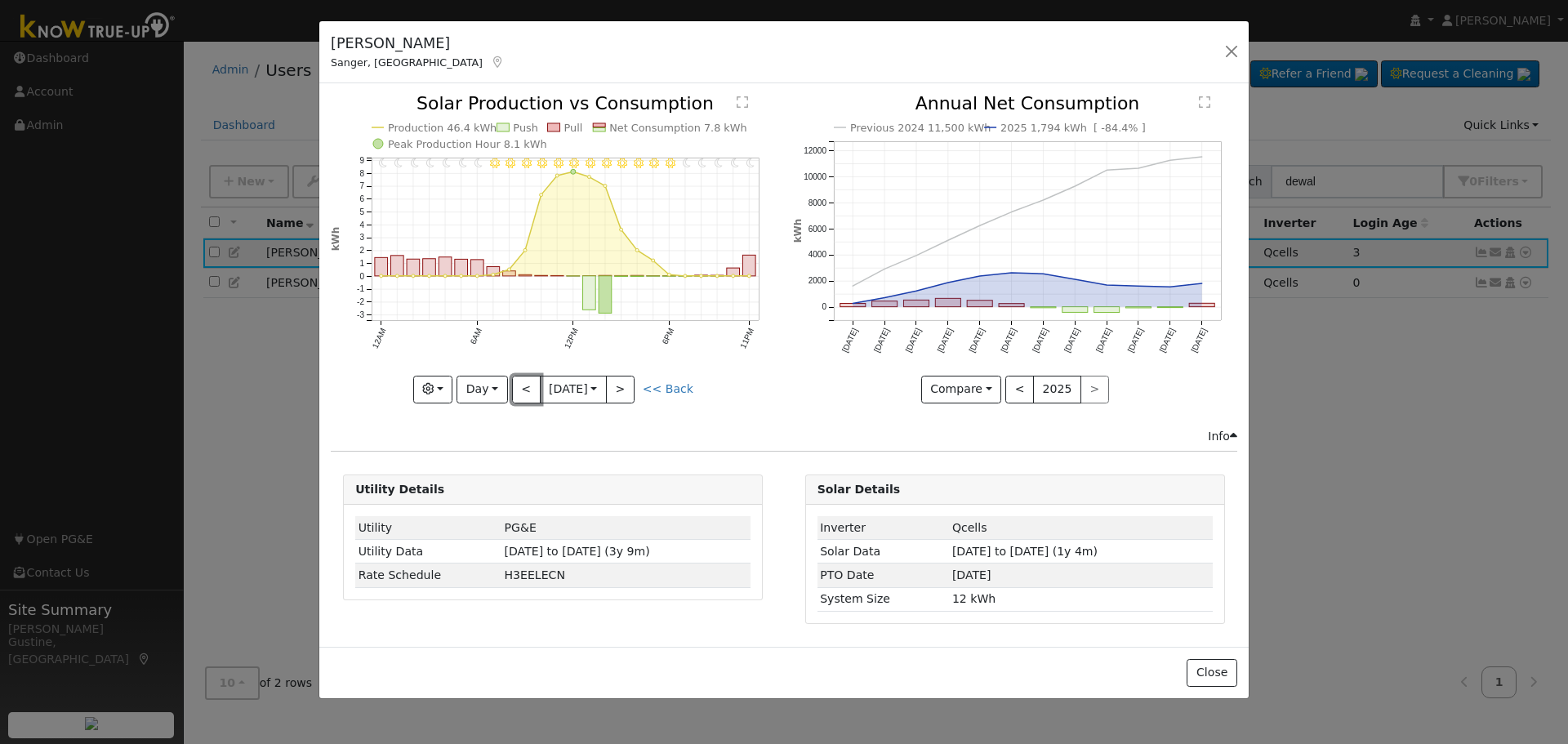
drag, startPoint x: 526, startPoint y: 390, endPoint x: 506, endPoint y: 398, distance: 21.5
click at [526, 389] on button "<" at bounding box center [526, 389] width 29 height 28
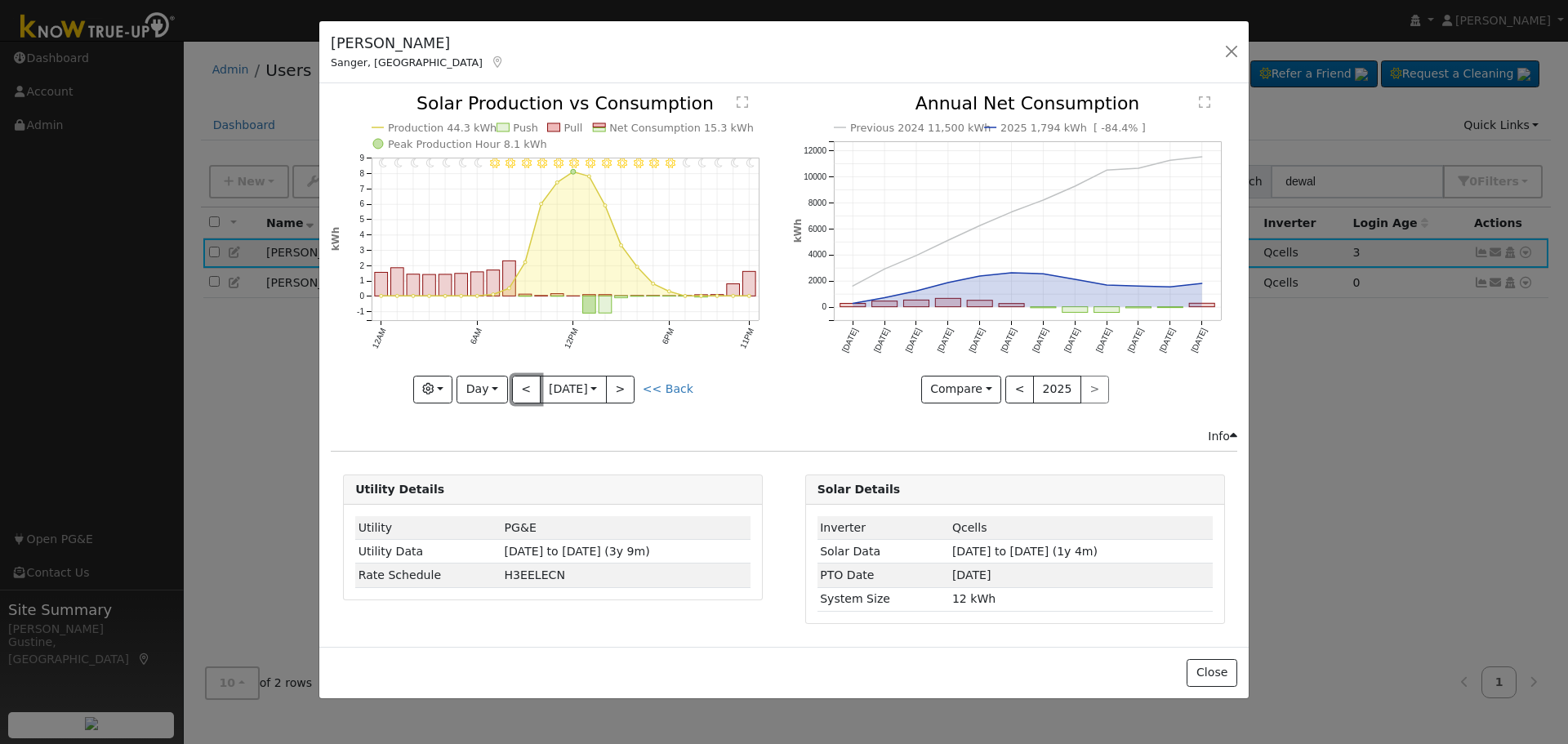
click at [520, 387] on button "<" at bounding box center [526, 389] width 29 height 28
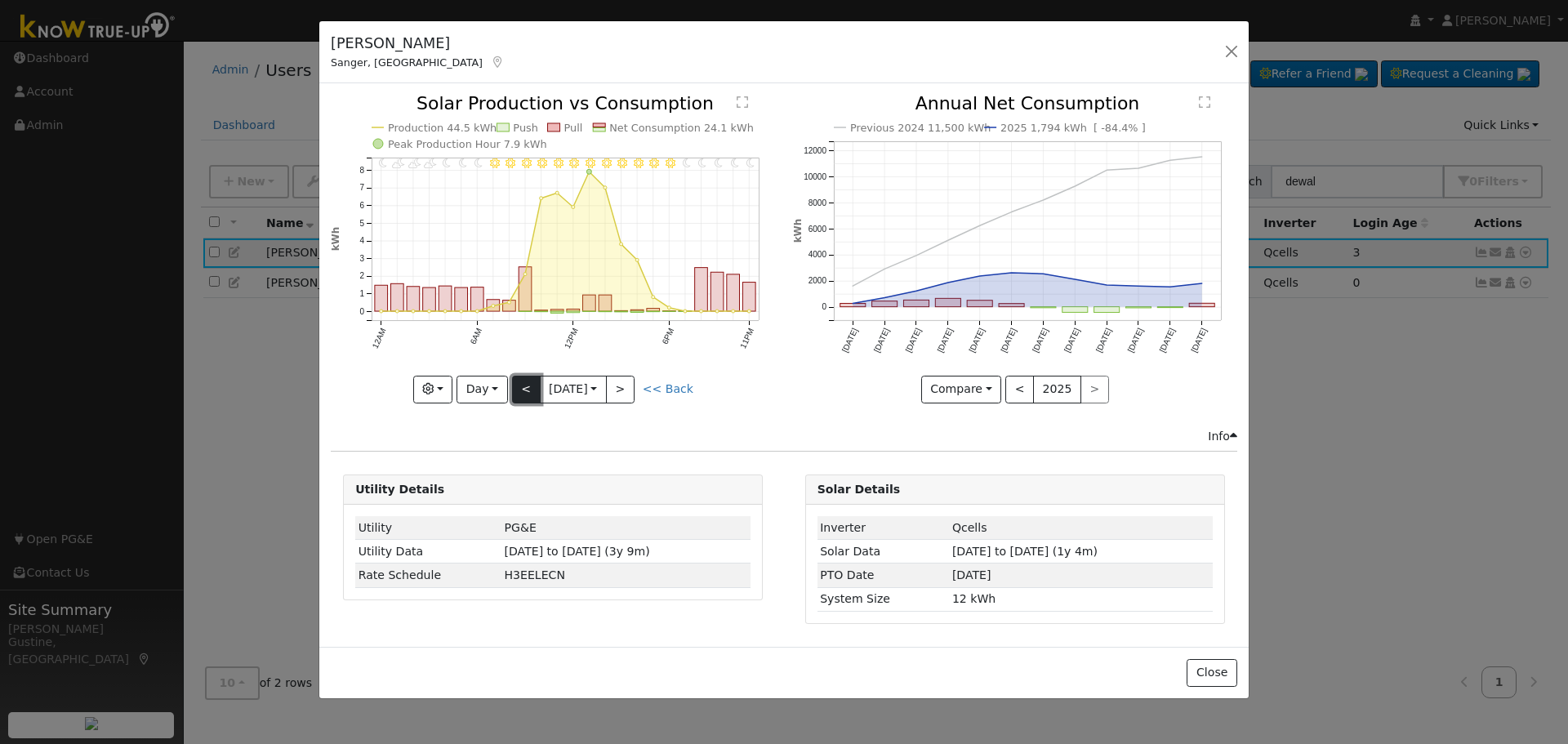
click at [531, 379] on button "<" at bounding box center [526, 389] width 29 height 28
click at [512, 389] on button "<" at bounding box center [526, 389] width 29 height 28
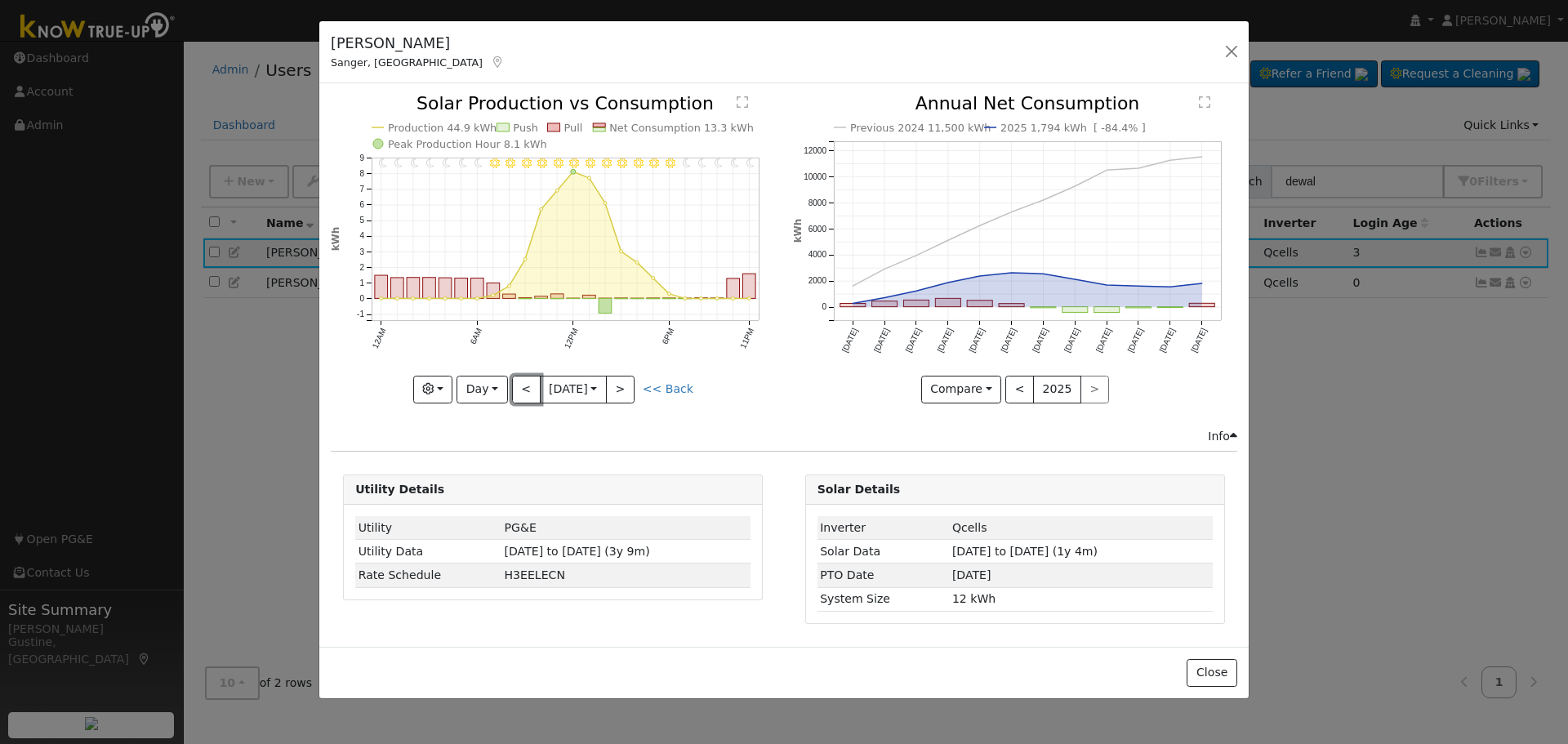
click at [529, 385] on button "<" at bounding box center [526, 389] width 29 height 28
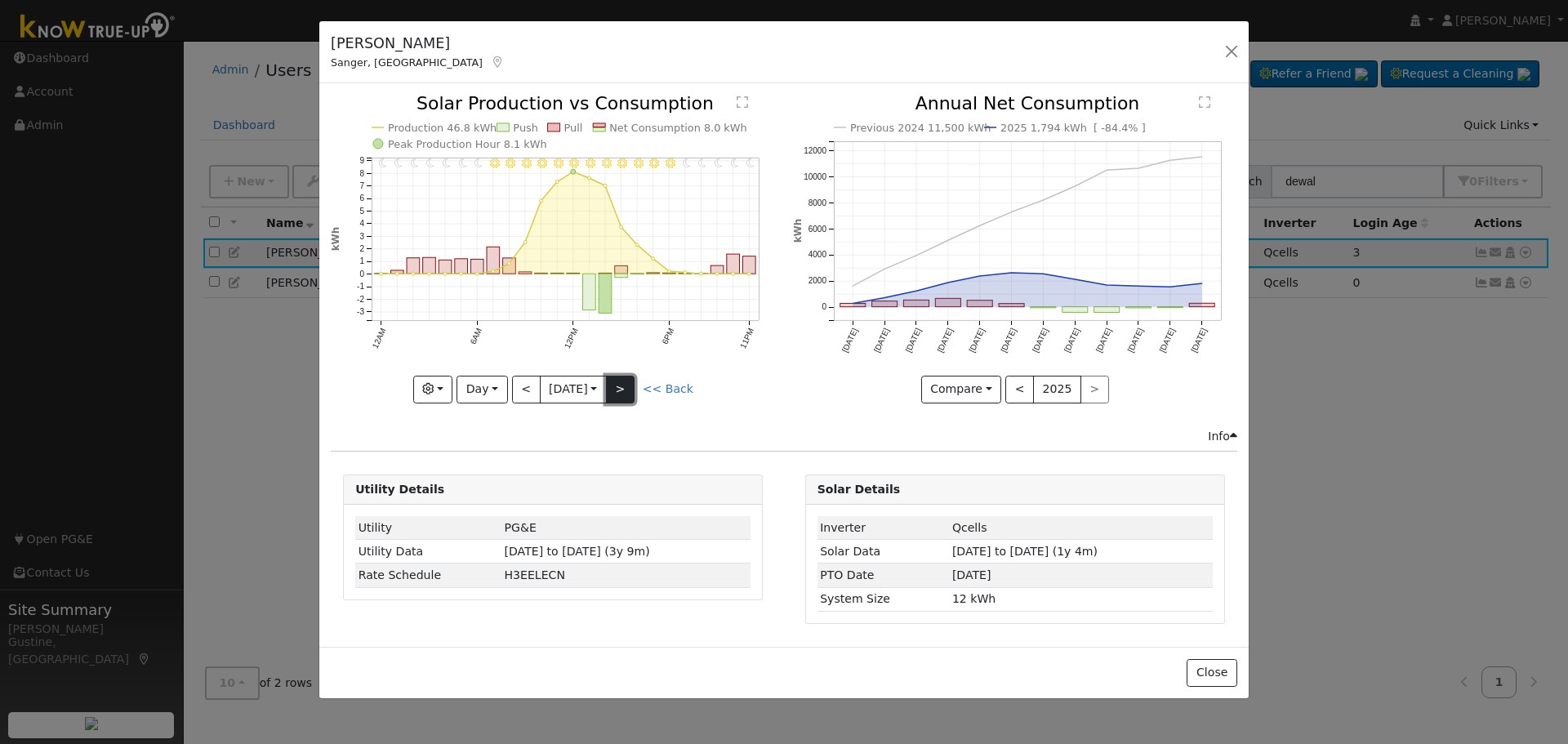
click at [620, 380] on button ">" at bounding box center [620, 389] width 29 height 28
type input "2025-08-31"
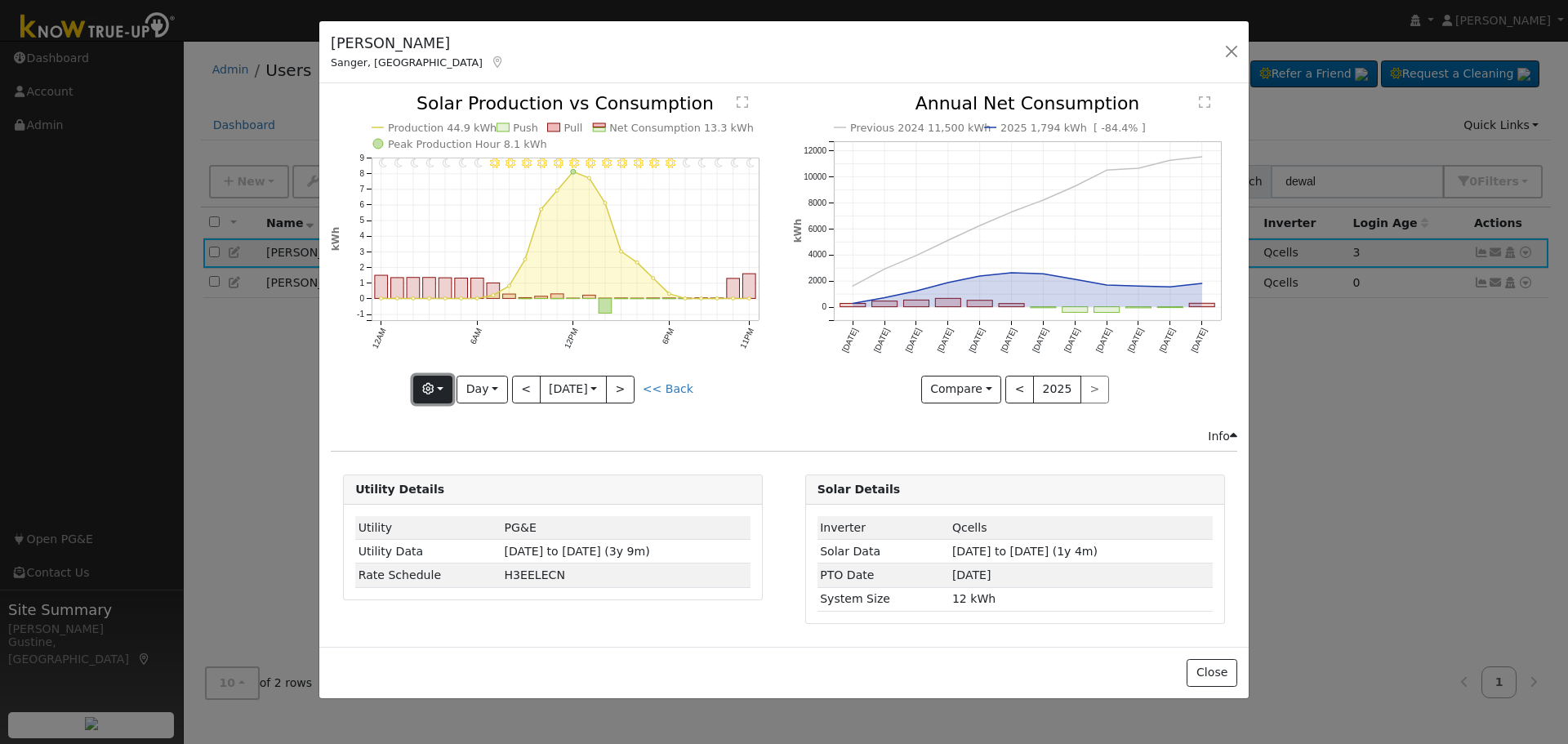
click at [442, 392] on button "button" at bounding box center [434, 389] width 40 height 28
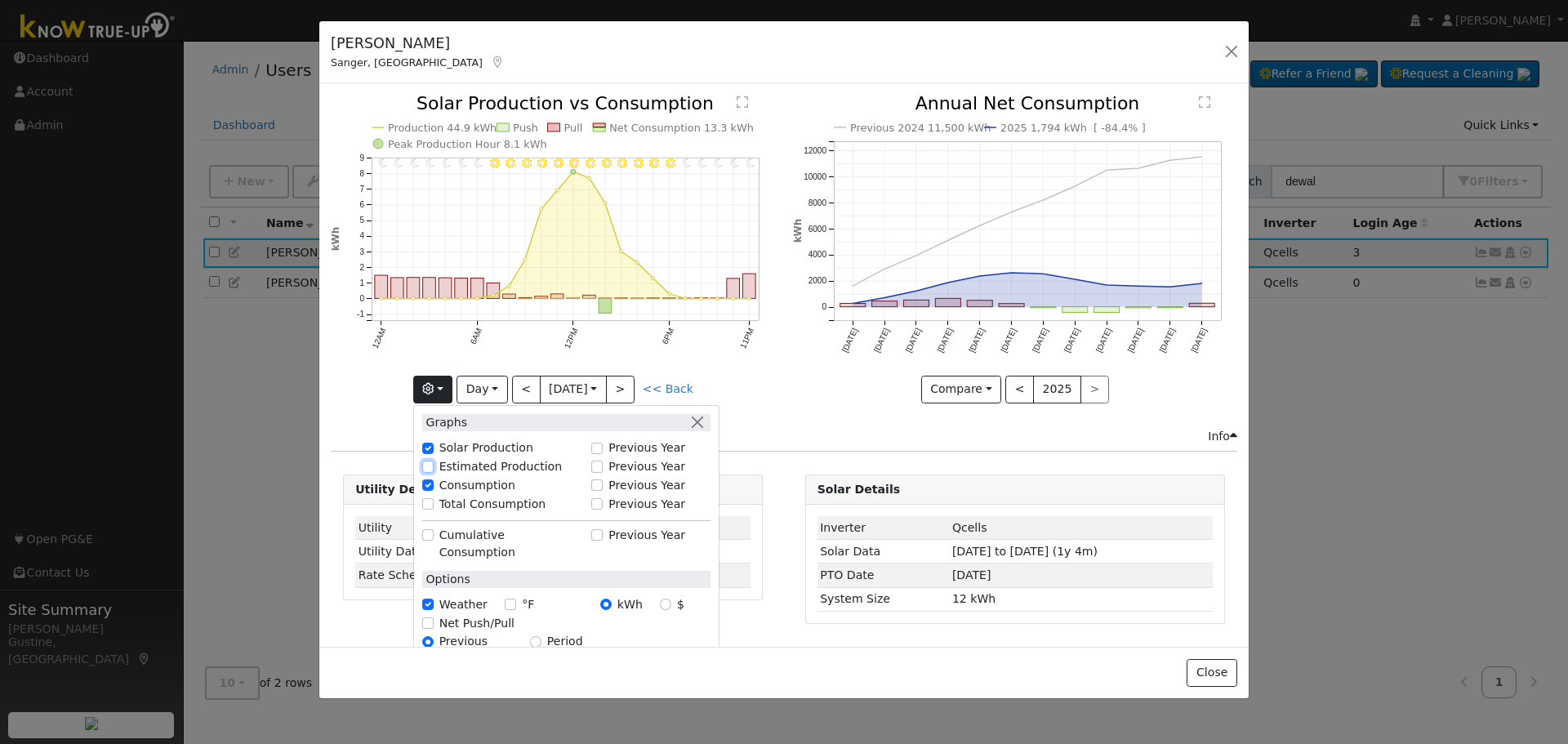
click at [433, 467] on input "Estimated Production" at bounding box center [428, 466] width 11 height 11
checkbox input "false"
click at [571, 477] on div "Consumption" at bounding box center [503, 485] width 161 height 17
click at [433, 501] on input "Total Consumption" at bounding box center [428, 504] width 11 height 11
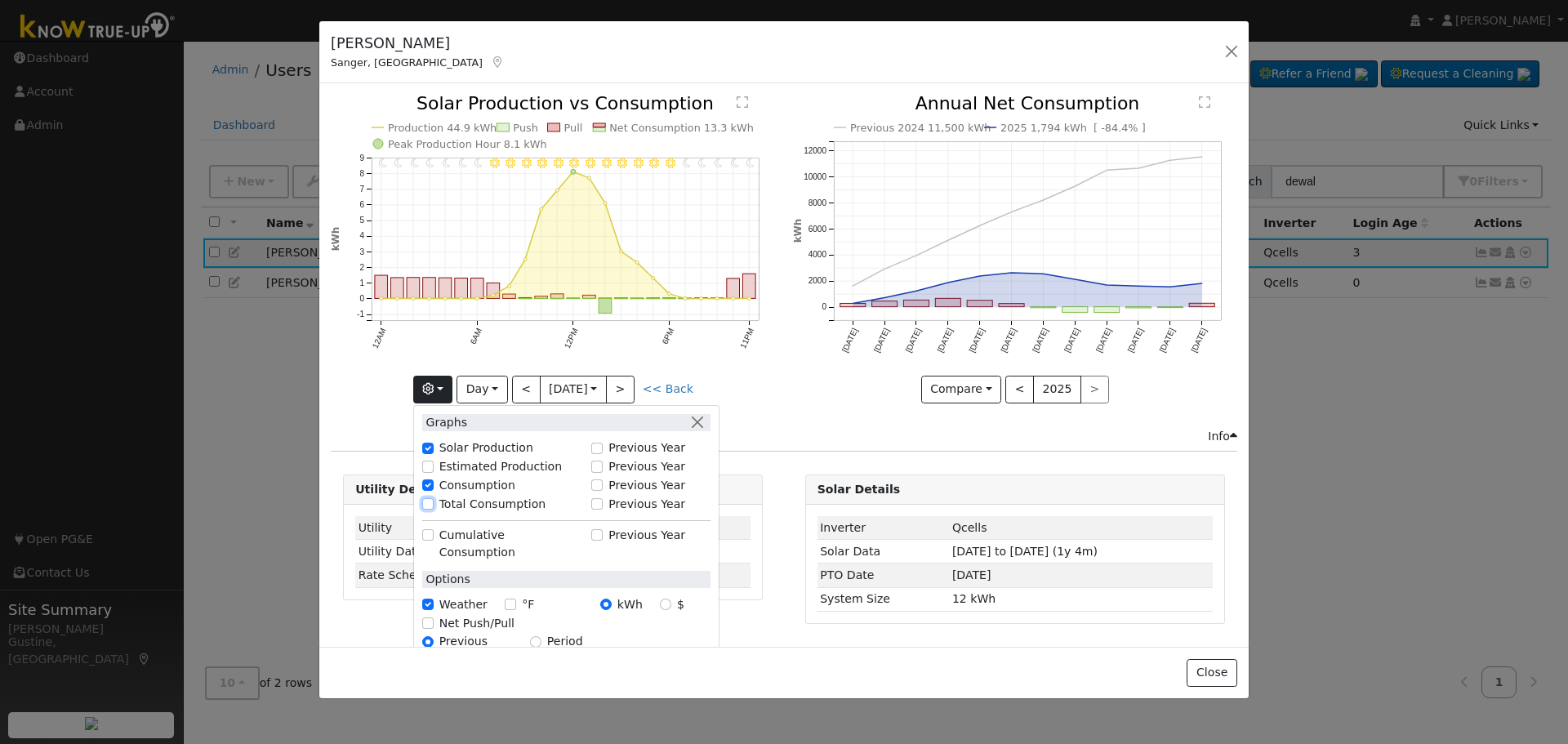
checkbox input "true"
click at [444, 615] on label "Net Push/Pull" at bounding box center [477, 623] width 75 height 17
click at [434, 618] on input "Net Push/Pull" at bounding box center [428, 623] width 11 height 11
checkbox input "true"
click at [439, 615] on div "Net Push/Pull" at bounding box center [566, 623] width 288 height 17
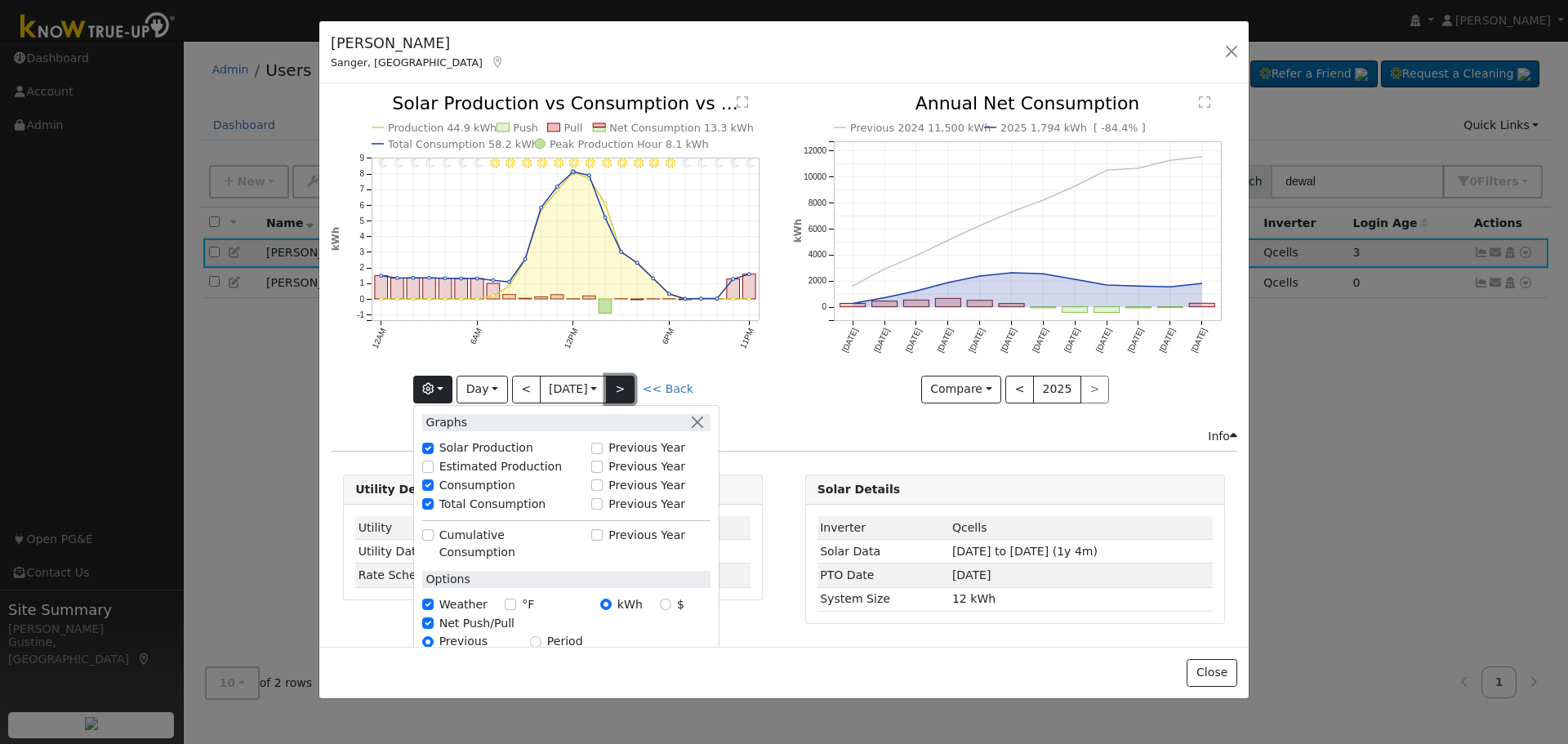
click at [624, 383] on button ">" at bounding box center [620, 389] width 29 height 28
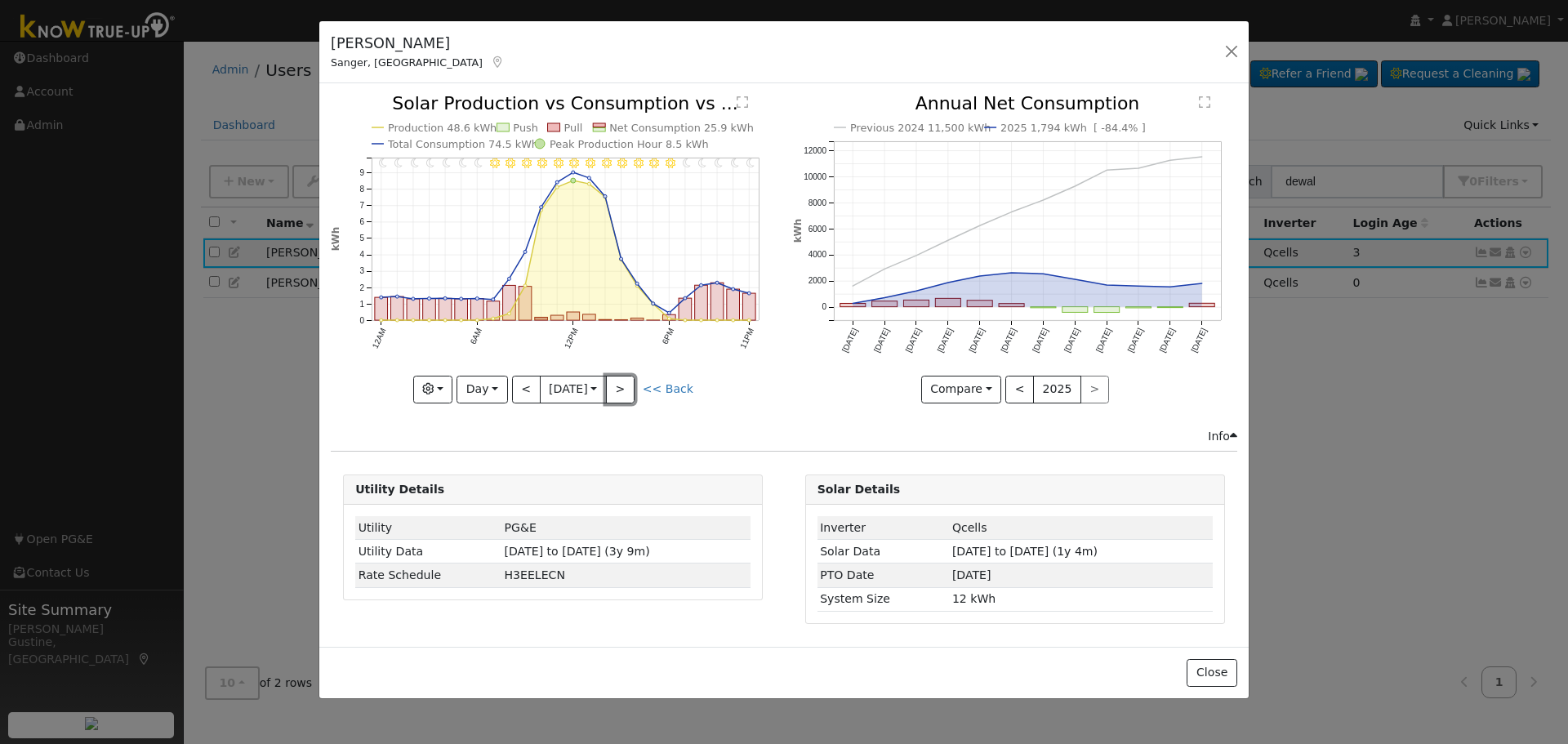
click at [632, 375] on button ">" at bounding box center [620, 389] width 29 height 28
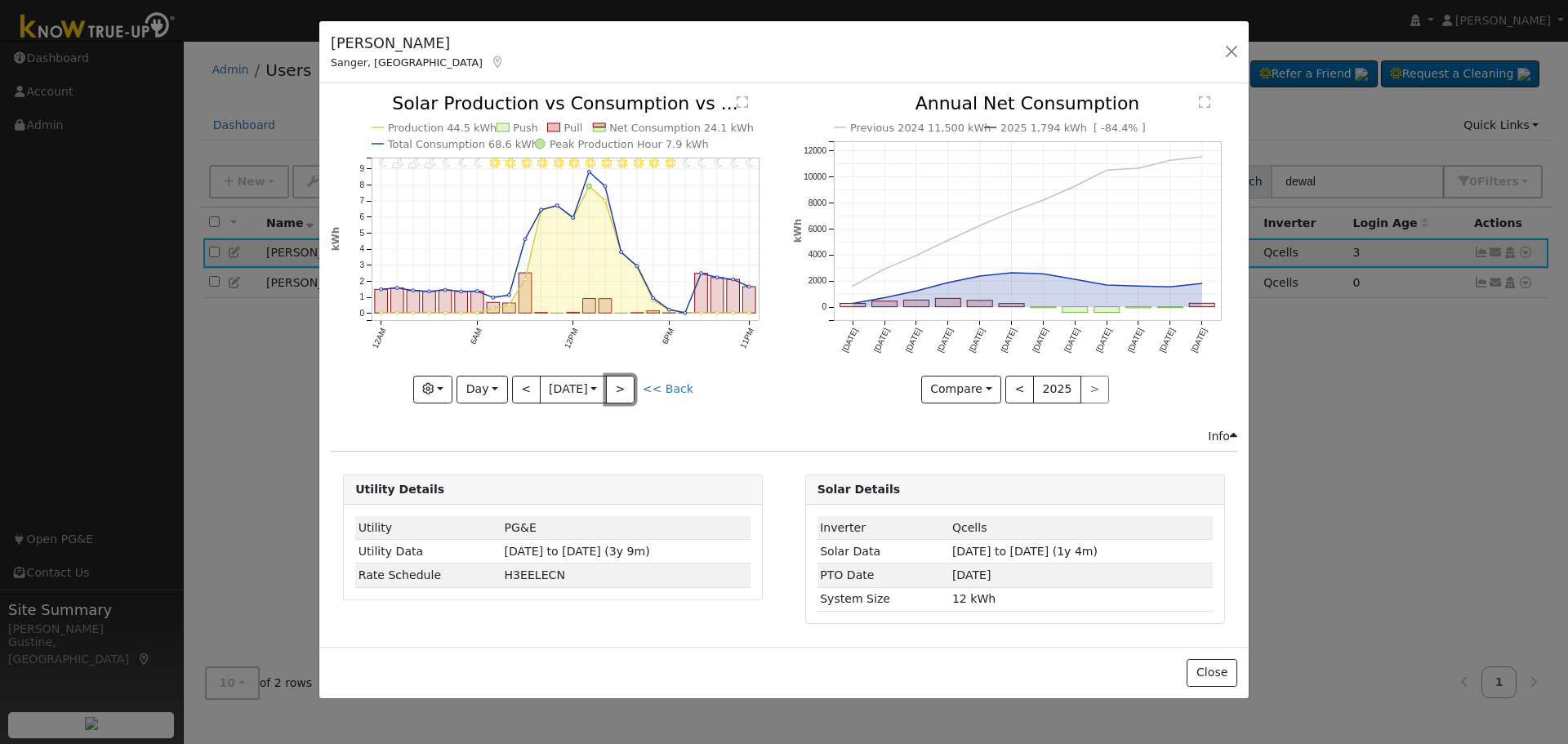
click at [623, 375] on button ">" at bounding box center [620, 389] width 29 height 28
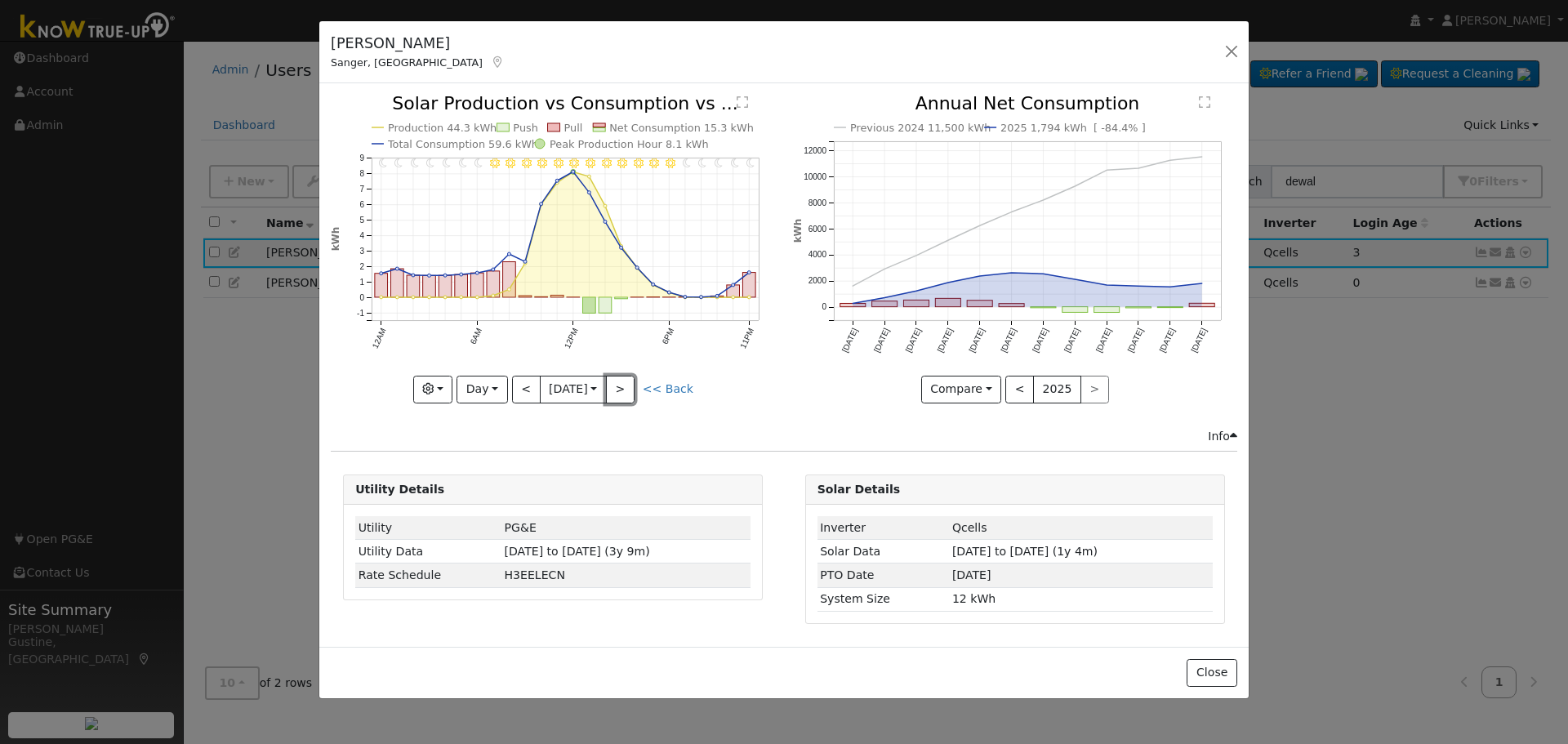
click at [623, 375] on button ">" at bounding box center [620, 389] width 29 height 28
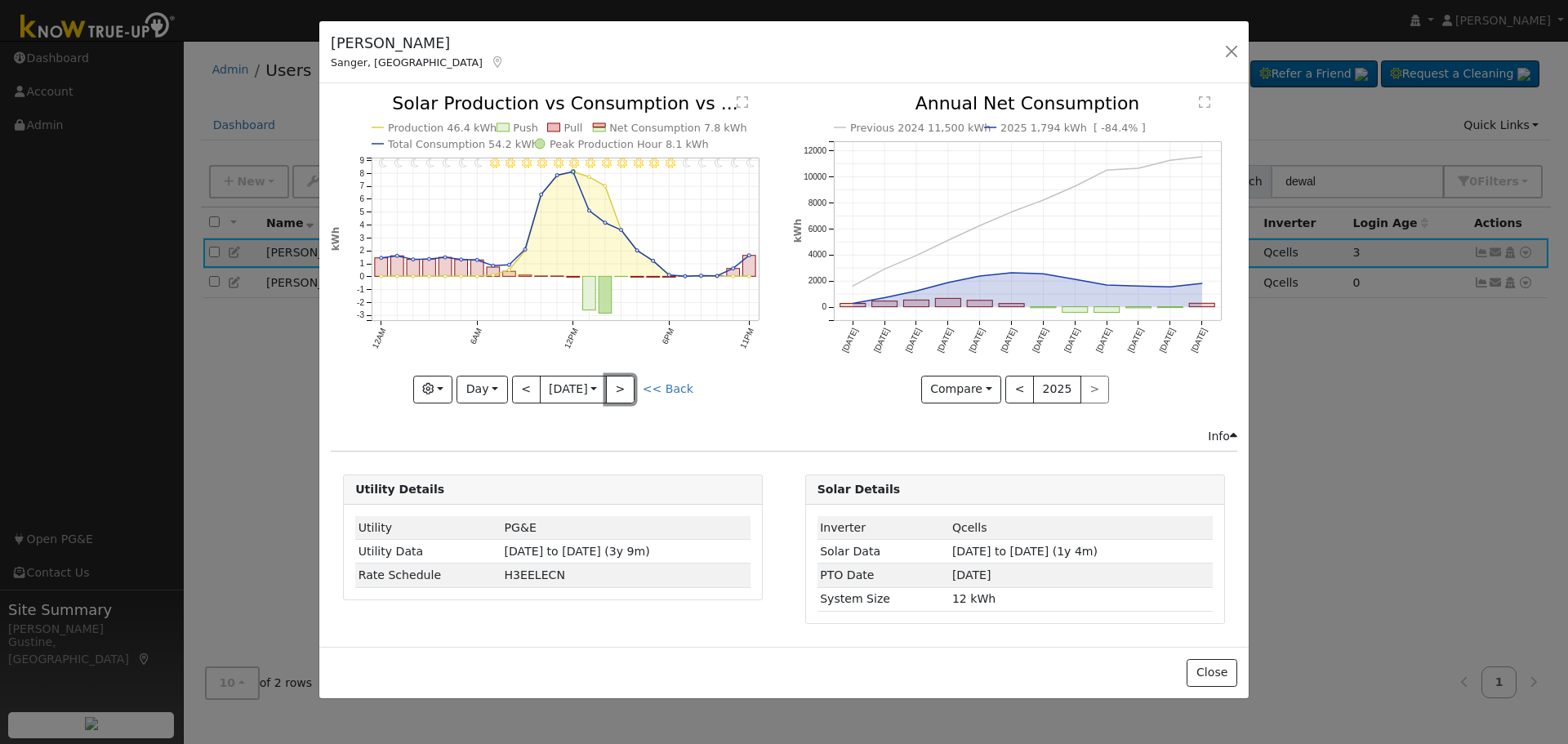
click at [623, 375] on button ">" at bounding box center [620, 389] width 29 height 28
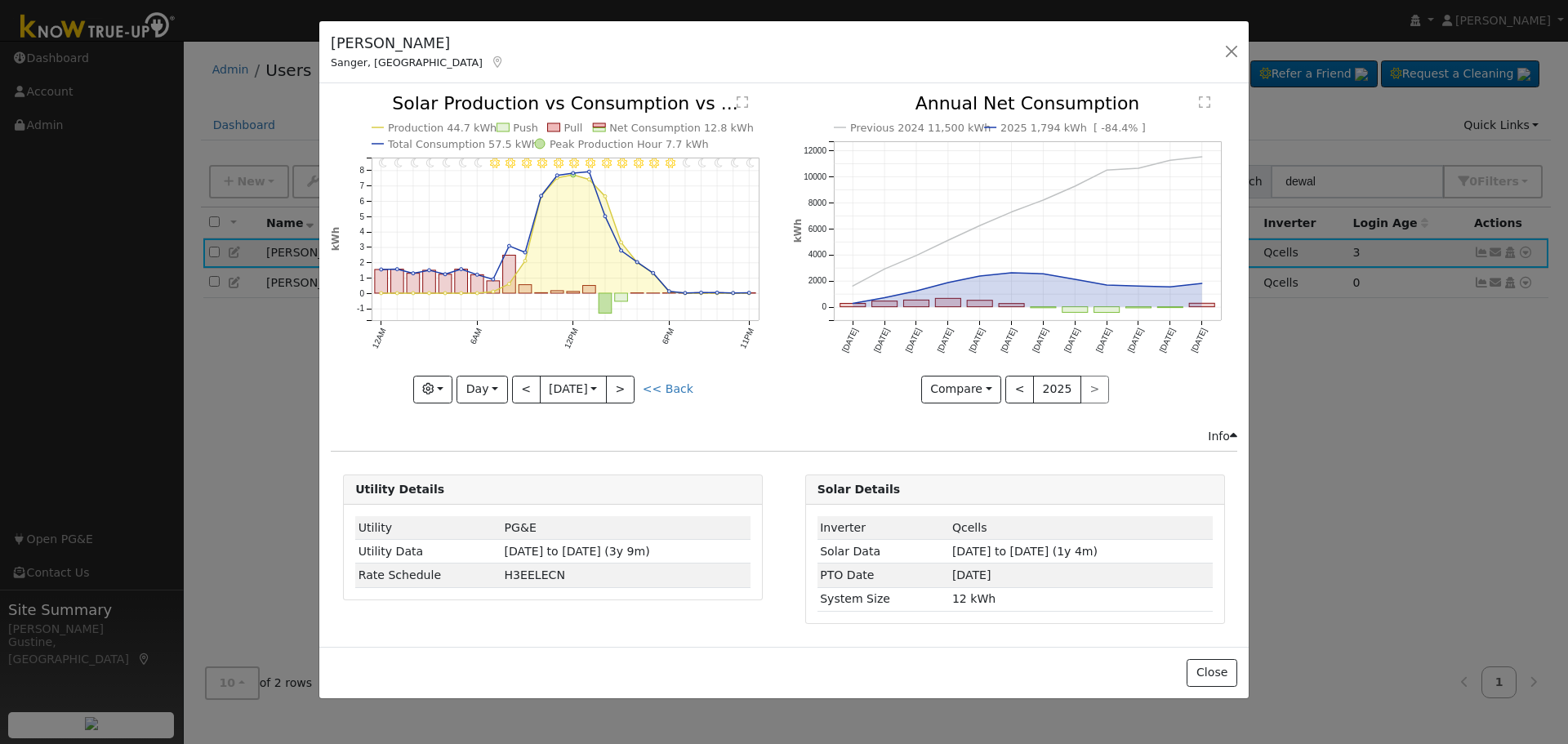
click at [602, 387] on input "2025-09-05" at bounding box center [573, 389] width 65 height 26
click at [625, 387] on button ">" at bounding box center [620, 389] width 29 height 28
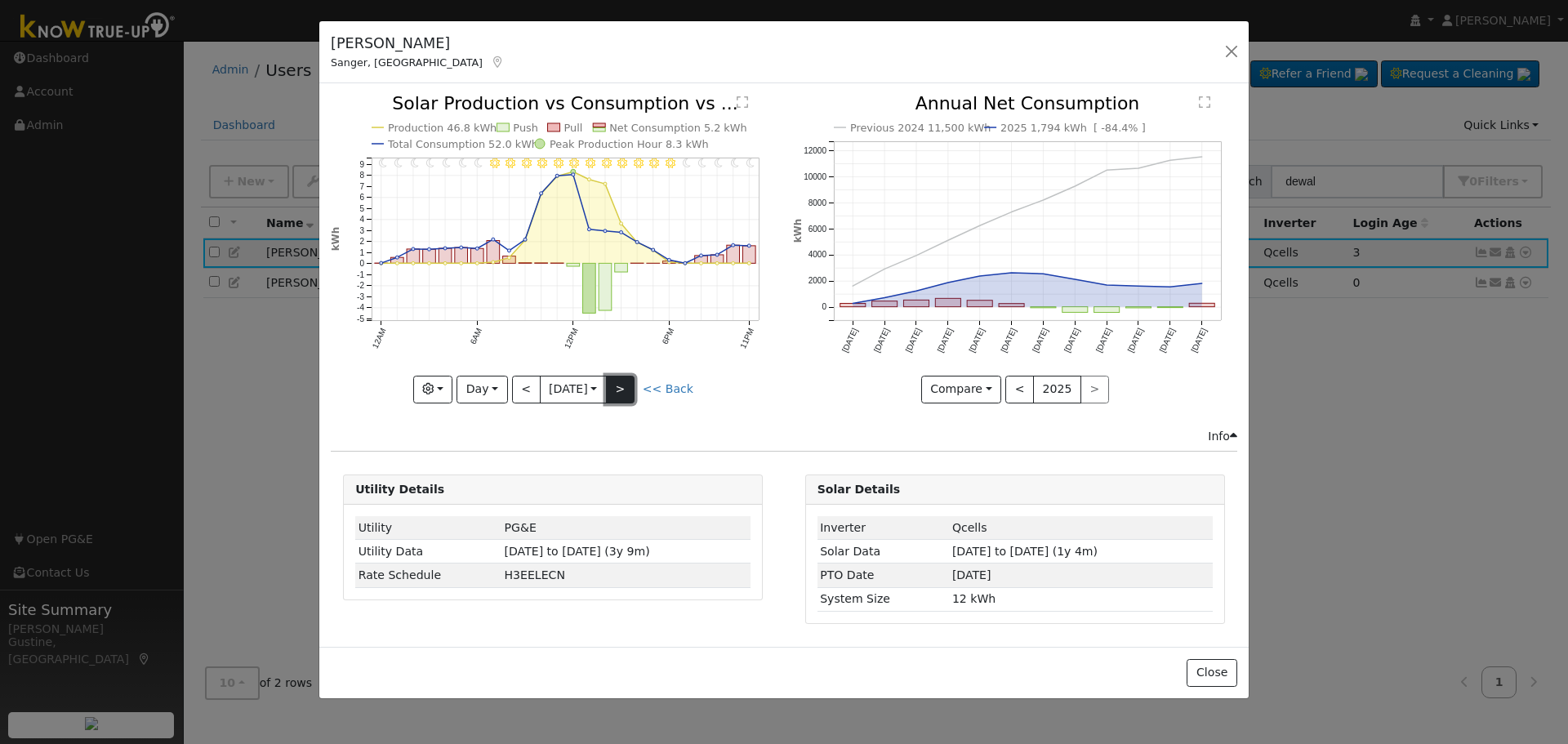
click at [624, 387] on button ">" at bounding box center [620, 389] width 29 height 28
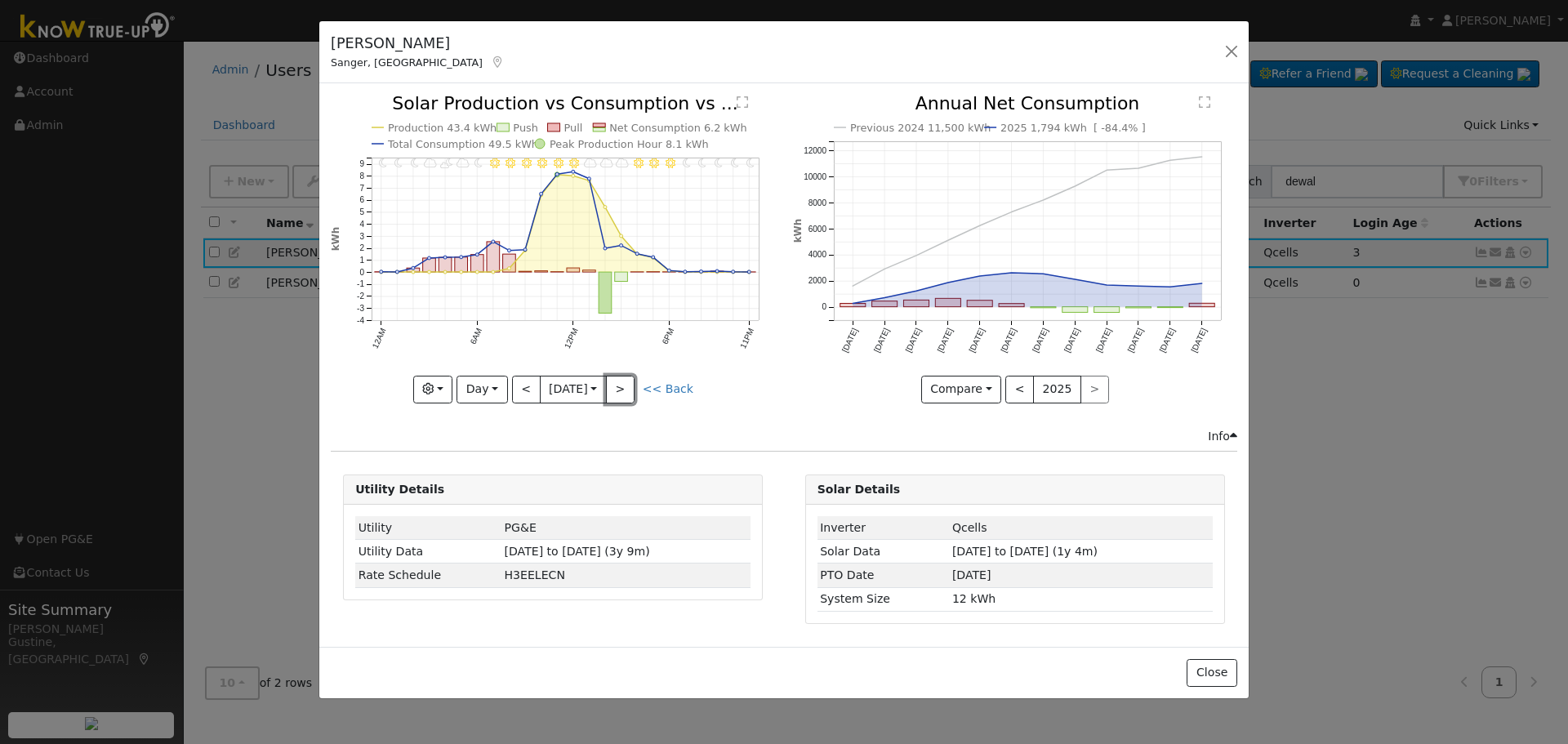
click at [634, 395] on button ">" at bounding box center [620, 389] width 29 height 28
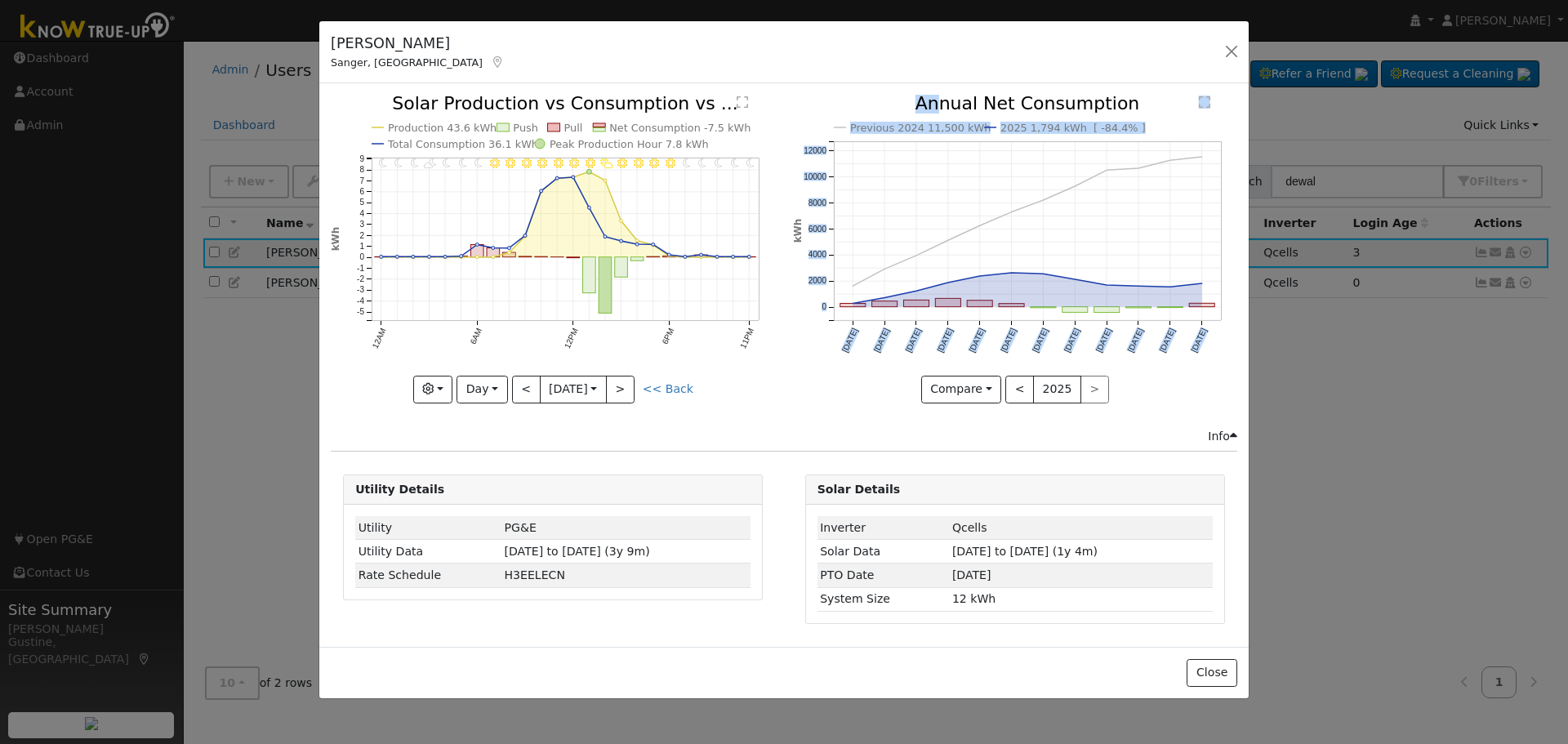
drag, startPoint x: 949, startPoint y: 105, endPoint x: 1068, endPoint y: 85, distance: 120.7
click at [1068, 85] on div "Issue History Date By Flag Comment Type No Issue History 11PM - Clear 10PM - Cl…" at bounding box center [784, 365] width 930 height 564
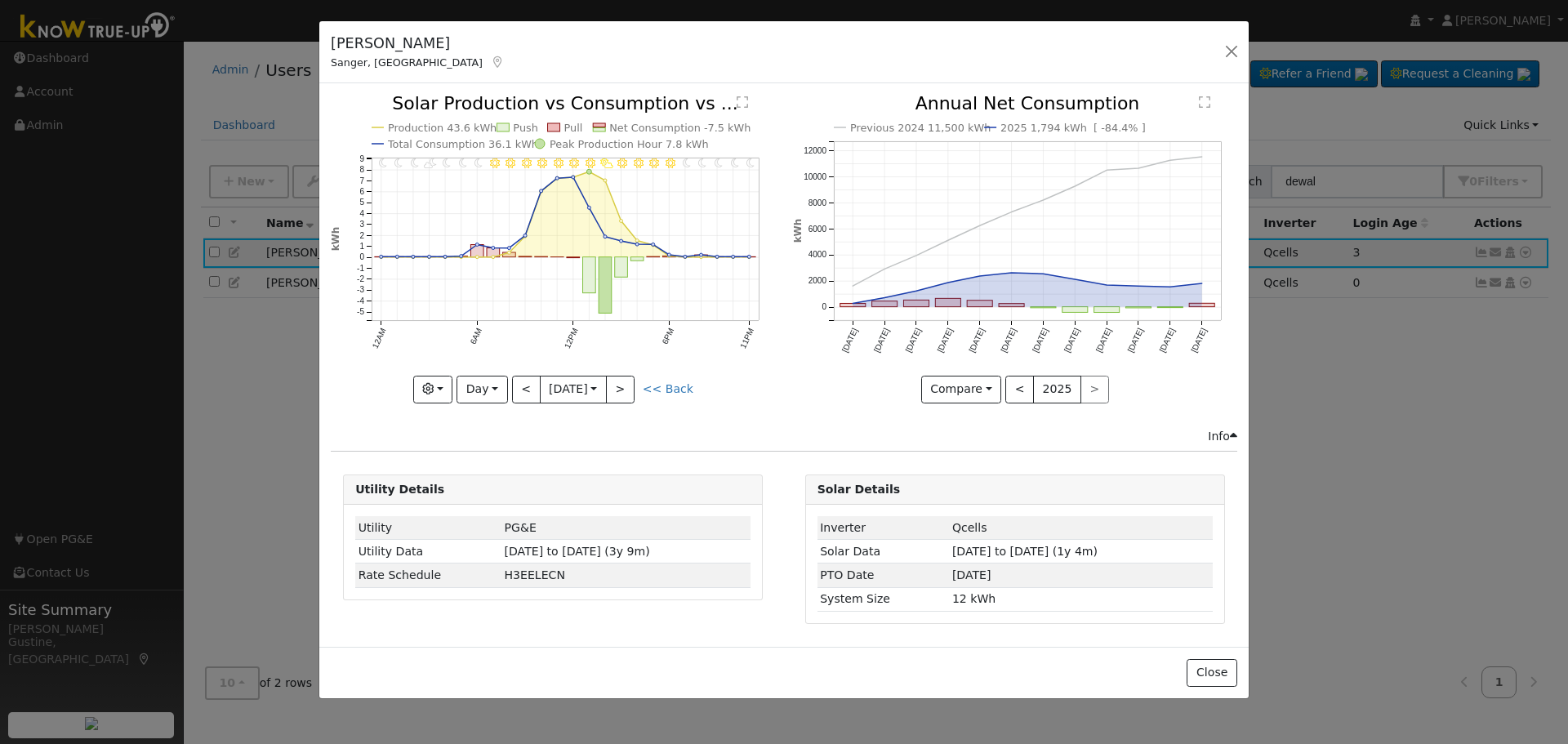
click at [1073, 160] on icon "Previous 2024 11,500 kWh 2025 1,794 kWh [ -84.4% ] Sep '24 Oct '24 Nov '24 Dec …" at bounding box center [1015, 243] width 444 height 298
click at [636, 404] on div "11PM - Clear 10PM - Clear 9PM - Clear 8PM - Clear 7PM - Clear 6PM - Clear 5PM -…" at bounding box center [553, 260] width 461 height 332
click at [635, 391] on button ">" at bounding box center [620, 389] width 29 height 28
click at [632, 393] on button ">" at bounding box center [620, 389] width 29 height 28
click at [633, 393] on button ">" at bounding box center [620, 389] width 29 height 28
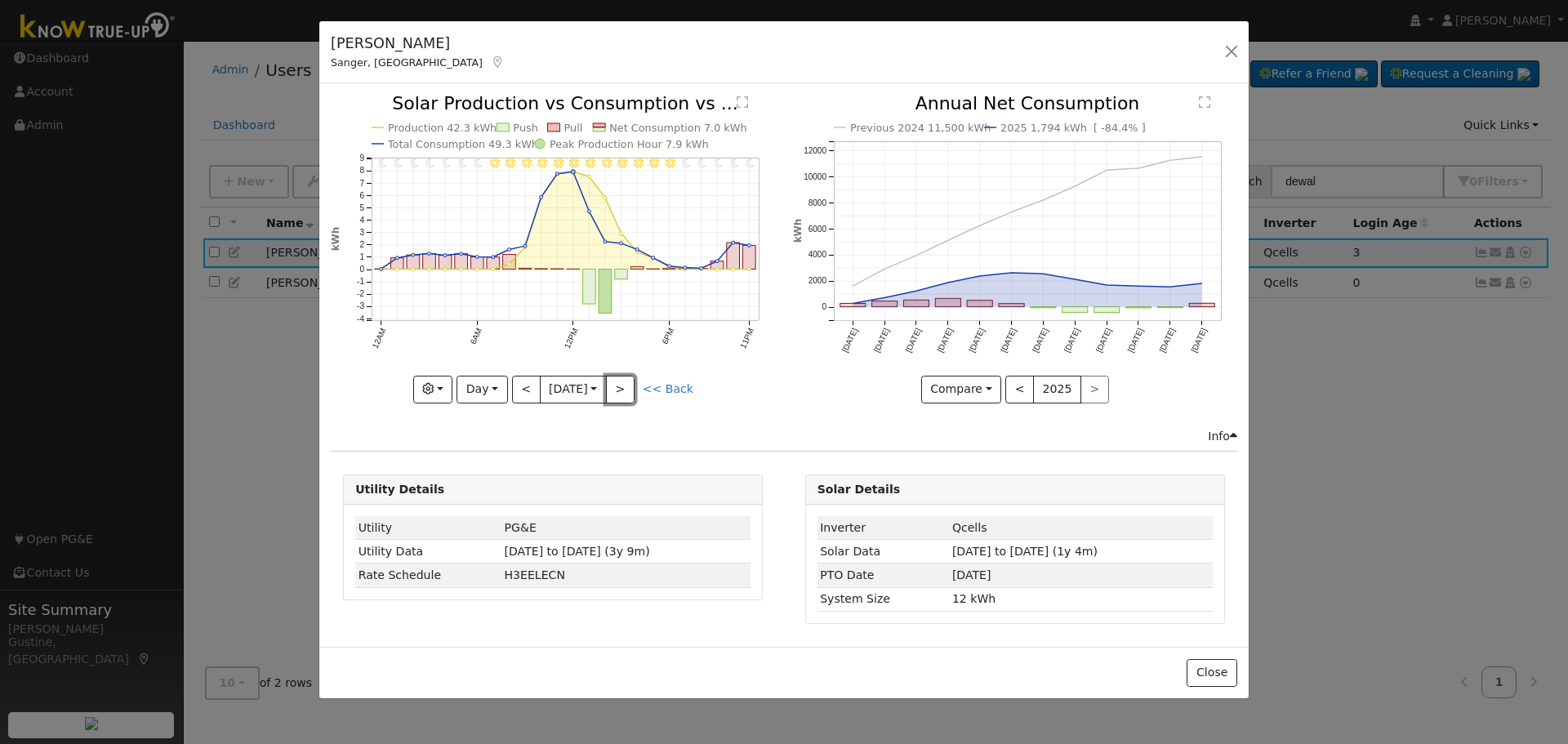
click at [632, 394] on button ">" at bounding box center [620, 389] width 29 height 28
click at [631, 397] on button ">" at bounding box center [620, 389] width 29 height 28
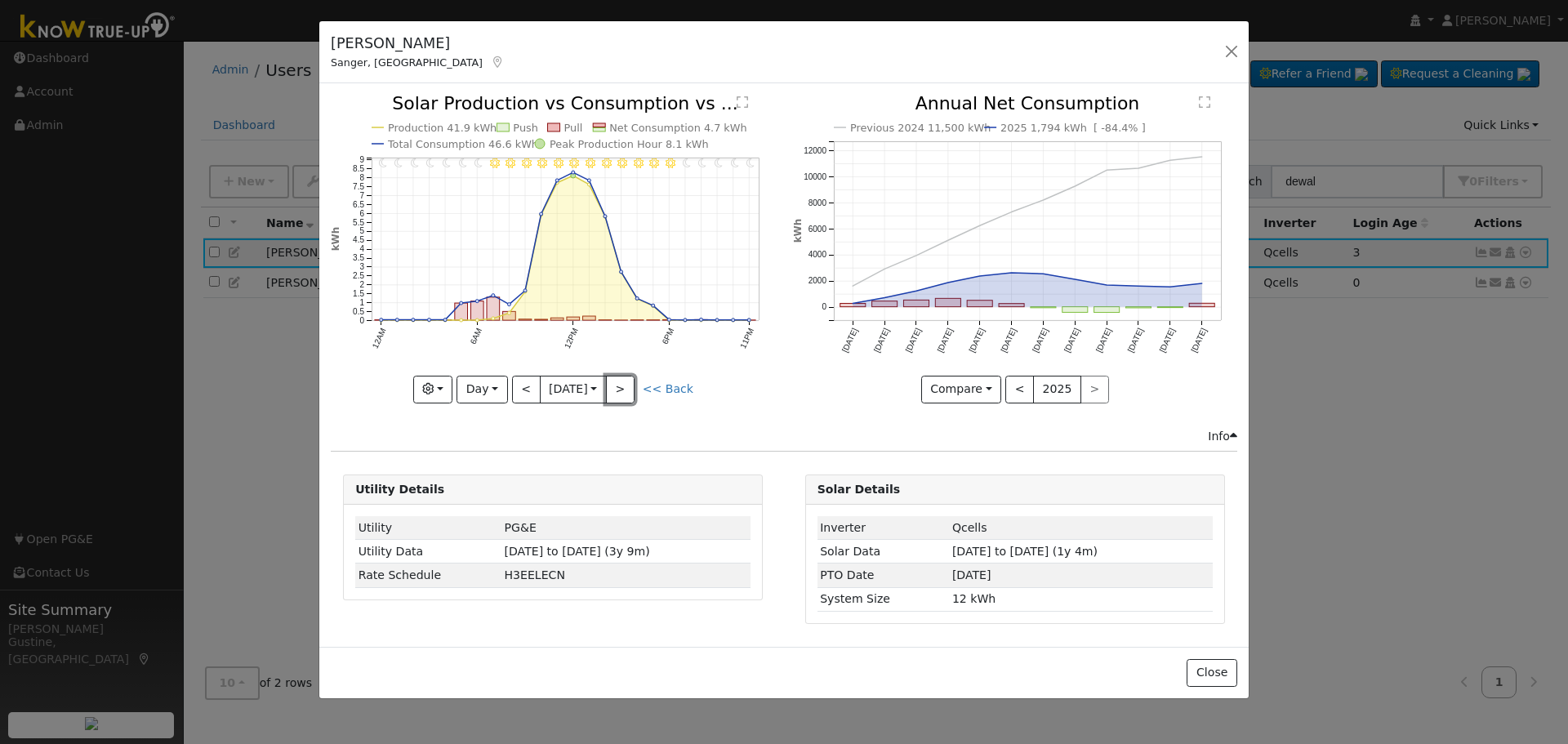
click at [629, 403] on div "11PM - Clear 10PM - Clear 9PM - Clear 8PM - Clear 7PM - Clear 6PM - Clear 5PM -…" at bounding box center [553, 260] width 461 height 332
click at [629, 388] on button ">" at bounding box center [620, 389] width 29 height 28
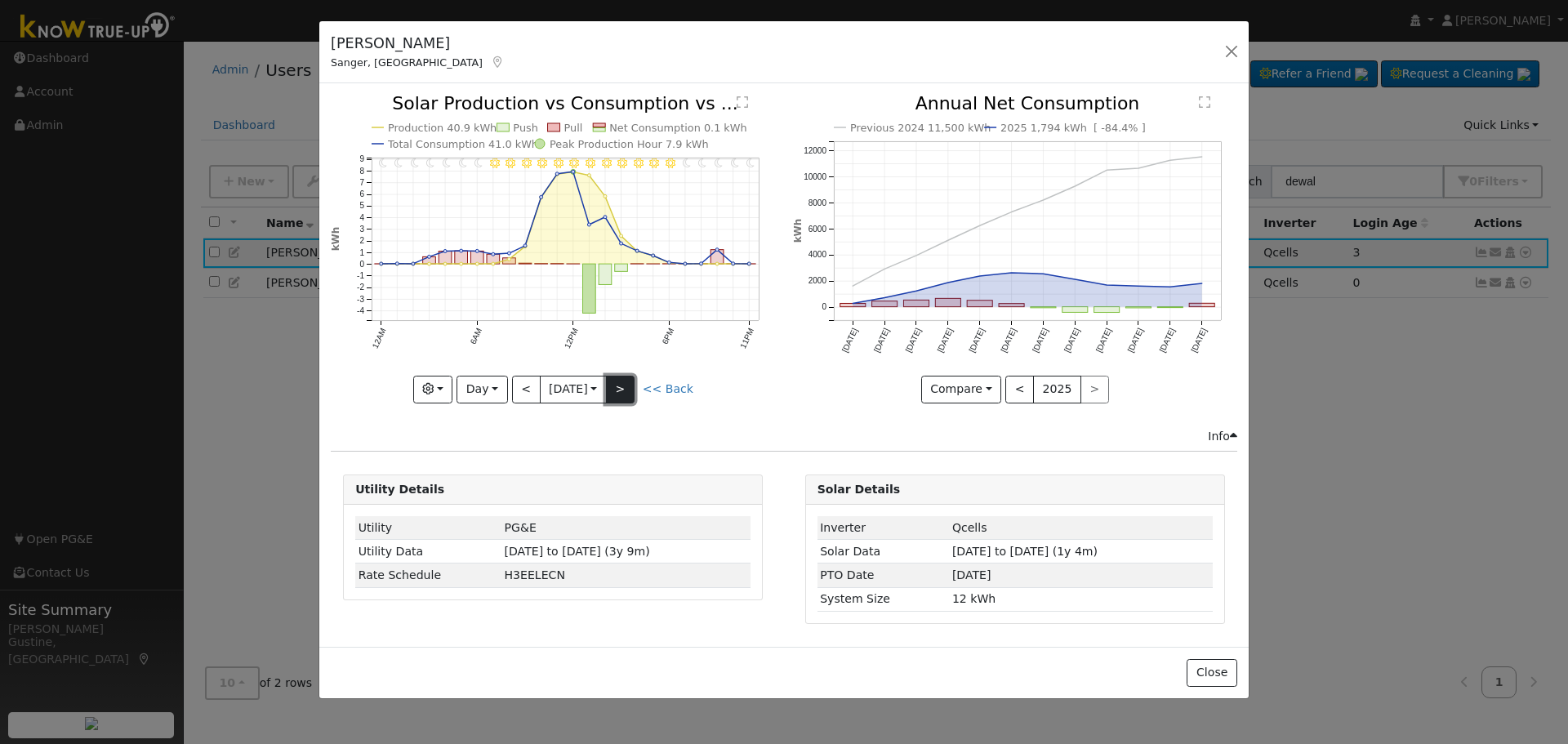
click at [629, 388] on button ">" at bounding box center [620, 389] width 29 height 28
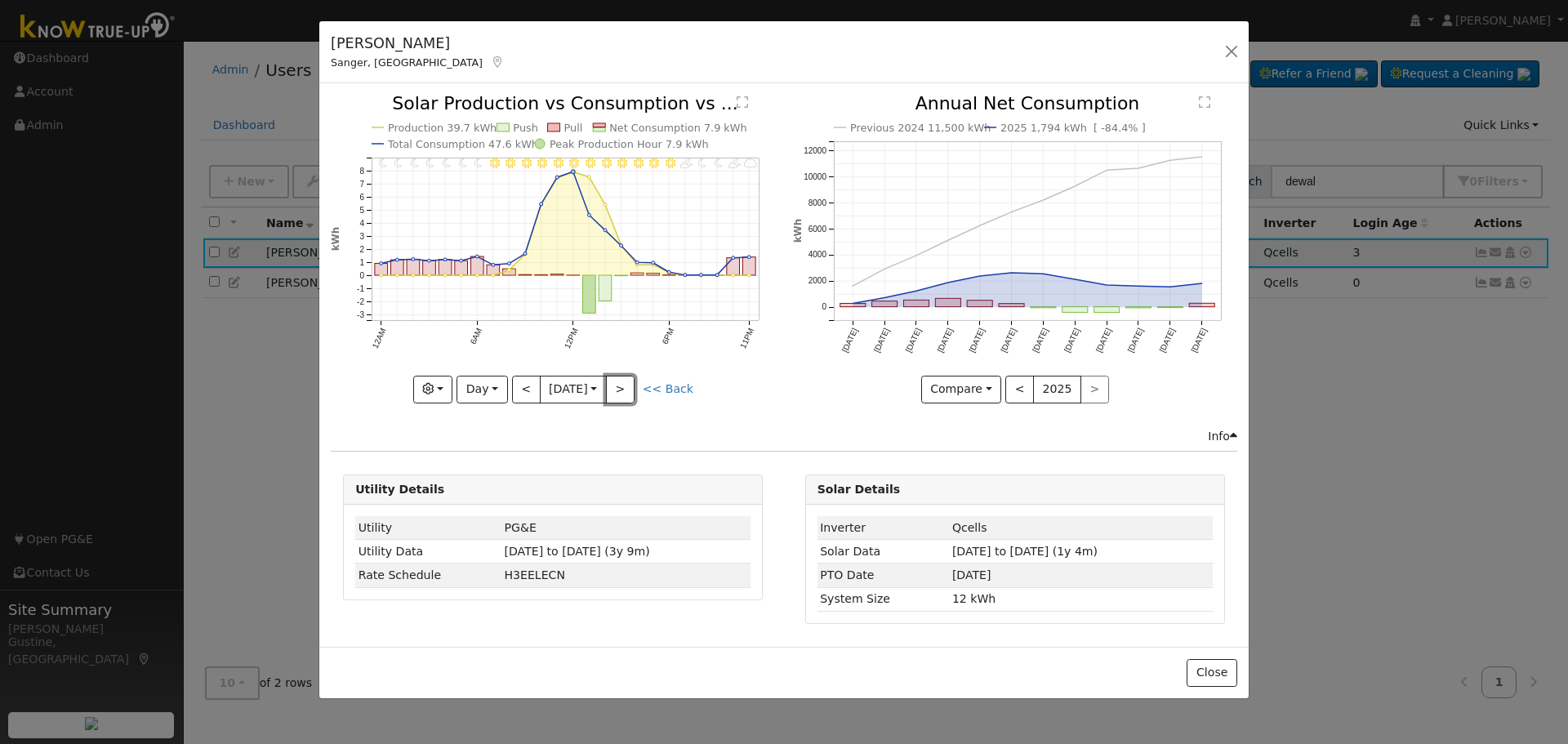
click at [630, 387] on button ">" at bounding box center [620, 389] width 29 height 28
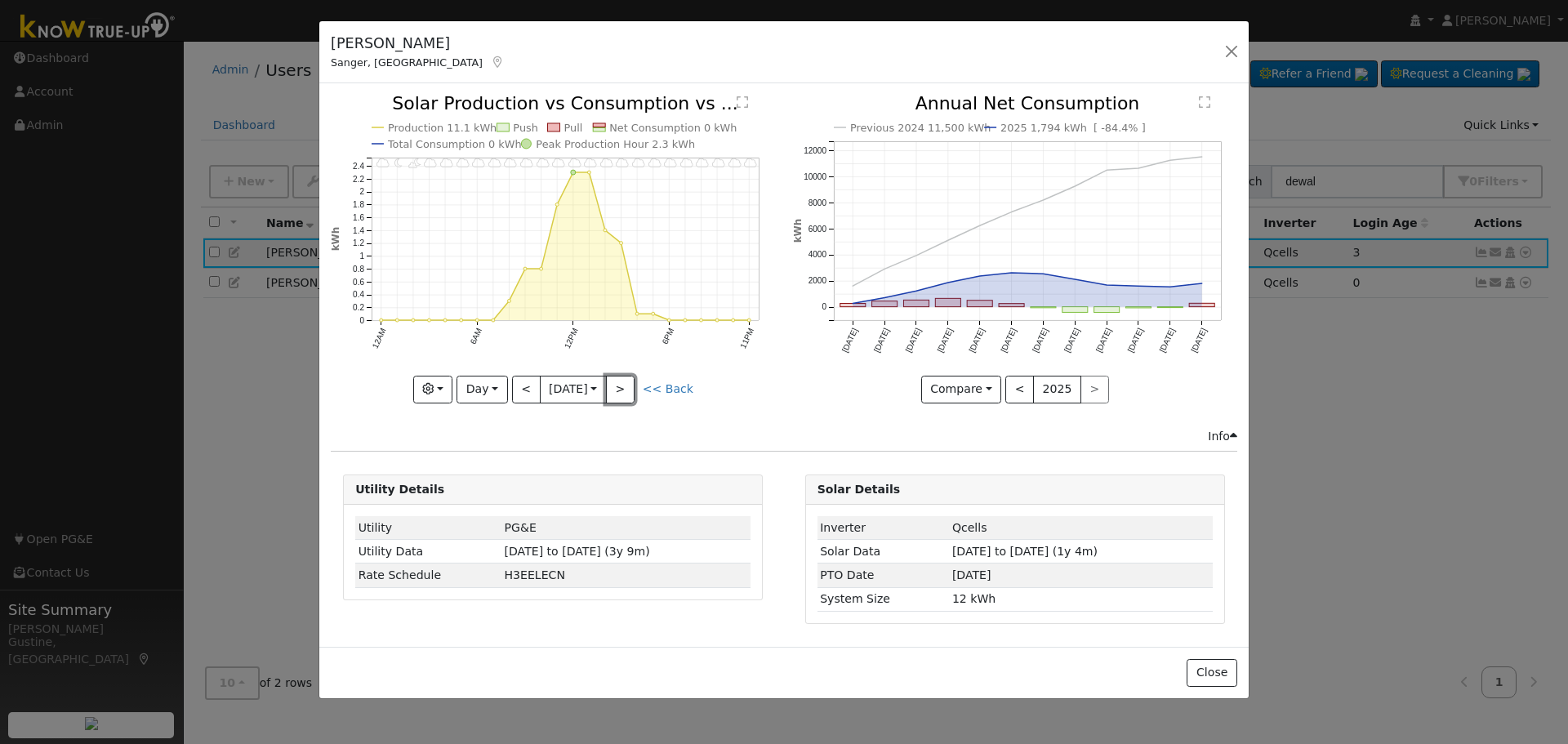
click at [631, 388] on button ">" at bounding box center [620, 389] width 29 height 28
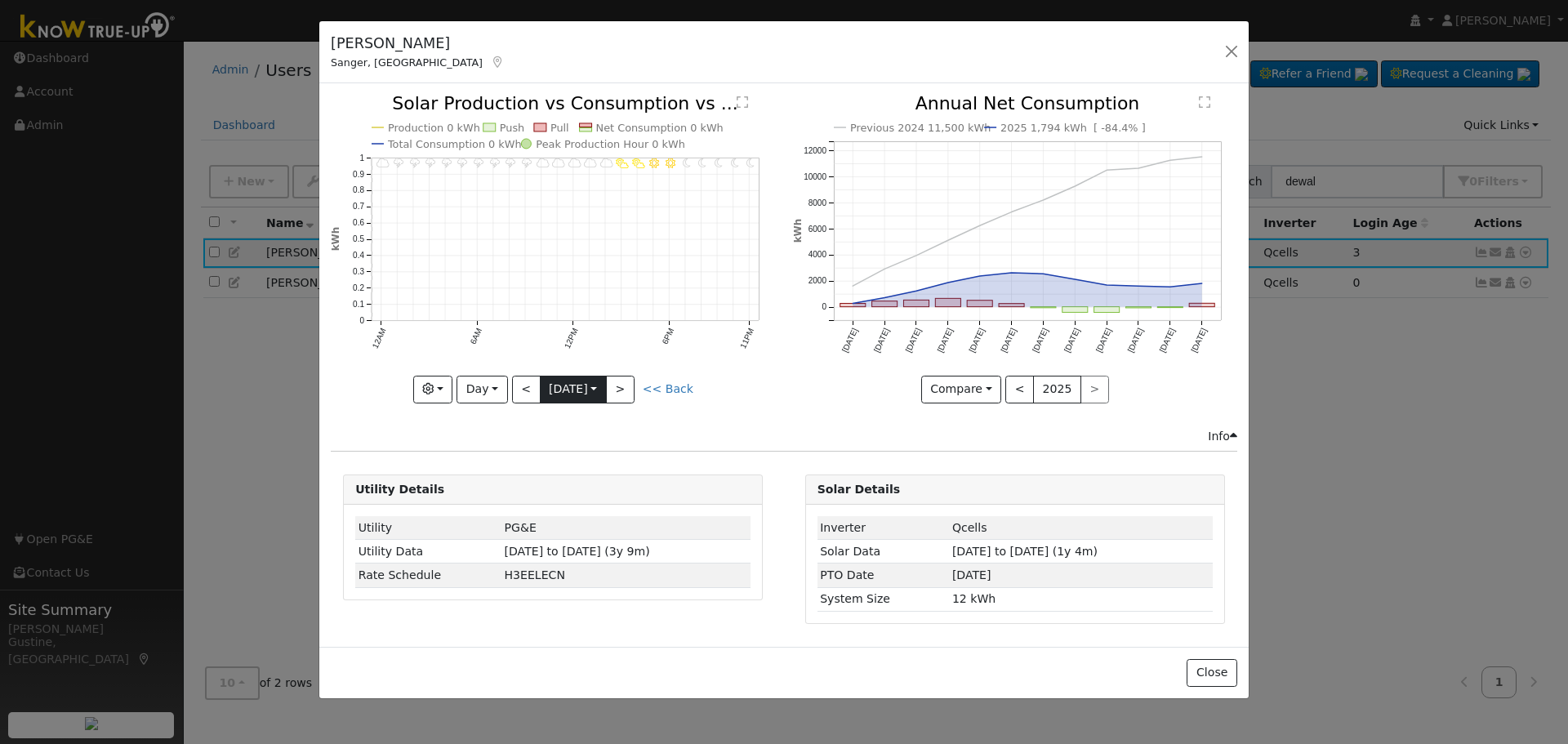
click at [542, 384] on input "2025-09-19" at bounding box center [573, 389] width 65 height 26
click at [529, 384] on button "<" at bounding box center [526, 389] width 29 height 28
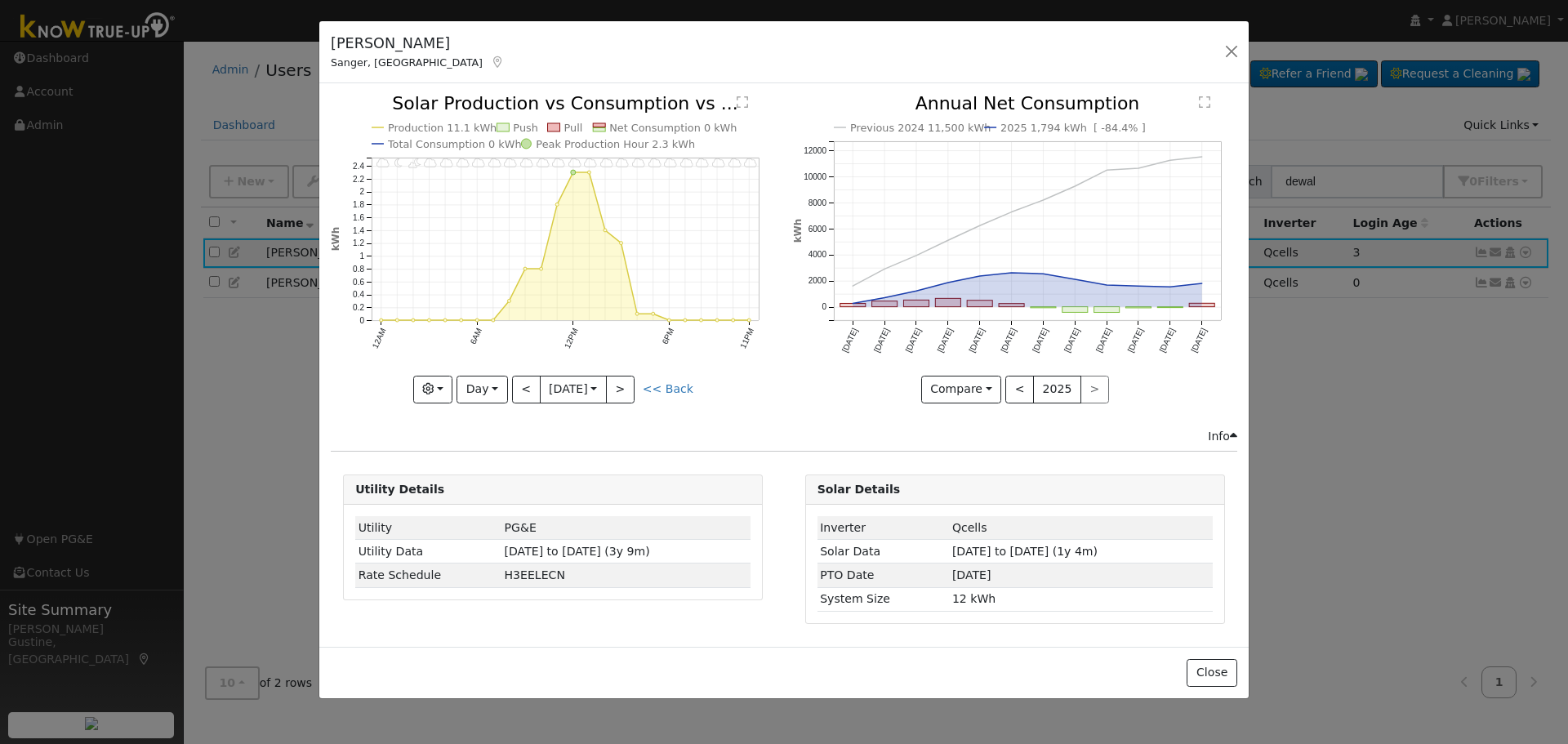
click at [527, 387] on div at bounding box center [553, 249] width 444 height 308
click at [527, 387] on div "11PM - Cloudy 10PM - Cloudy 9PM - Cloudy 8PM - Cloudy 7PM - Cloudy 6PM - Cloudy…" at bounding box center [553, 249] width 444 height 308
click at [527, 387] on button "<" at bounding box center [526, 389] width 29 height 28
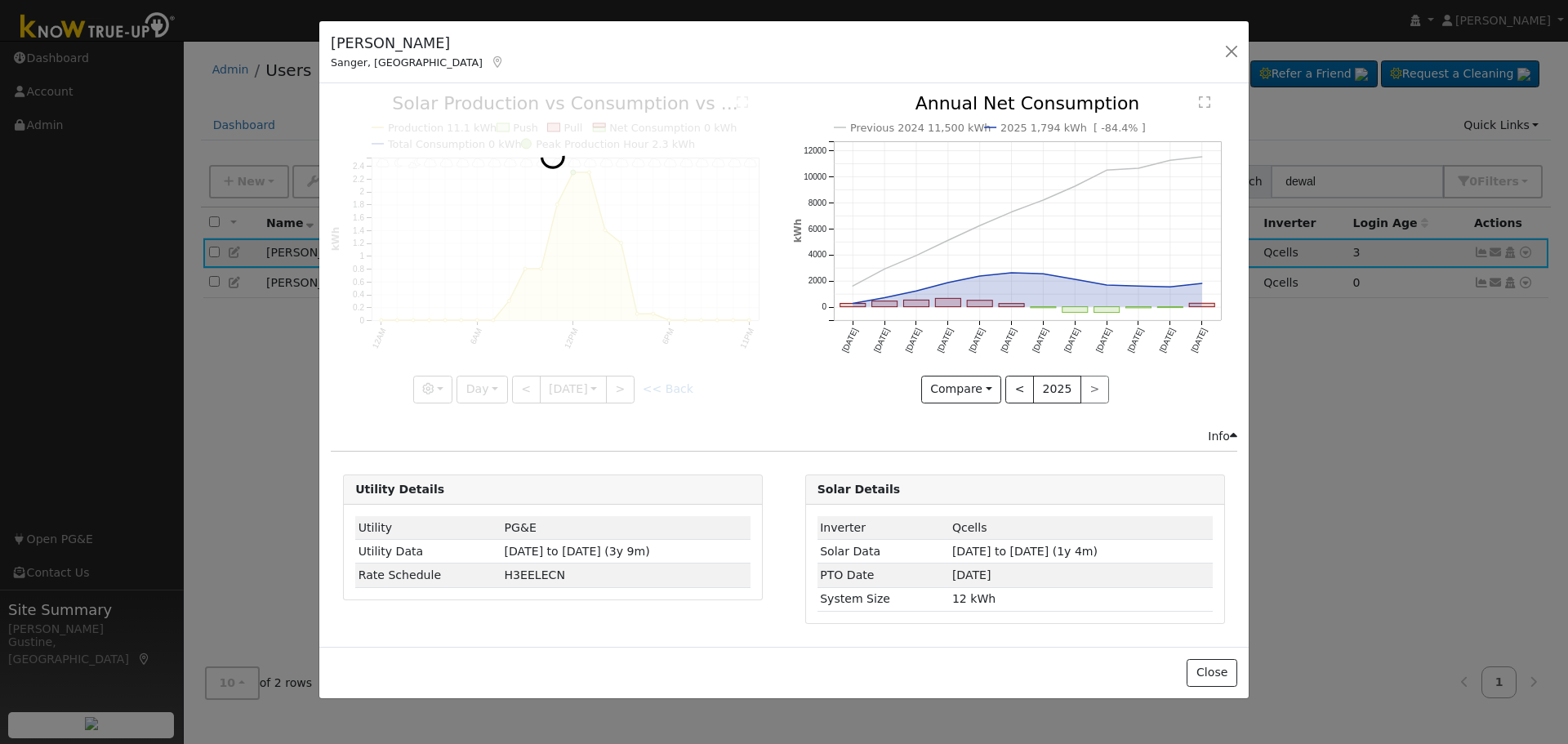
click at [527, 387] on div at bounding box center [553, 249] width 444 height 308
click at [527, 388] on div at bounding box center [553, 249] width 444 height 308
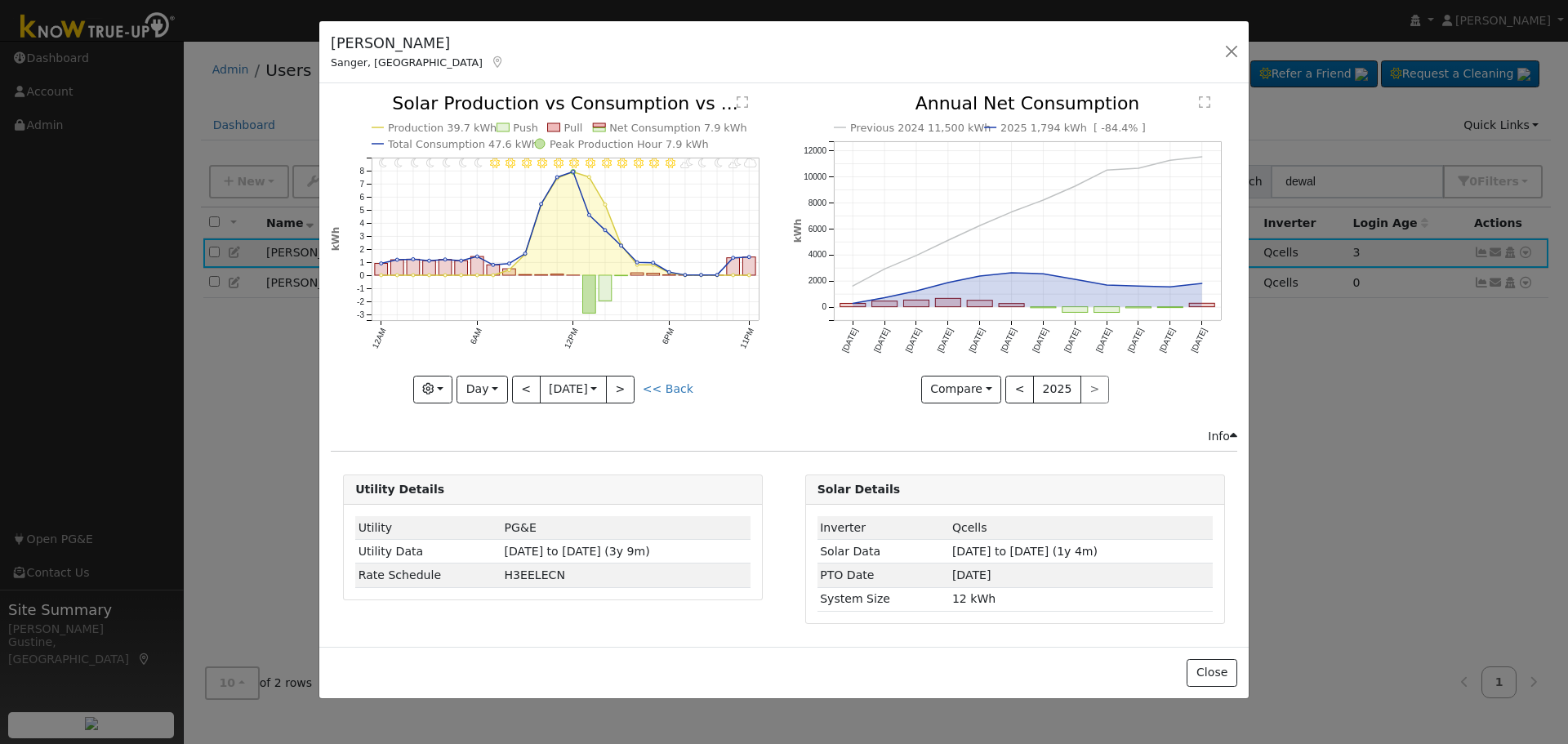
click at [527, 388] on div at bounding box center [553, 249] width 444 height 308
click at [527, 389] on div "11PM - Cloudy 10PM - PartlyCloudy 9PM - MostlyClear 8PM - MostlyClear 7PM - Par…" at bounding box center [553, 249] width 444 height 308
click at [527, 389] on button "<" at bounding box center [526, 389] width 29 height 28
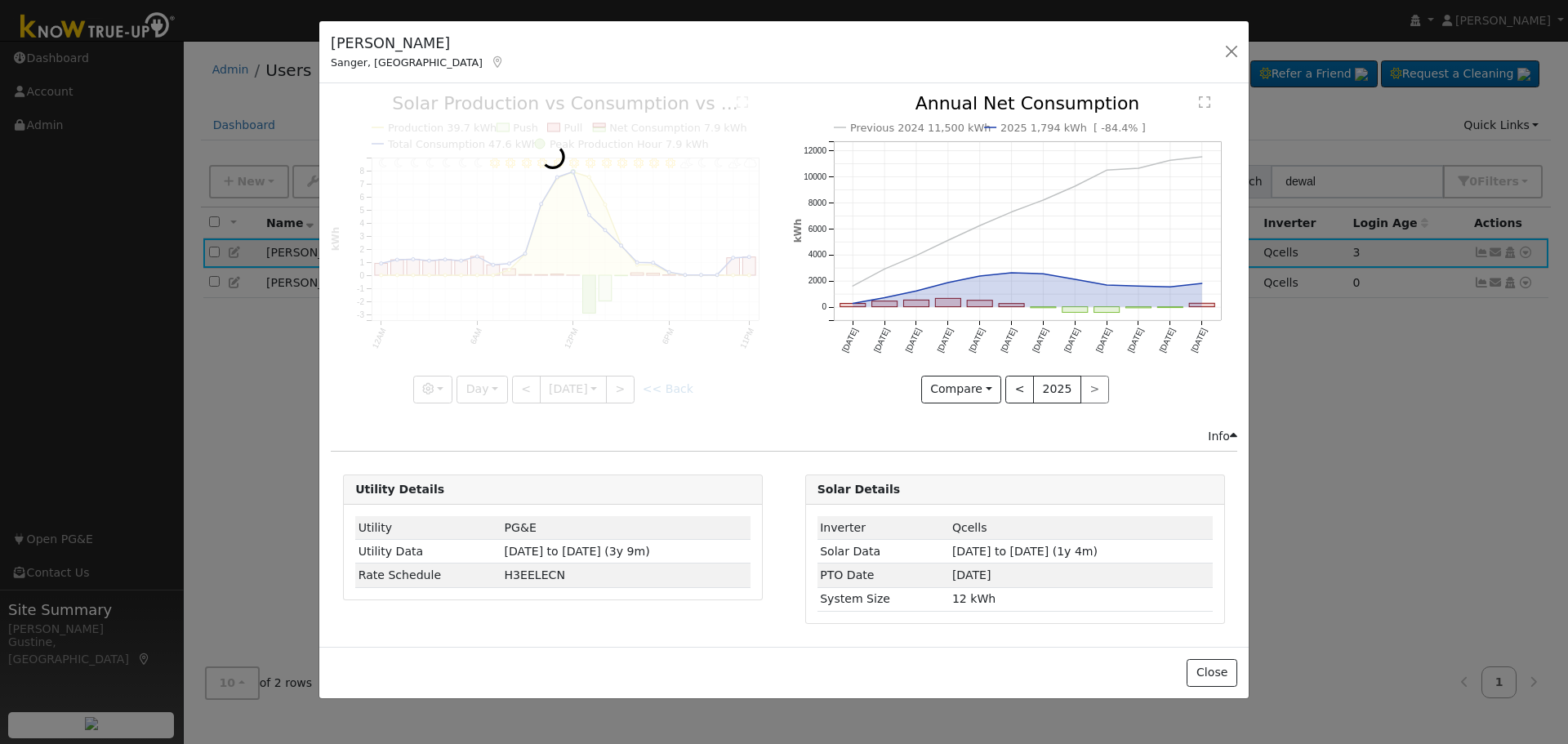
click at [527, 389] on div at bounding box center [553, 249] width 444 height 308
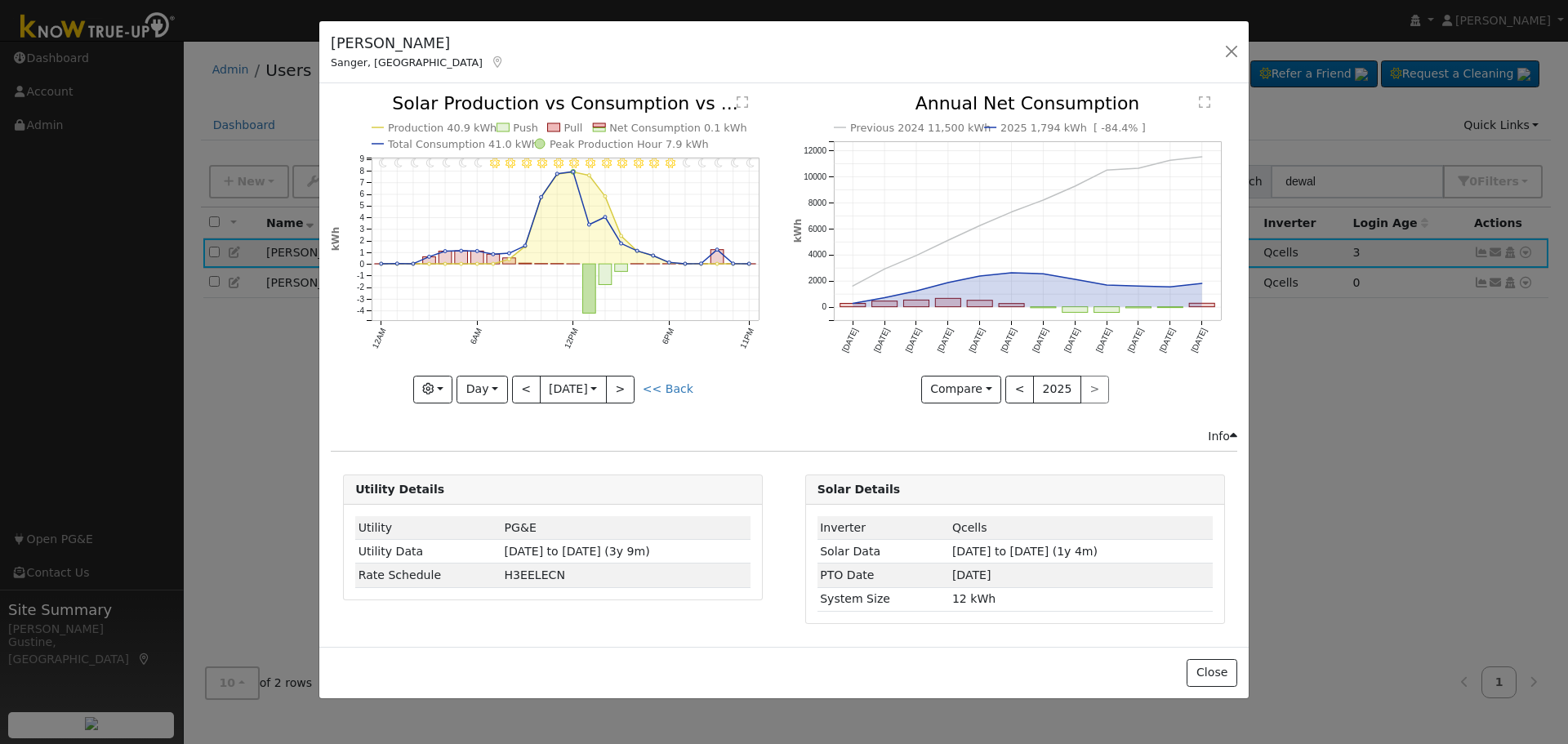
click at [527, 389] on div at bounding box center [553, 249] width 444 height 308
click at [494, 395] on button "Day" at bounding box center [482, 389] width 51 height 28
click at [495, 449] on link "Week" at bounding box center [514, 446] width 114 height 23
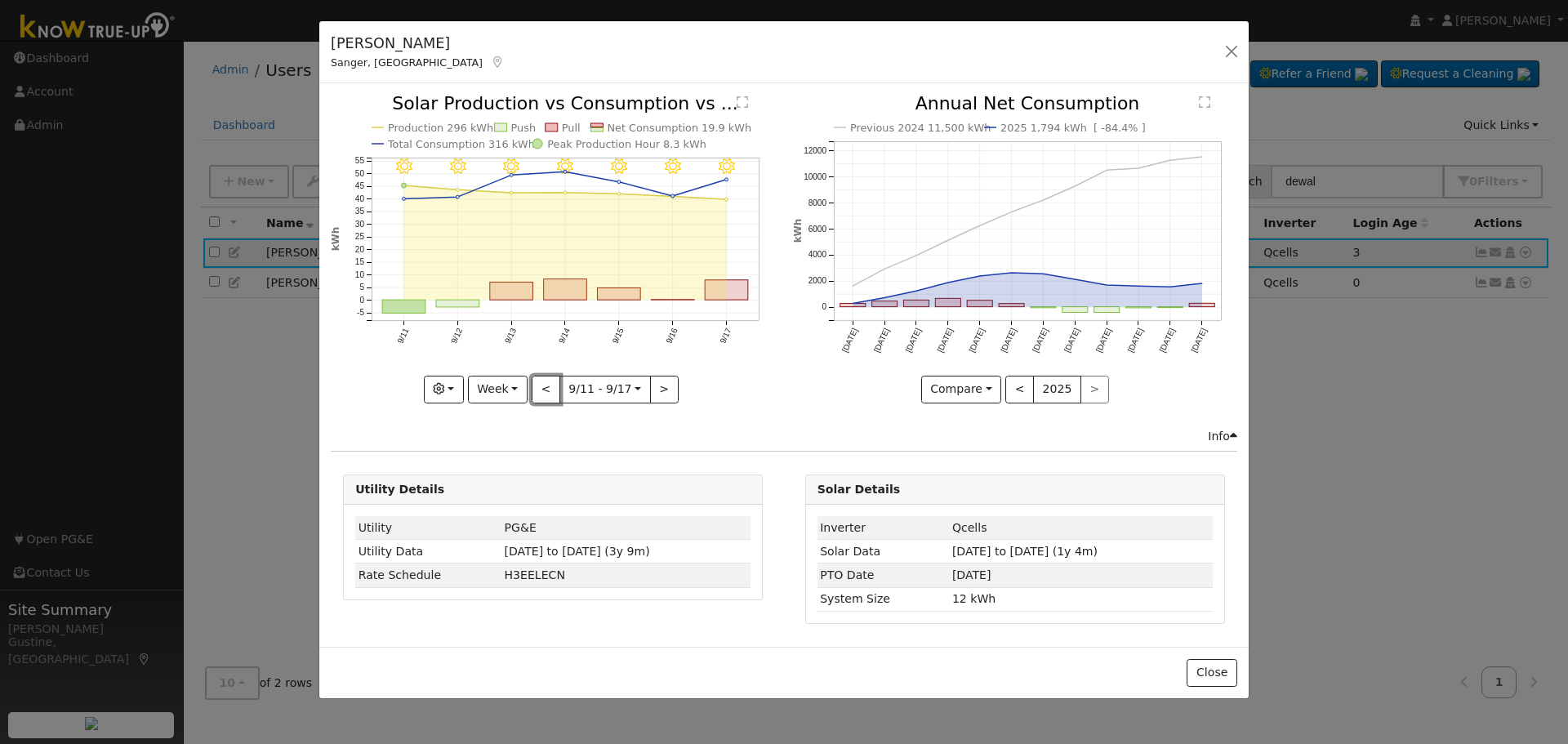
click at [543, 376] on button "<" at bounding box center [546, 389] width 29 height 28
type input "[DATE]"
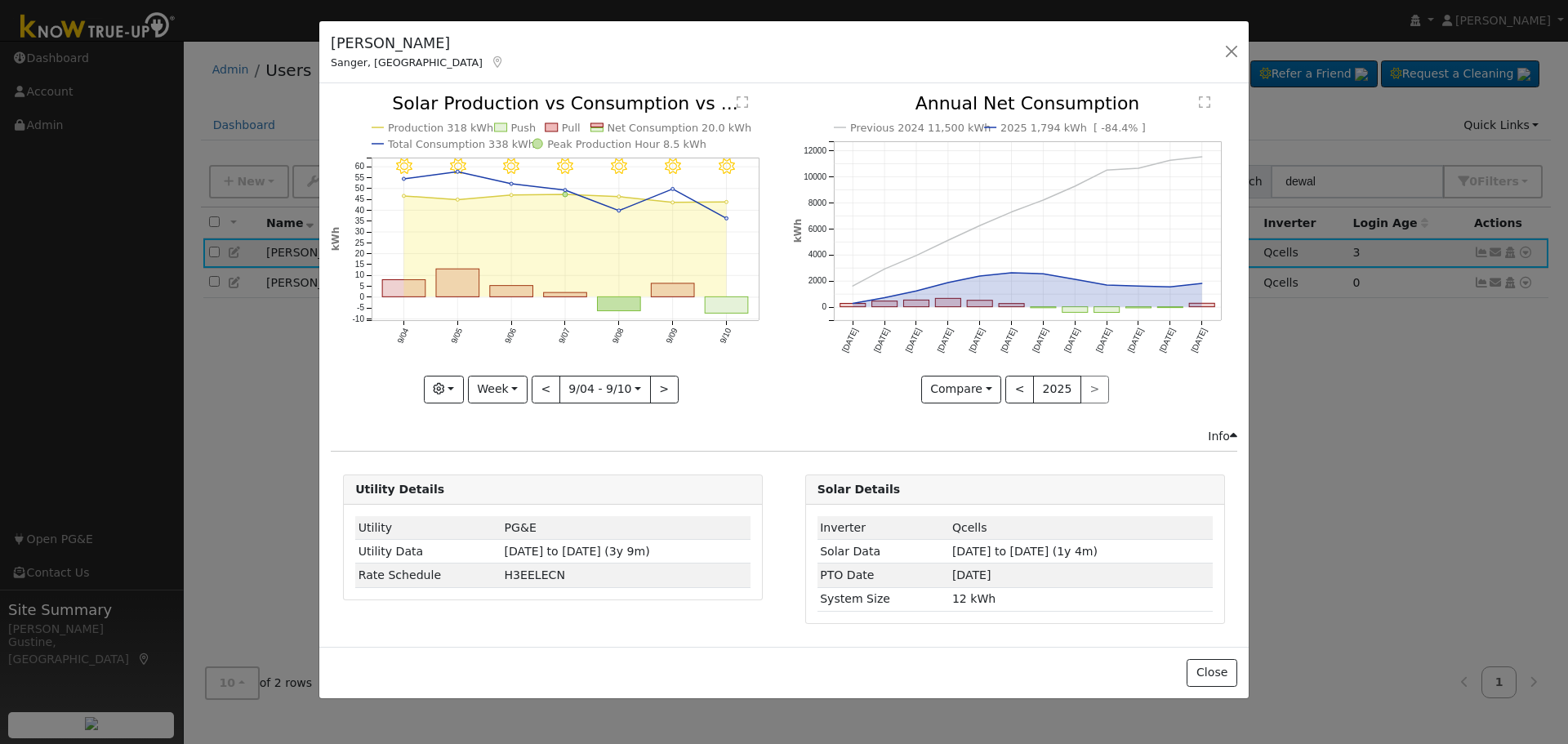
click at [733, 102] on icon "9/10 - MostlyClear 9/09 - Clear 9/08 - Clear 9/07 - Clear 9/06 - Clear 9/05 - C…" at bounding box center [553, 248] width 444 height 306
click at [1232, 55] on button "button" at bounding box center [1232, 52] width 23 height 23
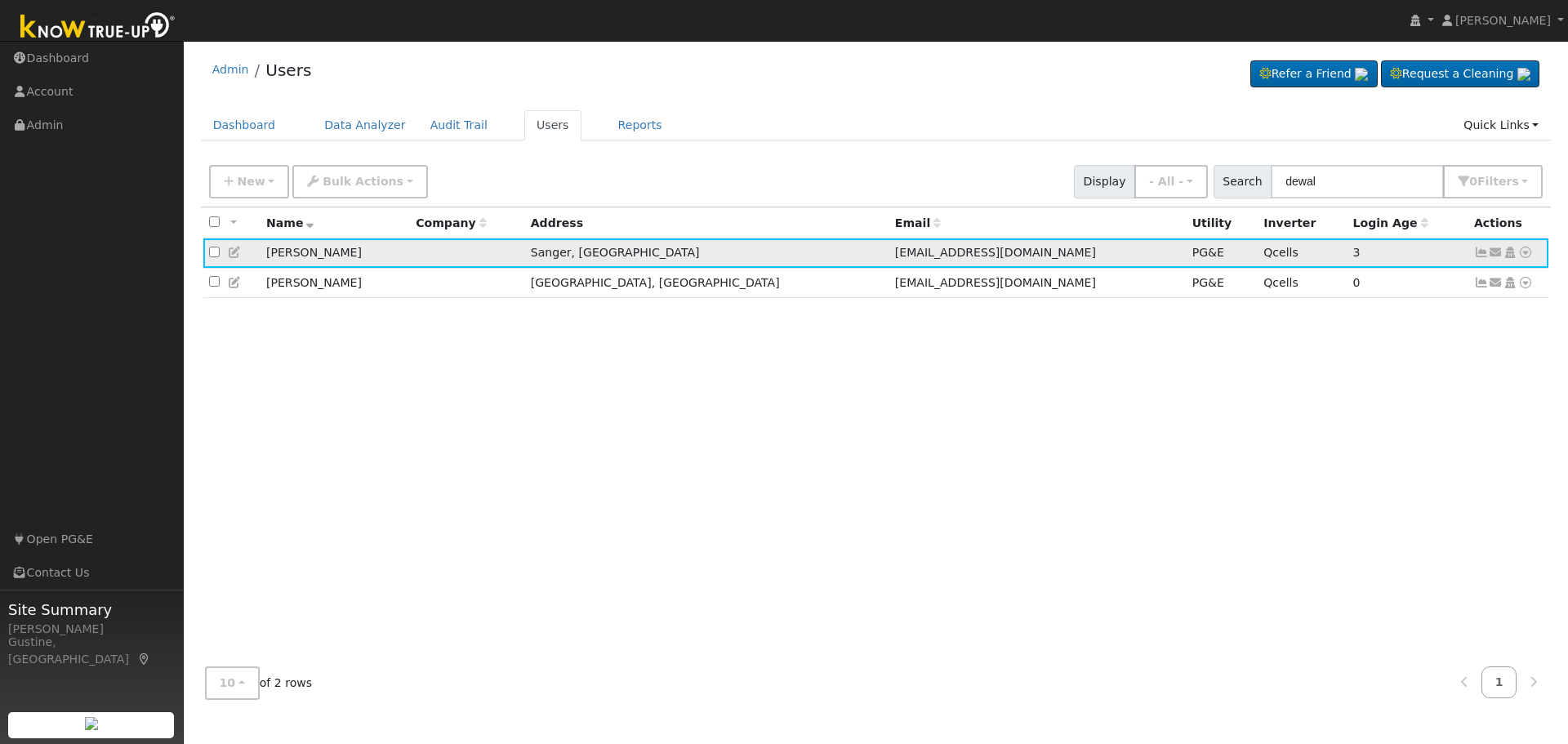
click at [1523, 257] on icon at bounding box center [1525, 253] width 14 height 11
click at [1105, 406] on div "All None All on page None on page Name Company Address Email Utility Inverter L…" at bounding box center [876, 431] width 1351 height 447
click at [1483, 257] on icon at bounding box center [1481, 253] width 14 height 11
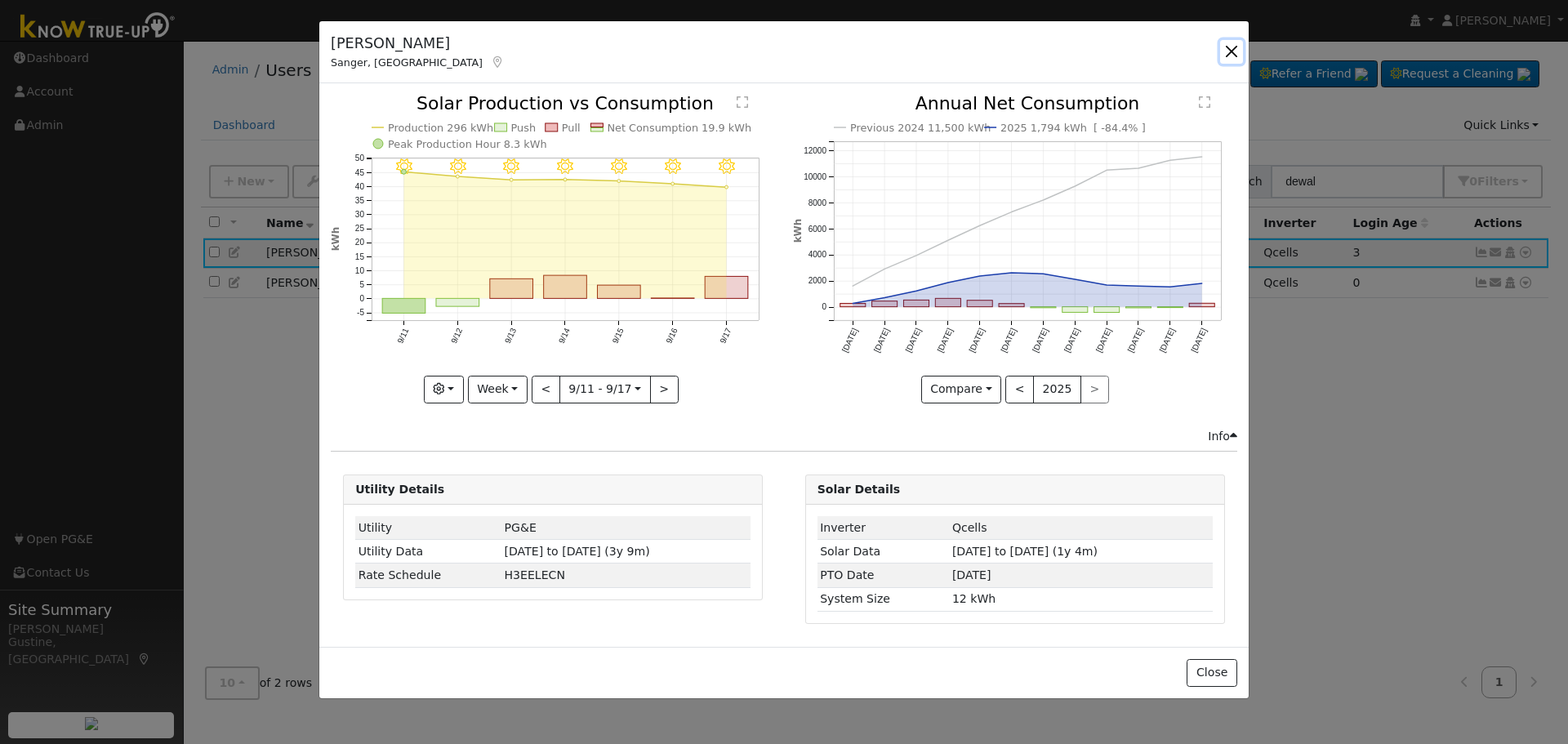
click at [1231, 45] on button "button" at bounding box center [1232, 52] width 23 height 23
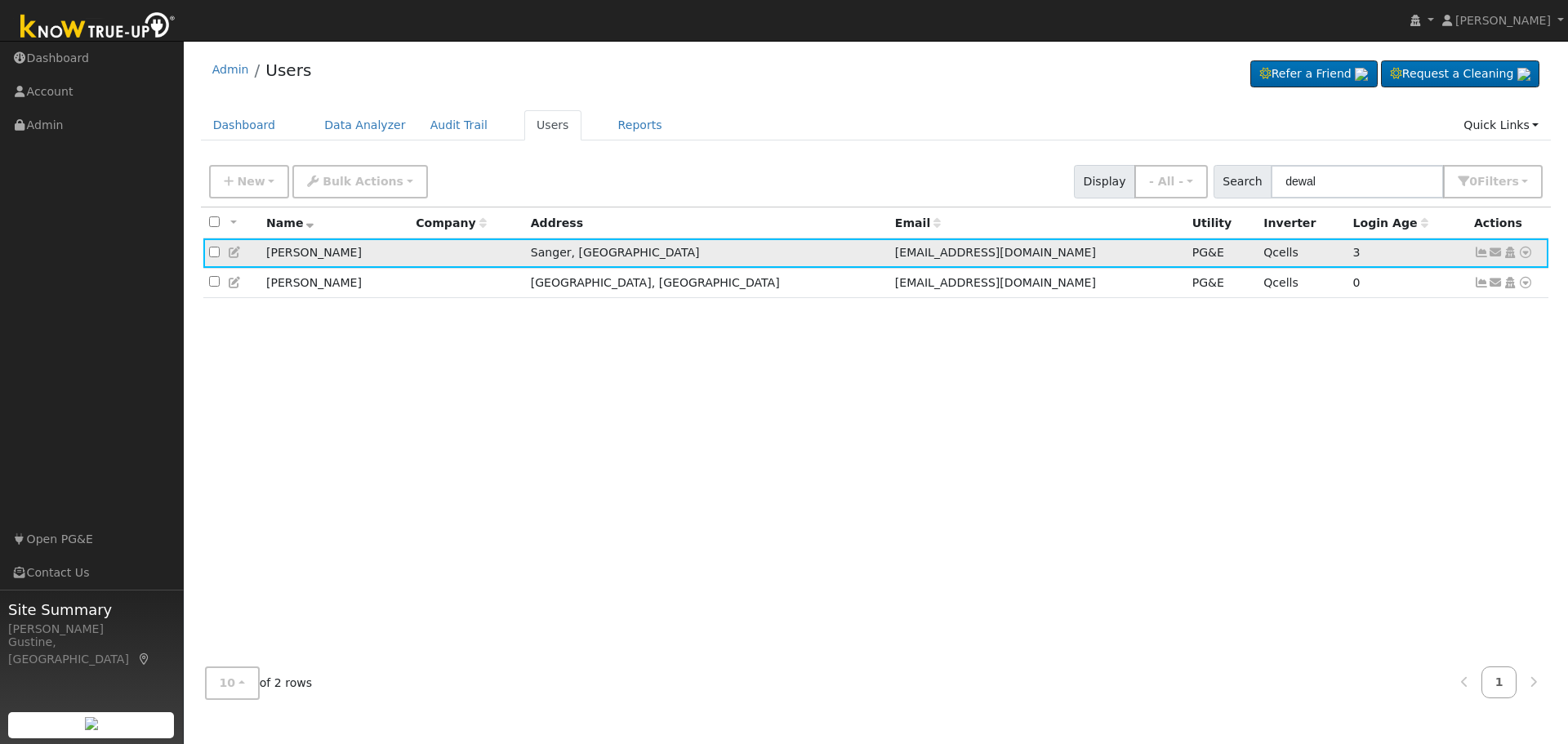
click at [1529, 255] on icon at bounding box center [1525, 253] width 14 height 11
click at [1490, 291] on link "Data Analyzer" at bounding box center [1472, 282] width 119 height 23
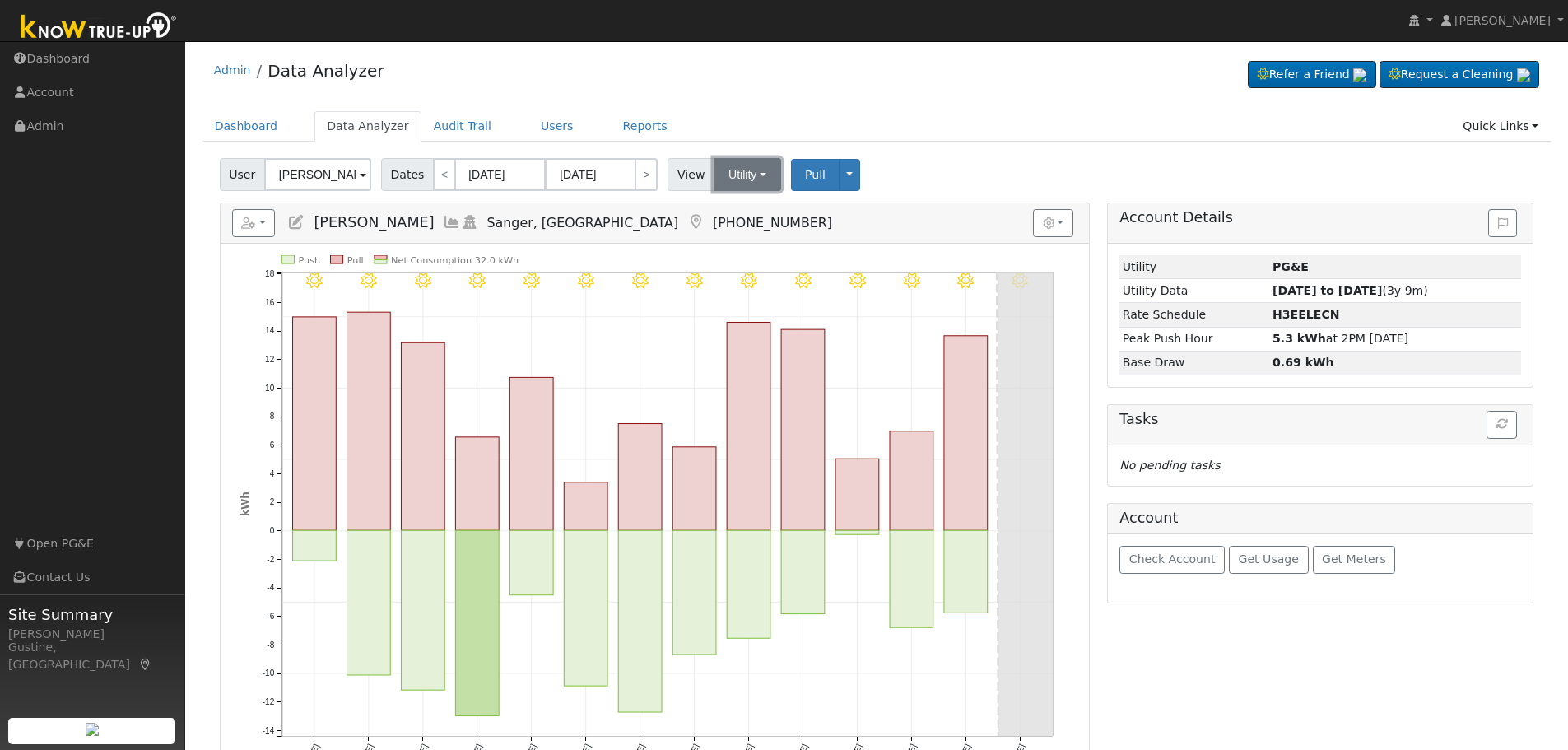
click at [753, 175] on button "Utility" at bounding box center [748, 175] width 68 height 33
click at [896, 154] on div "User [PERSON_NAME] Account Default Account Default Account [STREET_ADDRESS] Pri…" at bounding box center [876, 172] width 1321 height 39
click at [435, 185] on link "<" at bounding box center [445, 175] width 23 height 33
type input "[DATE]"
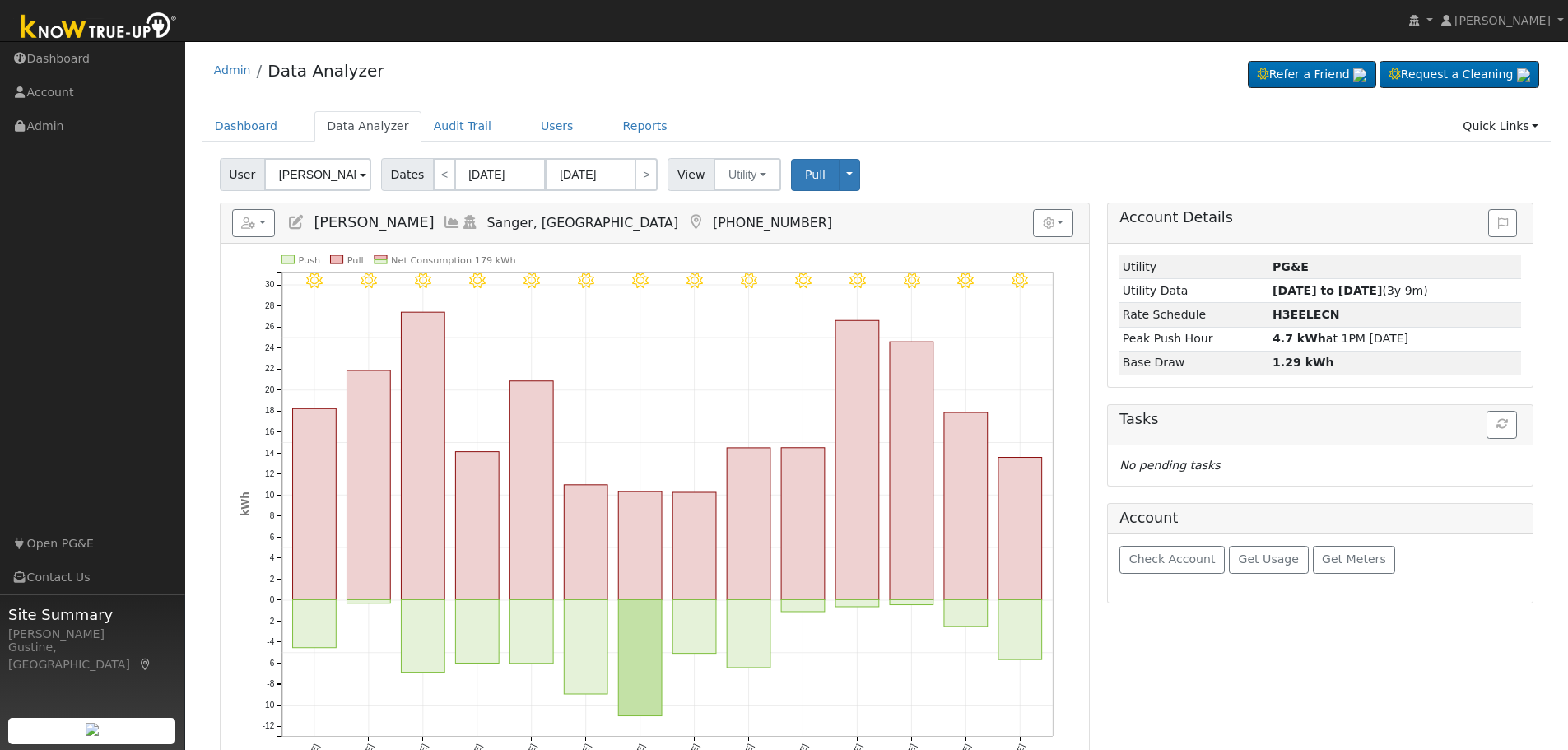
click at [443, 222] on icon at bounding box center [452, 222] width 18 height 14
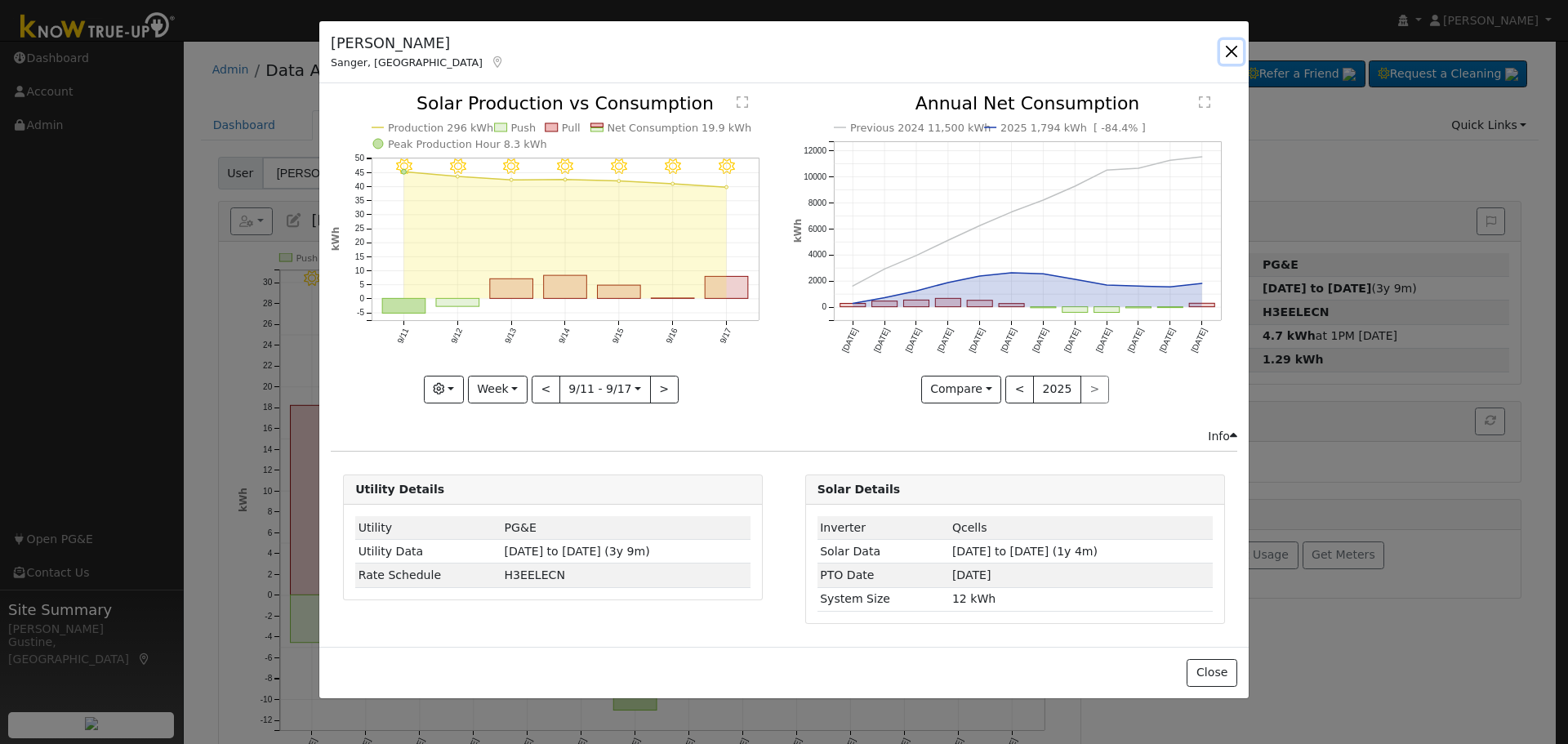
click at [1222, 44] on button "button" at bounding box center [1232, 52] width 23 height 23
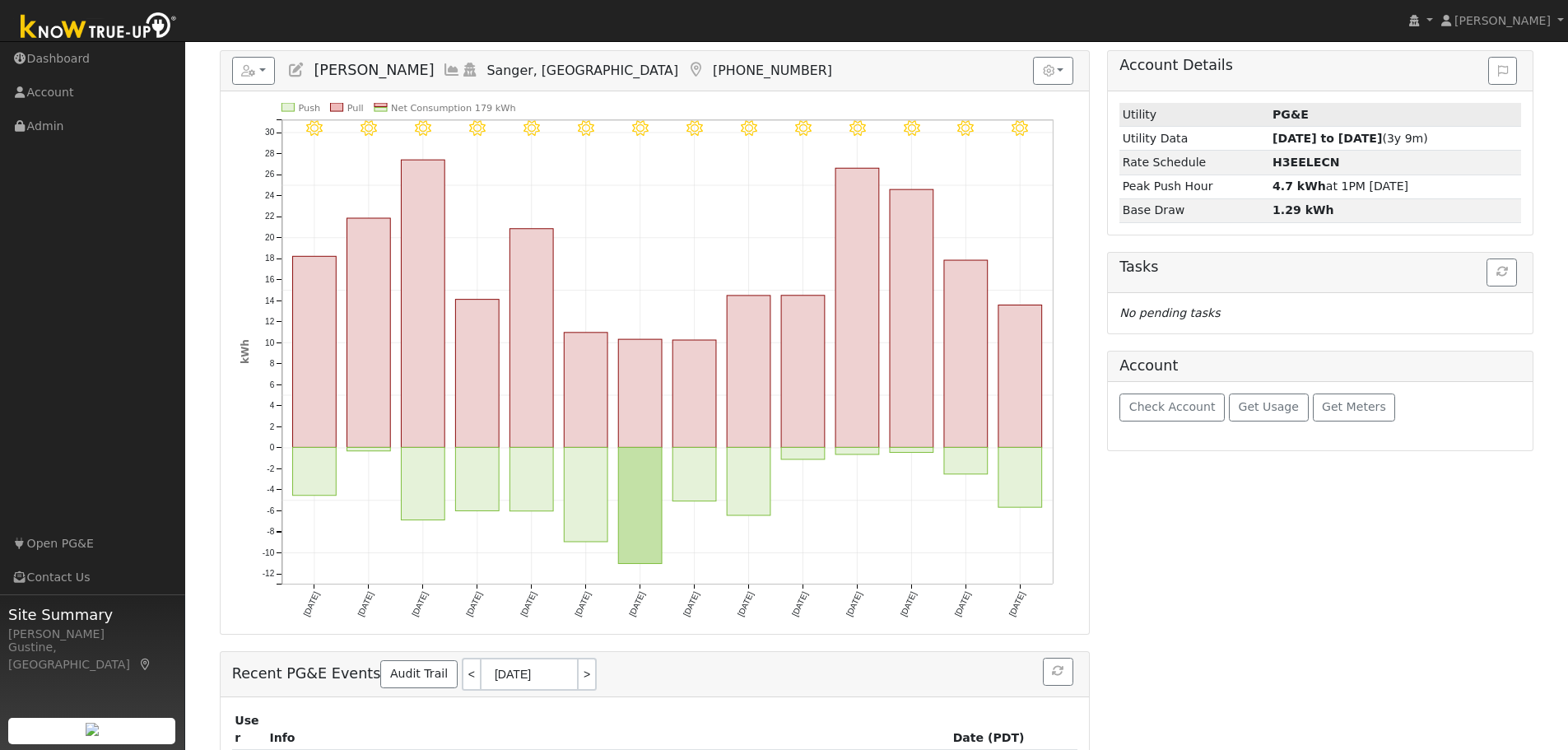
scroll to position [126, 0]
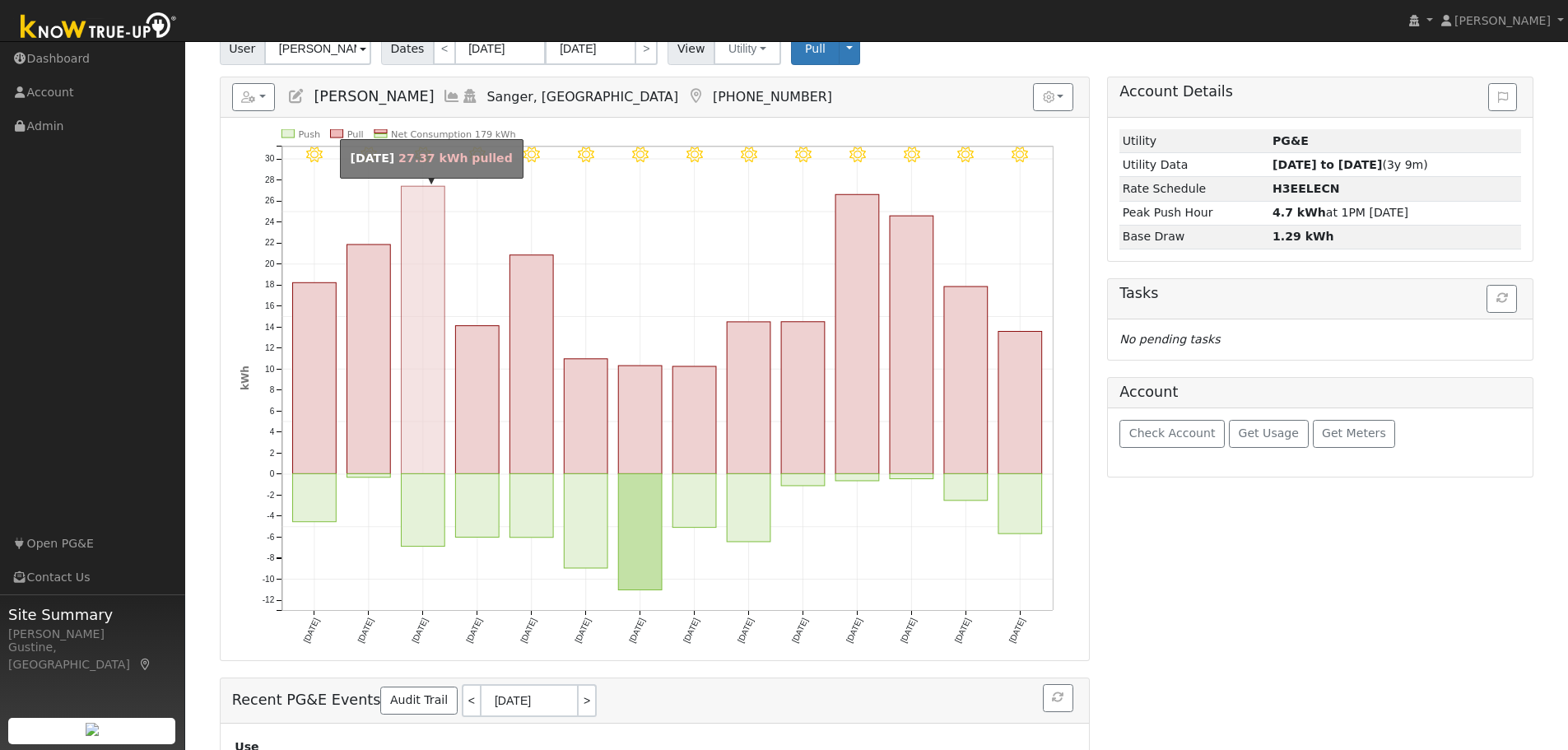
click at [401, 386] on rect "onclick=""" at bounding box center [423, 330] width 43 height 288
type input "[DATE]"
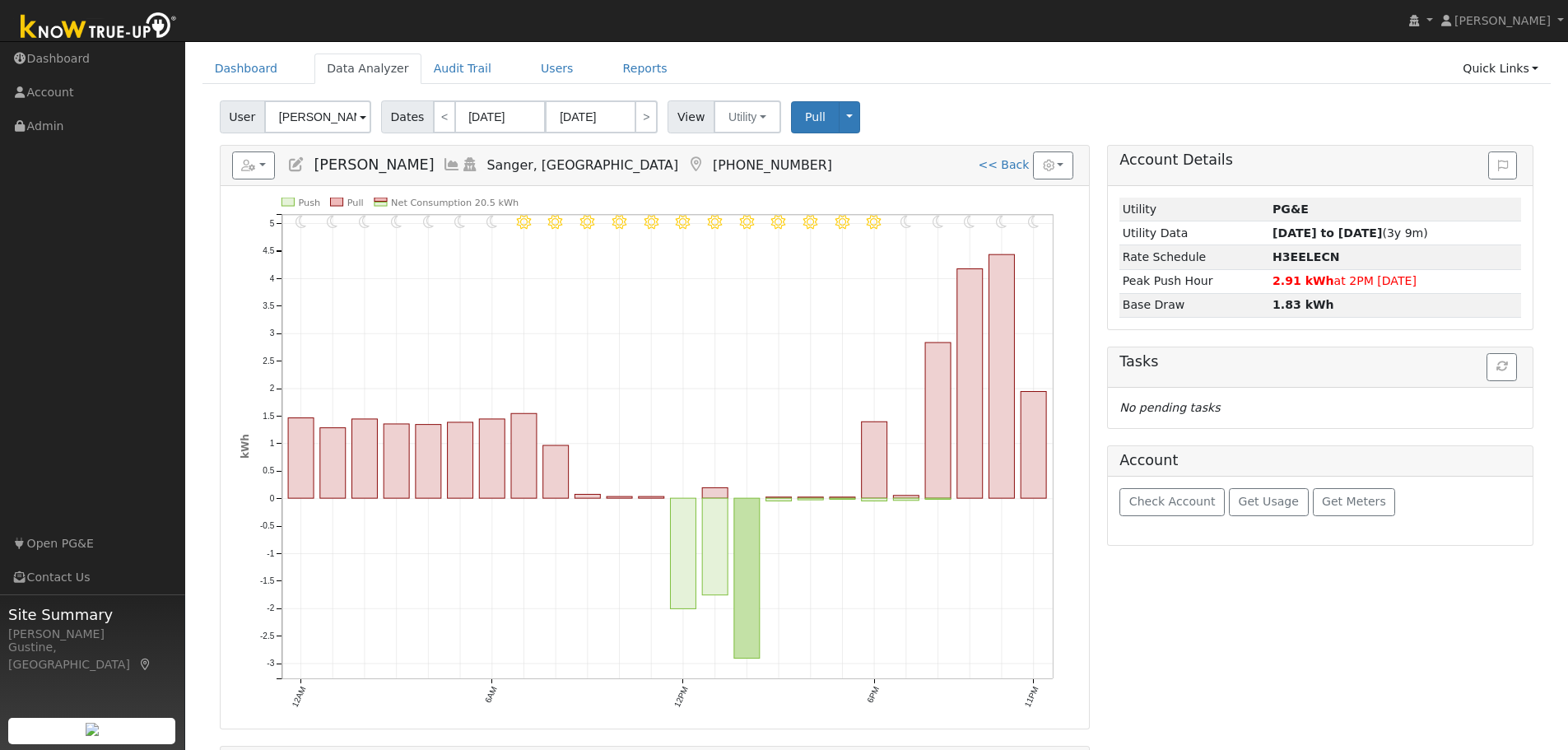
scroll to position [43, 0]
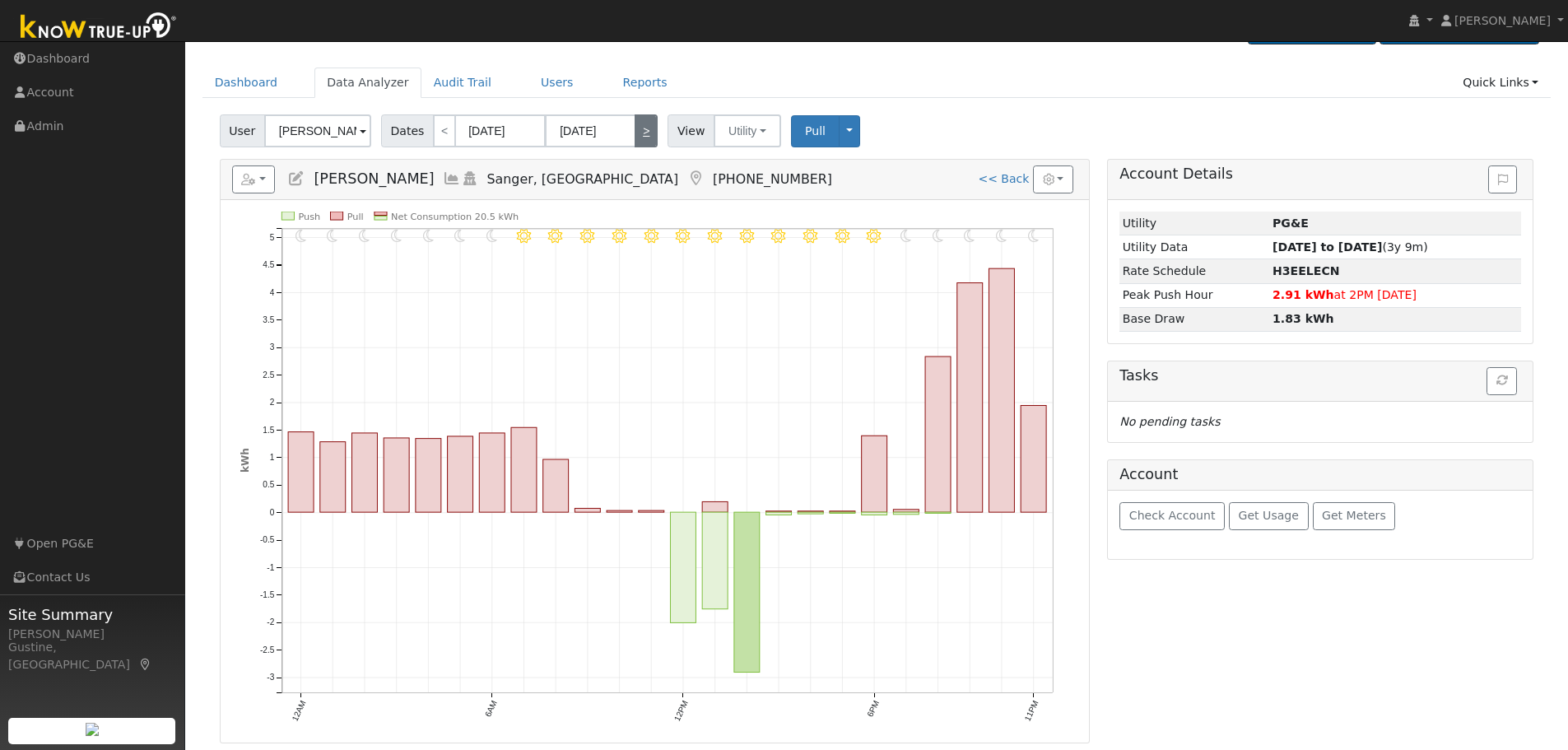
click at [645, 128] on link ">" at bounding box center [646, 131] width 23 height 33
type input "[DATE]"
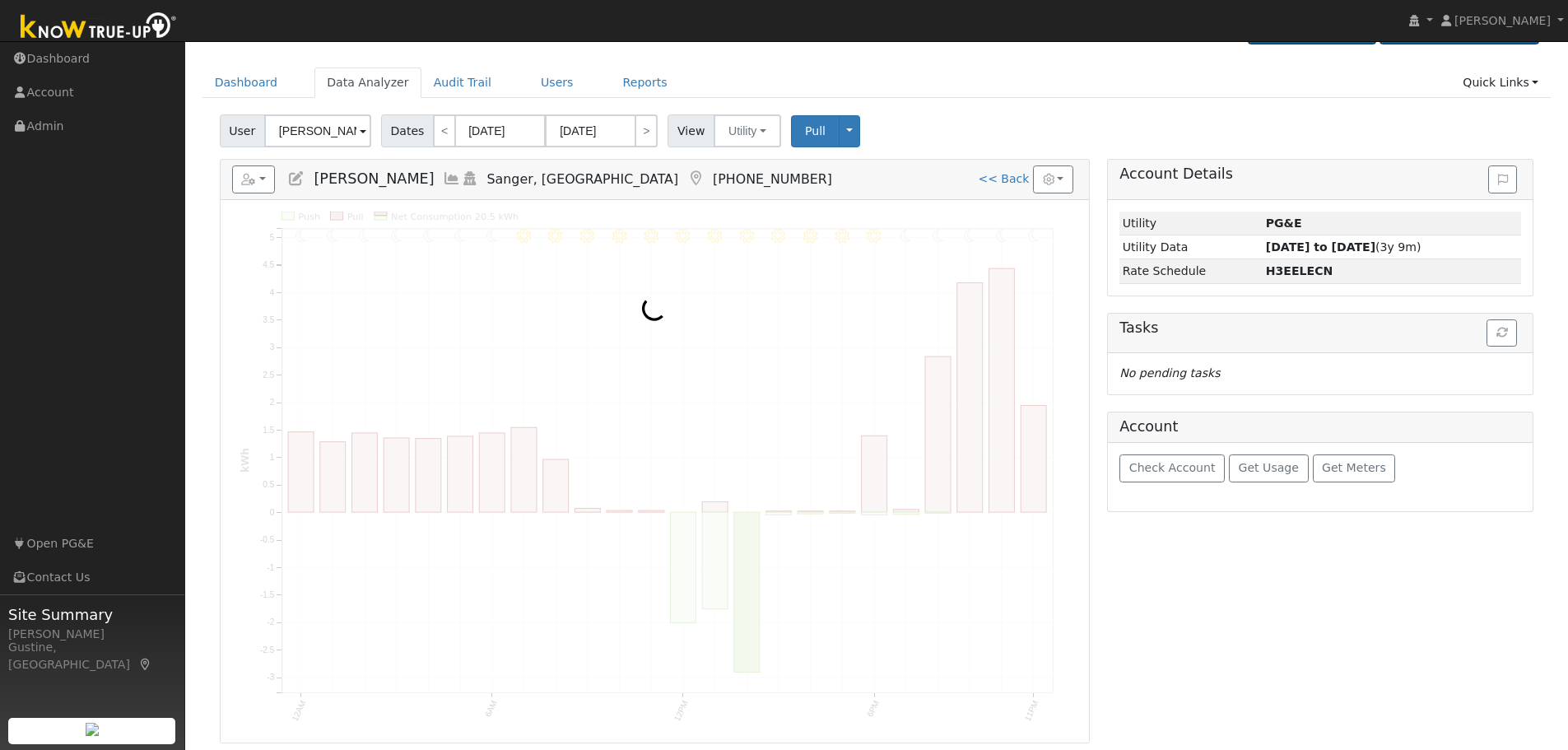
scroll to position [0, 0]
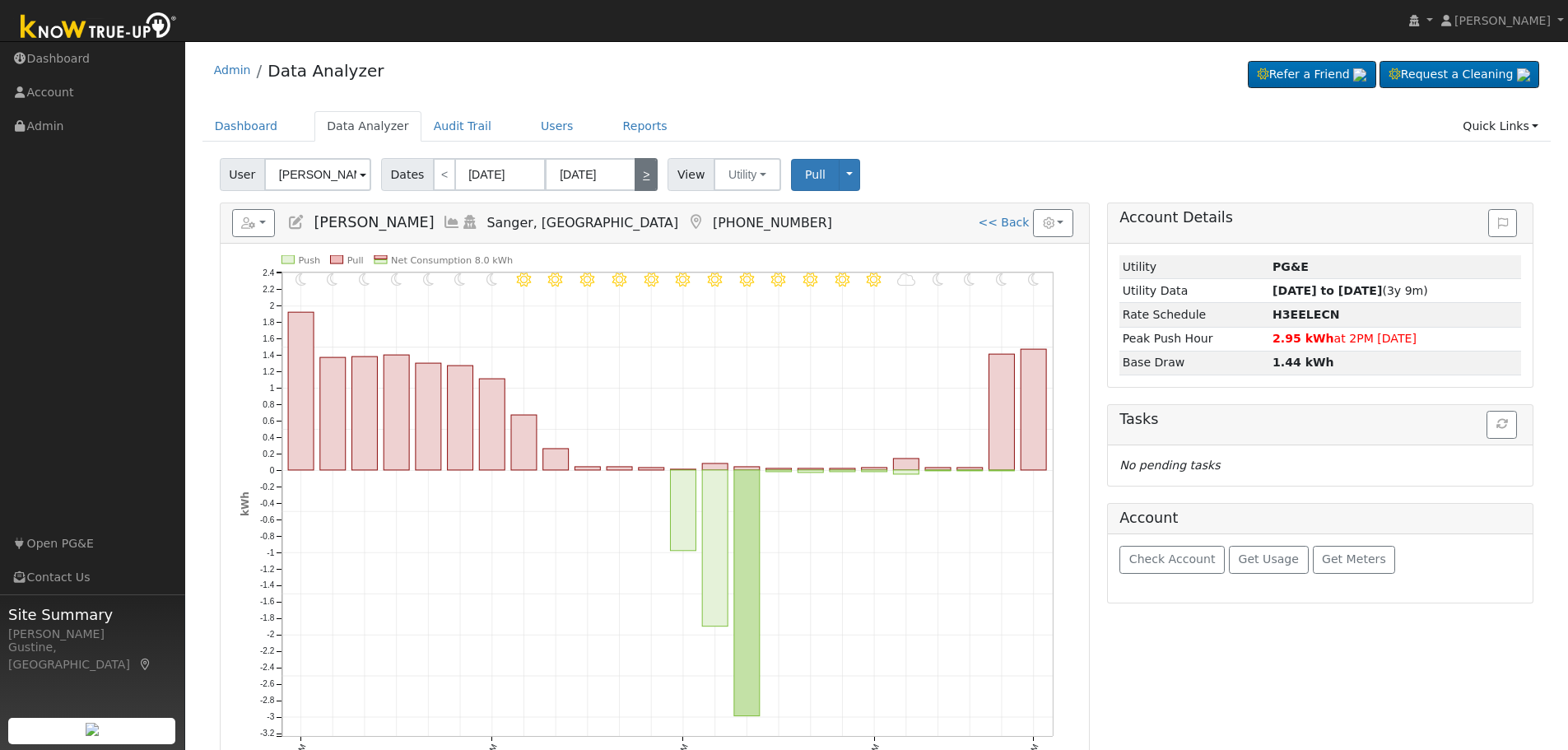
click at [641, 175] on link ">" at bounding box center [646, 175] width 23 height 33
type input "[DATE]"
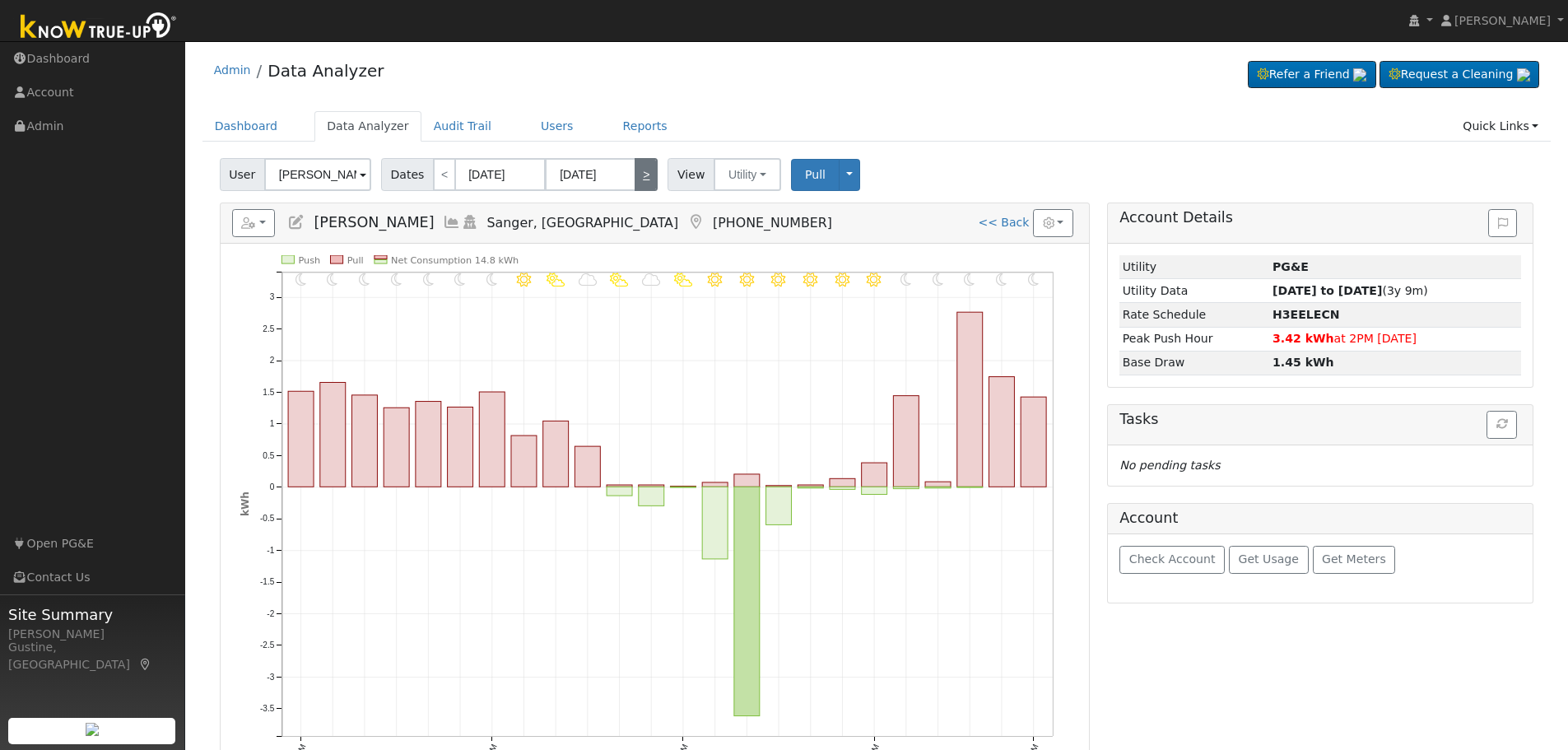
click at [635, 171] on link ">" at bounding box center [646, 175] width 23 height 33
type input "[DATE]"
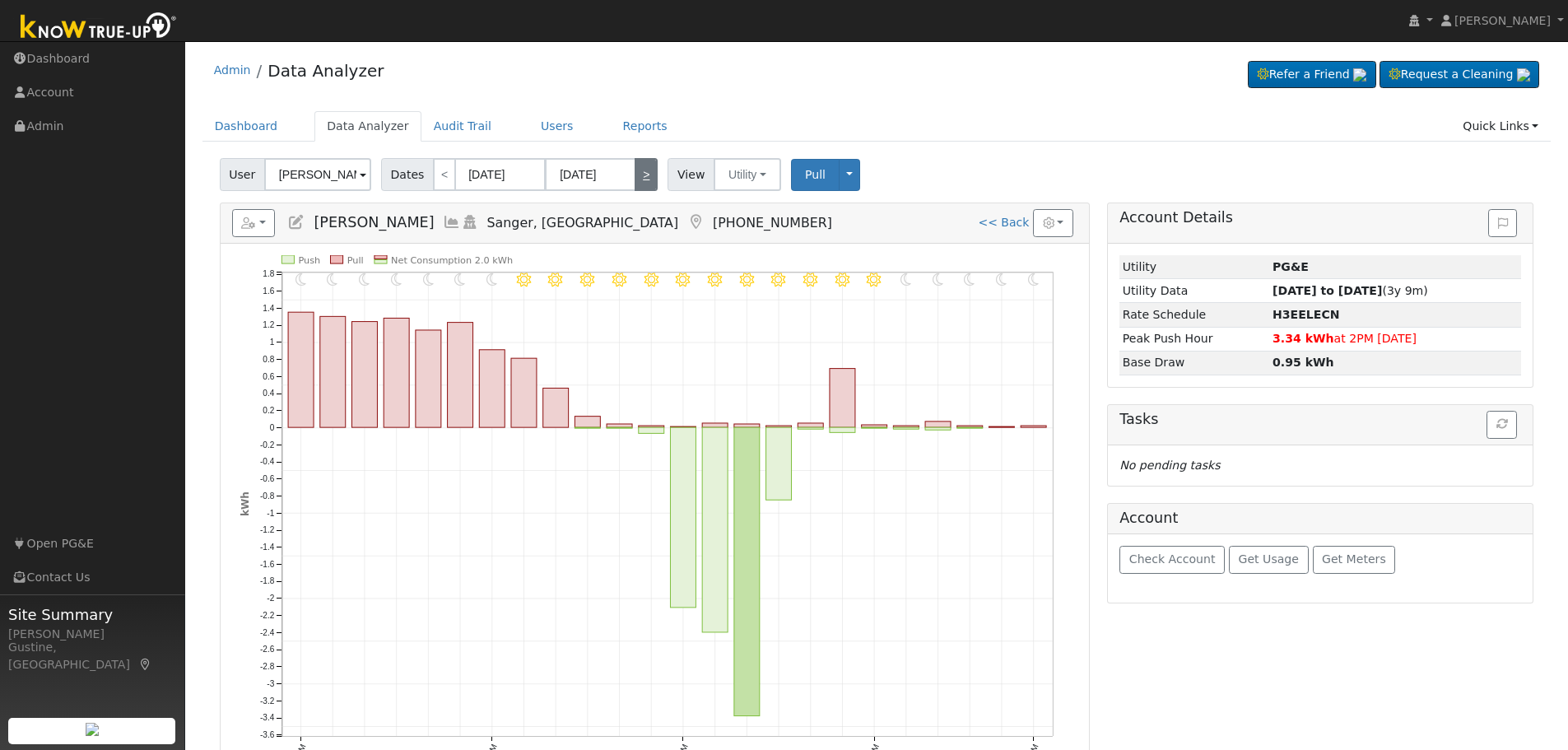
click at [638, 177] on link ">" at bounding box center [646, 175] width 23 height 33
type input "[DATE]"
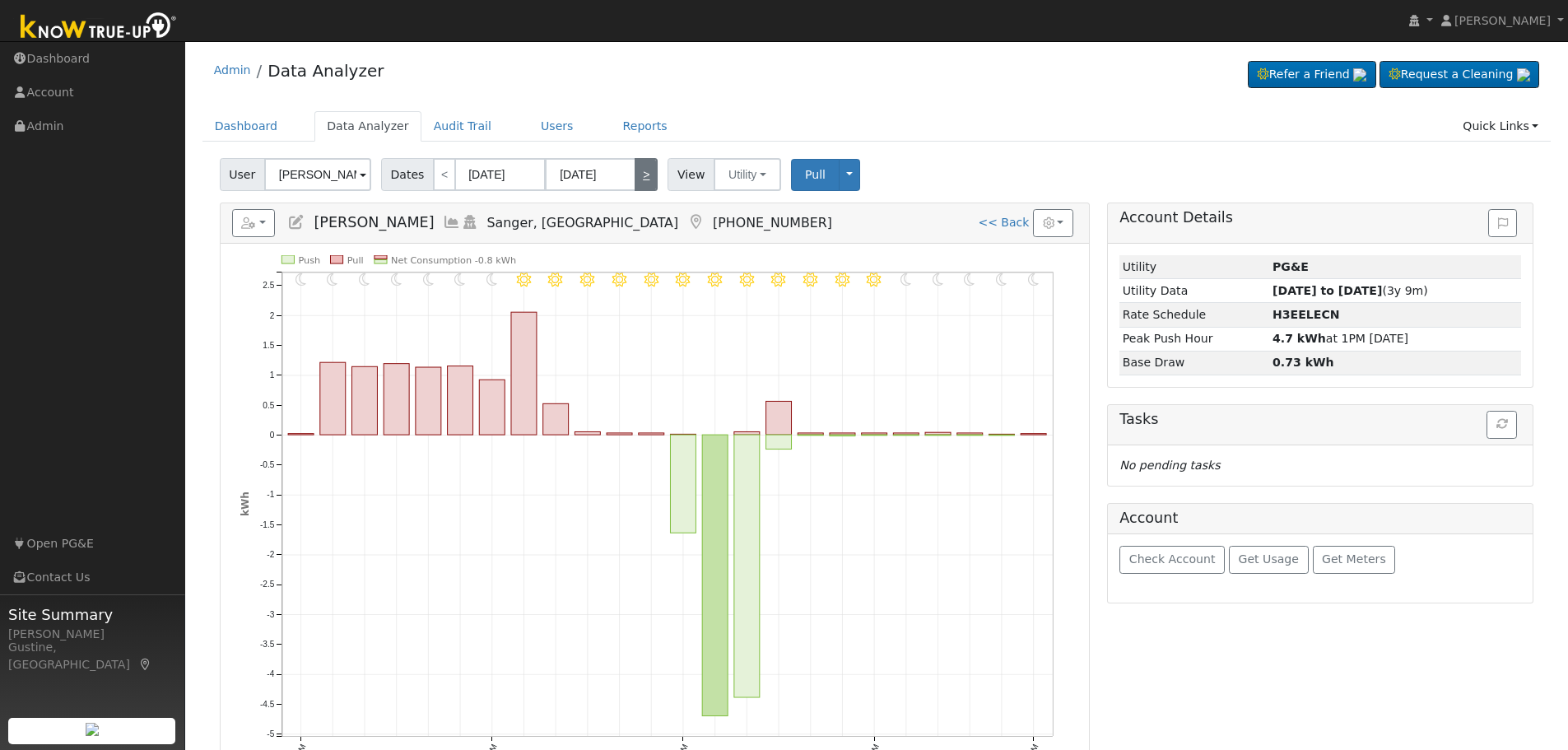
click at [639, 177] on link ">" at bounding box center [646, 175] width 23 height 33
type input "[DATE]"
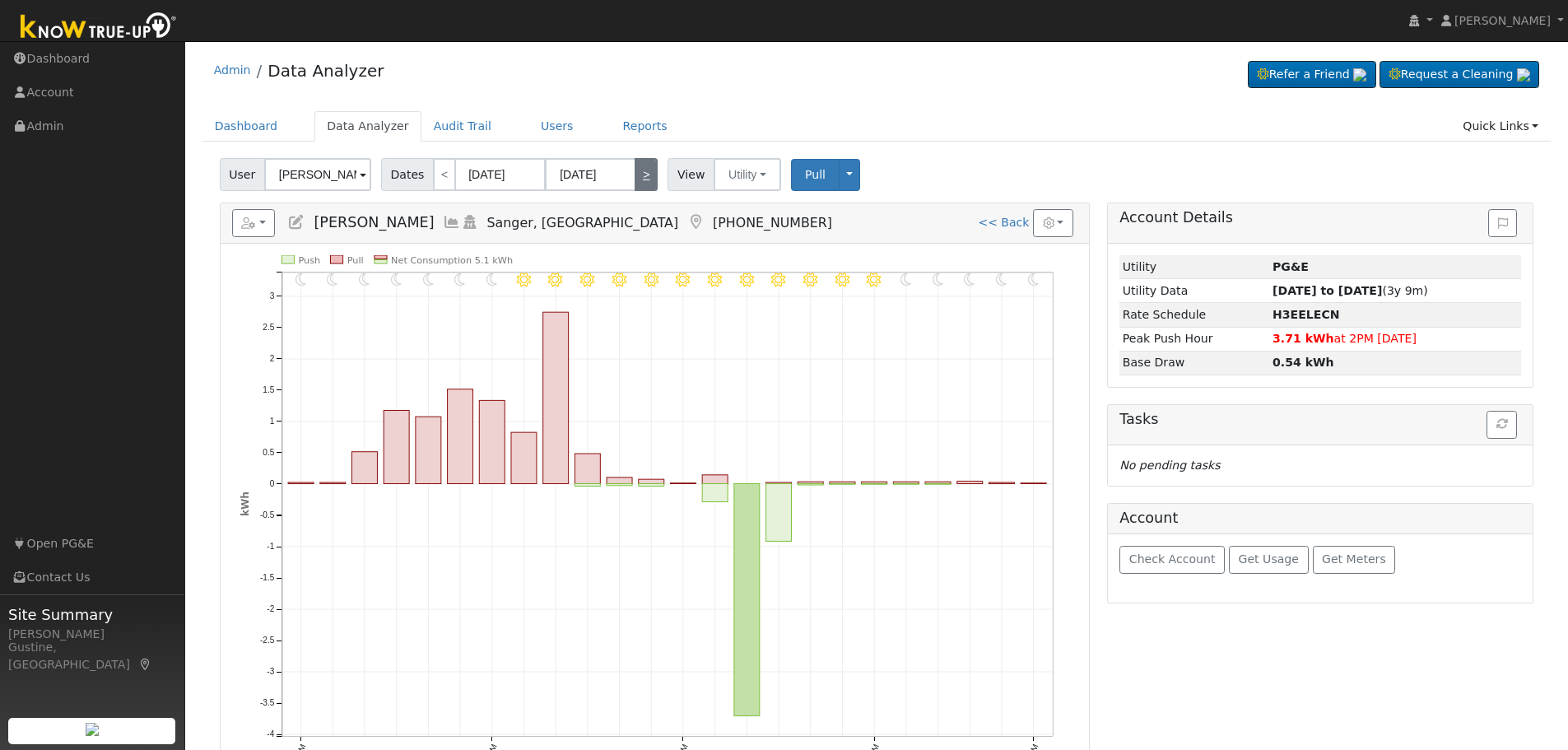
click at [639, 177] on link ">" at bounding box center [646, 175] width 23 height 33
type input "[DATE]"
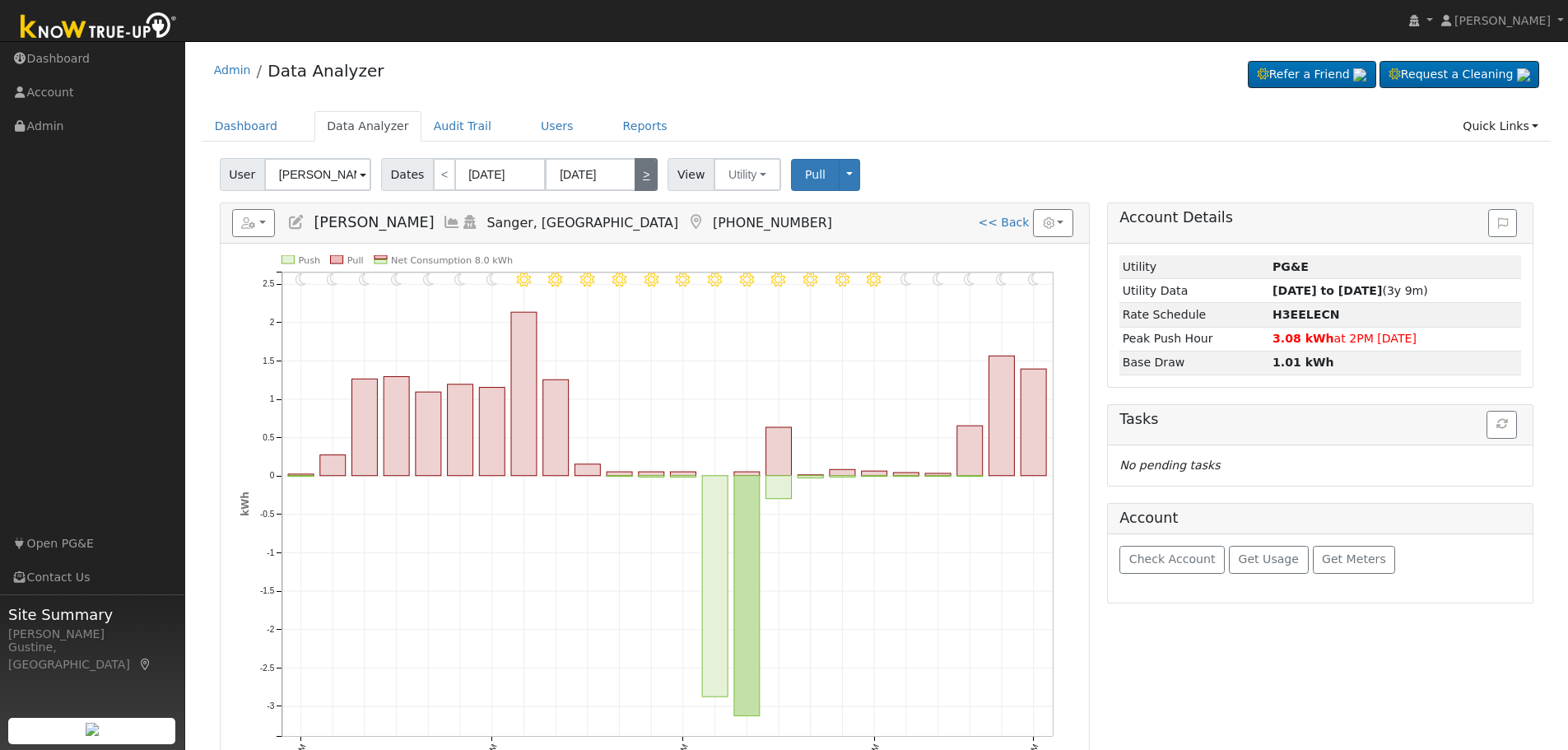
click at [639, 177] on link ">" at bounding box center [646, 175] width 23 height 33
type input "[DATE]"
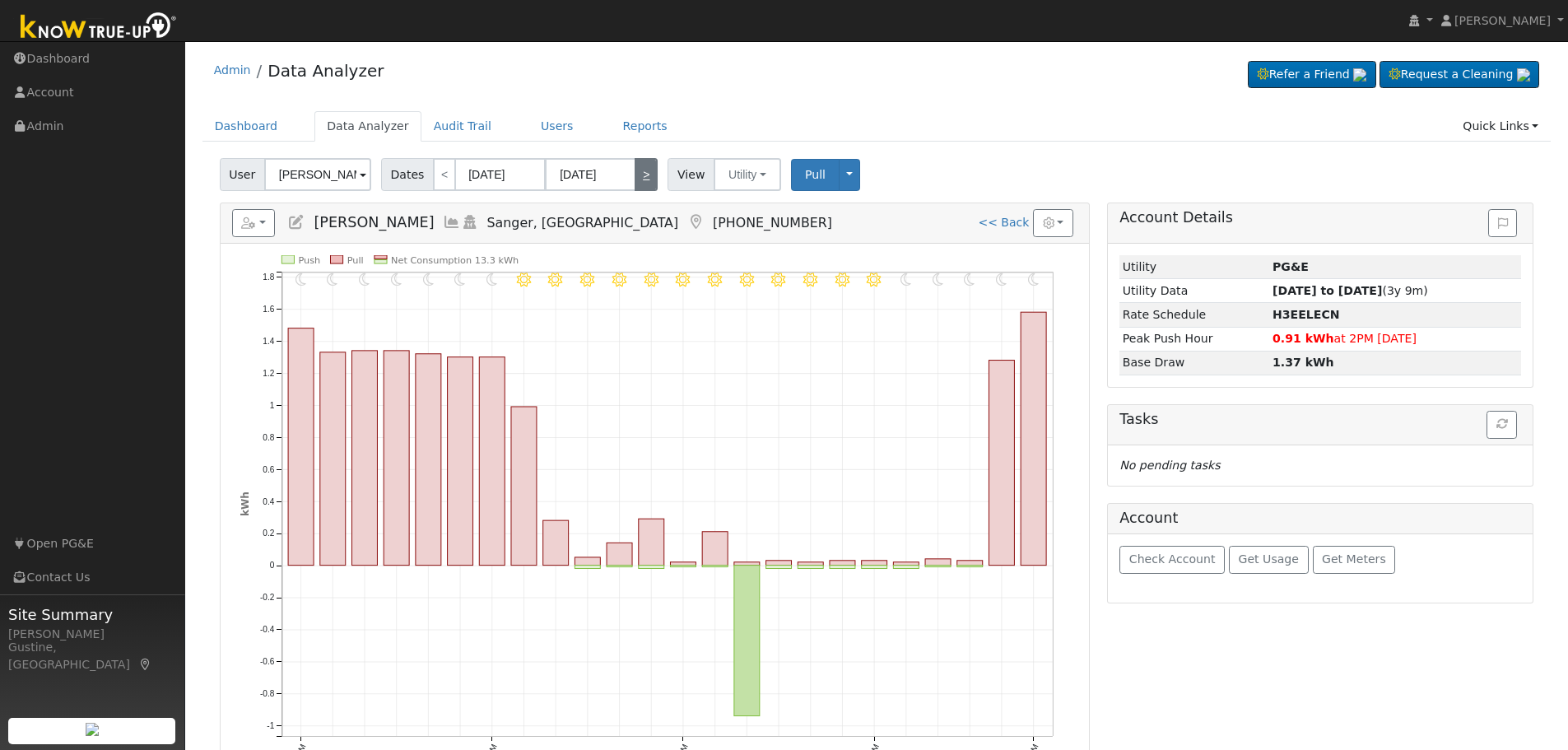
click at [639, 176] on link ">" at bounding box center [646, 175] width 23 height 33
type input "[DATE]"
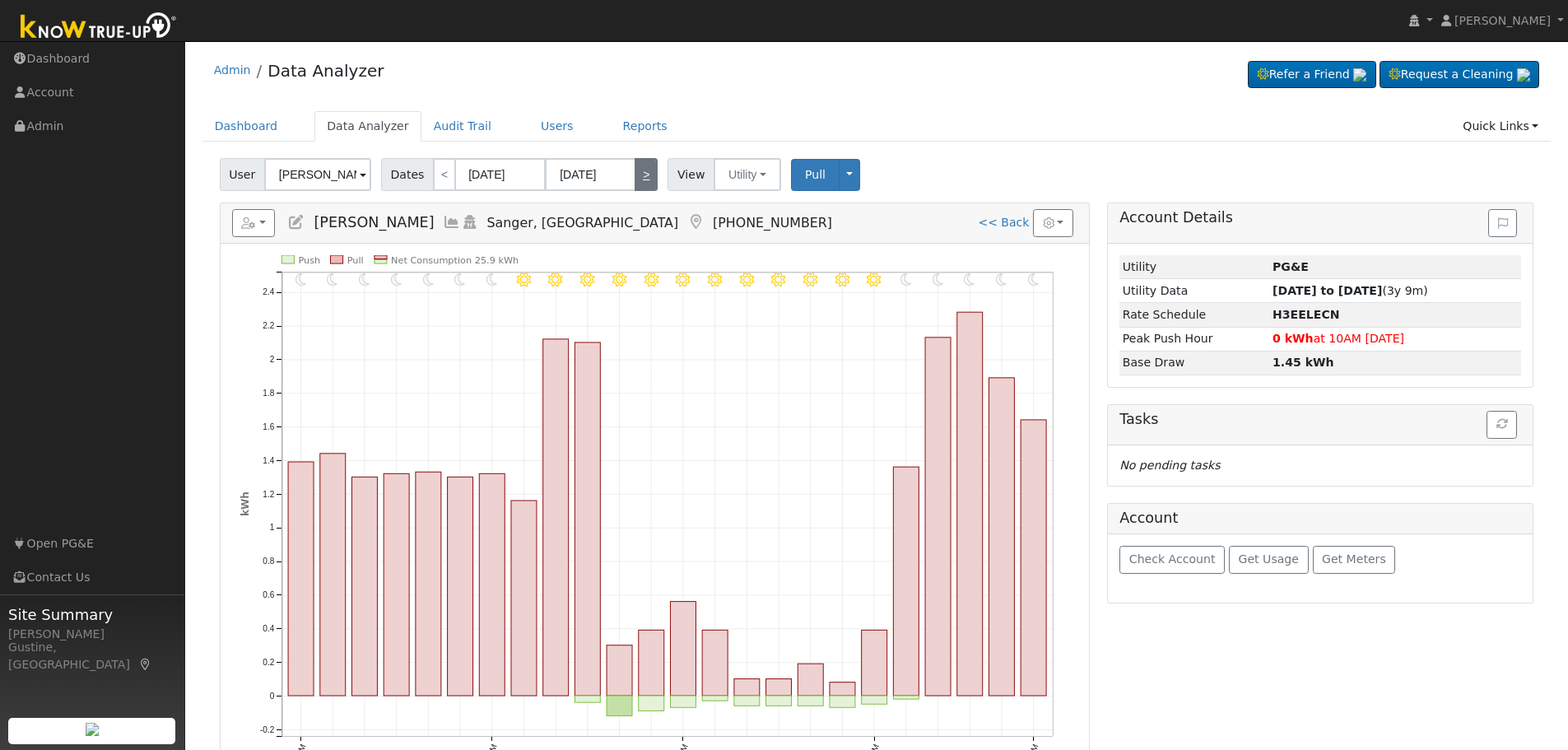
click at [639, 176] on link ">" at bounding box center [646, 175] width 23 height 33
type input "[DATE]"
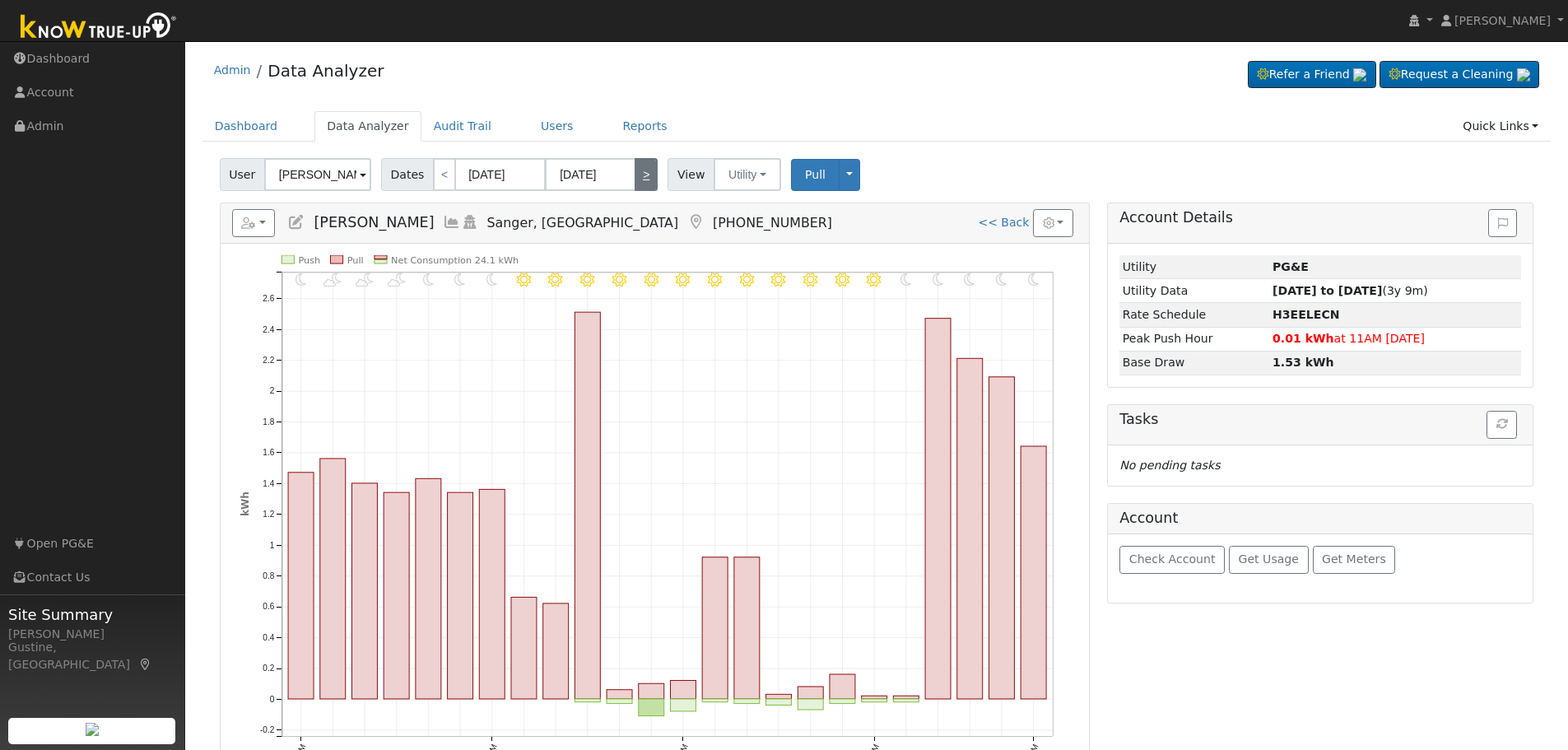
click at [642, 173] on link ">" at bounding box center [646, 175] width 23 height 33
type input "[DATE]"
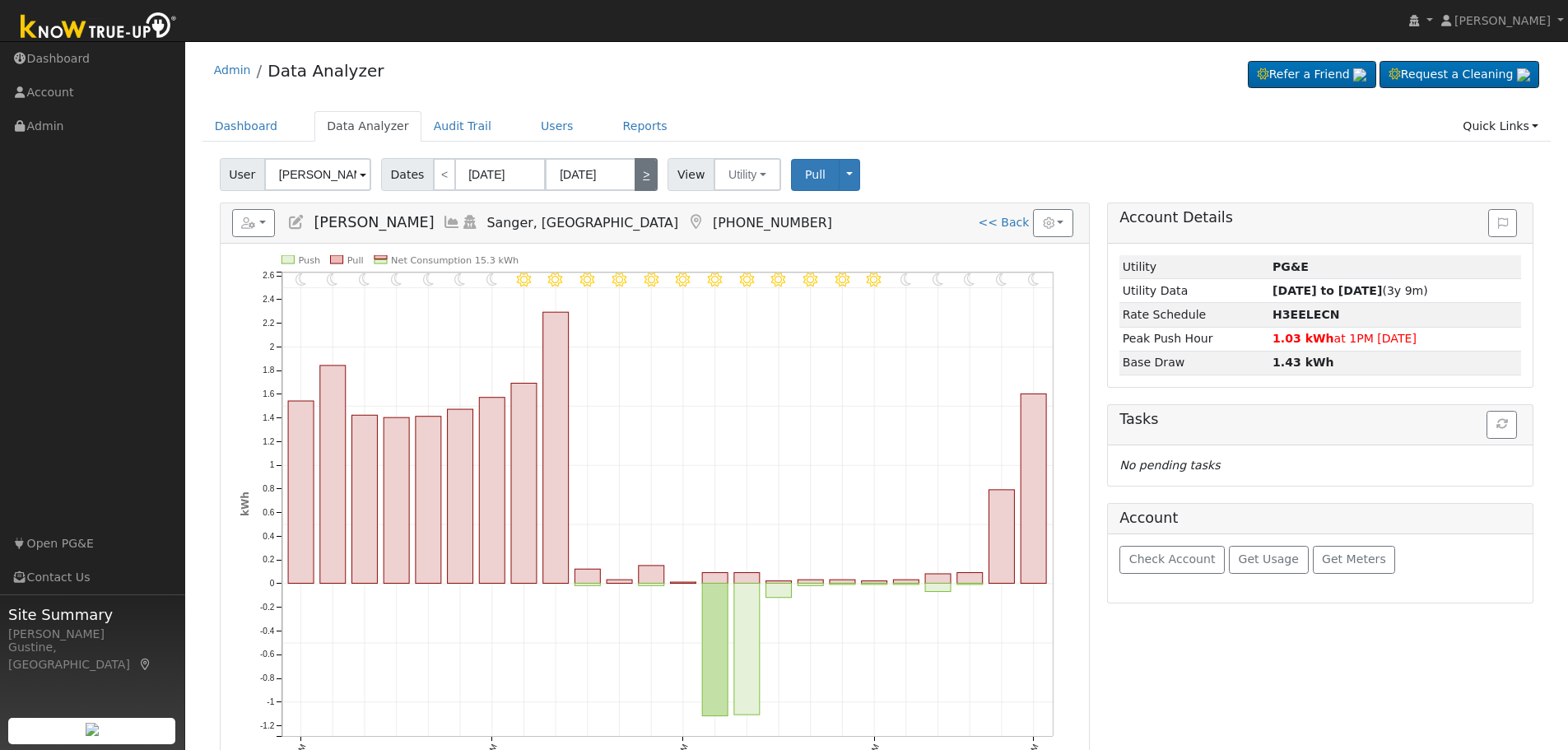
click at [638, 172] on link ">" at bounding box center [646, 175] width 23 height 33
type input "[DATE]"
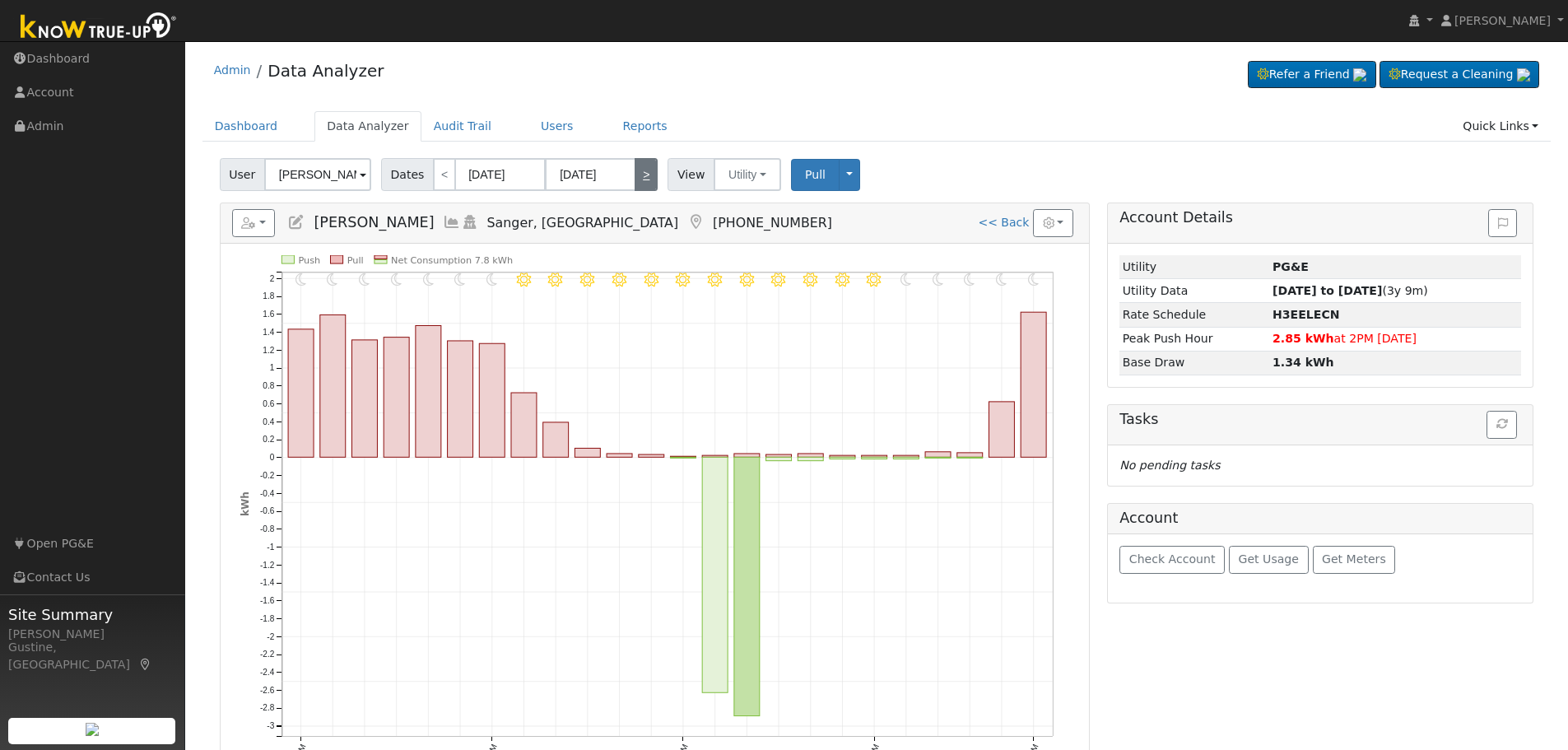
click at [637, 172] on link ">" at bounding box center [646, 175] width 23 height 33
type input "[DATE]"
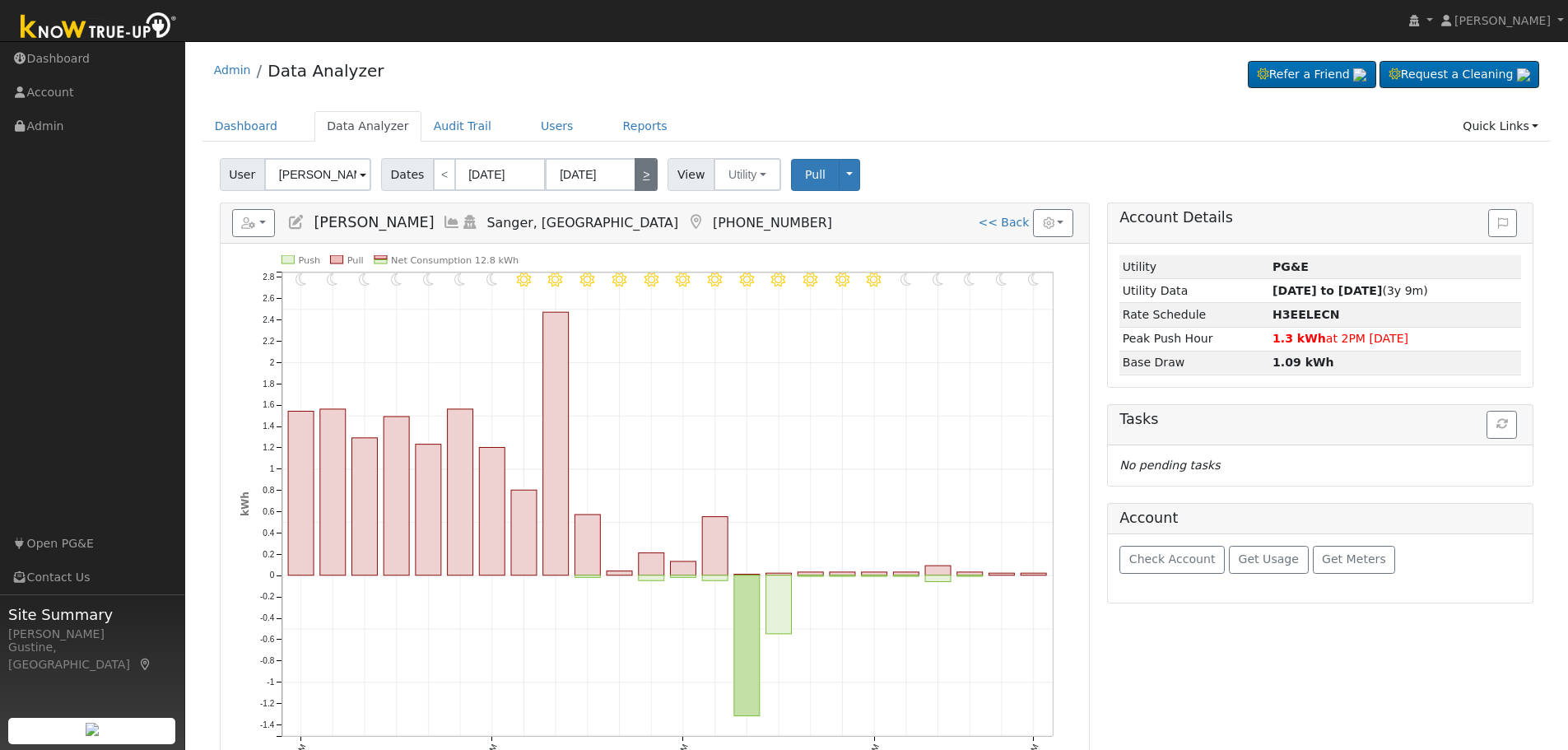
click at [637, 172] on link ">" at bounding box center [646, 175] width 23 height 33
type input "[DATE]"
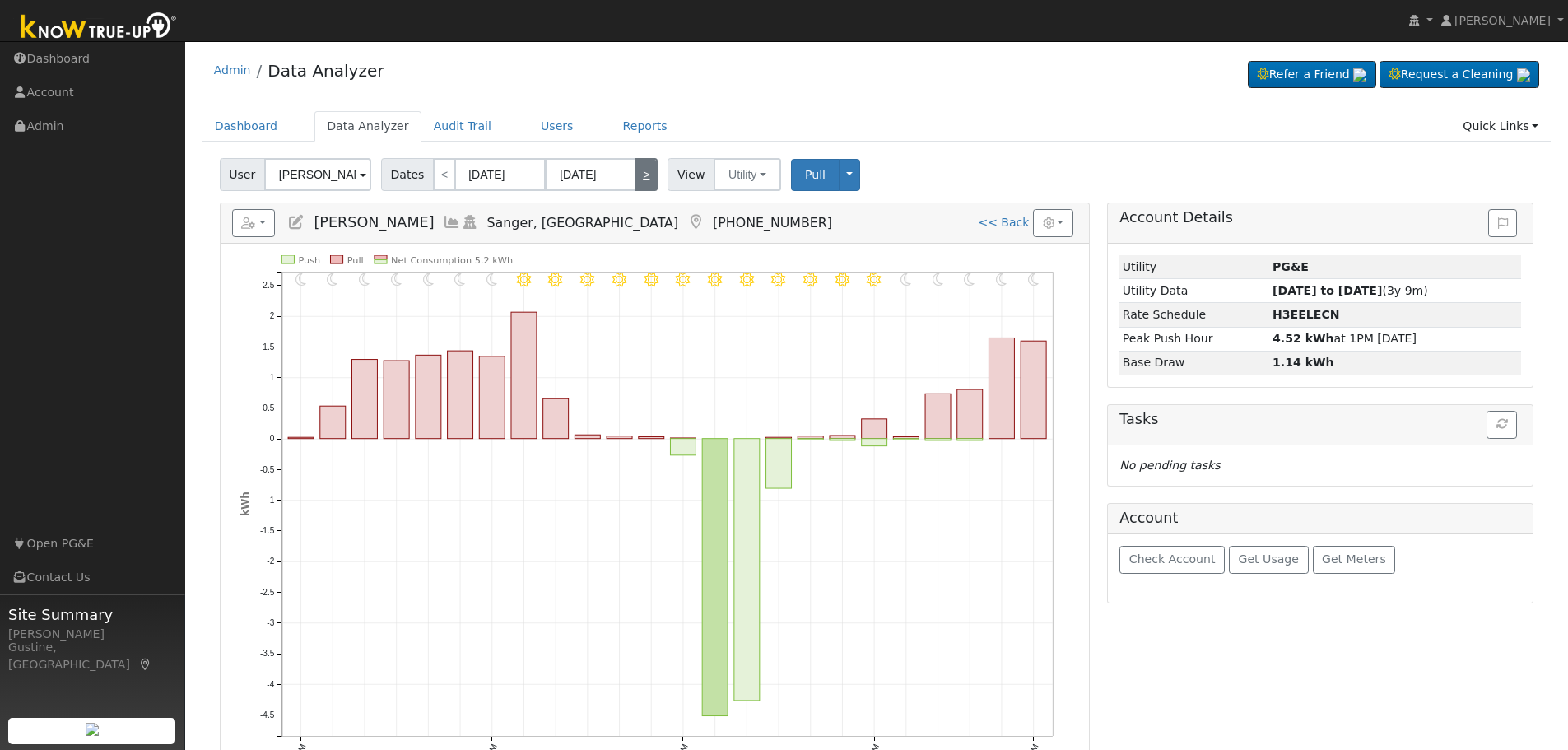
click at [637, 172] on link ">" at bounding box center [646, 175] width 23 height 33
type input "[DATE]"
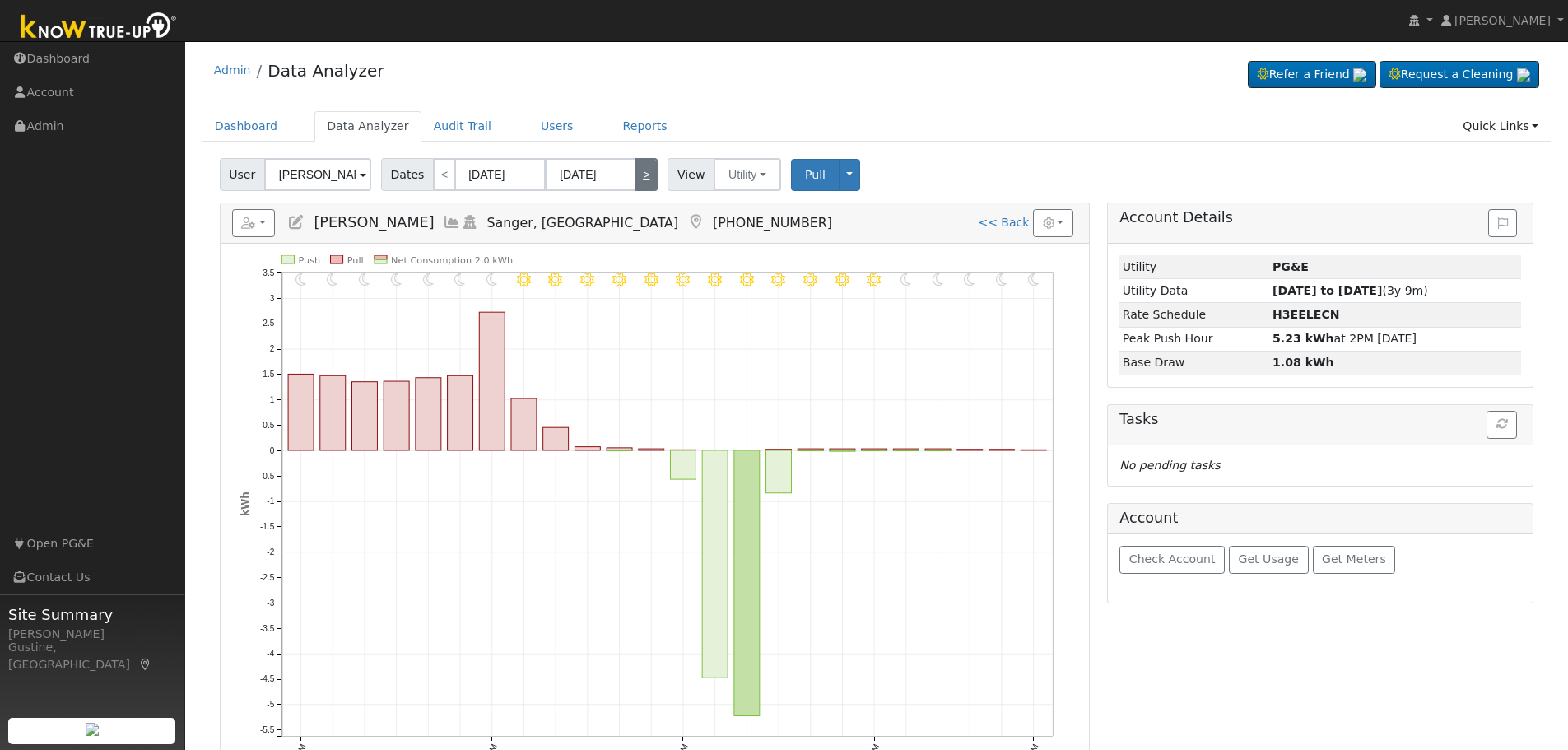
click at [635, 171] on link ">" at bounding box center [646, 175] width 23 height 33
type input "[DATE]"
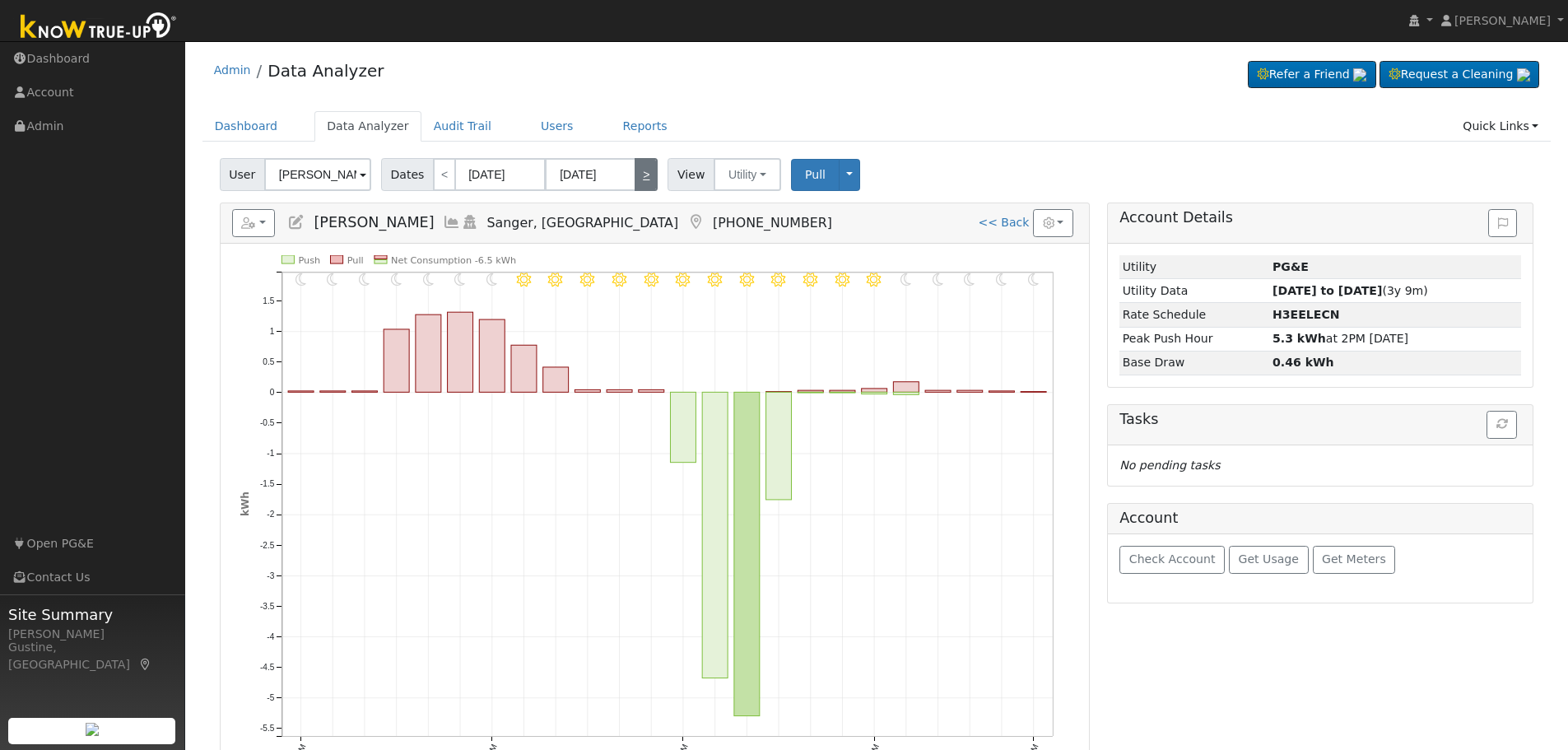
click at [642, 173] on link ">" at bounding box center [646, 175] width 23 height 33
type input "[DATE]"
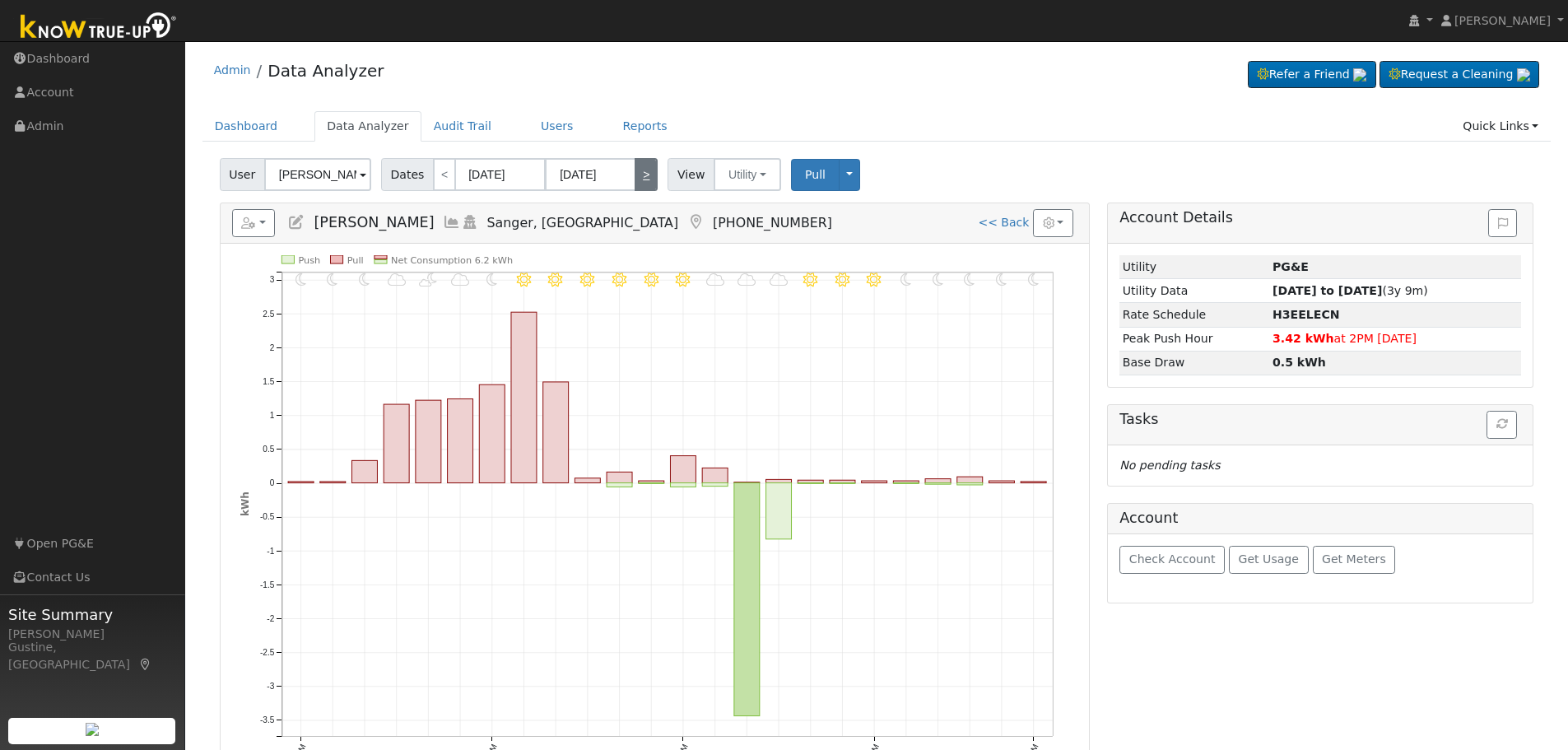
click at [643, 174] on link ">" at bounding box center [646, 175] width 23 height 33
type input "[DATE]"
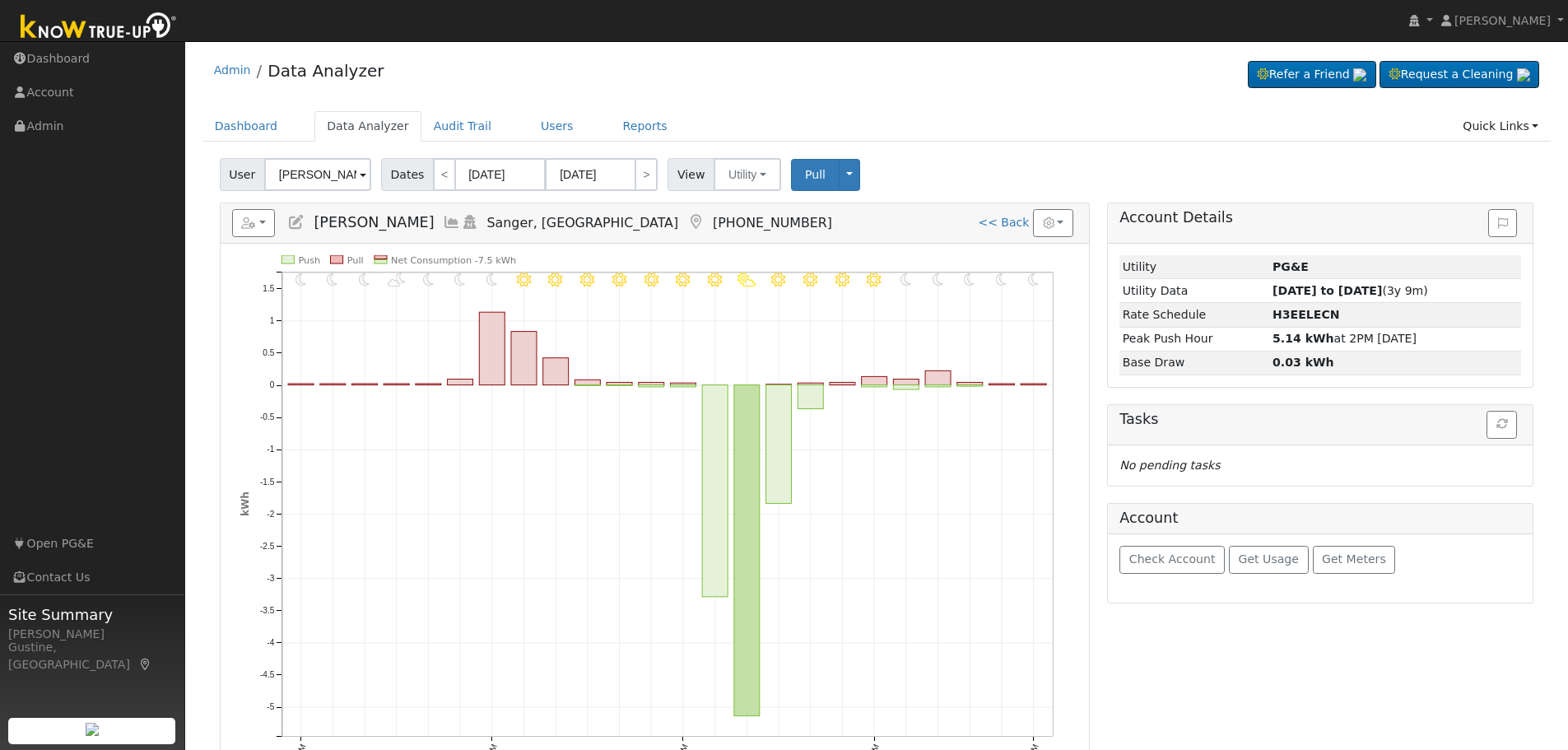
click at [443, 218] on icon at bounding box center [452, 222] width 18 height 14
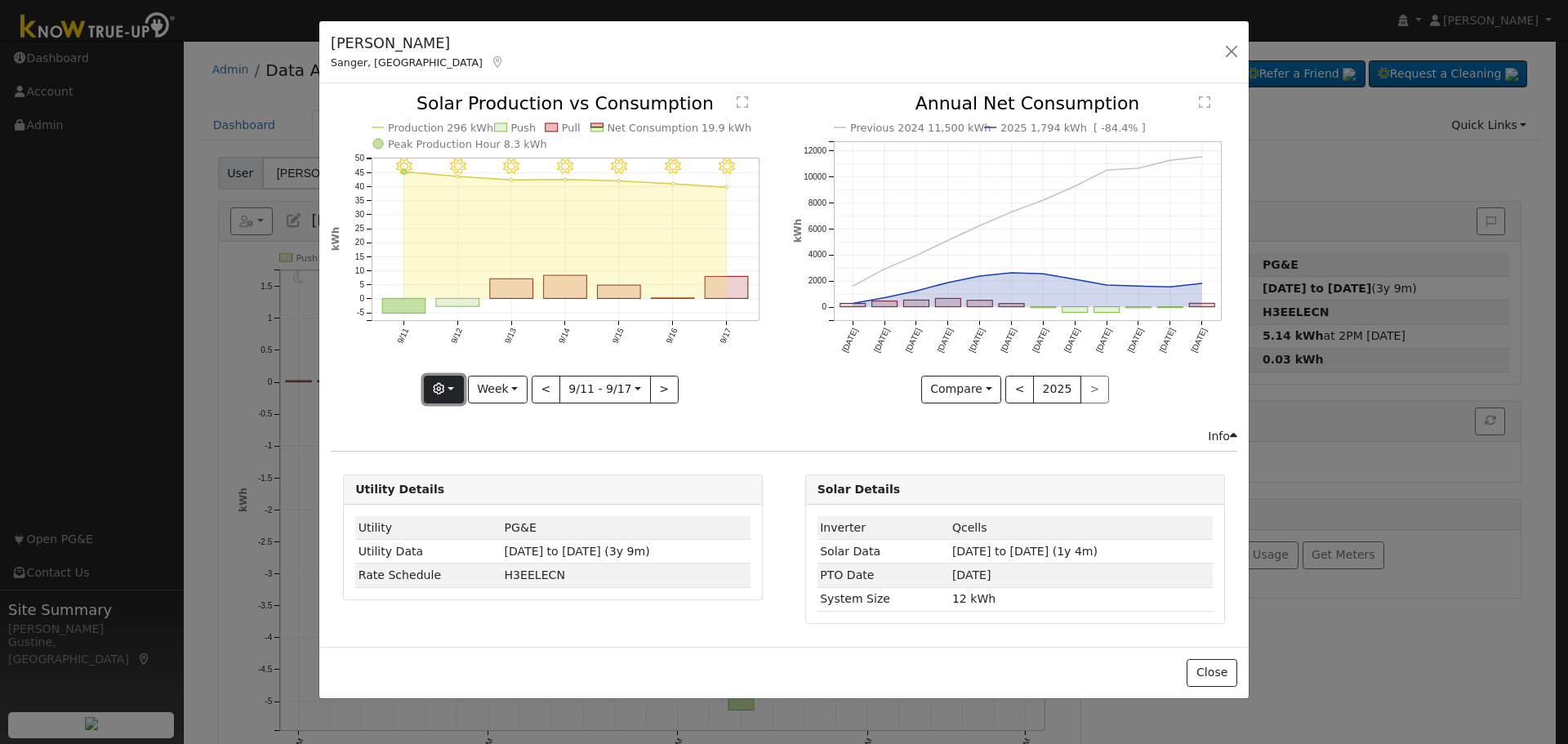
click at [435, 400] on button "button" at bounding box center [444, 389] width 40 height 28
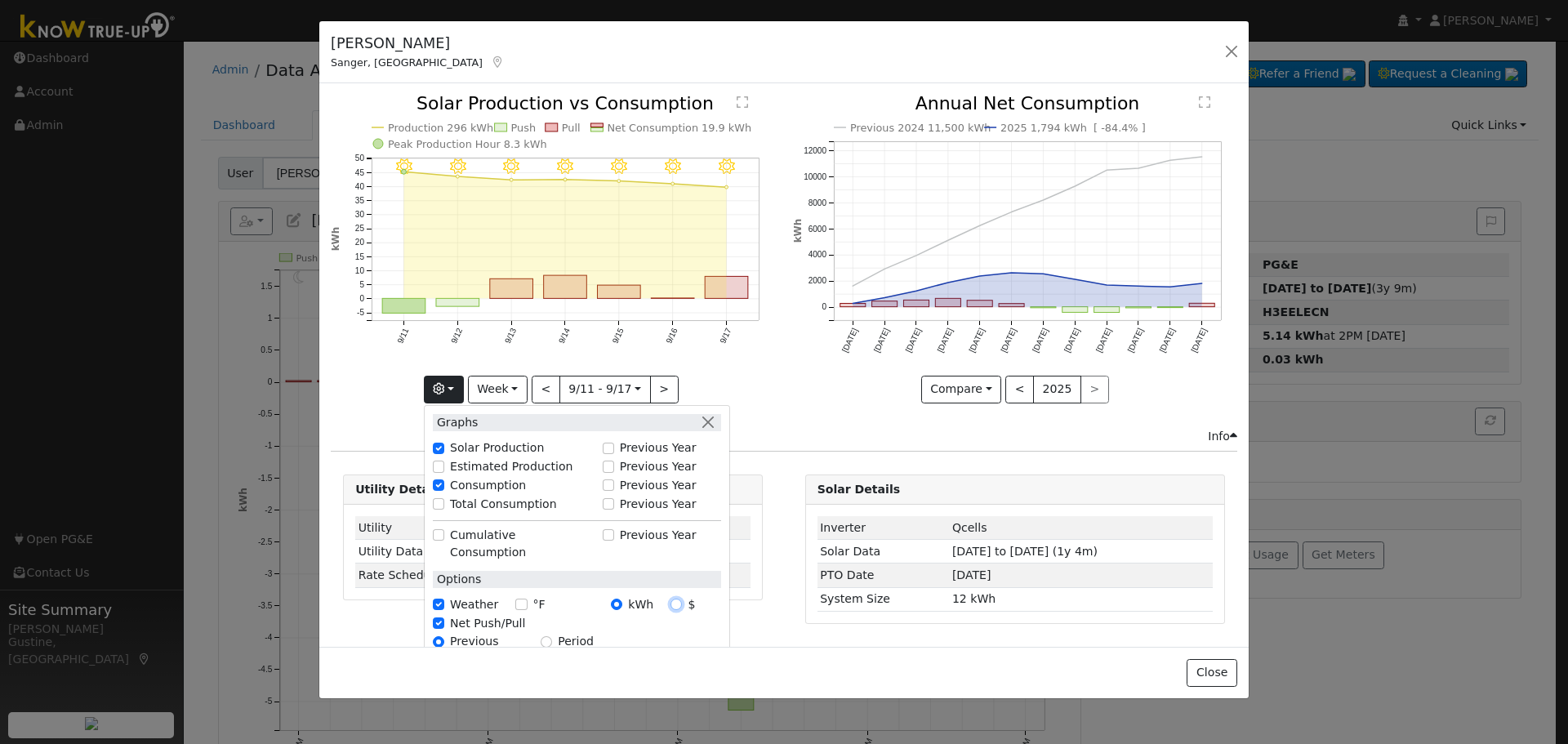
click at [682, 598] on input "$" at bounding box center [677, 604] width 11 height 11
radio input "true"
radio input "false"
click at [714, 415] on button "button" at bounding box center [708, 423] width 17 height 17
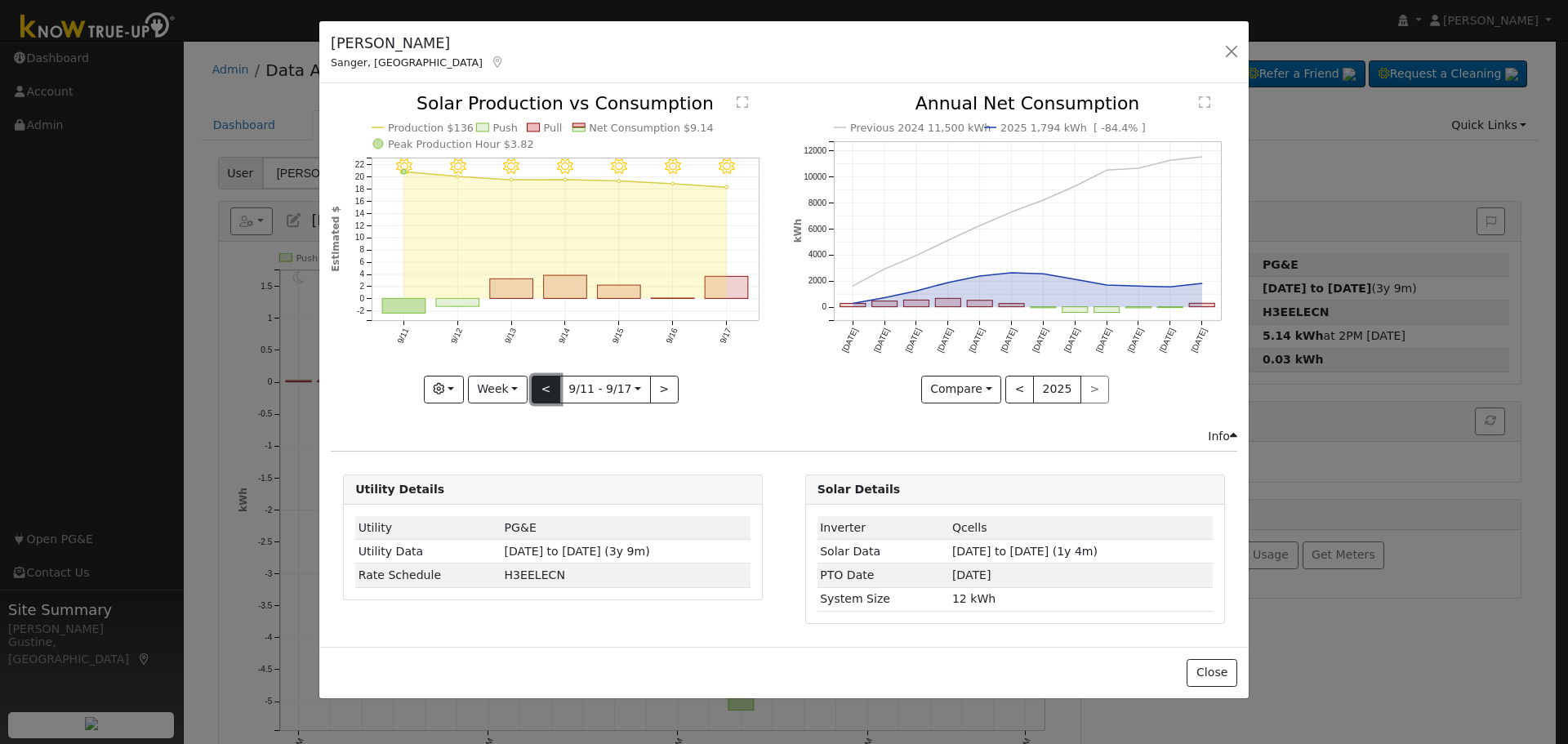
click at [552, 395] on button "<" at bounding box center [546, 389] width 29 height 28
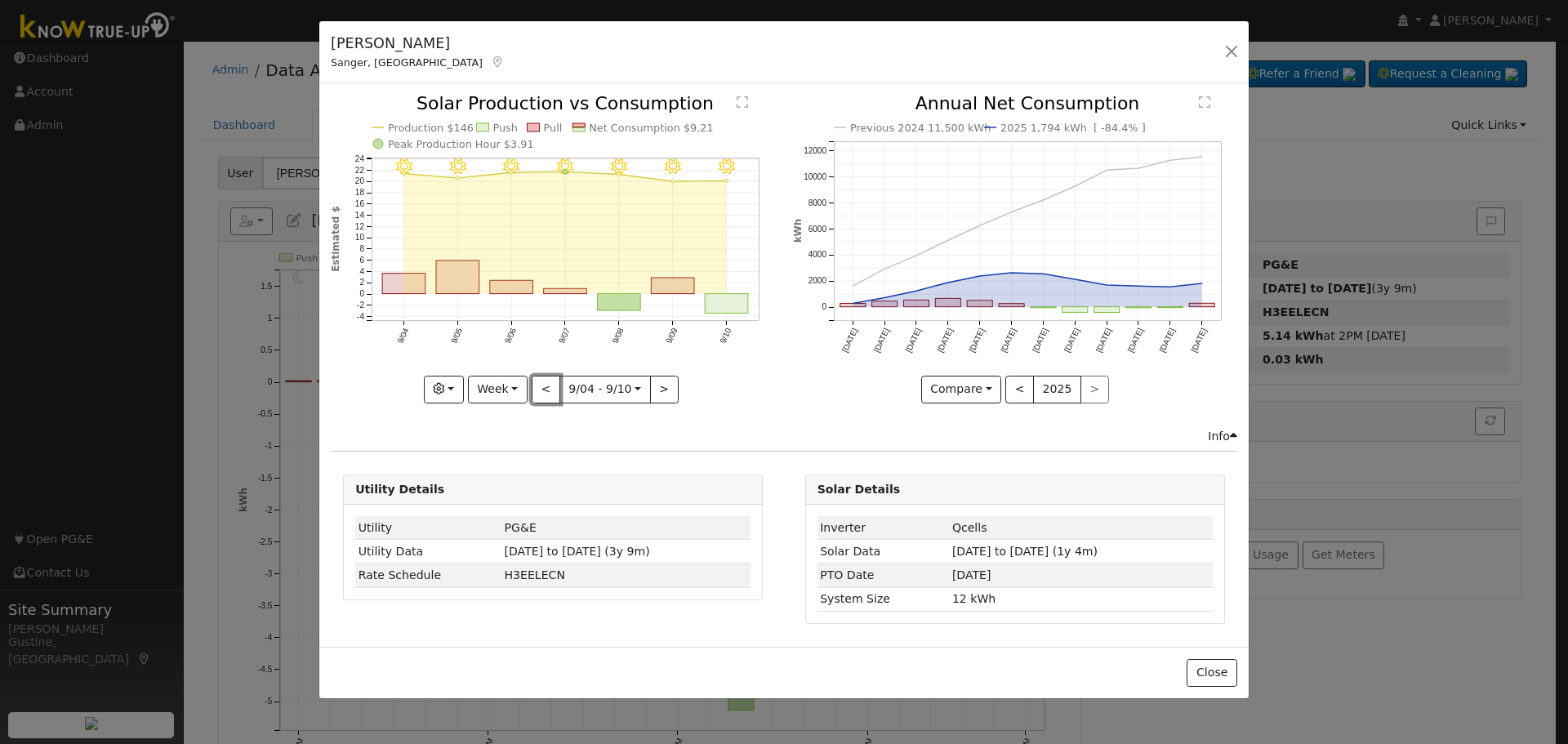
click at [550, 383] on button "<" at bounding box center [546, 389] width 29 height 28
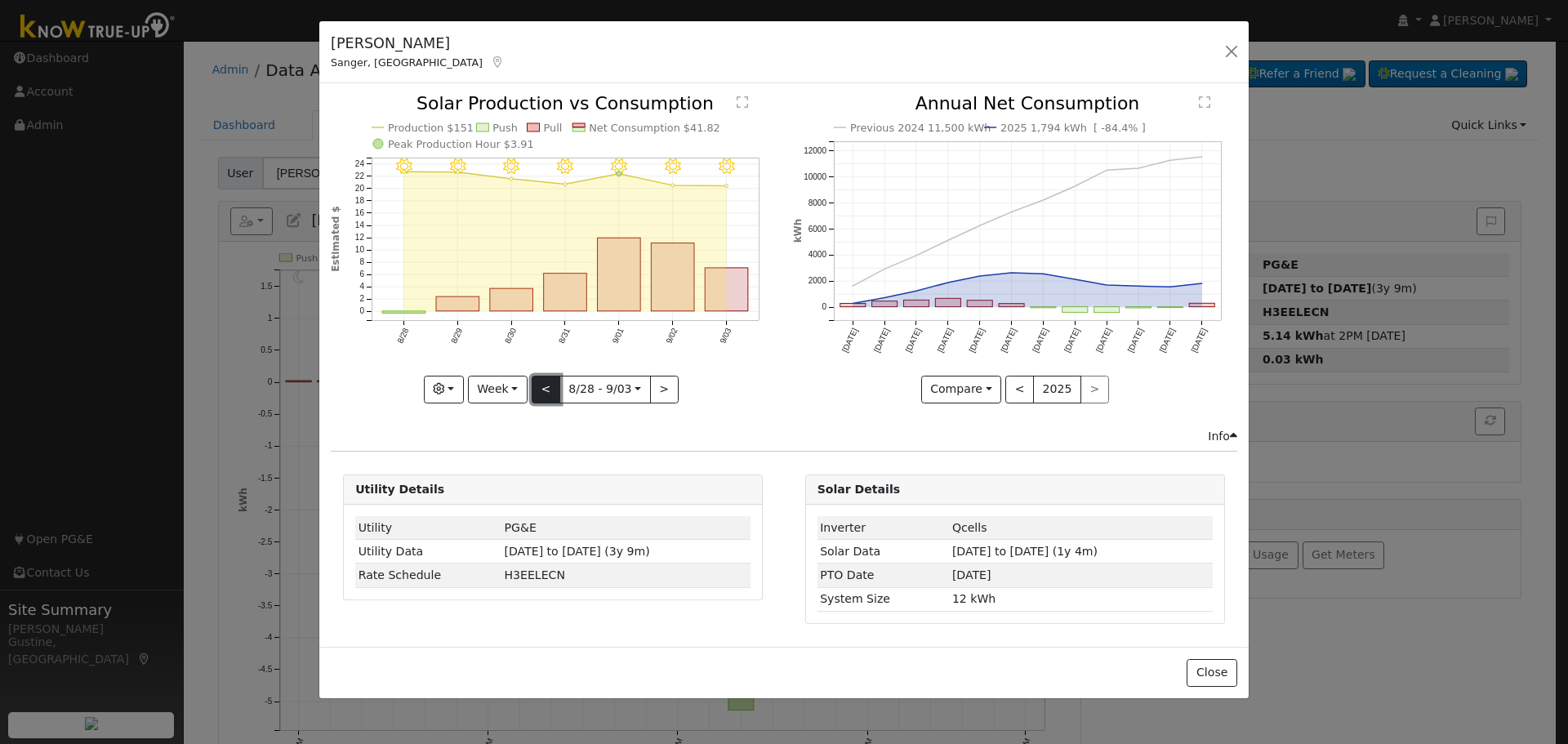
click at [549, 383] on button "<" at bounding box center [546, 389] width 29 height 28
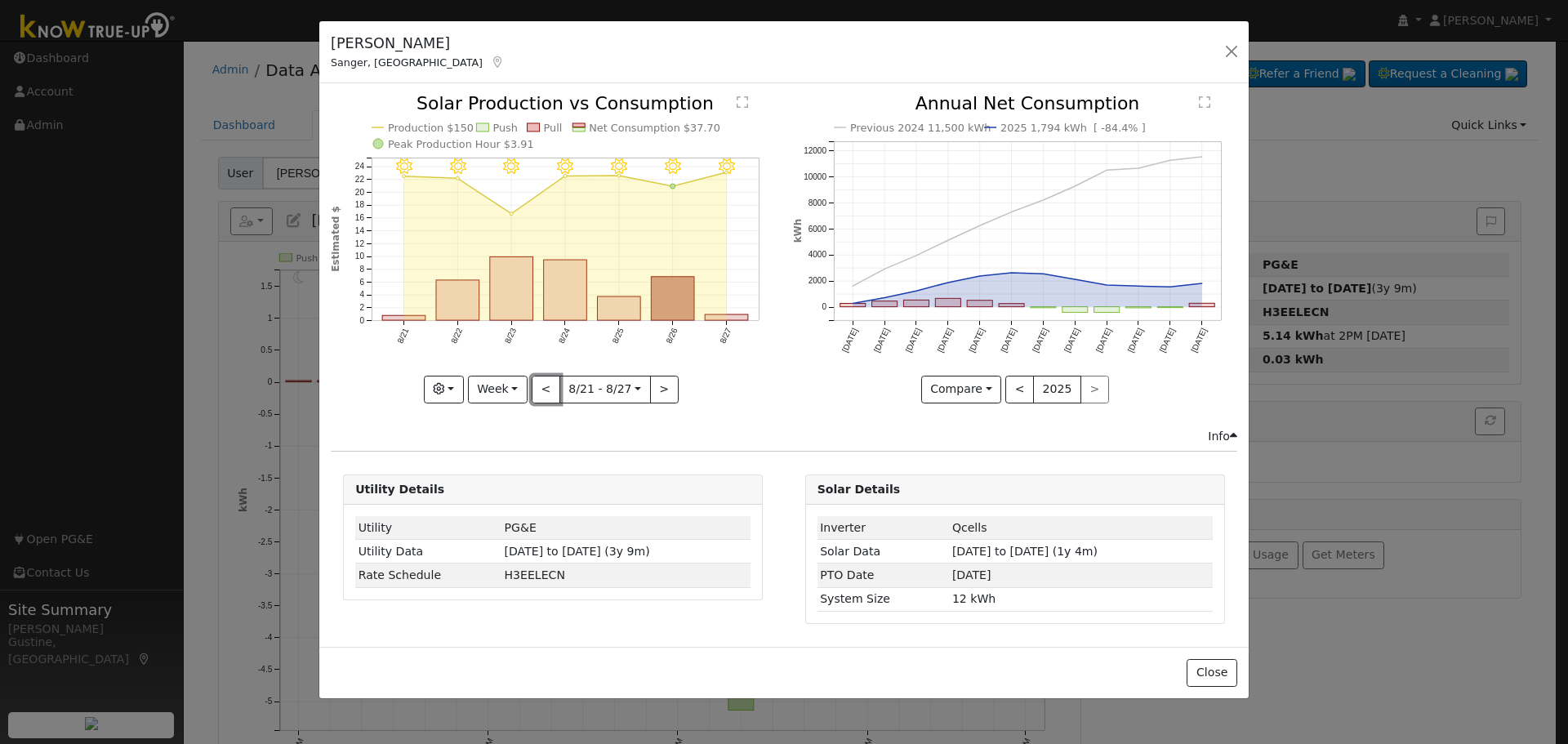
click at [549, 387] on button "<" at bounding box center [546, 389] width 29 height 28
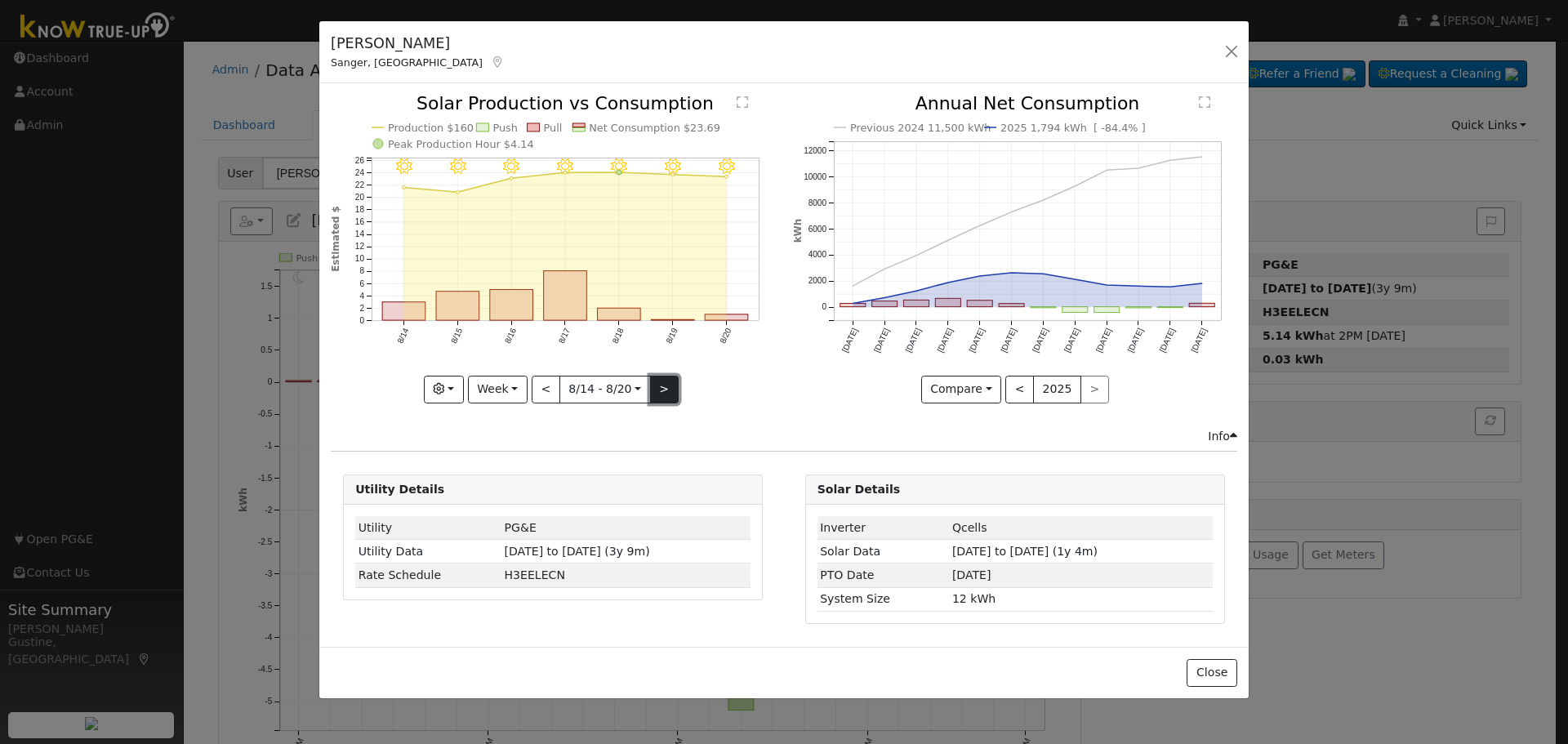
click at [660, 381] on button ">" at bounding box center [664, 389] width 29 height 28
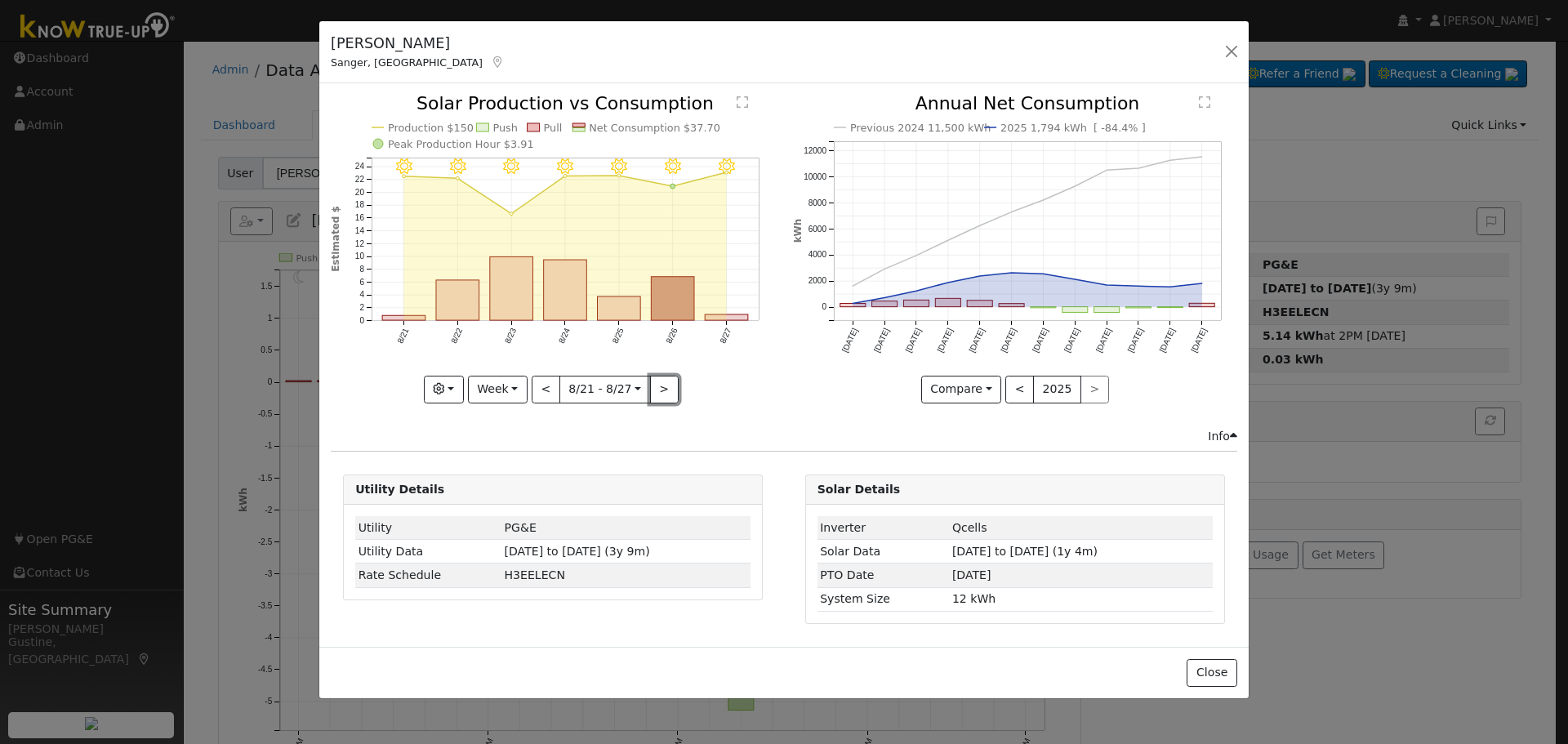
click at [660, 386] on button ">" at bounding box center [664, 389] width 29 height 28
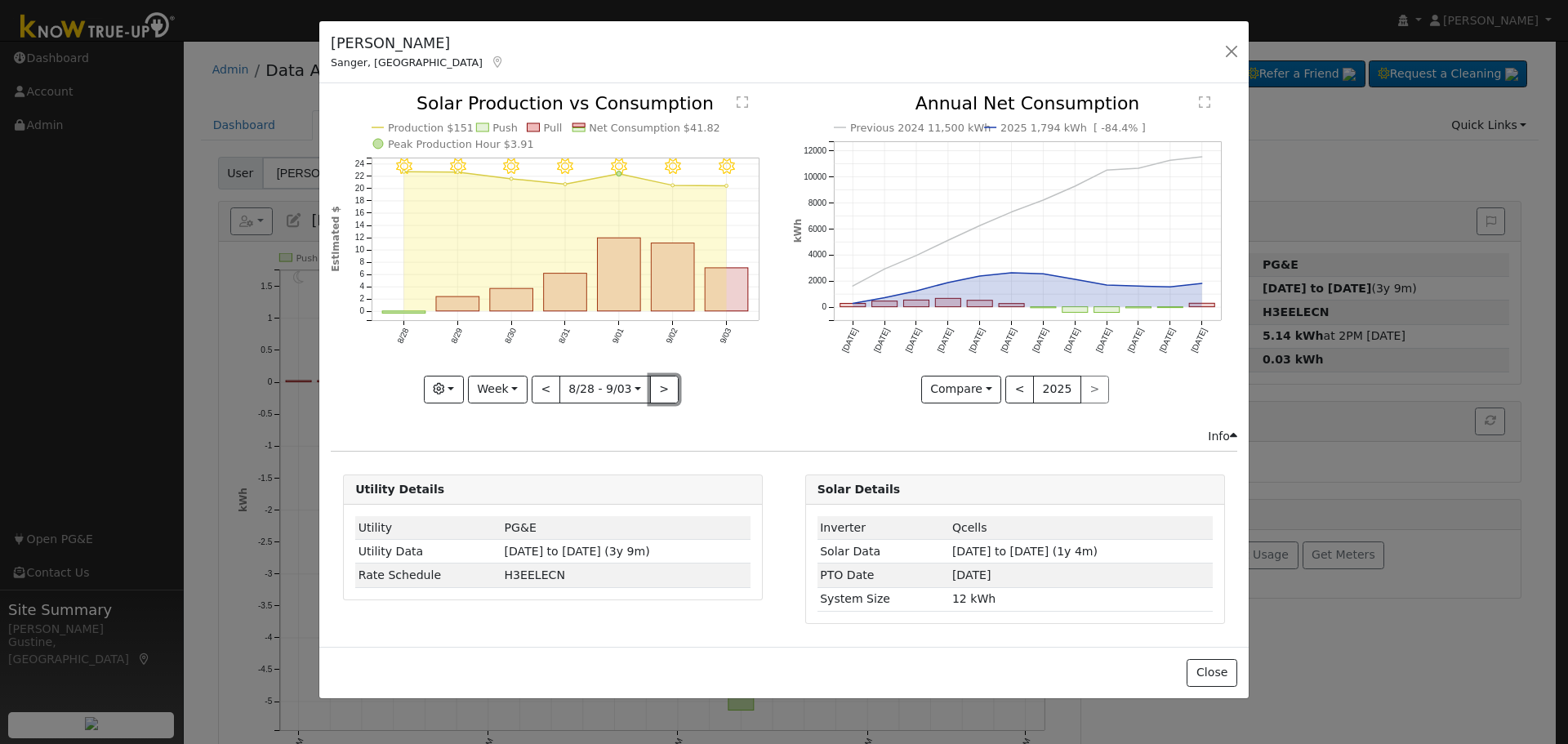
click at [660, 386] on button ">" at bounding box center [664, 389] width 29 height 28
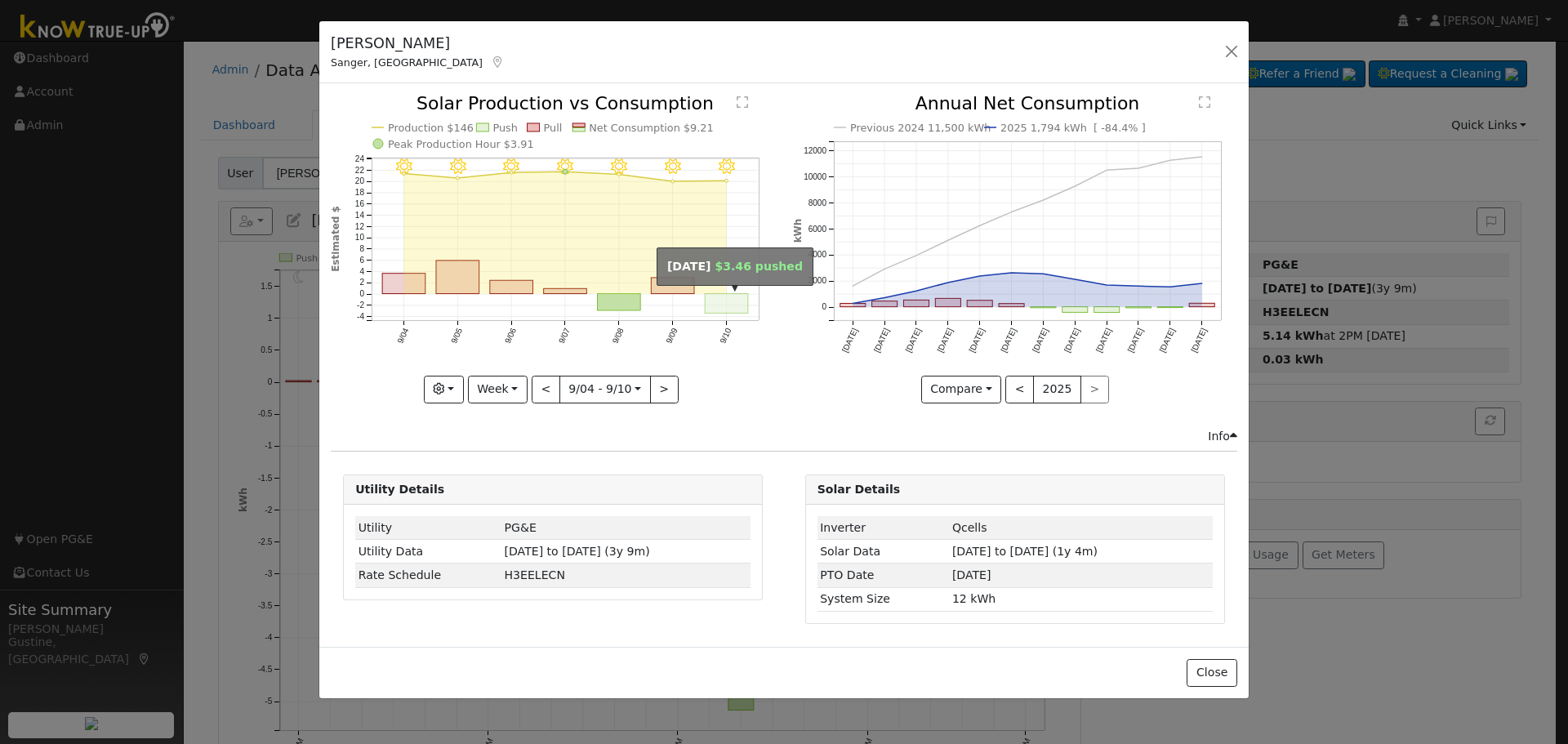
click at [727, 306] on rect "onclick=""" at bounding box center [727, 304] width 43 height 19
type input "[DATE]"
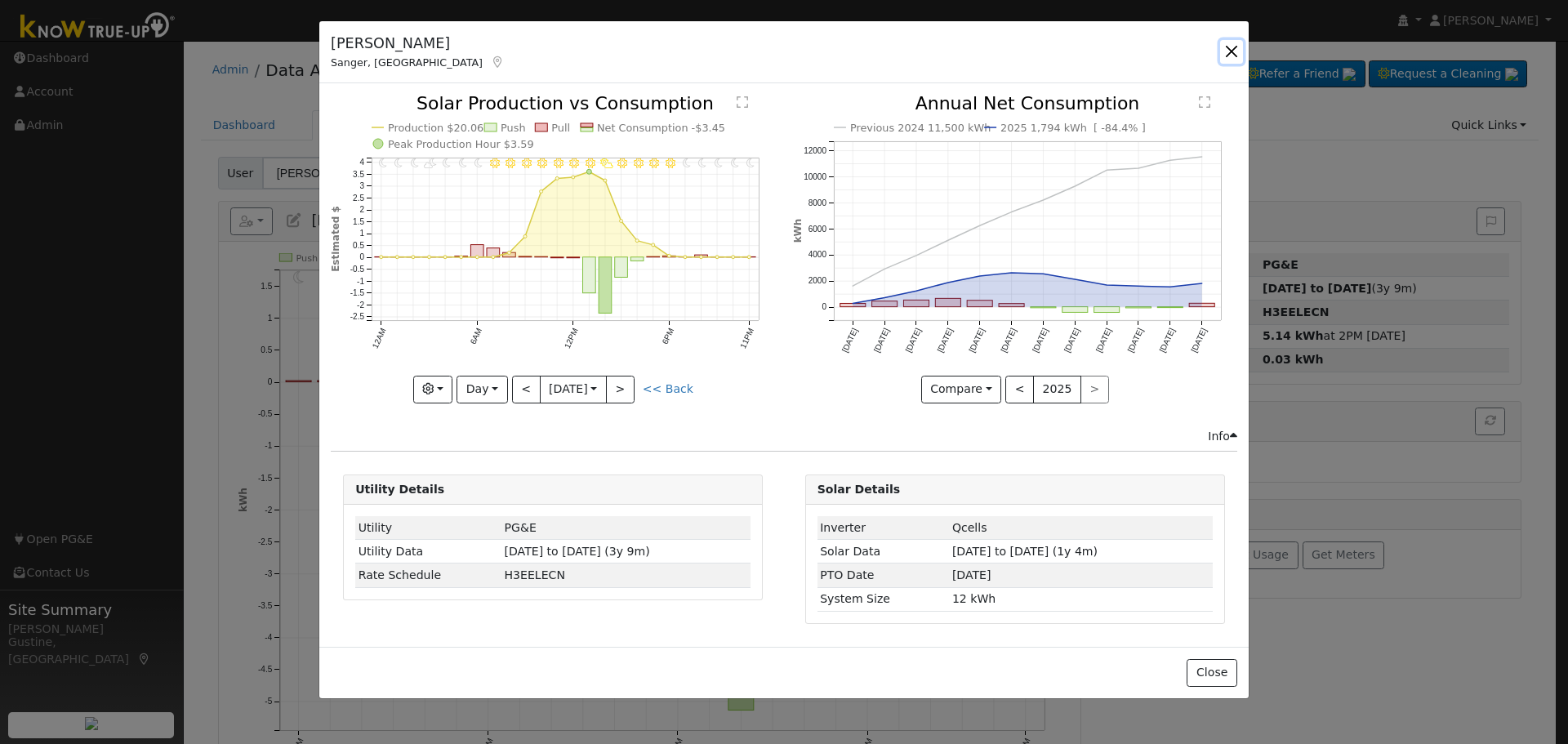
click at [1221, 47] on button "button" at bounding box center [1232, 52] width 23 height 23
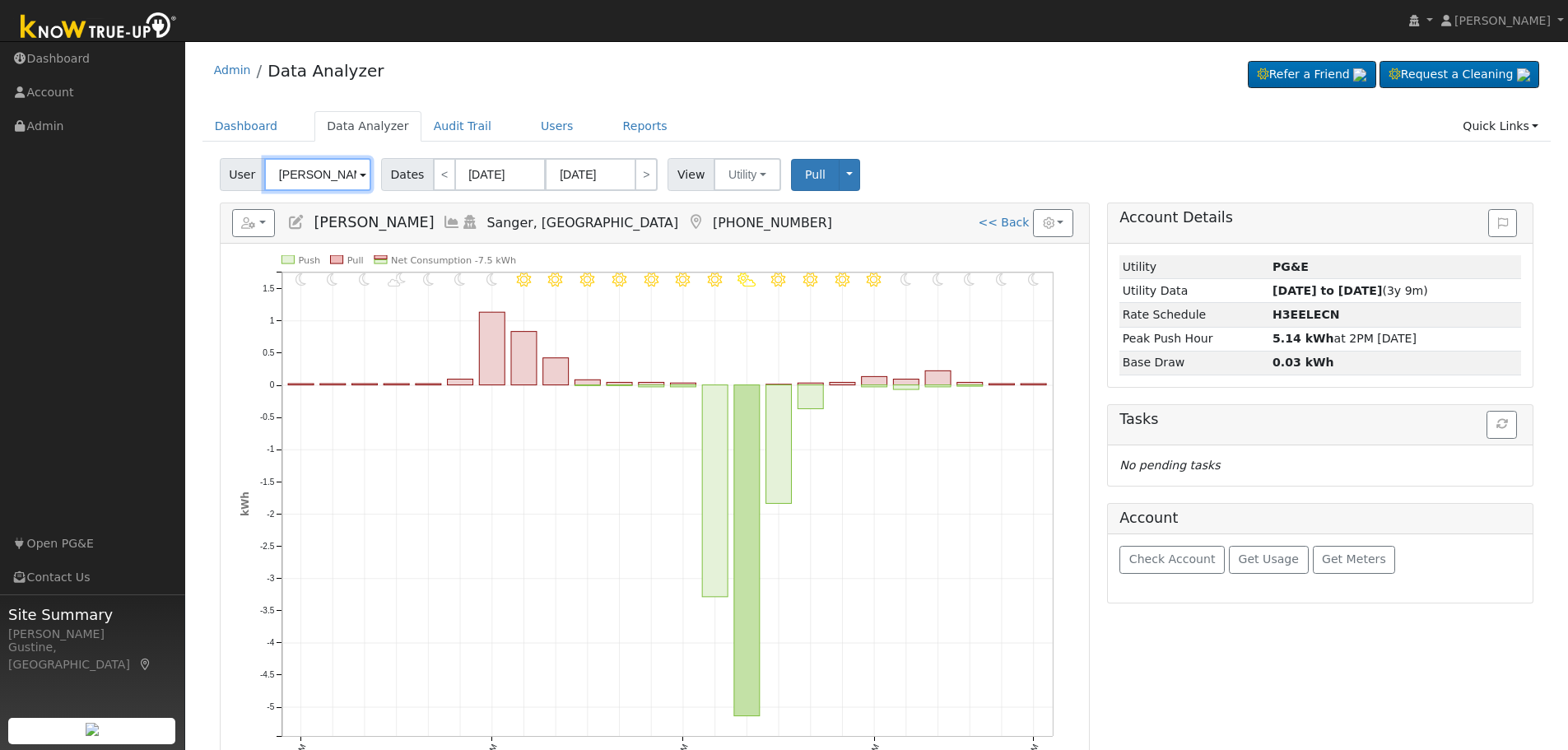
click at [316, 158] on input "[PERSON_NAME]" at bounding box center [317, 175] width 107 height 33
click at [307, 160] on input "[PERSON_NAME]" at bounding box center [317, 175] width 107 height 33
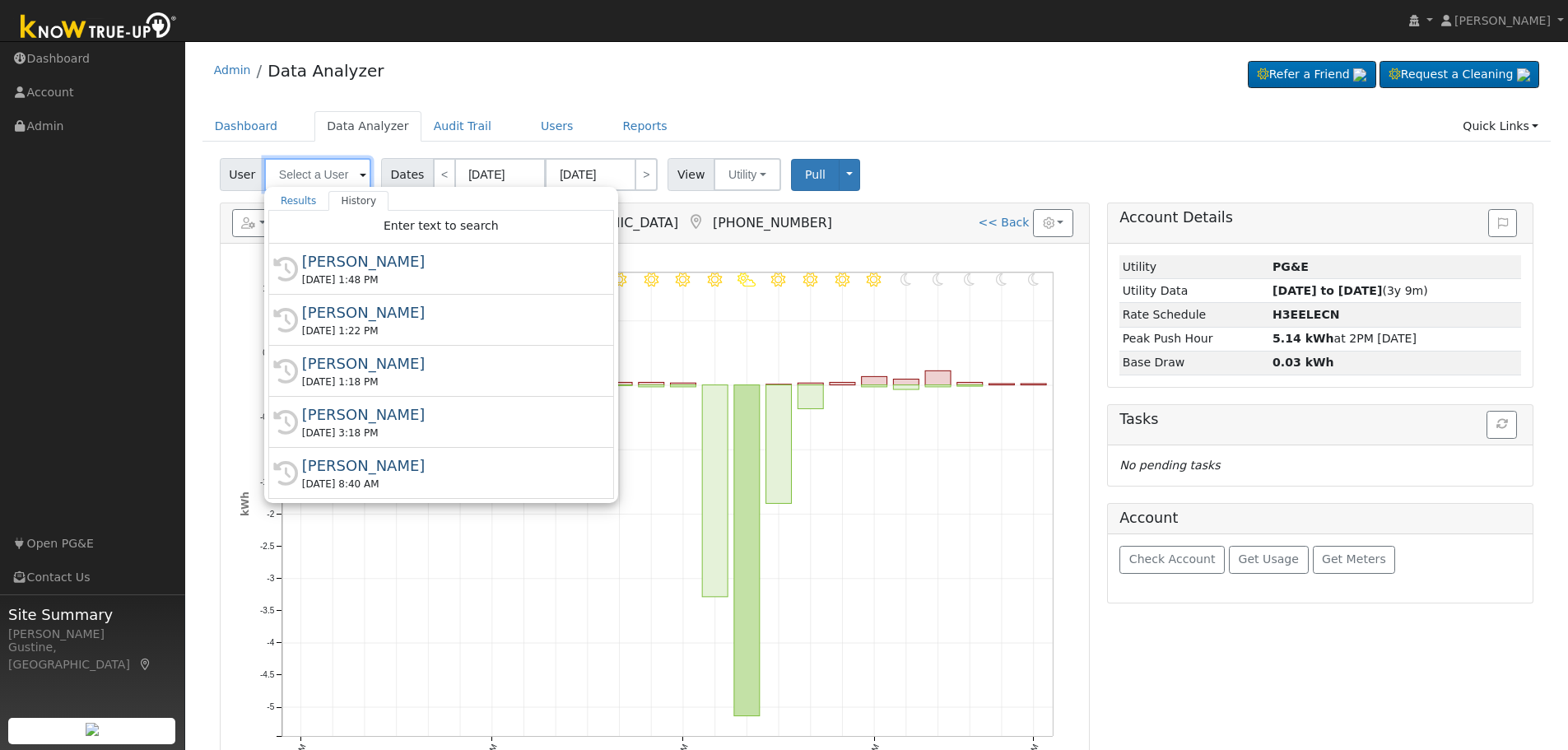
type input "\"
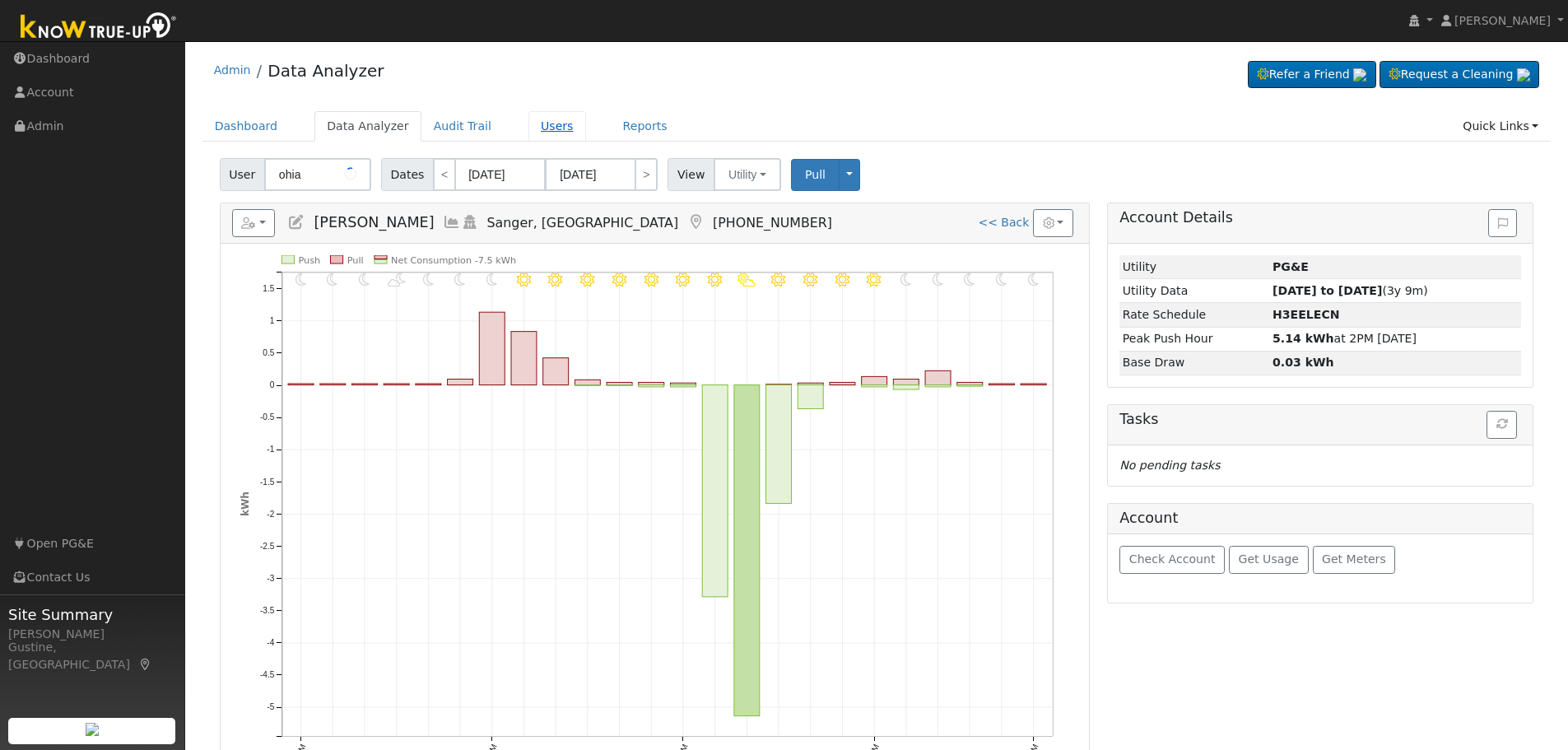
click at [530, 125] on link "Users" at bounding box center [558, 126] width 58 height 31
type input "[PERSON_NAME]"
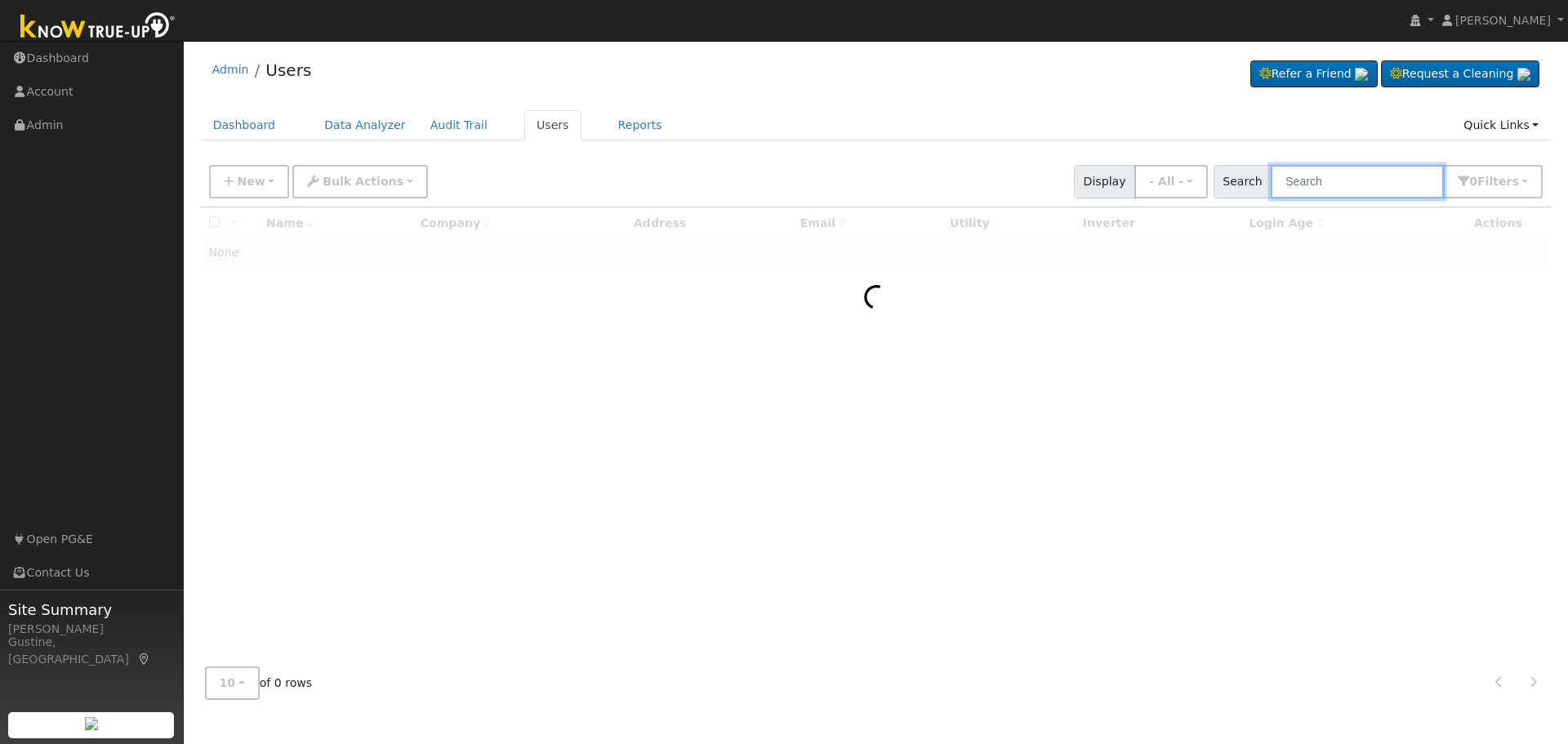
click at [1417, 167] on input "text" at bounding box center [1357, 181] width 173 height 34
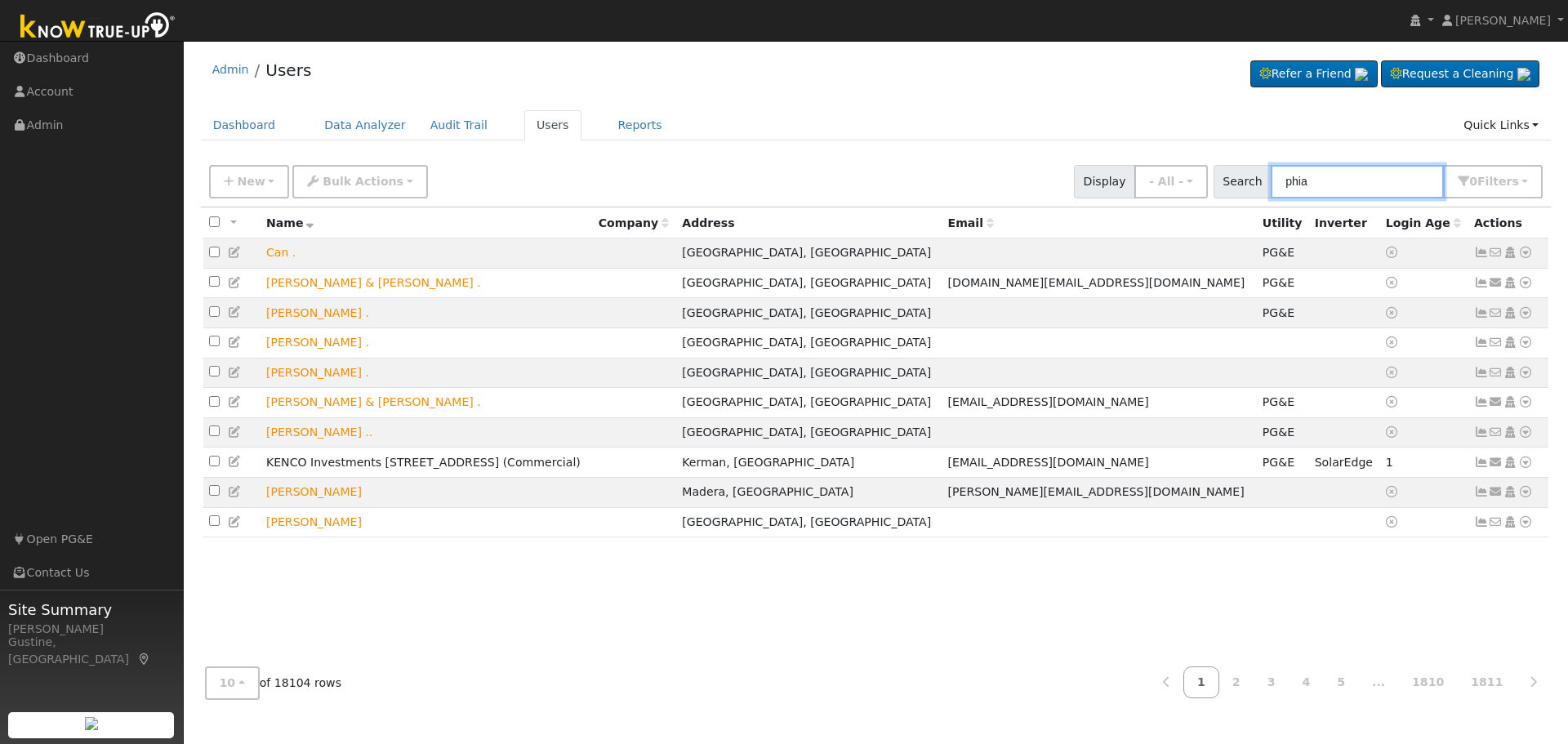
type input "phia"
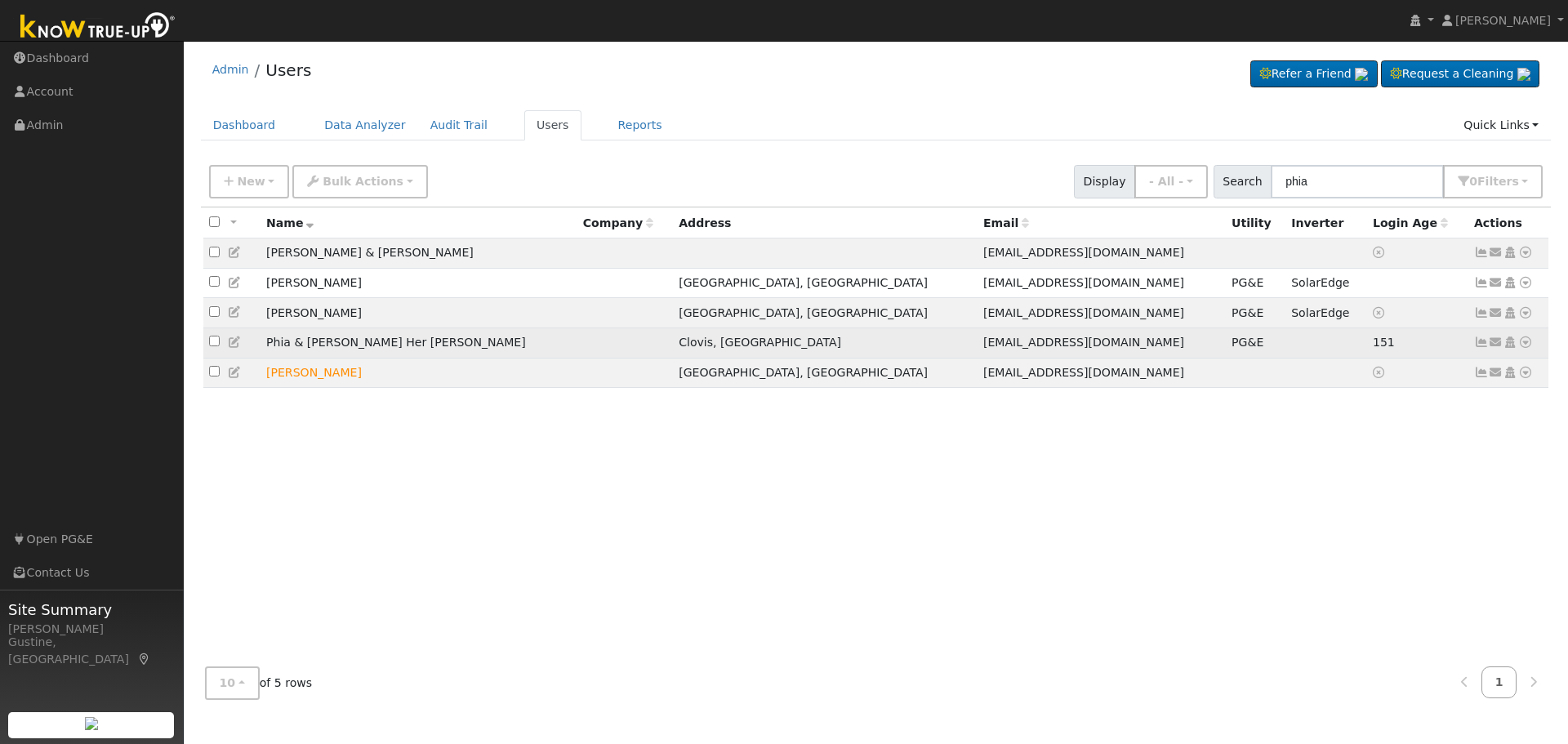
click at [1472, 345] on td "Send Email... Copy a Link Reset Password Open Access Data Analyzer Reports Scen…" at bounding box center [1509, 343] width 80 height 31
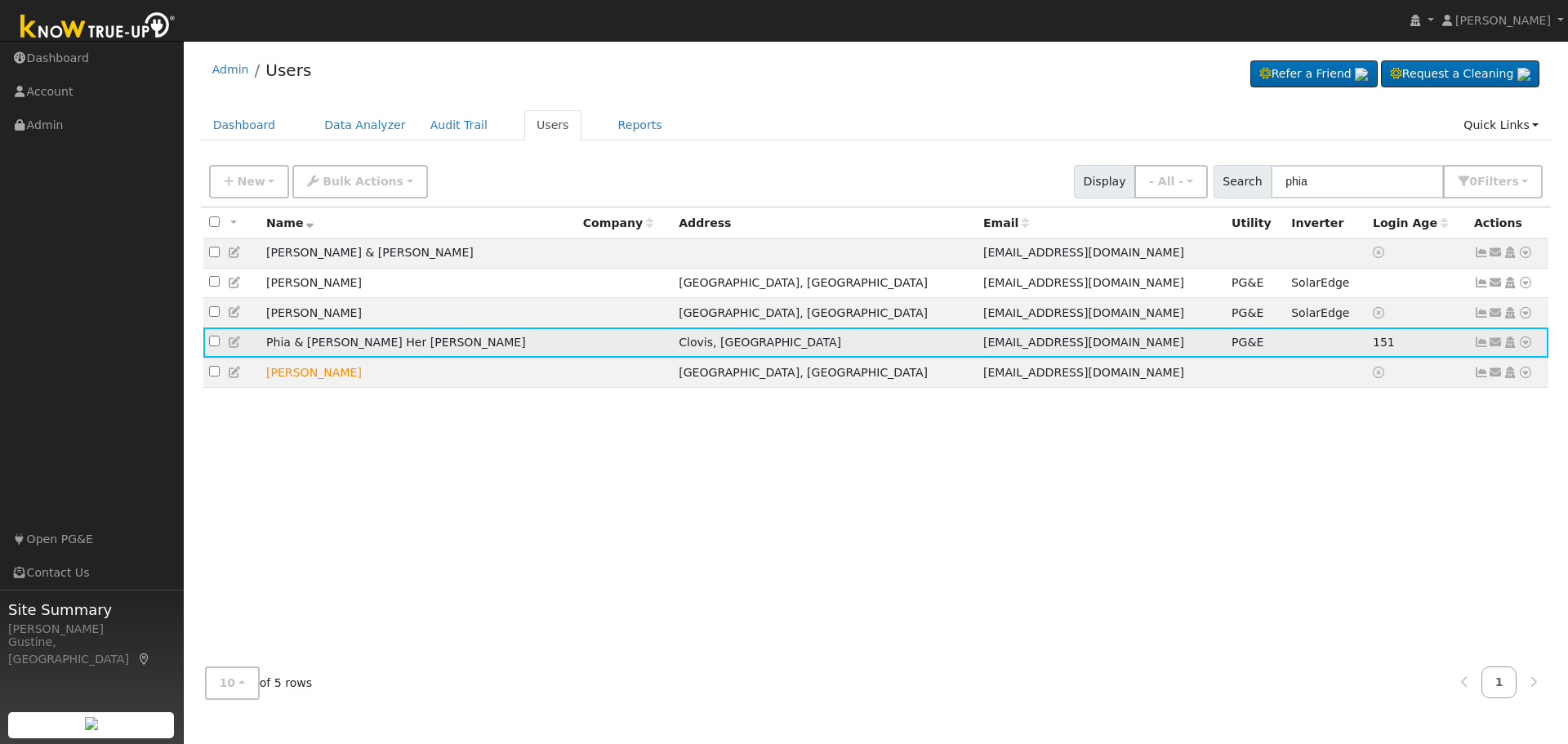
click at [1480, 344] on icon at bounding box center [1481, 343] width 14 height 11
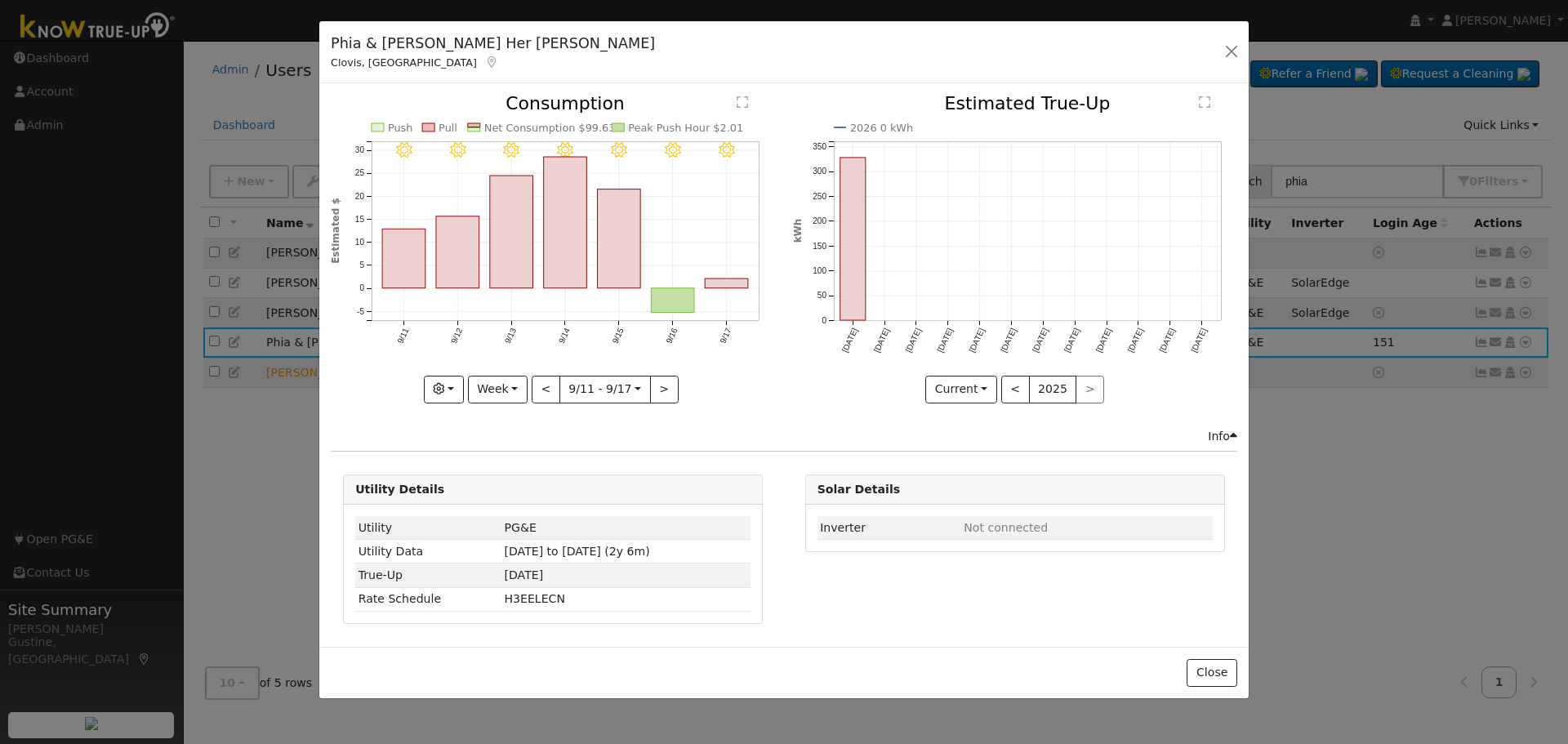
click at [526, 199] on rect "onclick=""" at bounding box center [511, 232] width 43 height 113
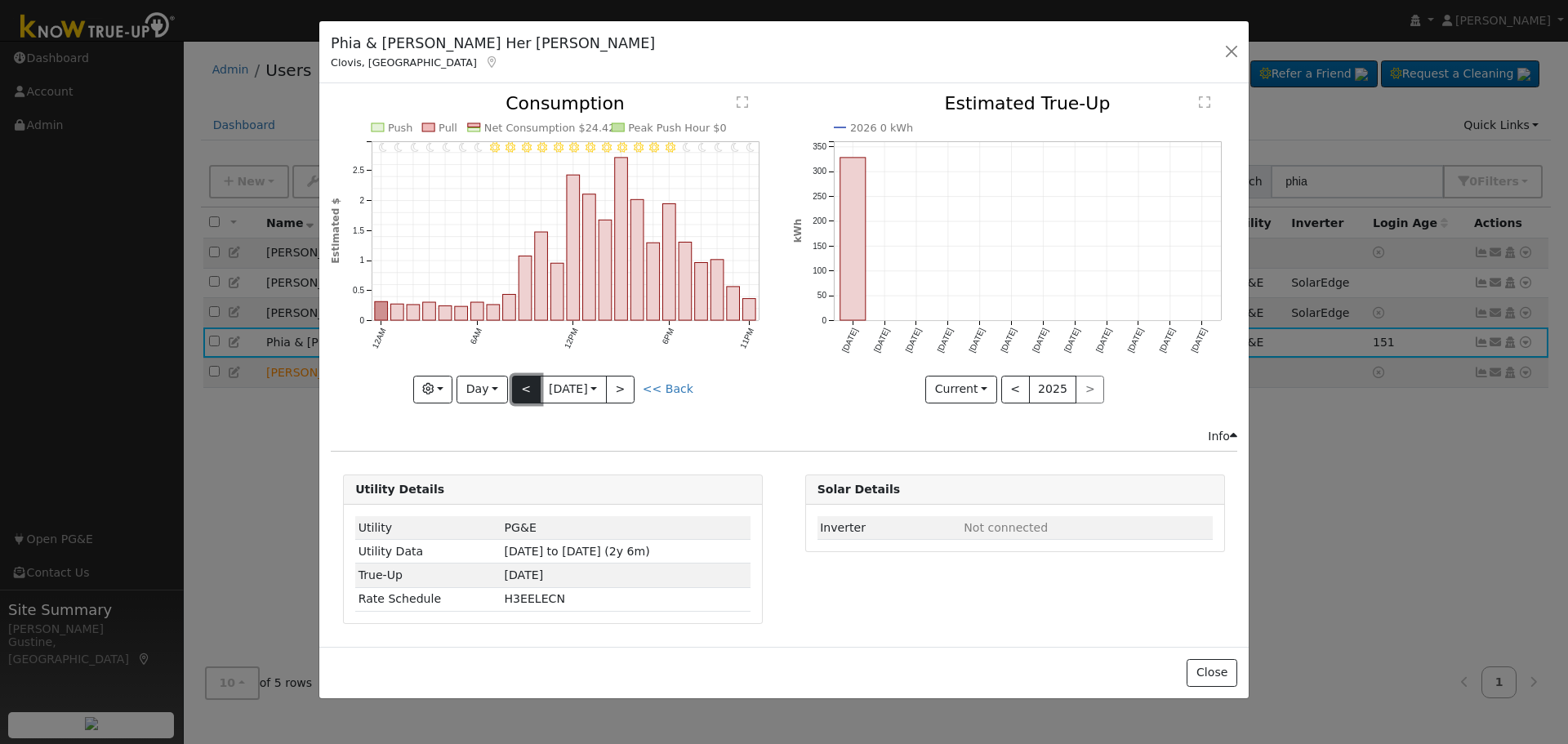
click at [522, 395] on button "<" at bounding box center [526, 389] width 29 height 28
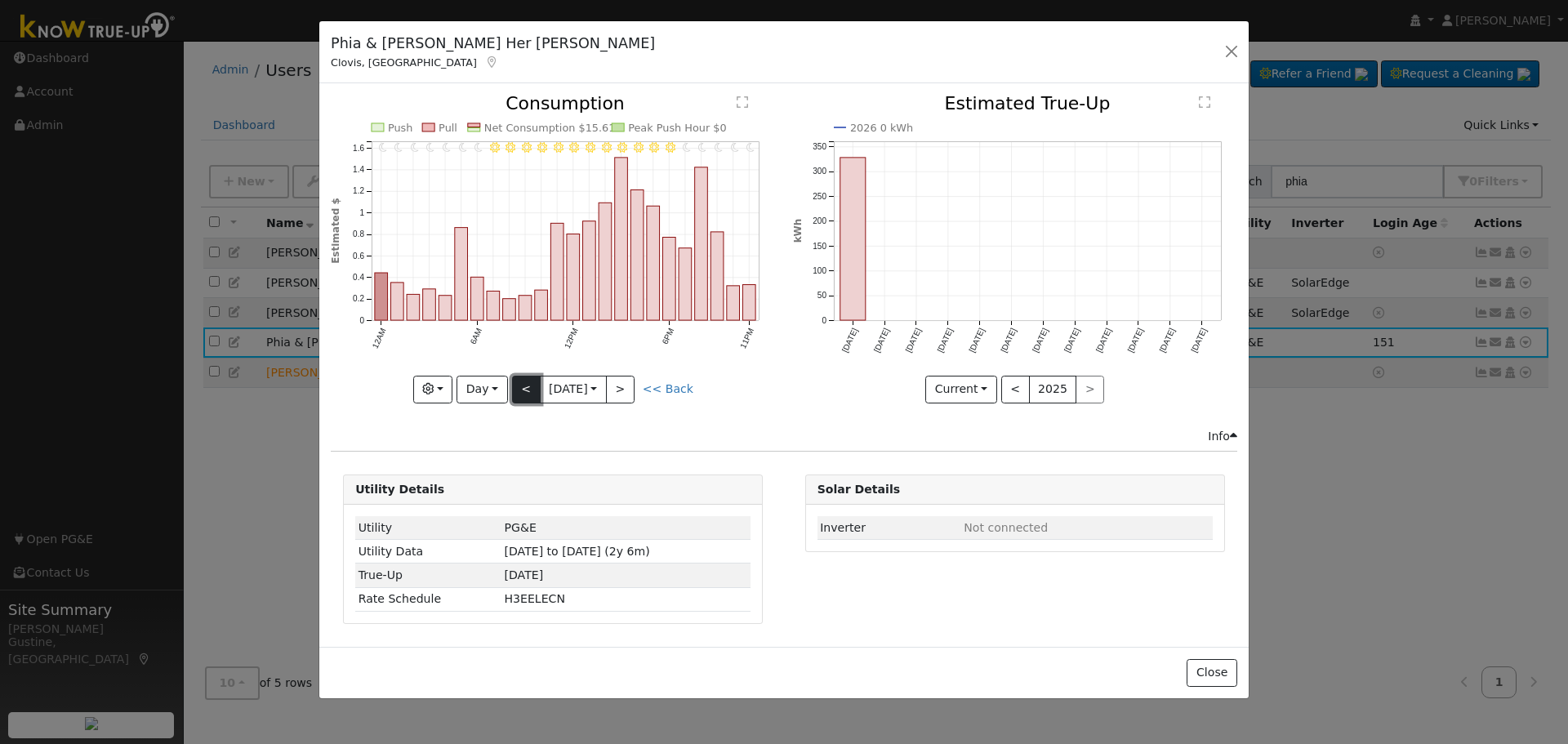
click at [522, 395] on button "<" at bounding box center [526, 389] width 29 height 28
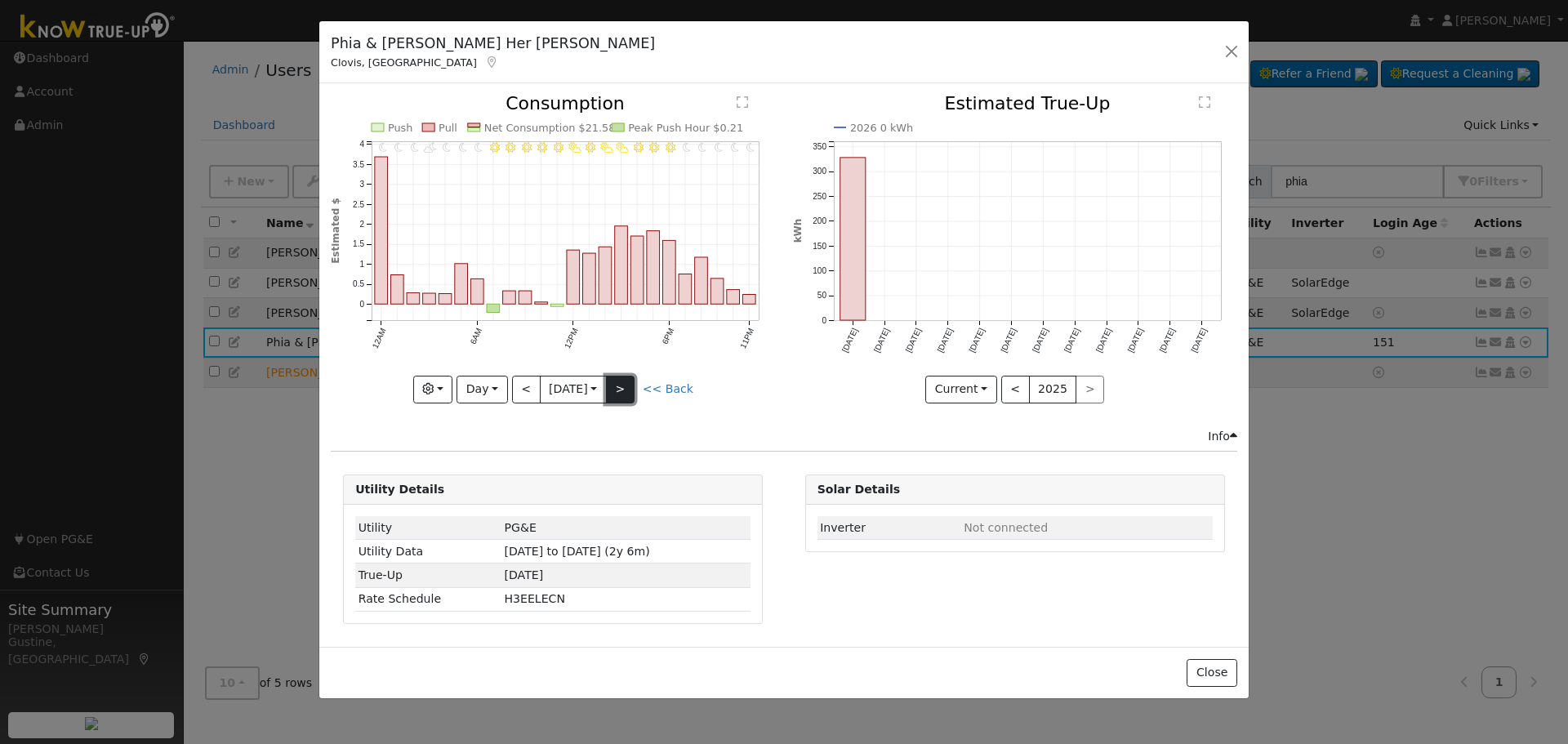
click at [621, 381] on button ">" at bounding box center [620, 389] width 29 height 28
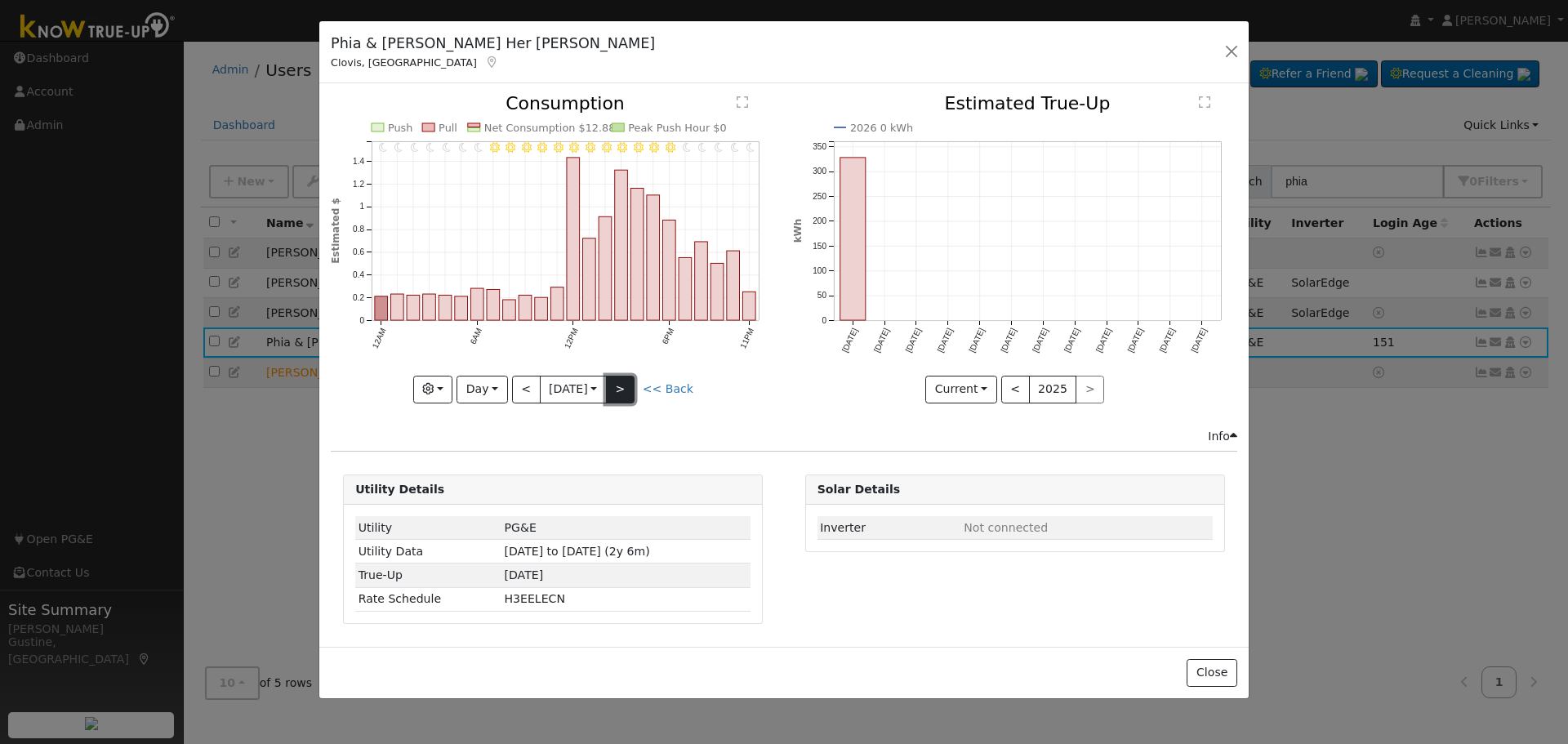
click at [621, 380] on button ">" at bounding box center [620, 389] width 29 height 28
type input "2025-09-12"
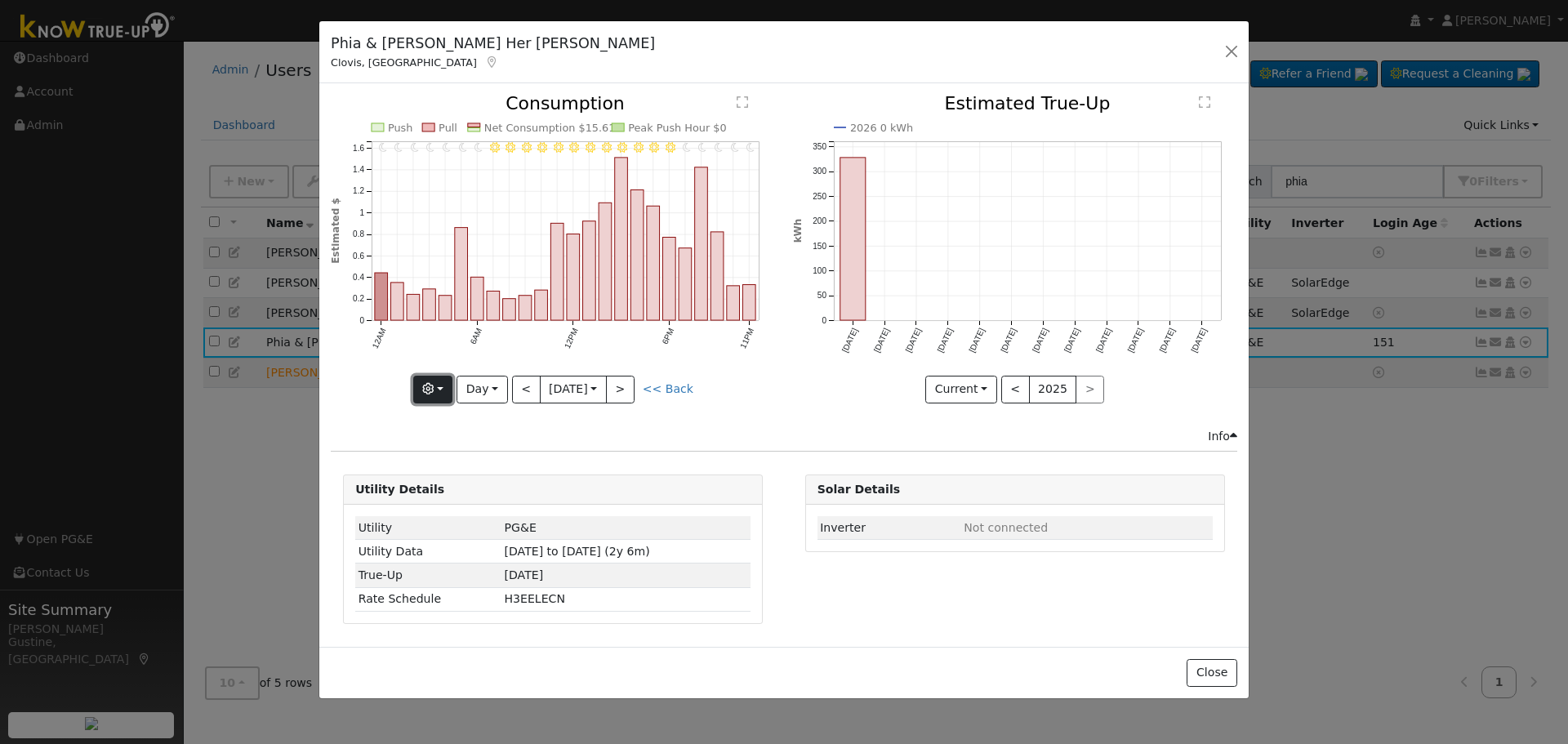
click at [452, 381] on button "button" at bounding box center [434, 389] width 40 height 28
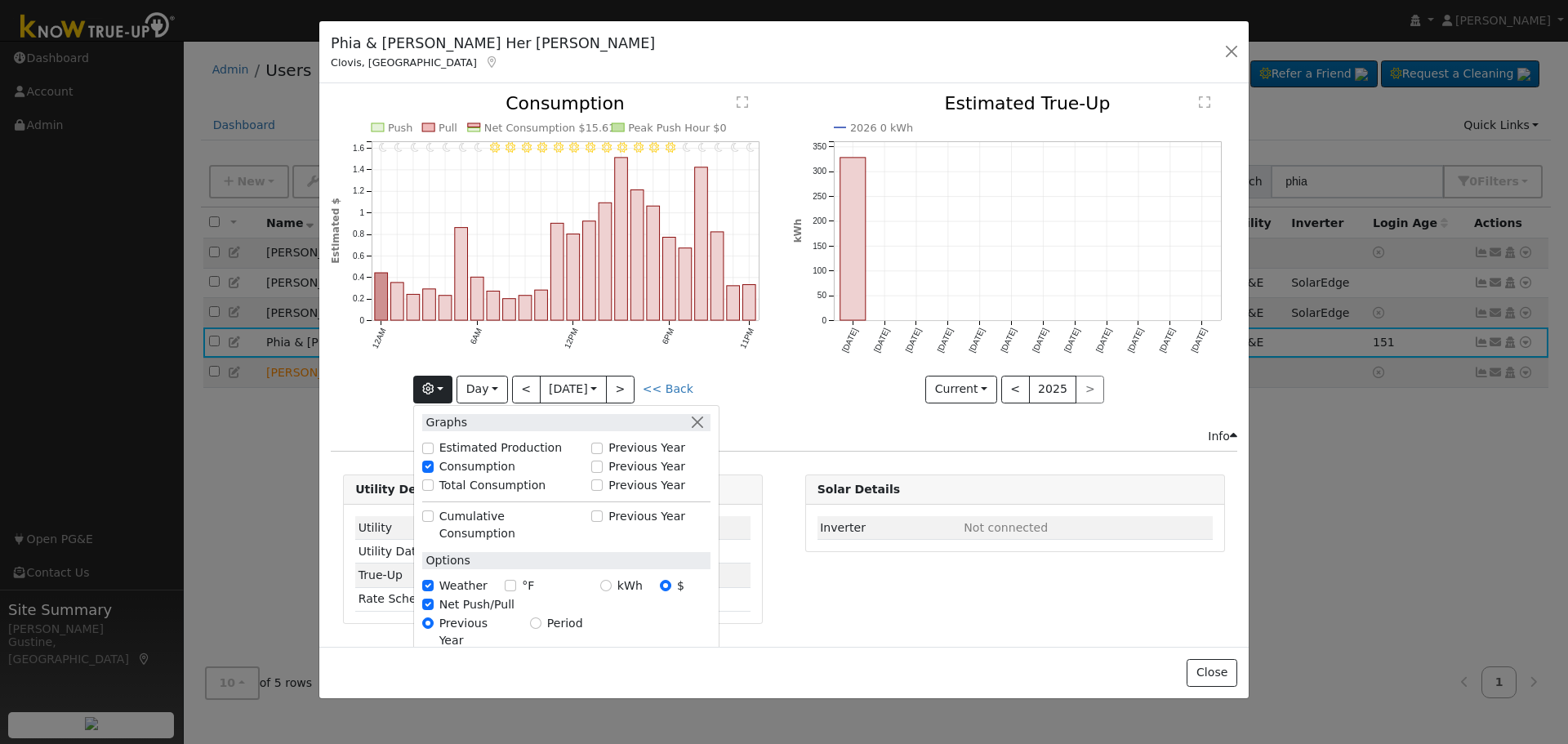
click at [680, 577] on div "$" at bounding box center [672, 586] width 25 height 17
click at [642, 577] on label "kWh" at bounding box center [630, 586] width 25 height 17
click at [612, 580] on input "kWh" at bounding box center [606, 586] width 11 height 11
radio input "true"
radio input "false"
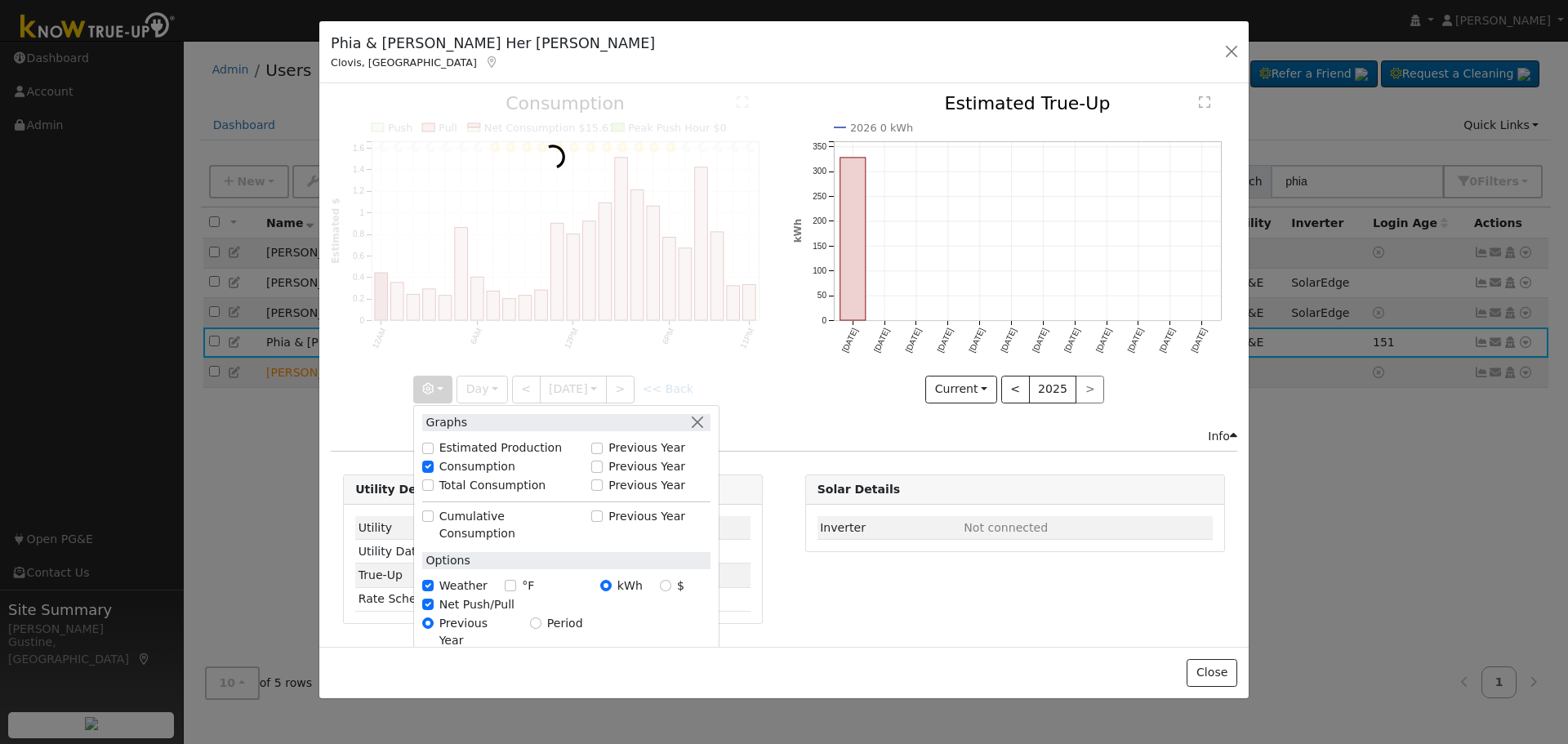
click at [750, 432] on div "Info" at bounding box center [784, 437] width 924 height 17
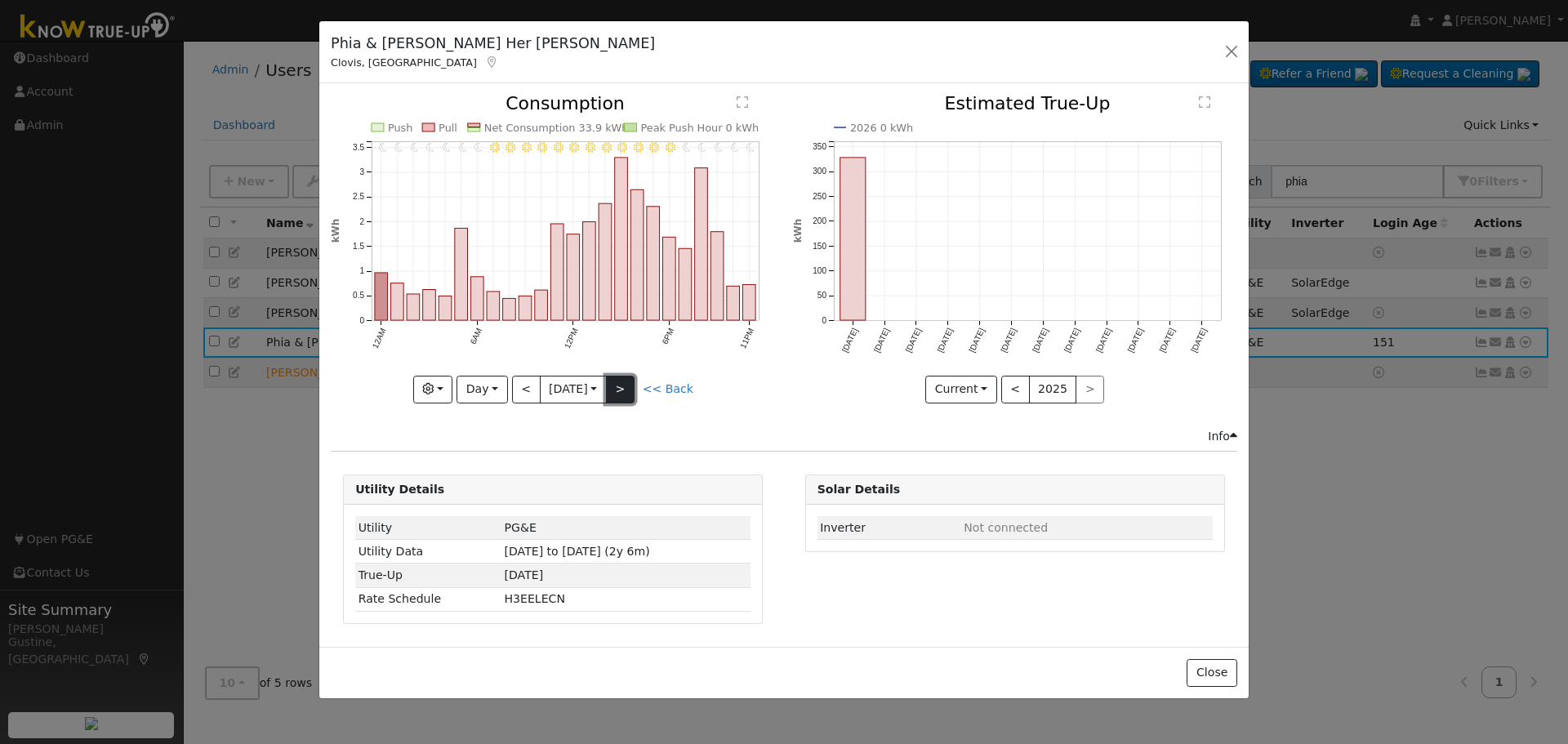
click at [612, 398] on button ">" at bounding box center [620, 389] width 29 height 28
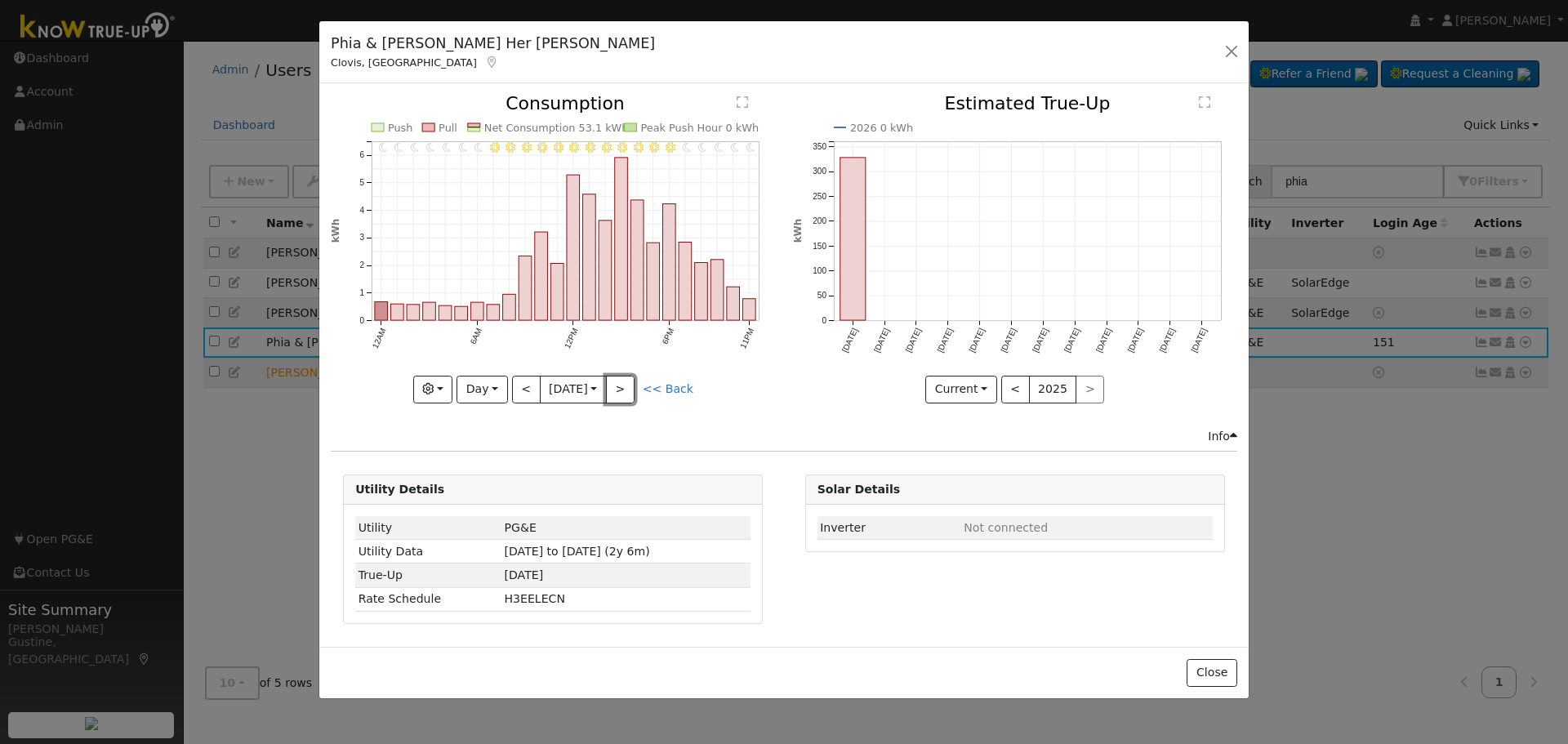
click at [631, 390] on button ">" at bounding box center [620, 389] width 29 height 28
click at [618, 398] on button ">" at bounding box center [620, 389] width 29 height 28
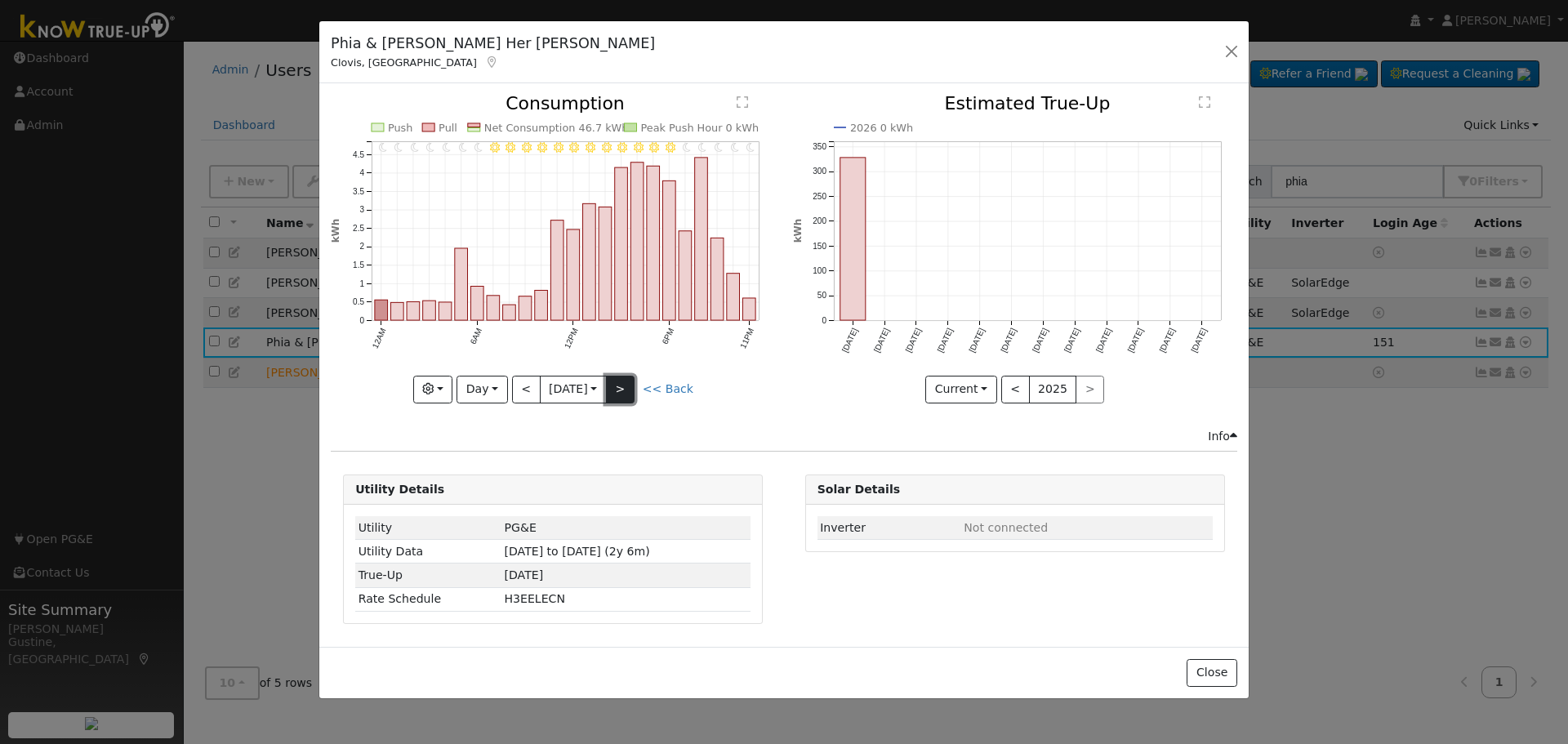
click at [621, 393] on button ">" at bounding box center [620, 389] width 29 height 28
type input "2025-09-16"
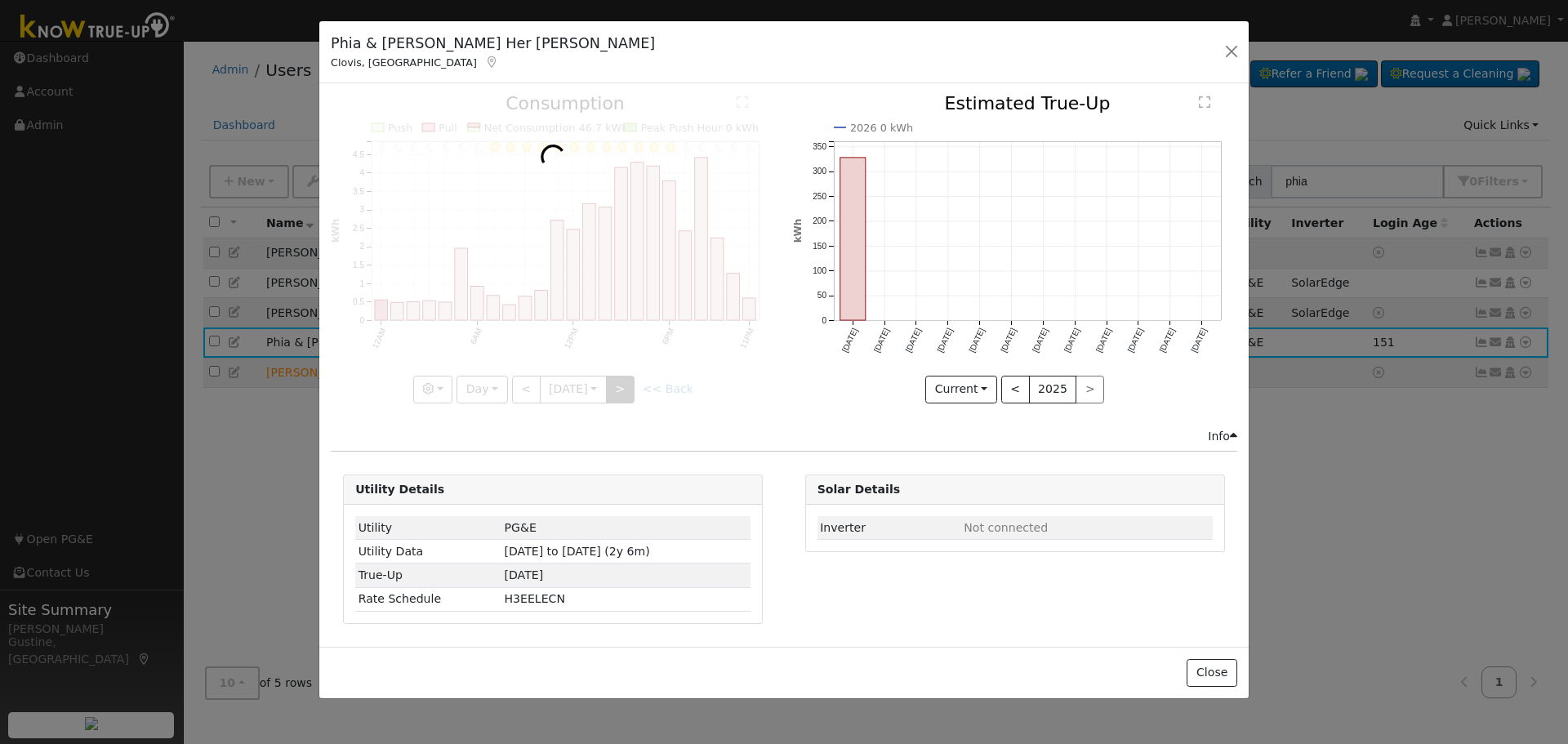
click at [621, 393] on div at bounding box center [553, 249] width 444 height 308
